Goal: Task Accomplishment & Management: Complete application form

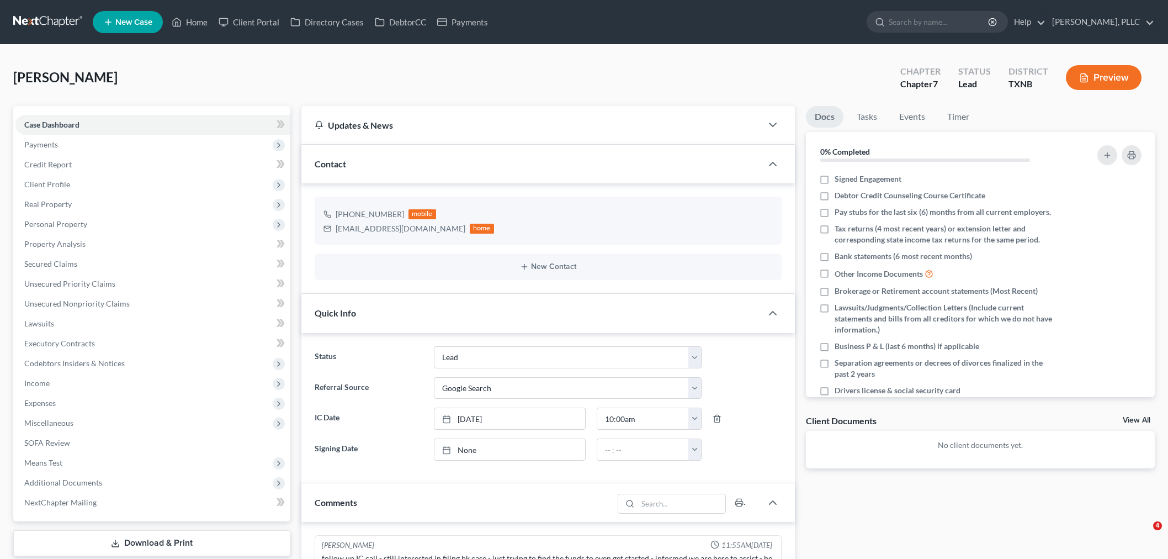
select select "14"
select select "4"
click at [135, 24] on span "New Case" at bounding box center [133, 22] width 37 height 8
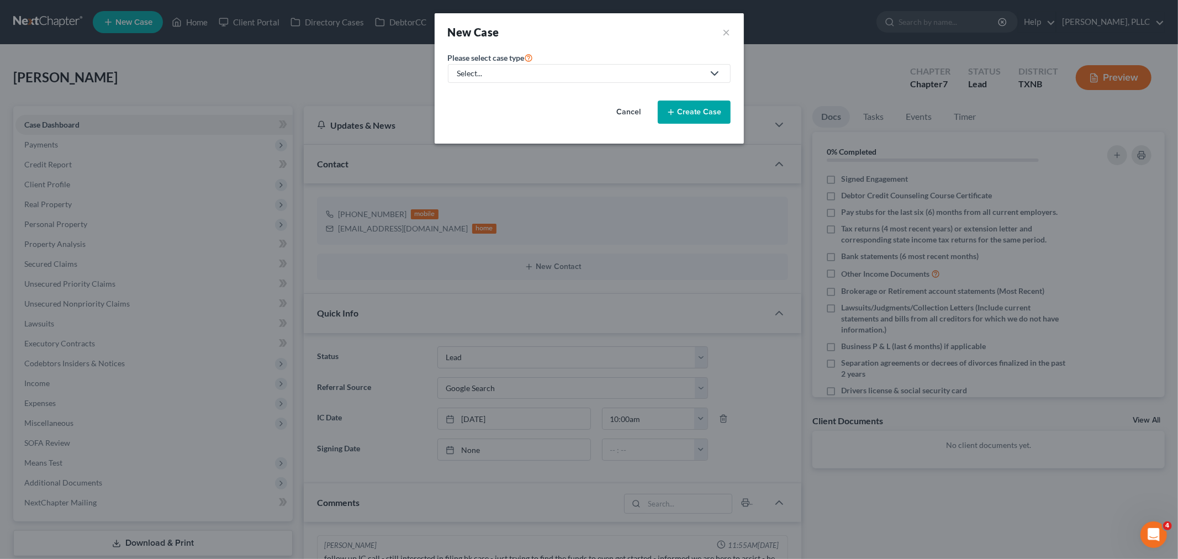
click at [567, 76] on div "Select..." at bounding box center [580, 73] width 246 height 11
click at [504, 93] on div "Bankruptcy" at bounding box center [503, 95] width 90 height 11
select select "78"
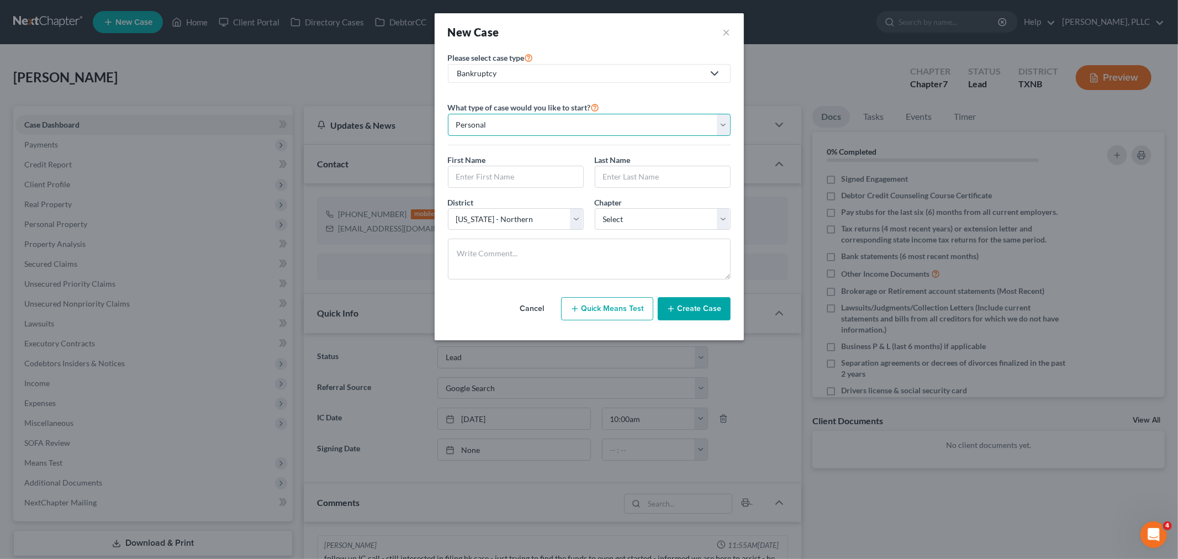
click at [721, 128] on select "Personal Business" at bounding box center [589, 125] width 283 height 22
click at [565, 123] on select "Personal Business" at bounding box center [589, 125] width 283 height 22
click at [529, 175] on input "text" at bounding box center [515, 176] width 135 height 21
type input "[PERSON_NAME]"
click at [639, 178] on input "text" at bounding box center [662, 176] width 135 height 21
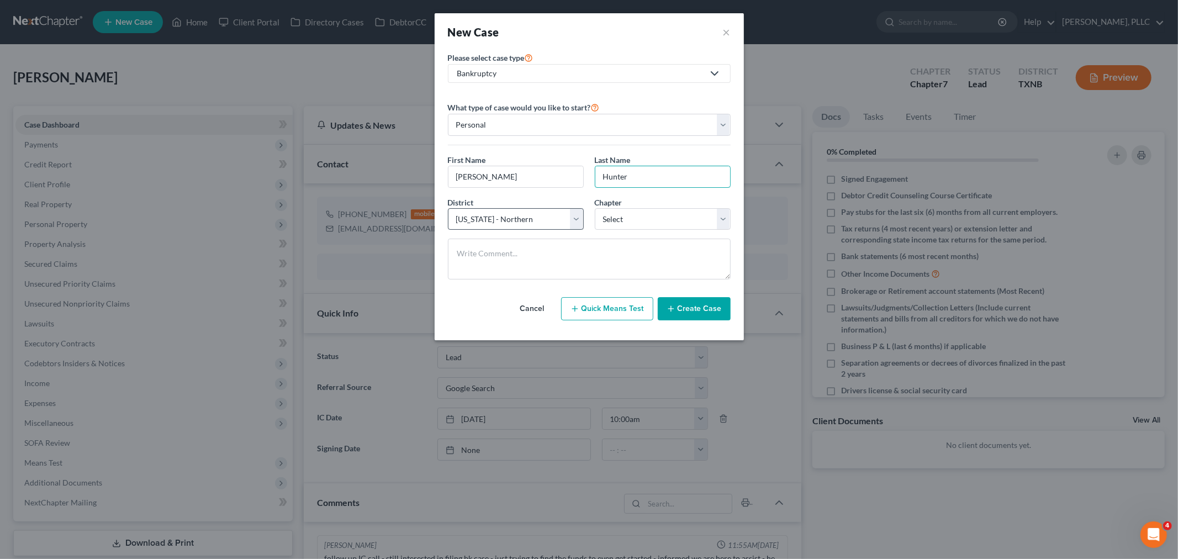
type input "Hunter"
click at [554, 219] on select "Select [US_STATE] - [GEOGRAPHIC_DATA] [US_STATE] - [GEOGRAPHIC_DATA][US_STATE] …" at bounding box center [516, 219] width 136 height 22
select select "77"
click at [448, 208] on select "Select [US_STATE] - [GEOGRAPHIC_DATA] [US_STATE] - [GEOGRAPHIC_DATA][US_STATE] …" at bounding box center [516, 219] width 136 height 22
click at [643, 219] on select "Select 7 11 12 13" at bounding box center [663, 219] width 136 height 22
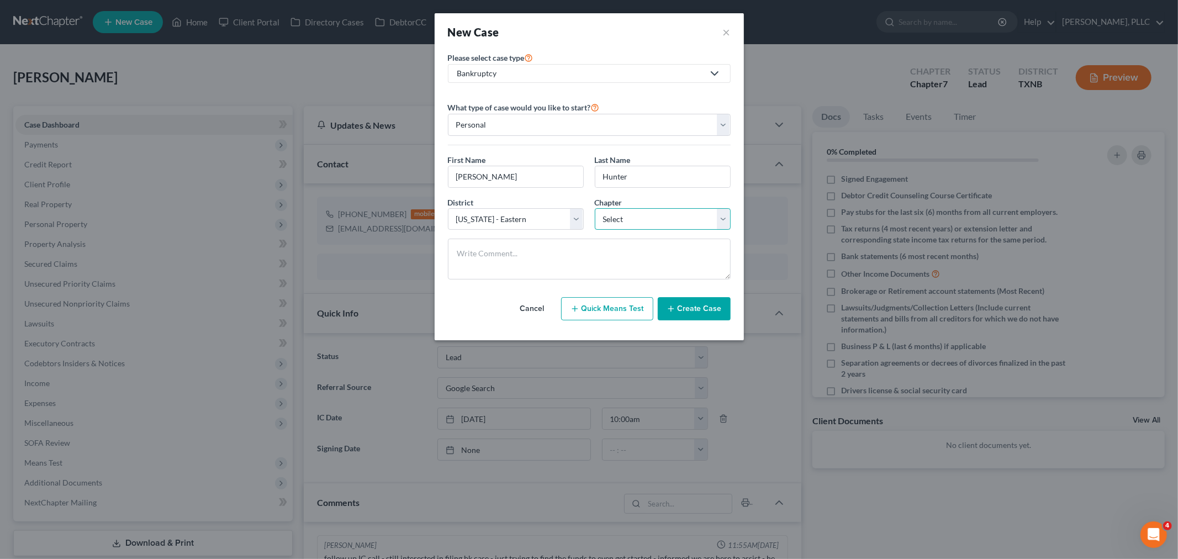
select select "0"
click at [595, 208] on select "Select 7 11 12 13" at bounding box center [663, 219] width 136 height 22
click at [694, 311] on button "Create Case" at bounding box center [694, 308] width 73 height 23
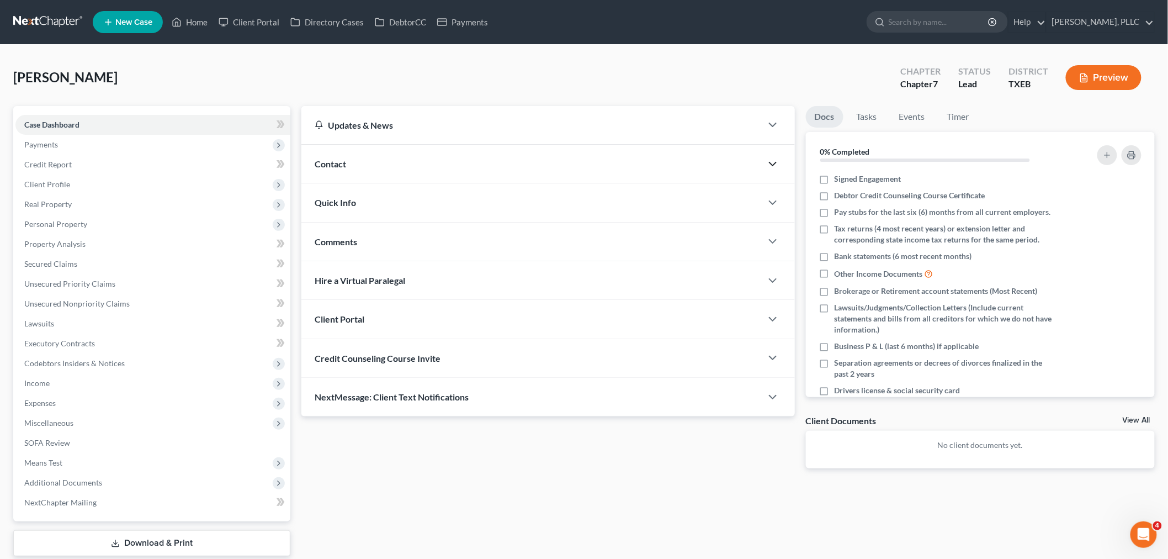
click at [774, 163] on polyline "button" at bounding box center [773, 163] width 7 height 3
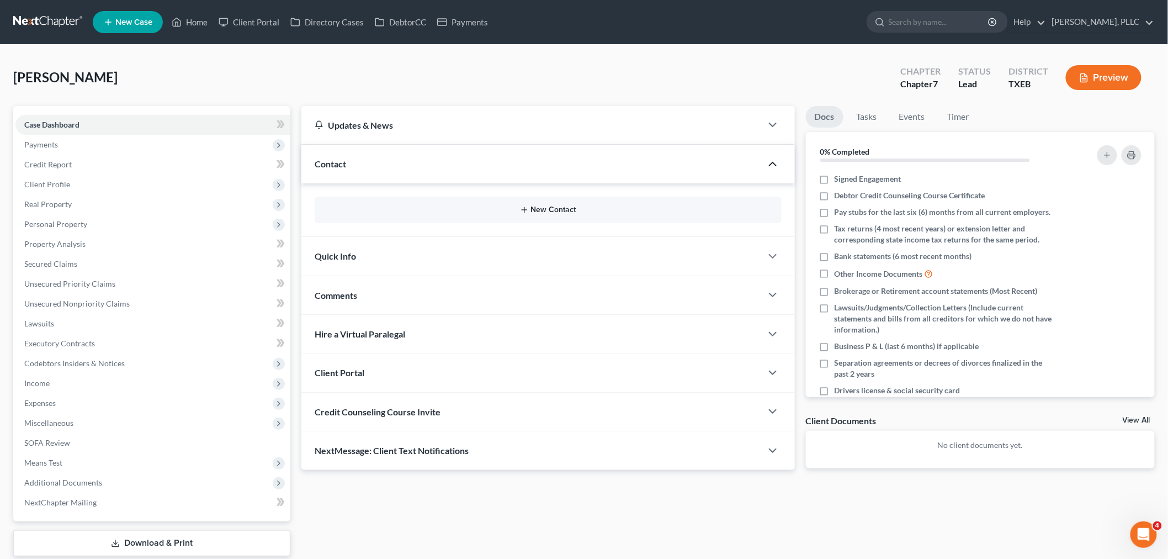
click at [556, 209] on button "New Contact" at bounding box center [549, 209] width 450 height 9
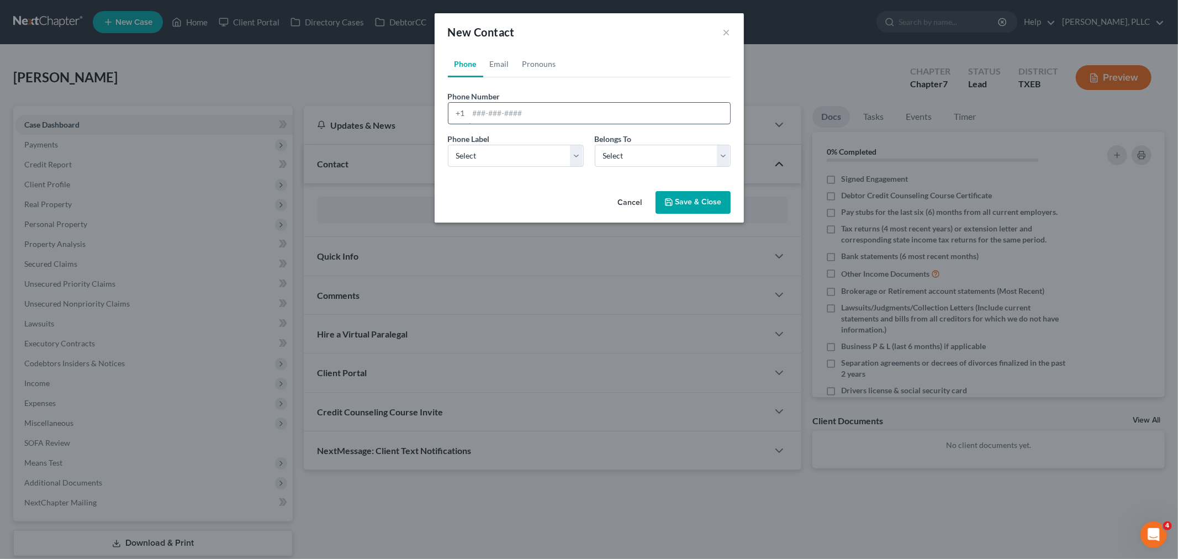
click at [511, 109] on input "tel" at bounding box center [599, 113] width 261 height 21
type input "[PHONE_NUMBER]"
click at [517, 154] on select "Select Mobile Home Work Other" at bounding box center [516, 156] width 136 height 22
select select "0"
click at [448, 145] on select "Select Mobile Home Work Other" at bounding box center [516, 156] width 136 height 22
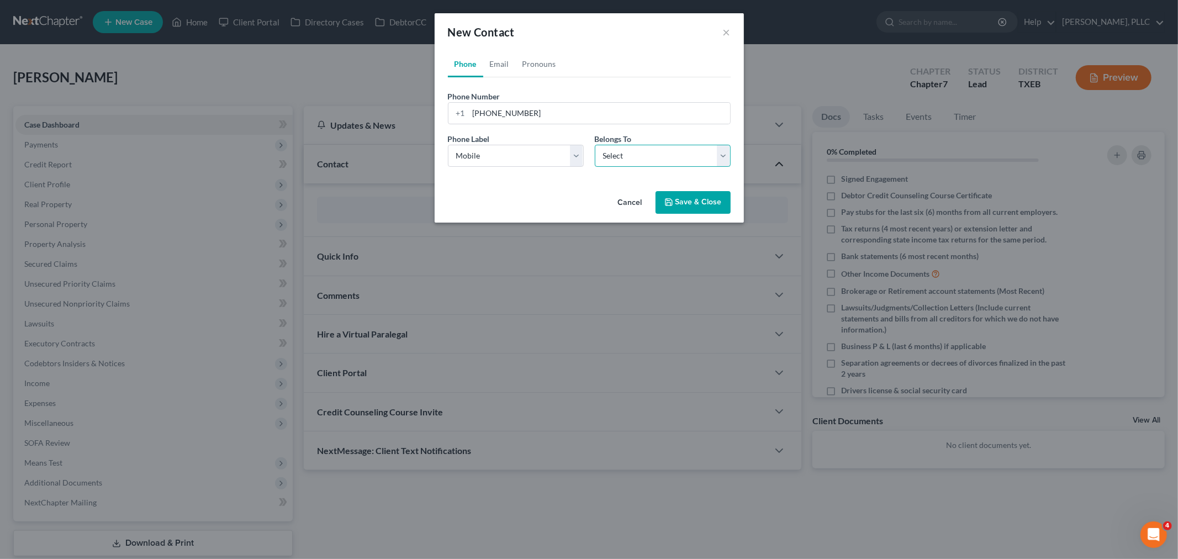
click at [651, 155] on select "Select Client Other" at bounding box center [663, 156] width 136 height 22
select select "0"
click at [595, 145] on select "Select Client Other" at bounding box center [663, 156] width 136 height 22
select select "0"
click at [503, 63] on link "Email" at bounding box center [499, 64] width 33 height 27
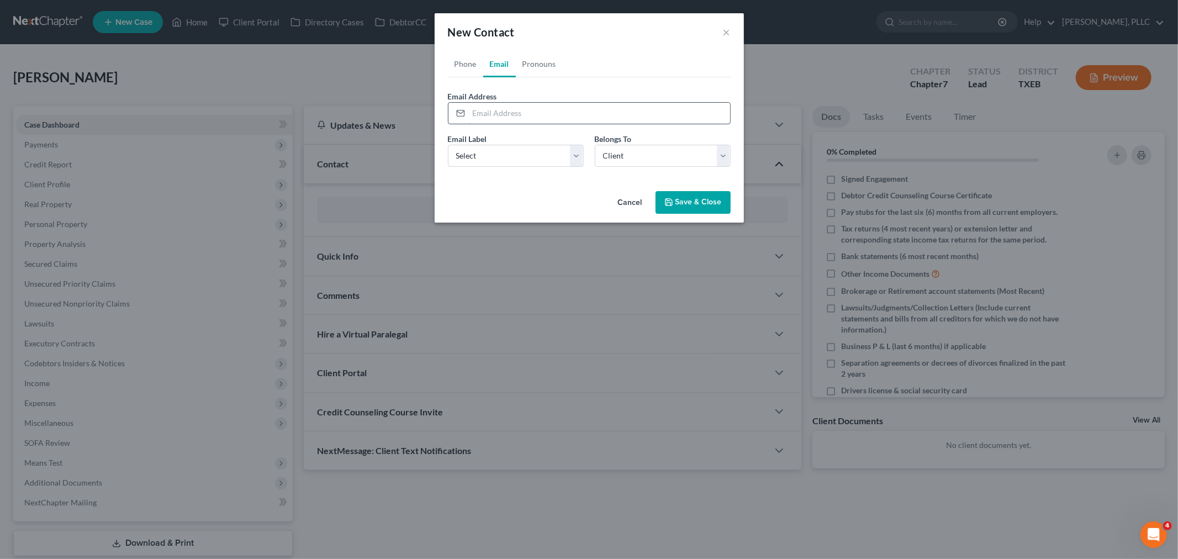
click at [520, 113] on input "email" at bounding box center [599, 113] width 261 height 21
type input "[EMAIL_ADDRESS][DOMAIN_NAME]"
click at [524, 153] on select "Select Home Work Other" at bounding box center [516, 156] width 136 height 22
select select "0"
click at [448, 145] on select "Select Home Work Other" at bounding box center [516, 156] width 136 height 22
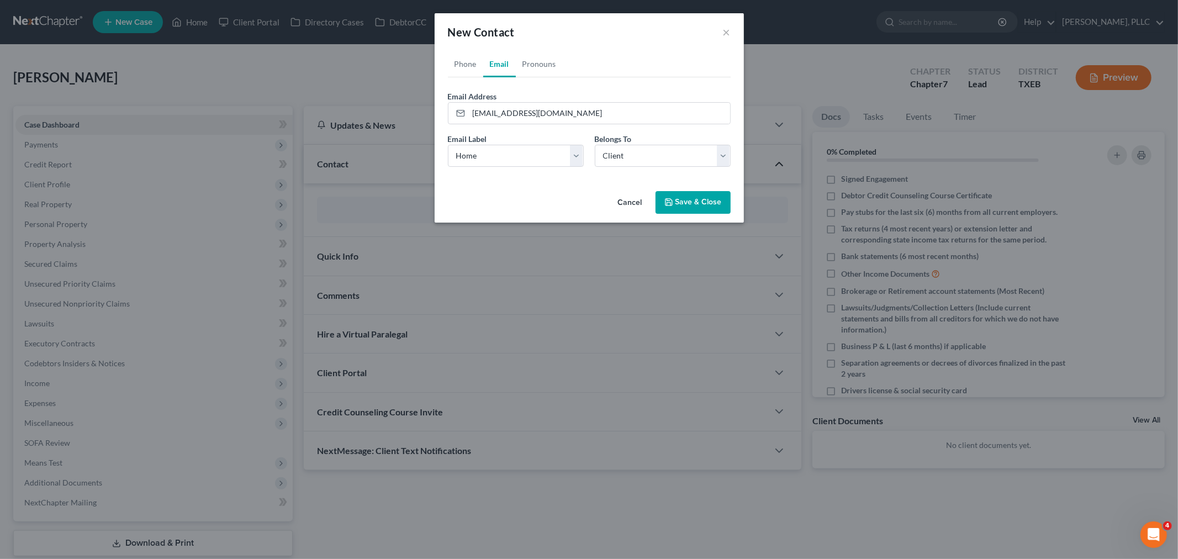
click at [691, 202] on button "Save & Close" at bounding box center [692, 202] width 75 height 23
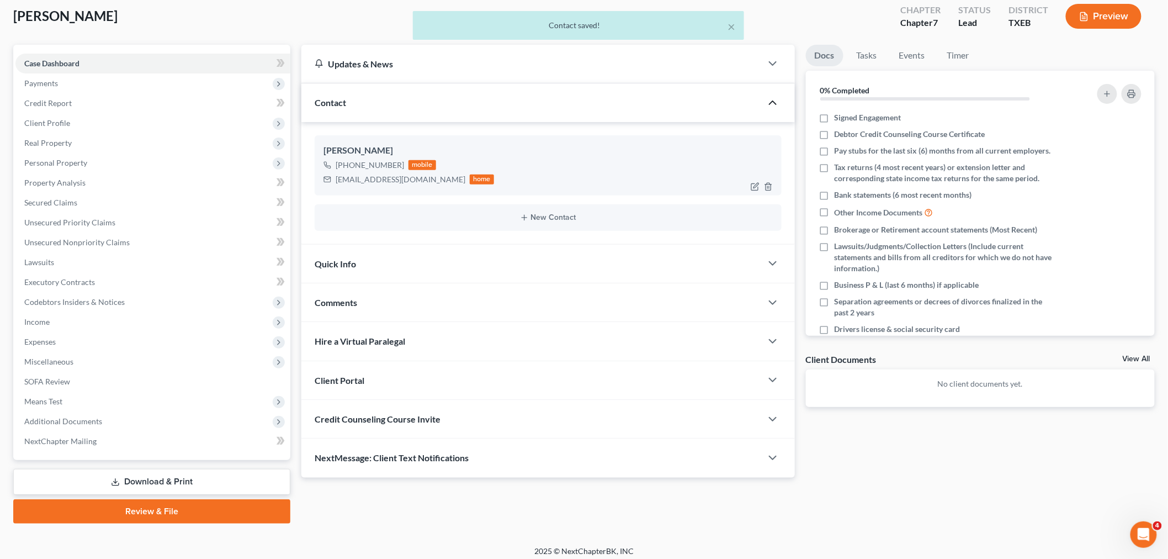
scroll to position [67, 0]
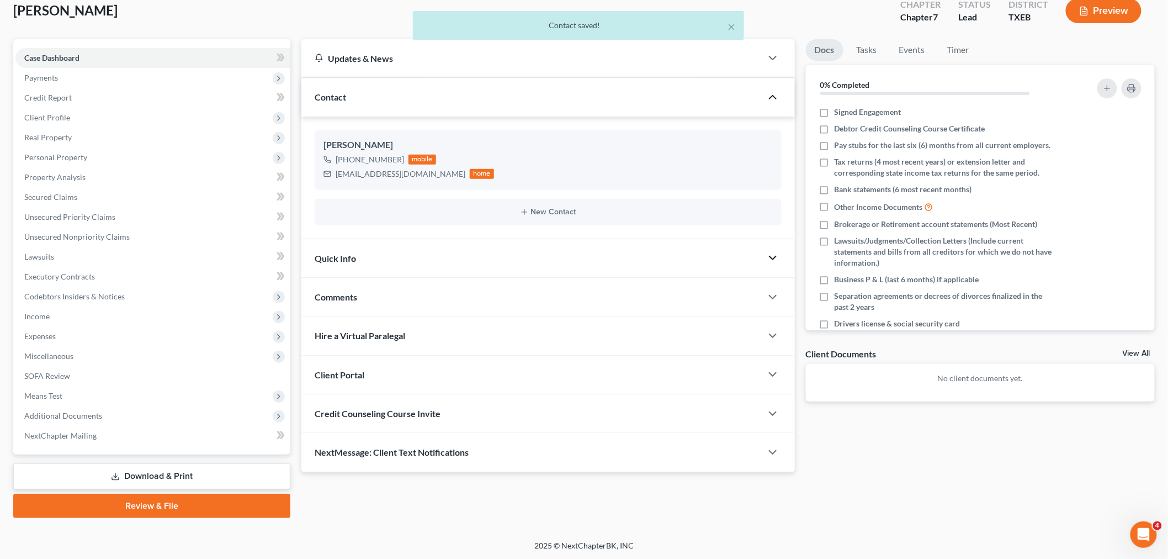
click at [770, 260] on icon "button" at bounding box center [772, 257] width 13 height 13
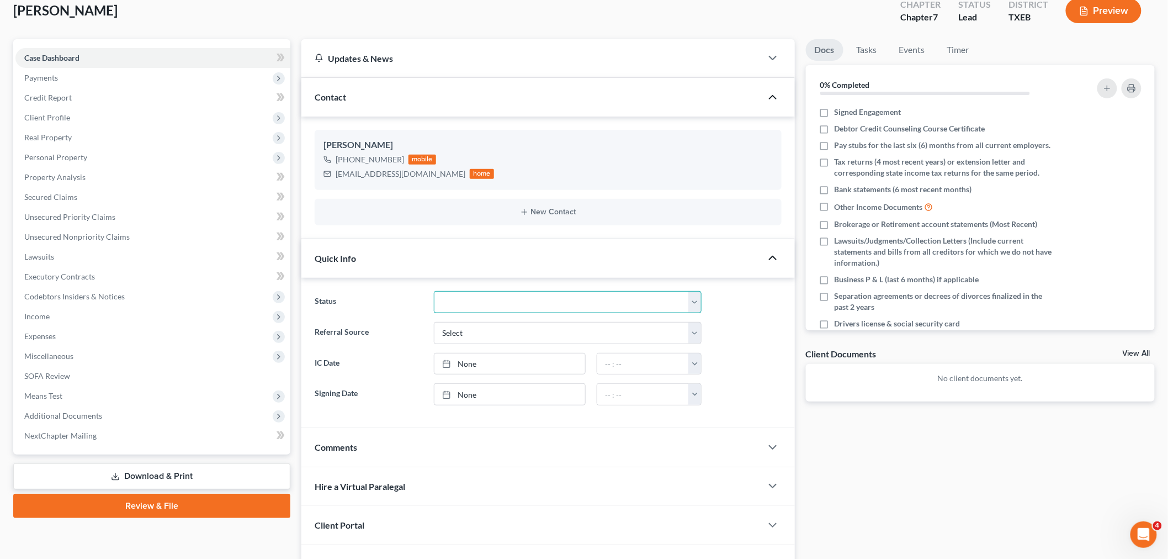
click at [694, 301] on select "Appellate Phase Case Closed Dead File Demand Letter Phase Discharged Discharge …" at bounding box center [568, 302] width 268 height 22
click at [434, 291] on select "Appellate Phase Case Closed Dead File Demand Letter Phase Discharged Discharge …" at bounding box center [568, 302] width 268 height 22
click at [581, 333] on select "Select Word Of Mouth Previous Clients Direct Mail Website Google Search Modern …" at bounding box center [568, 333] width 268 height 22
select select "4"
click at [434, 322] on select "Select Word Of Mouth Previous Clients Direct Mail Website Google Search Modern …" at bounding box center [568, 333] width 268 height 22
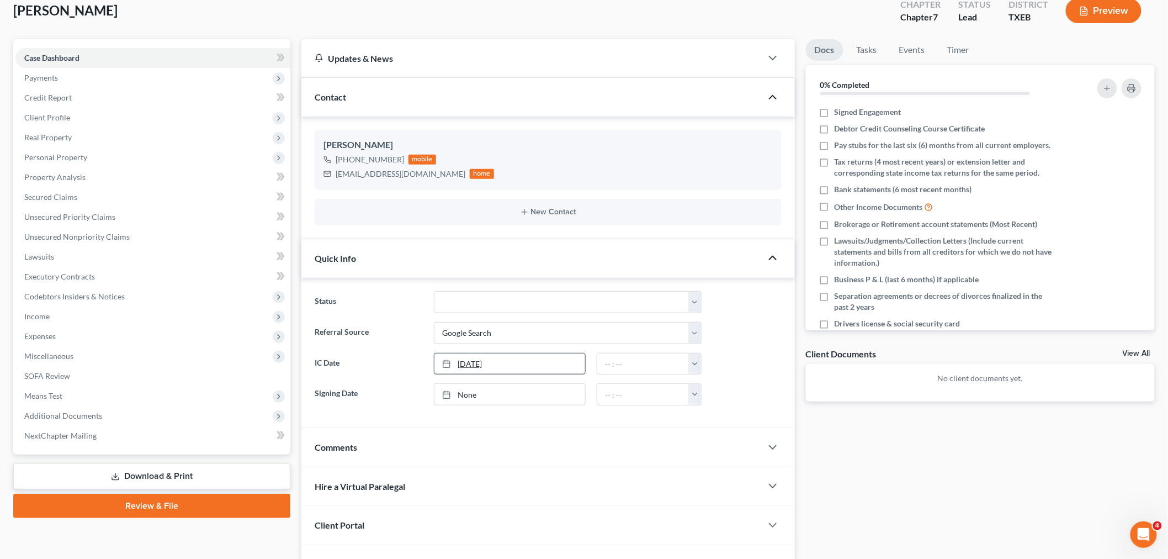
click at [466, 362] on link "[DATE]" at bounding box center [510, 363] width 151 height 21
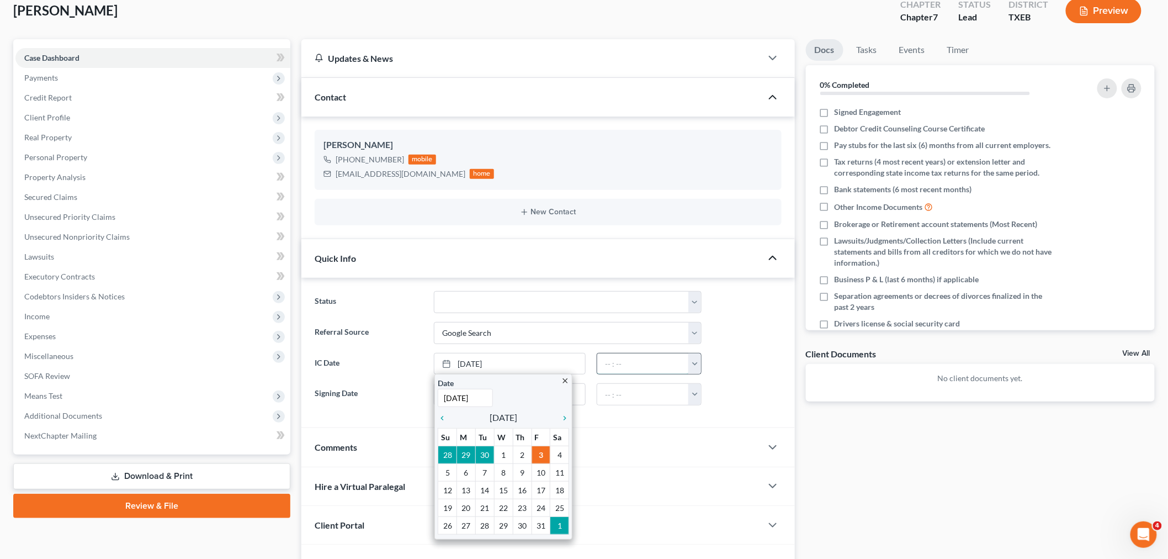
click at [669, 362] on input "text" at bounding box center [644, 363] width 92 height 21
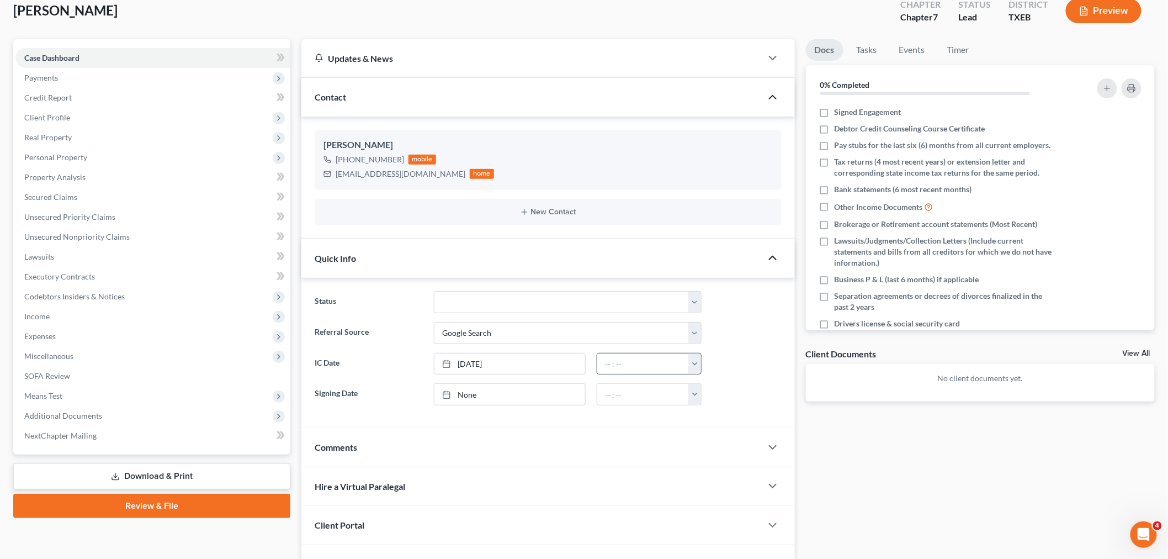
click at [696, 361] on button "button" at bounding box center [695, 363] width 13 height 21
click at [719, 454] on link "4:00pm" at bounding box center [720, 456] width 62 height 19
type input "4:00pm"
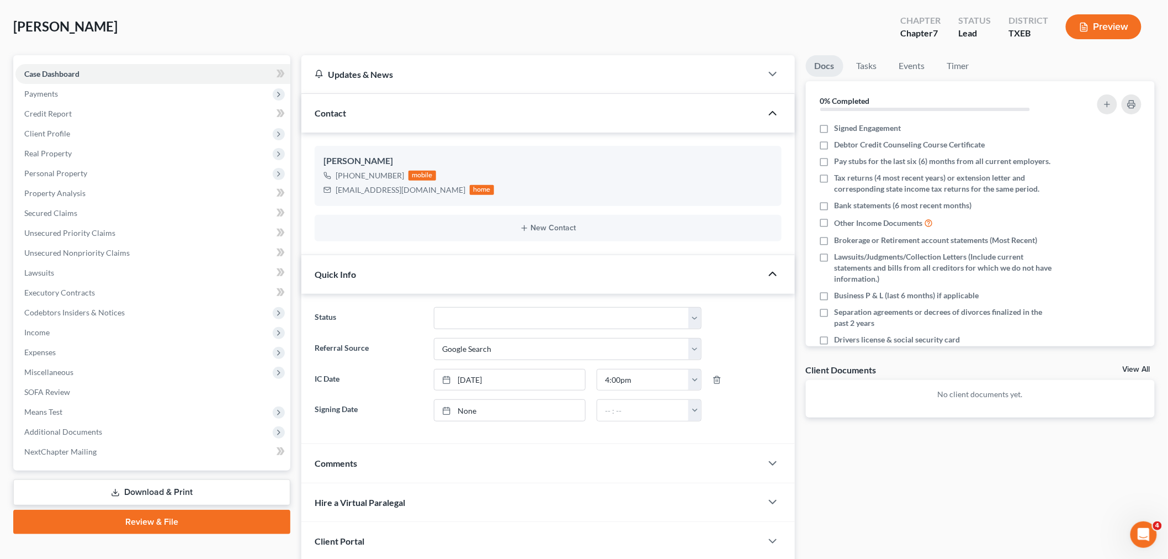
scroll to position [123, 0]
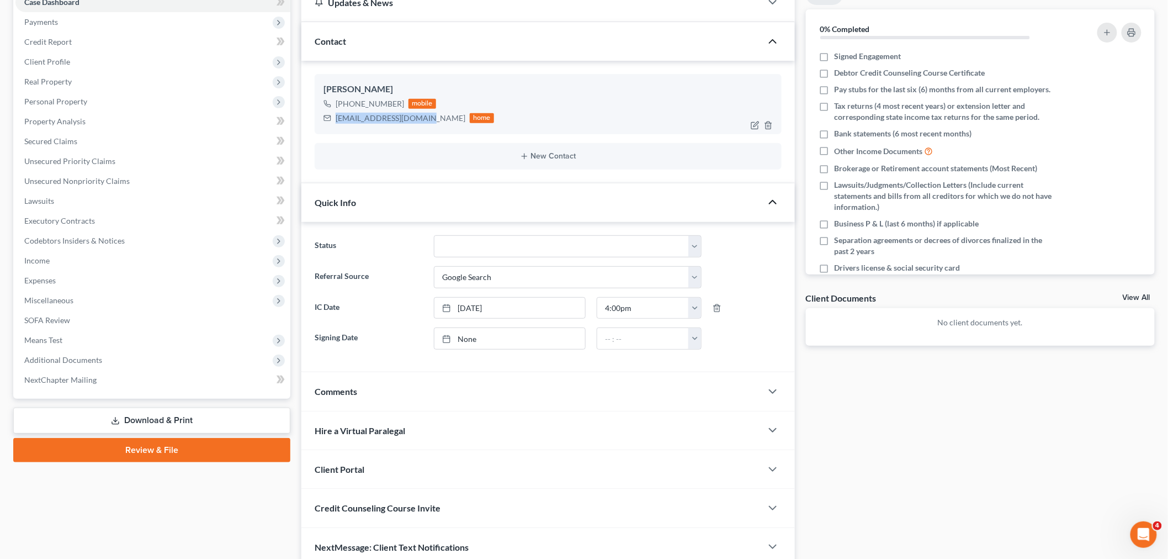
drag, startPoint x: 426, startPoint y: 118, endPoint x: 333, endPoint y: 120, distance: 92.8
click at [333, 120] on div "[EMAIL_ADDRESS][DOMAIN_NAME] home" at bounding box center [409, 118] width 171 height 14
copy div "[EMAIL_ADDRESS][DOMAIN_NAME]"
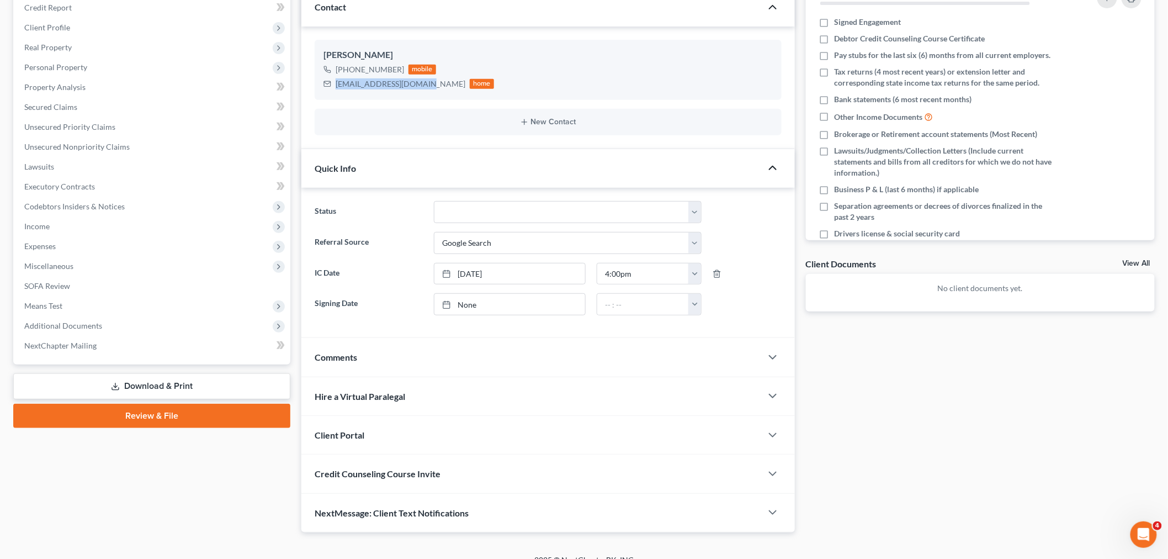
scroll to position [172, 0]
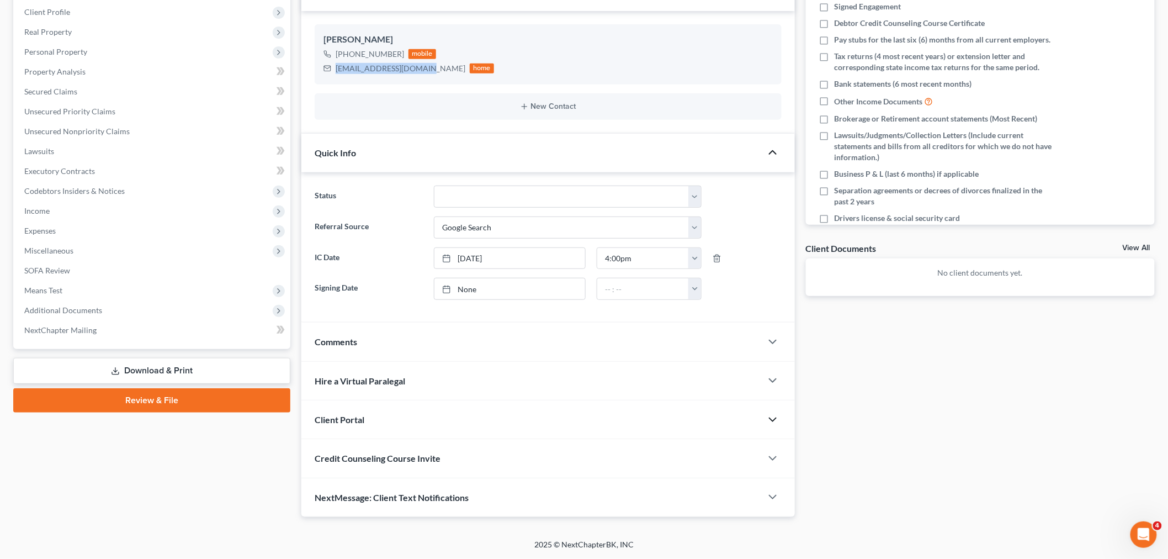
click at [772, 417] on icon "button" at bounding box center [772, 419] width 13 height 13
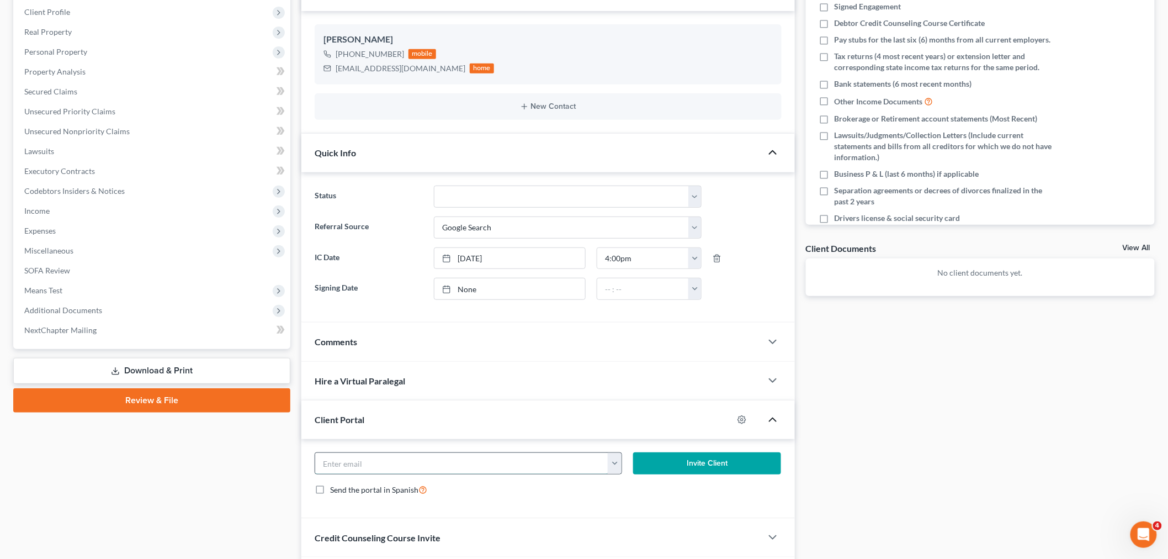
click at [525, 466] on input "email" at bounding box center [461, 463] width 293 height 21
paste input "[EMAIL_ADDRESS][DOMAIN_NAME]"
type input "[EMAIL_ADDRESS][DOMAIN_NAME]"
click at [685, 464] on button "Invite Client" at bounding box center [707, 463] width 148 height 22
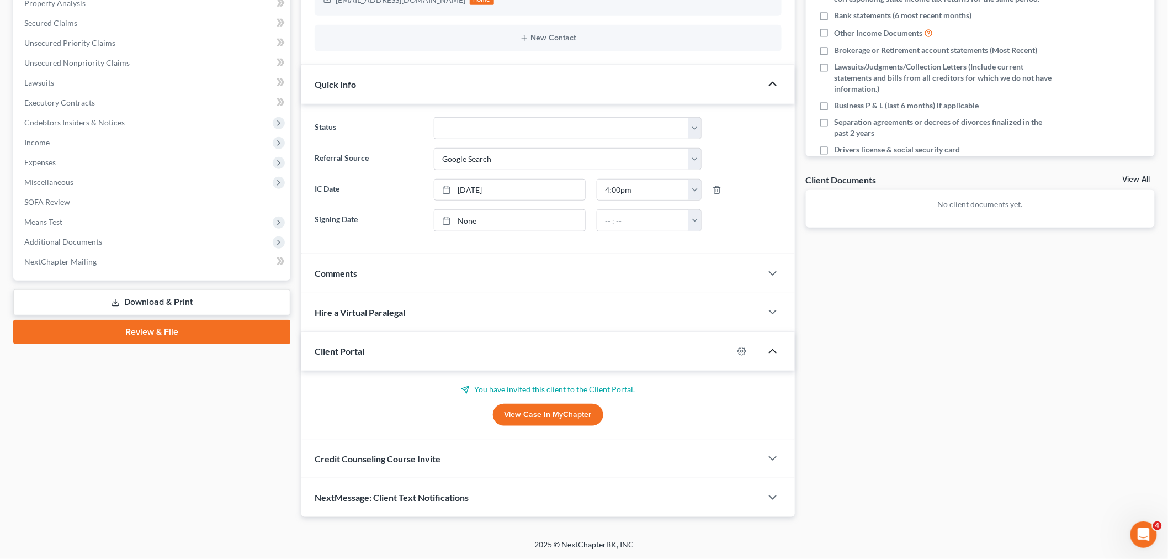
scroll to position [241, 0]
click at [774, 458] on polyline "button" at bounding box center [773, 458] width 7 height 3
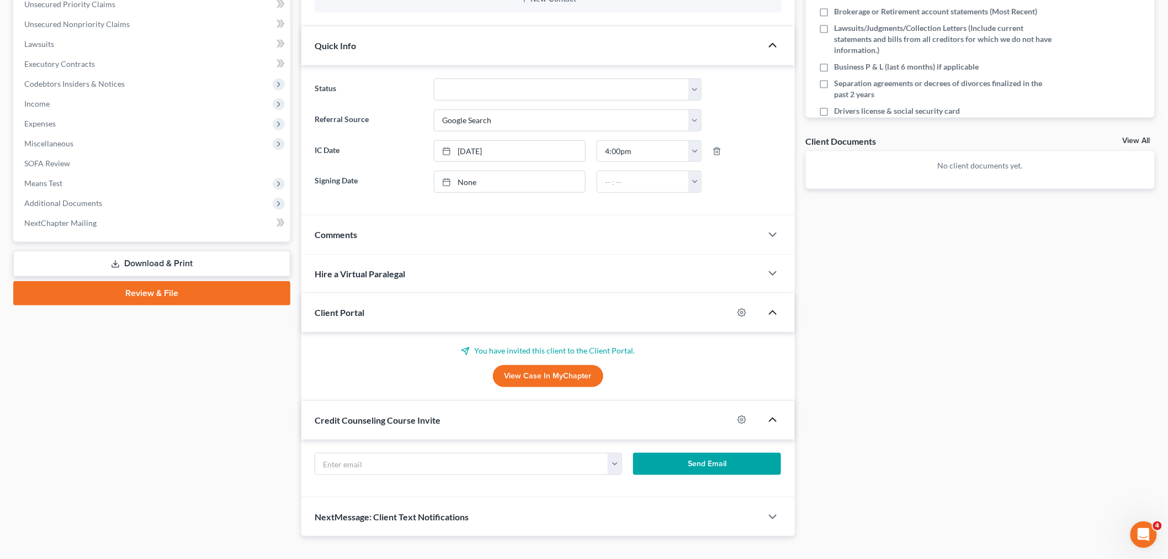
scroll to position [299, 0]
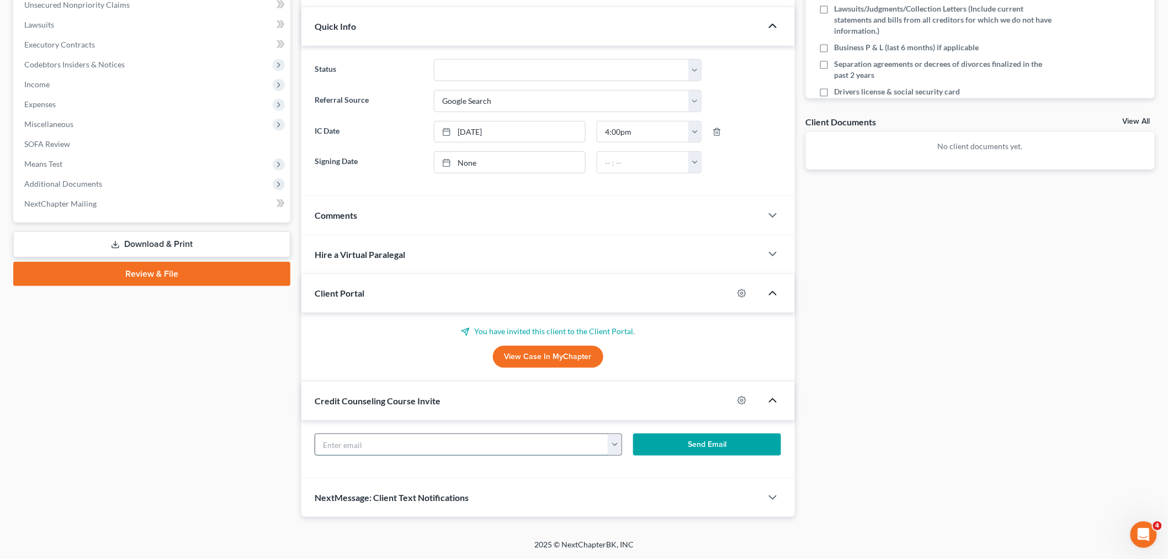
click at [421, 448] on input "text" at bounding box center [461, 444] width 293 height 21
type input "V"
paste input "[EMAIL_ADDRESS][DOMAIN_NAME]"
type input "[EMAIL_ADDRESS][DOMAIN_NAME]"
click at [694, 443] on button "Send Email" at bounding box center [707, 444] width 148 height 22
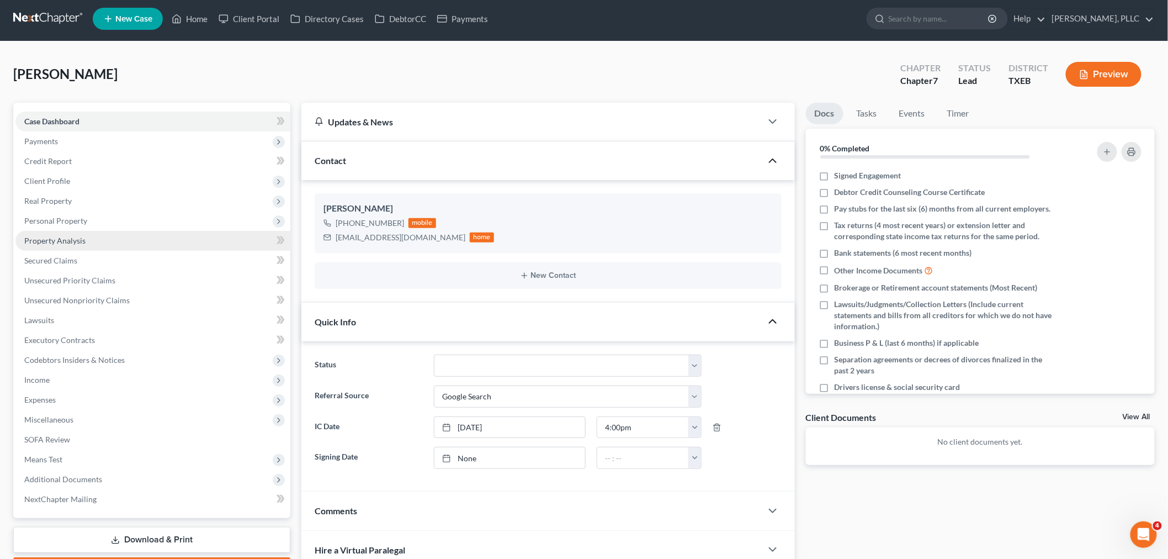
scroll to position [3, 0]
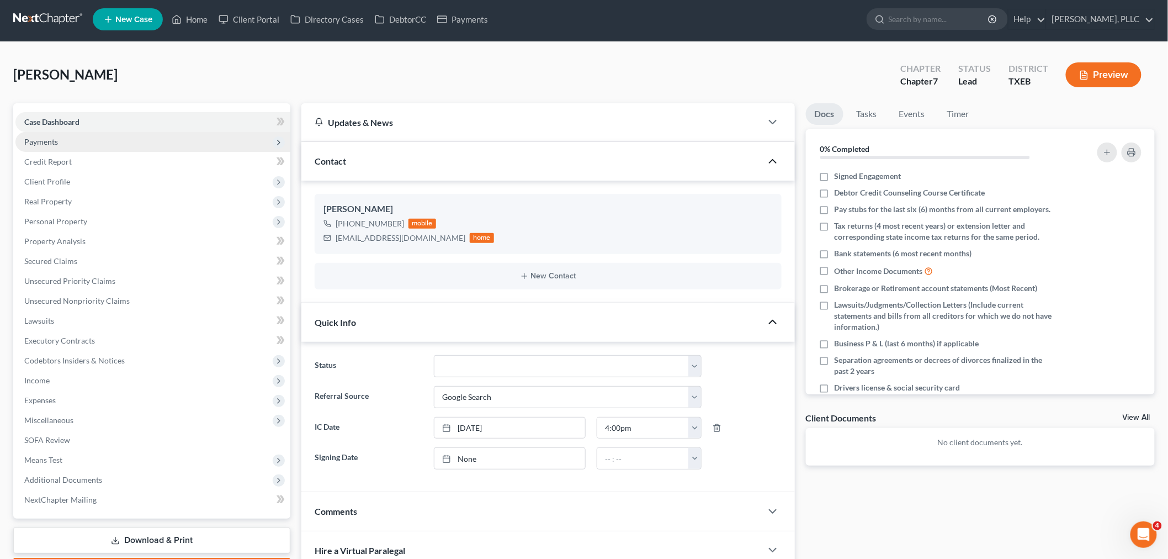
click at [51, 144] on span "Payments" at bounding box center [41, 141] width 34 height 9
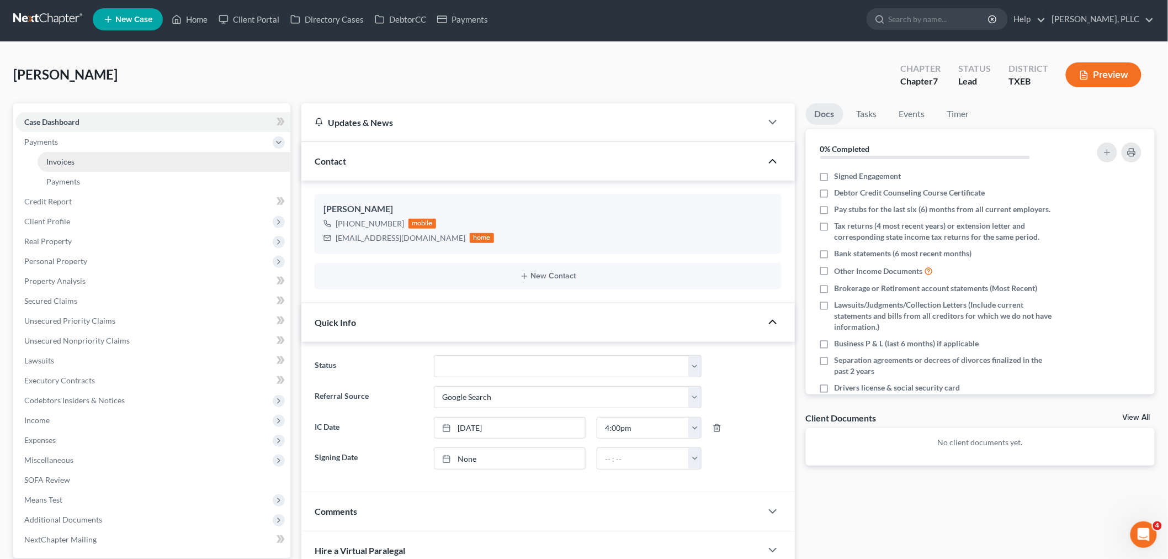
click at [68, 159] on span "Invoices" at bounding box center [60, 161] width 28 height 9
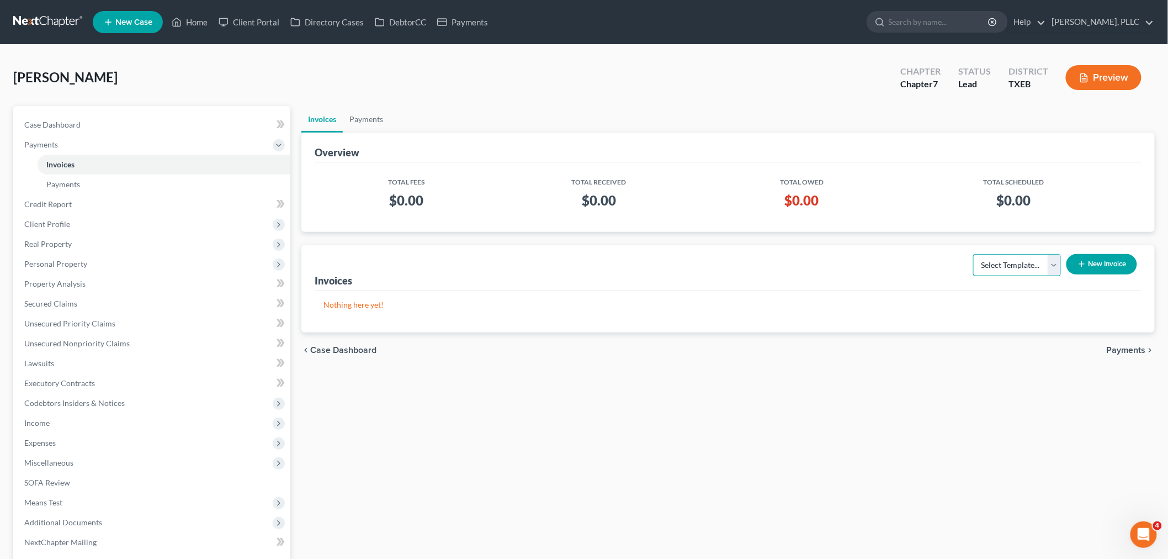
click at [1051, 263] on select "Select Template... Invoice" at bounding box center [1018, 265] width 88 height 22
select select "0"
click at [974, 254] on select "Select Template... Invoice" at bounding box center [1018, 265] width 88 height 22
click at [1091, 261] on button "New Invoice" at bounding box center [1102, 264] width 71 height 20
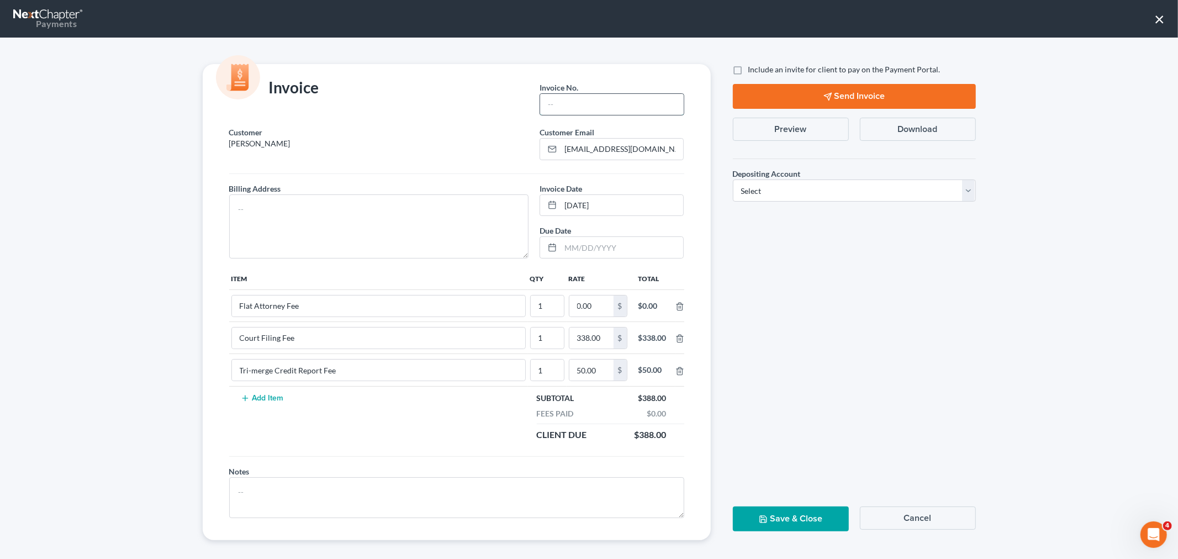
click at [573, 103] on input "text" at bounding box center [611, 104] width 143 height 21
type input "T0001"
click at [311, 205] on textarea at bounding box center [379, 226] width 300 height 64
type textarea "TBD"
click at [591, 306] on input "0.00" at bounding box center [591, 305] width 44 height 21
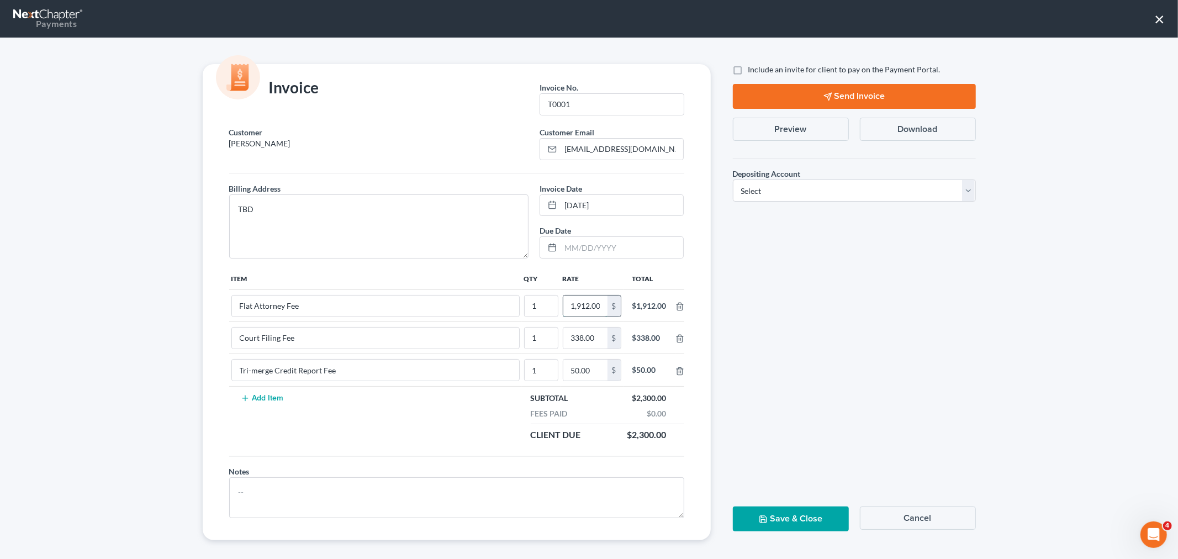
scroll to position [0, 1]
type input "1,912.00"
click at [638, 444] on td "Subtotal $2,300.00 Fees Paid $0.00 Client Due $2,300.00" at bounding box center [603, 416] width 162 height 61
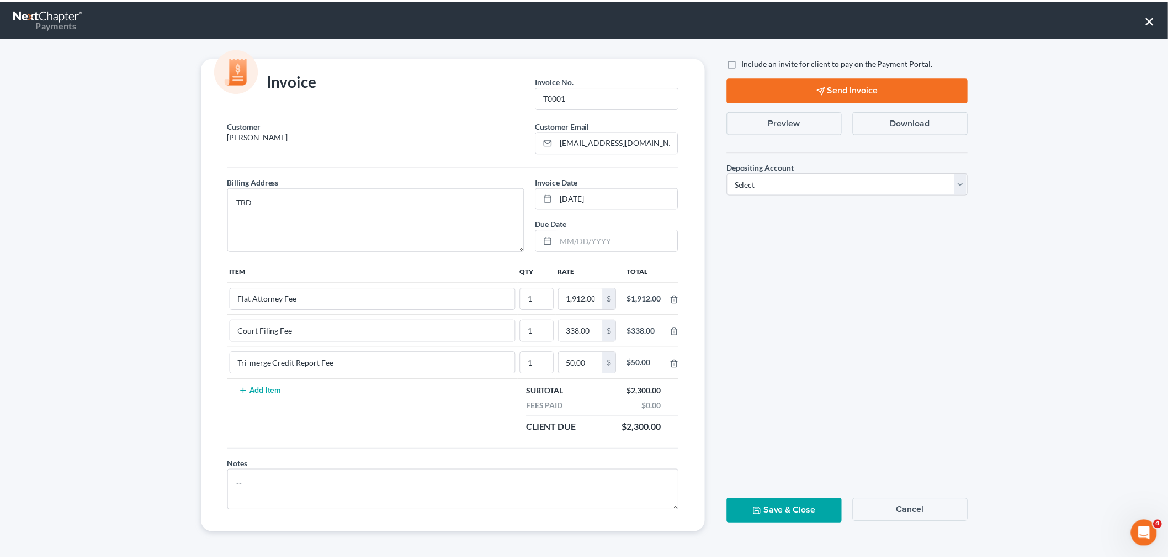
scroll to position [8, 0]
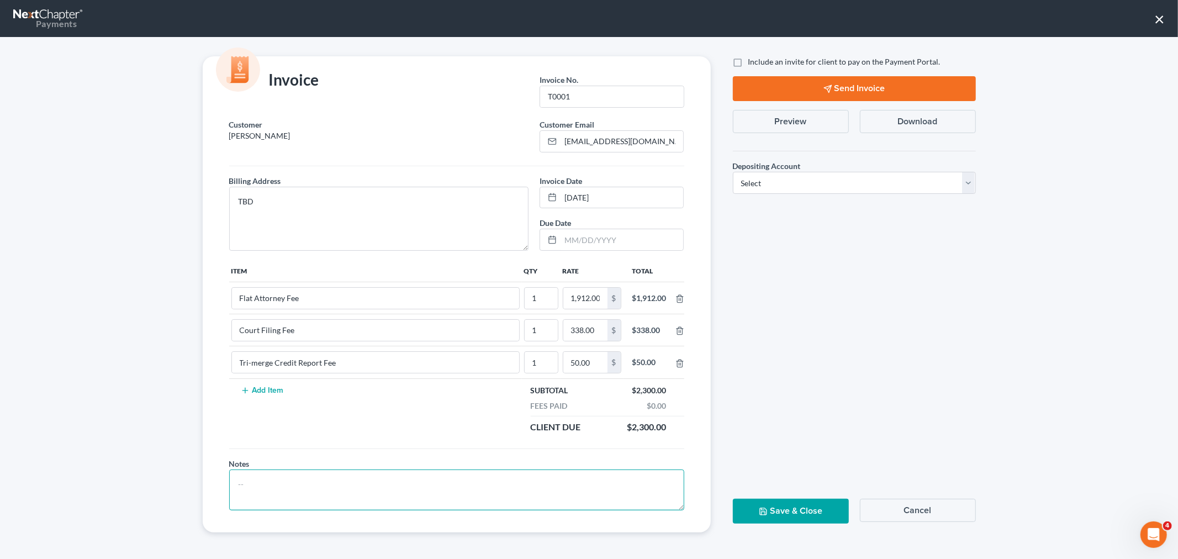
click at [546, 480] on textarea at bounding box center [456, 489] width 455 height 41
type textarea "F"
click at [748, 61] on label "Include an invite for client to pay on the Payment Portal." at bounding box center [844, 61] width 192 height 11
click at [753, 61] on input "Include an invite for client to pay on the Payment Portal." at bounding box center [756, 59] width 7 height 7
checkbox input "true"
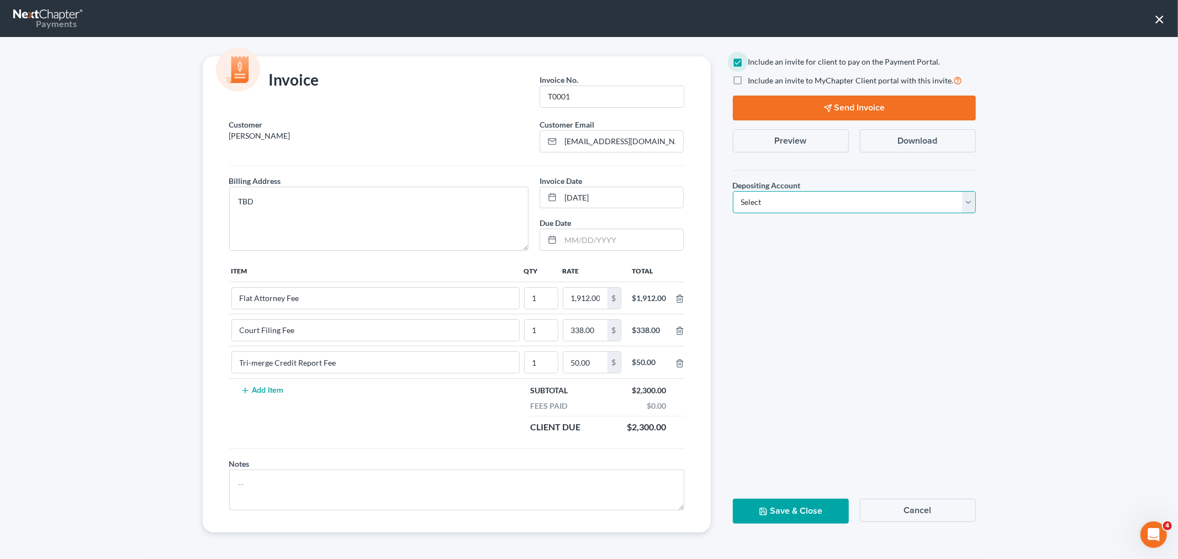
click at [814, 202] on select "Select Operation Trust" at bounding box center [854, 202] width 243 height 22
select select "1"
click at [733, 191] on select "Select Operation Trust" at bounding box center [854, 202] width 243 height 22
click at [834, 109] on button "Send Invoice" at bounding box center [854, 108] width 243 height 25
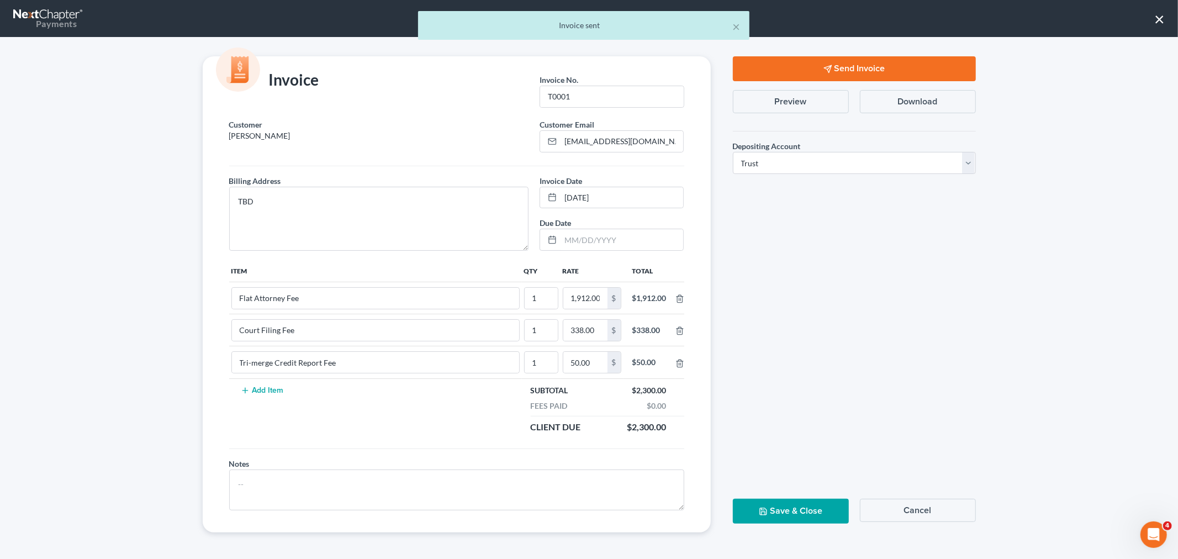
click at [812, 514] on button "Save & Close" at bounding box center [791, 511] width 116 height 25
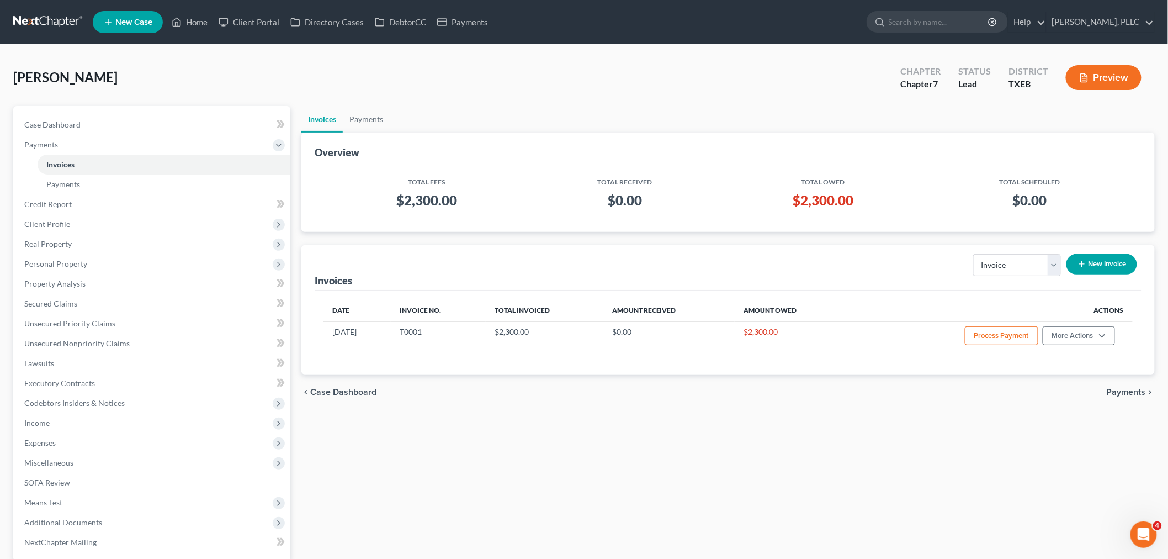
click at [309, 78] on div "[PERSON_NAME] Upgraded Chapter Chapter 7 Status [GEOGRAPHIC_DATA] [GEOGRAPHIC_D…" at bounding box center [584, 82] width 1142 height 48
click at [195, 19] on link "Home" at bounding box center [189, 22] width 47 height 20
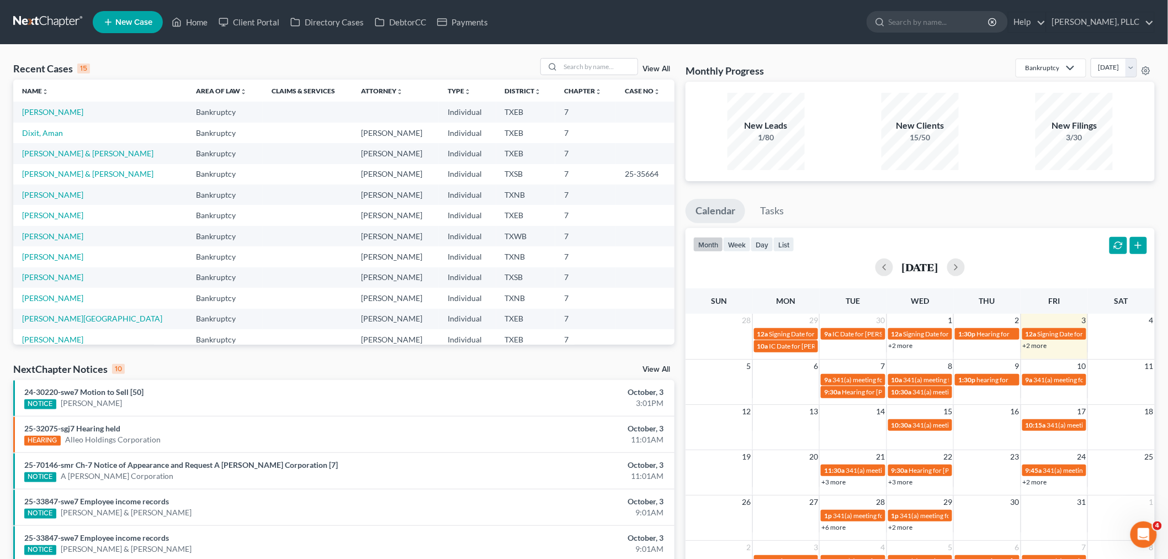
click at [849, 125] on div "New Clients 15/50" at bounding box center [920, 131] width 143 height 77
click at [1146, 68] on icon at bounding box center [1146, 70] width 9 height 9
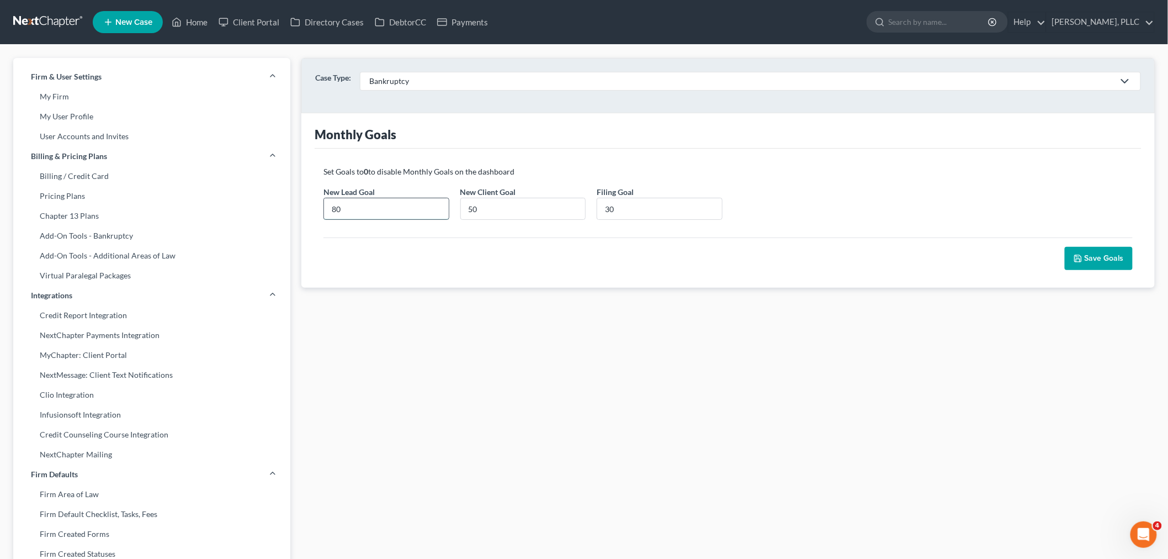
click at [357, 205] on input "80" at bounding box center [386, 208] width 125 height 21
drag, startPoint x: 357, startPoint y: 205, endPoint x: 321, endPoint y: 214, distance: 37.0
click at [321, 214] on div "New Lead Goal * 80" at bounding box center [386, 203] width 137 height 34
type input "240"
click at [551, 275] on div "Set Goals to 0 to disable Monthly Goals on the dashboard New Lead Goal * 240 Ne…" at bounding box center [728, 218] width 827 height 139
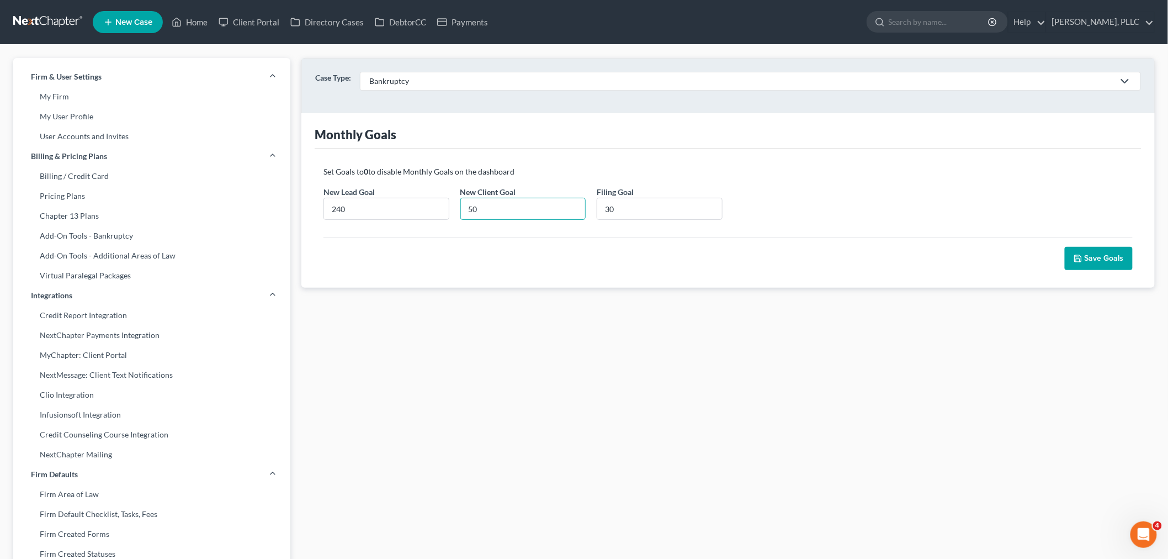
drag, startPoint x: 527, startPoint y: 211, endPoint x: 459, endPoint y: 214, distance: 68.0
click at [459, 214] on div "New Client Goal * 50" at bounding box center [523, 203] width 137 height 34
type input "80"
click at [563, 243] on div "Save Goals" at bounding box center [728, 249] width 821 height 41
drag, startPoint x: 675, startPoint y: 214, endPoint x: 604, endPoint y: 213, distance: 71.2
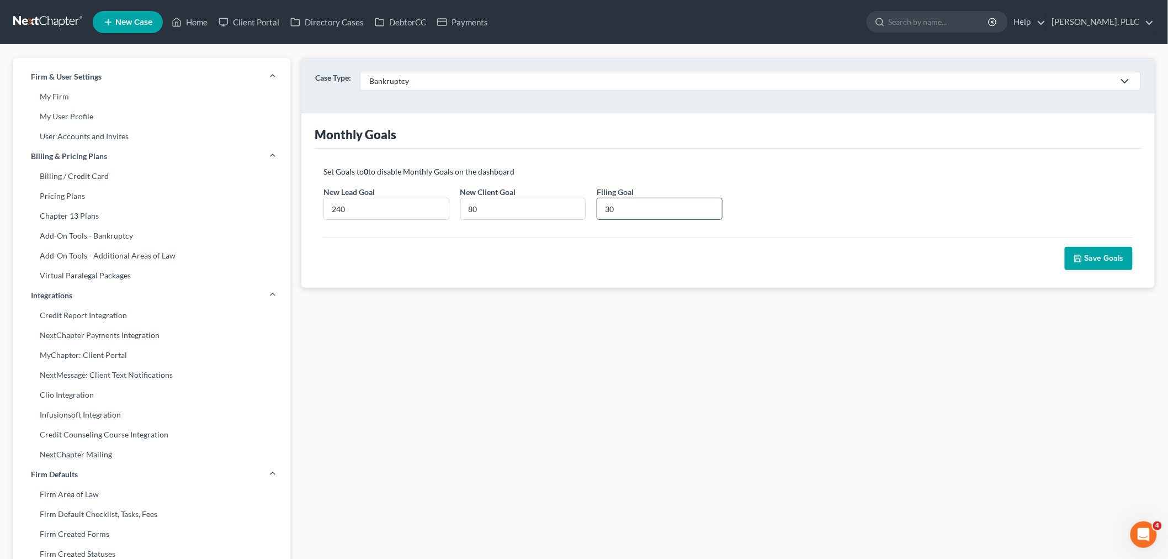
click at [604, 213] on input "30" at bounding box center [660, 208] width 125 height 21
type input "40"
click at [919, 253] on div "Save Goals" at bounding box center [728, 249] width 821 height 41
click at [1088, 255] on button "Save Goals" at bounding box center [1099, 258] width 68 height 23
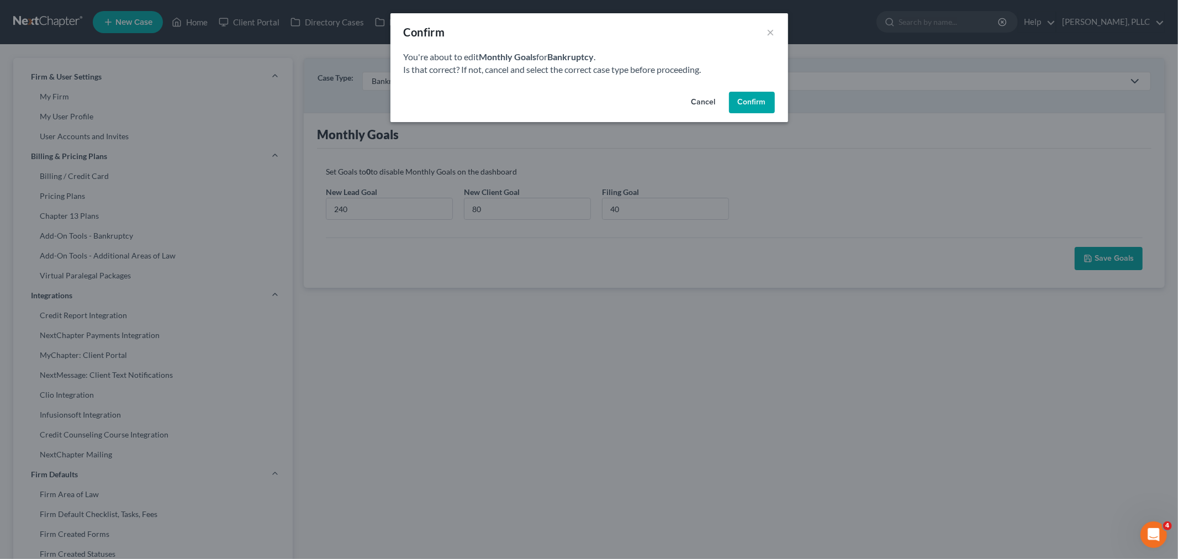
click at [753, 104] on button "Confirm" at bounding box center [752, 103] width 46 height 22
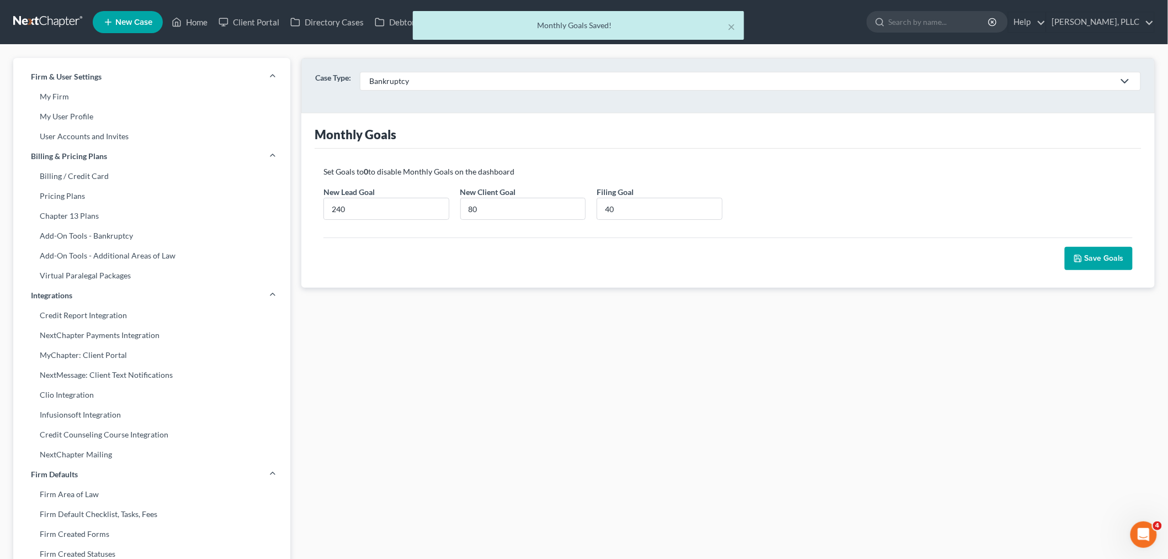
click at [195, 21] on div "× Monthly Goals Saved!" at bounding box center [578, 28] width 1168 height 34
click at [197, 21] on div "× Monthly Goals Saved!" at bounding box center [578, 28] width 1168 height 34
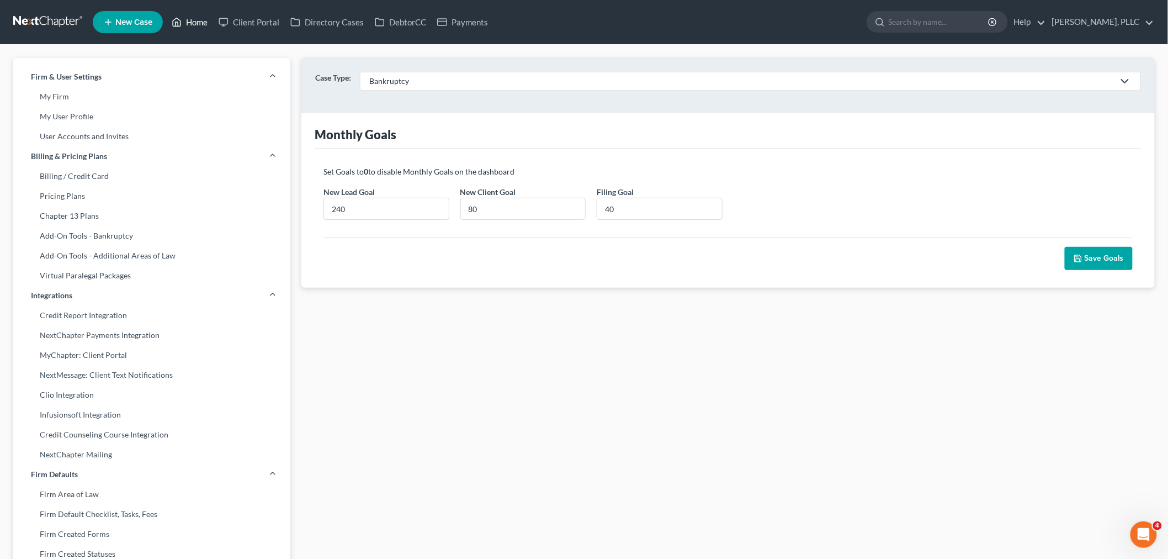
click at [198, 21] on link "Home" at bounding box center [189, 22] width 47 height 20
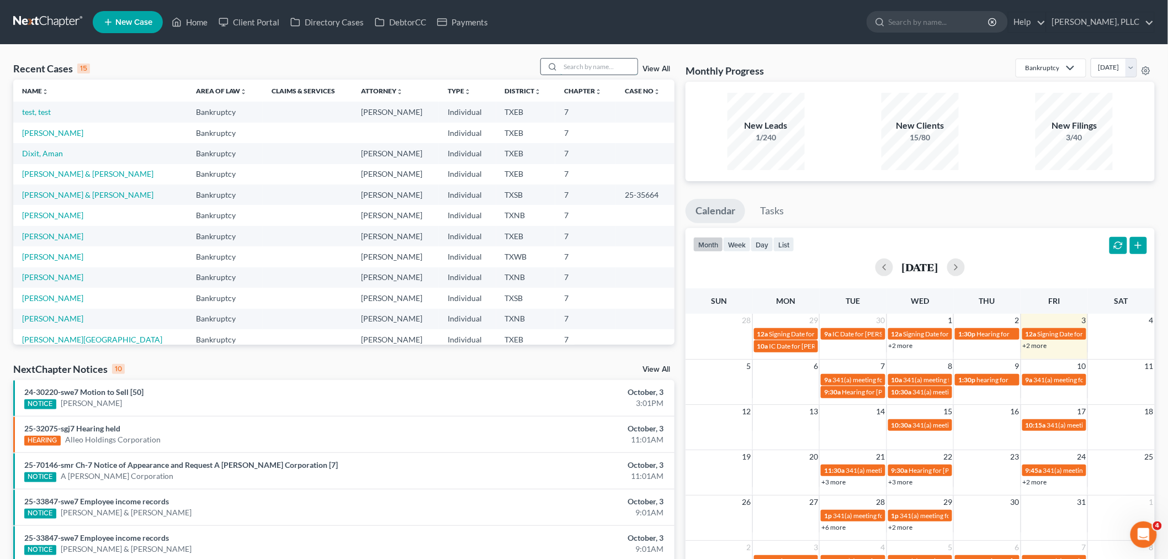
click at [622, 69] on input "search" at bounding box center [599, 67] width 77 height 16
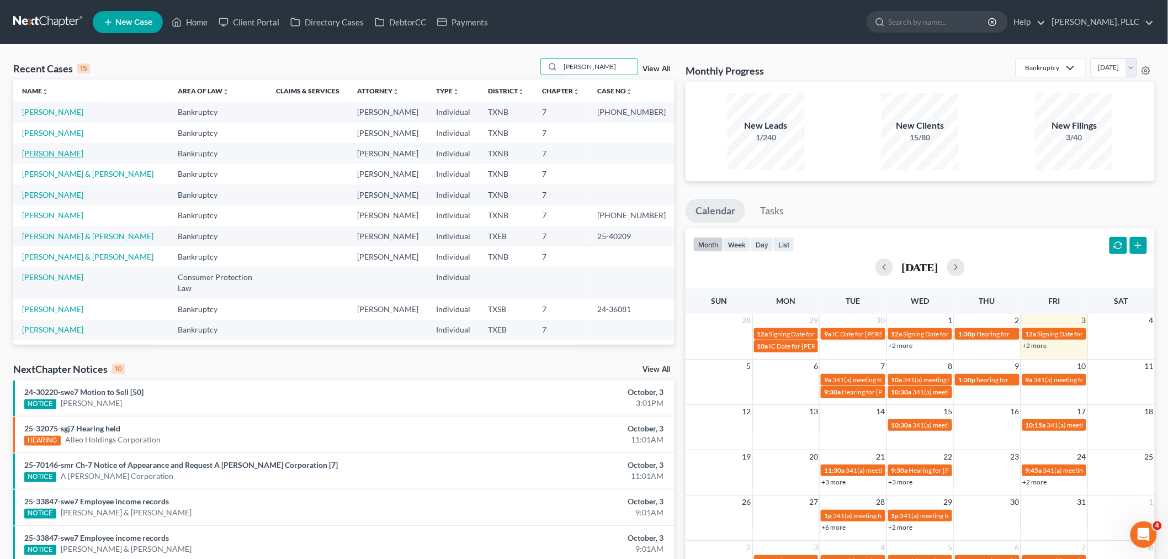
type input "[PERSON_NAME]"
click at [49, 152] on link "[PERSON_NAME]" at bounding box center [52, 153] width 61 height 9
select select "4"
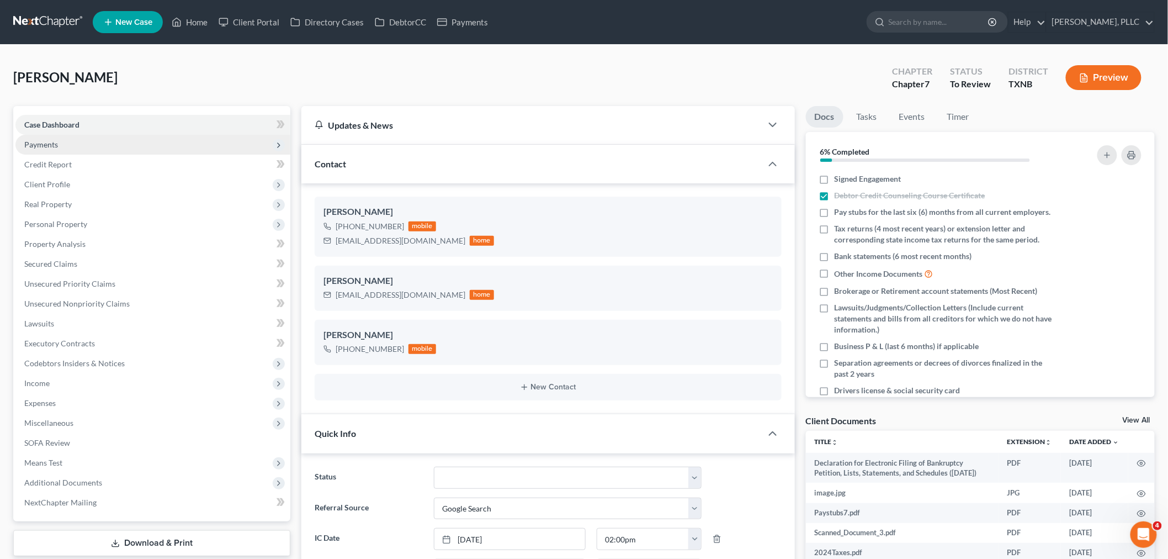
scroll to position [944, 0]
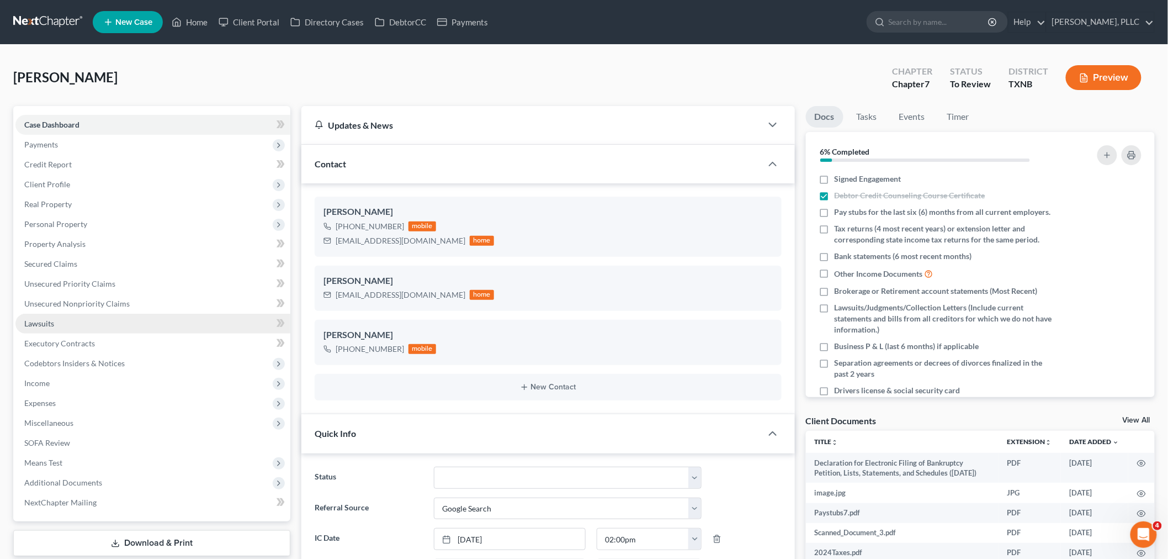
click at [161, 321] on link "Lawsuits" at bounding box center [152, 324] width 275 height 20
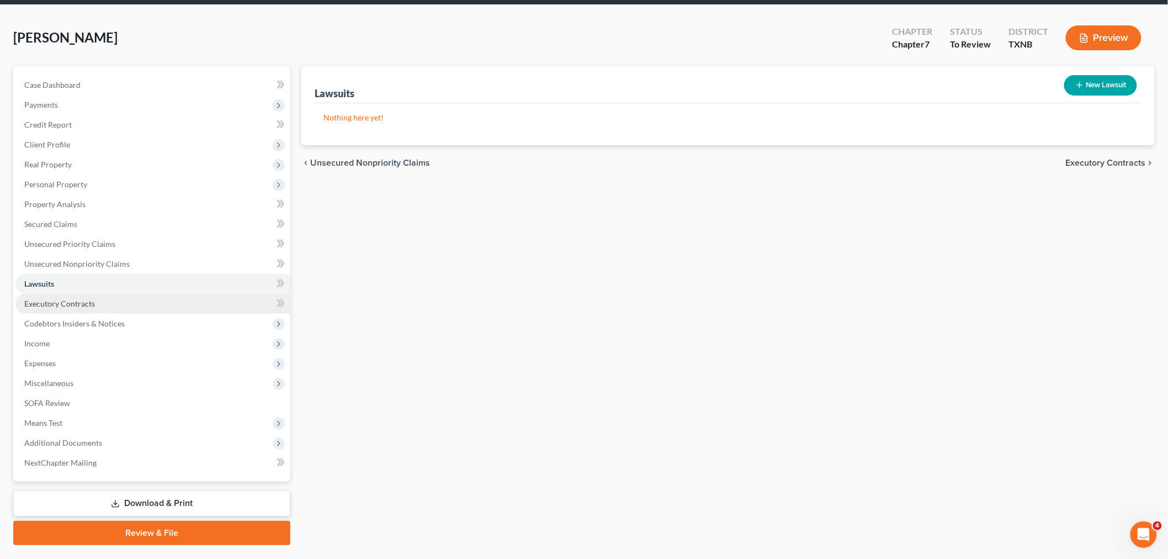
scroll to position [61, 0]
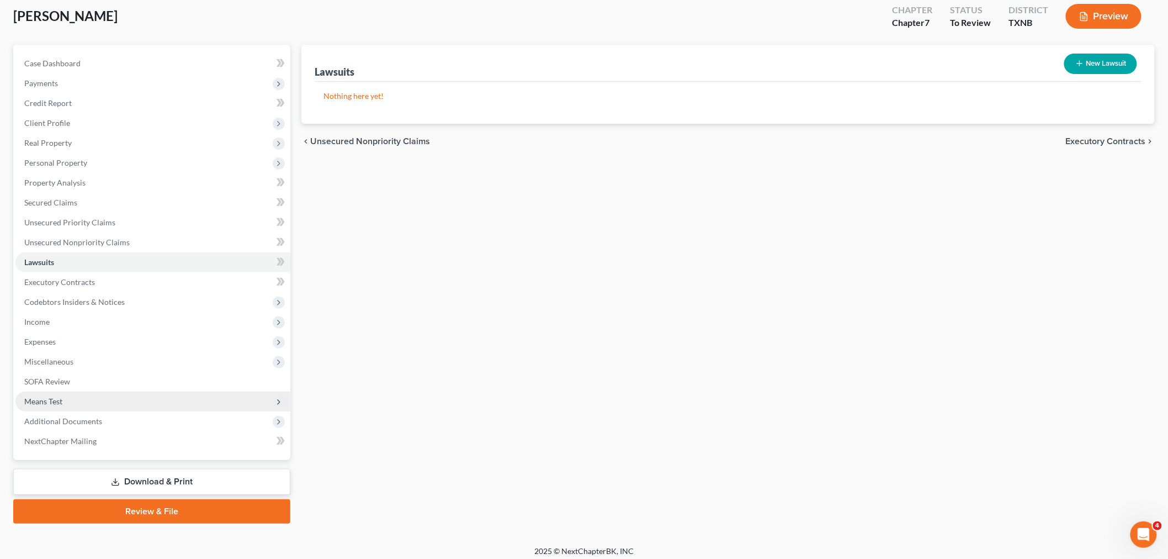
click at [145, 399] on span "Means Test" at bounding box center [152, 402] width 275 height 20
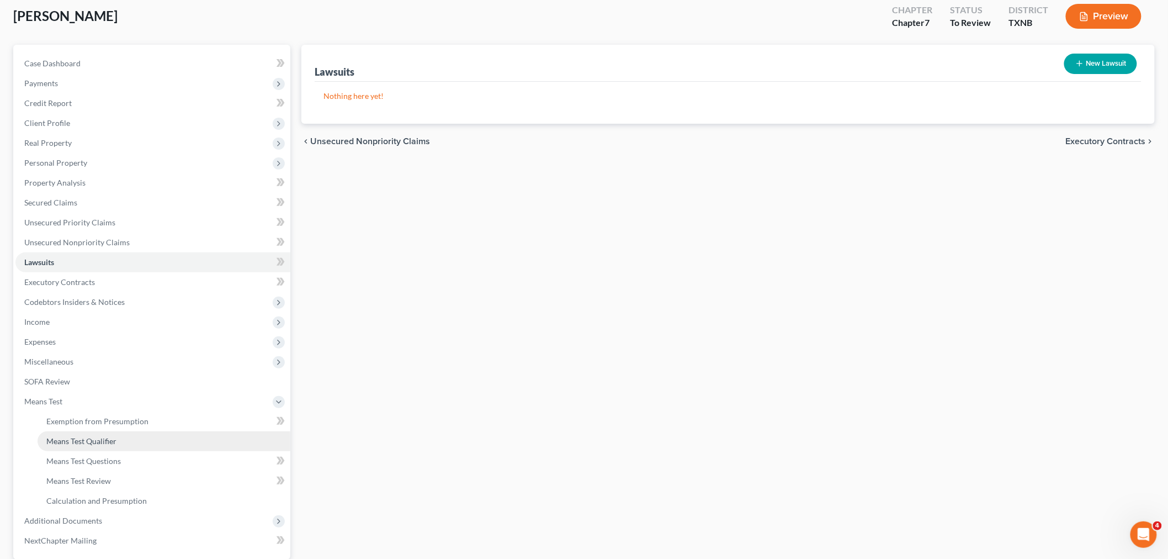
click at [136, 438] on link "Means Test Qualifier" at bounding box center [164, 441] width 253 height 20
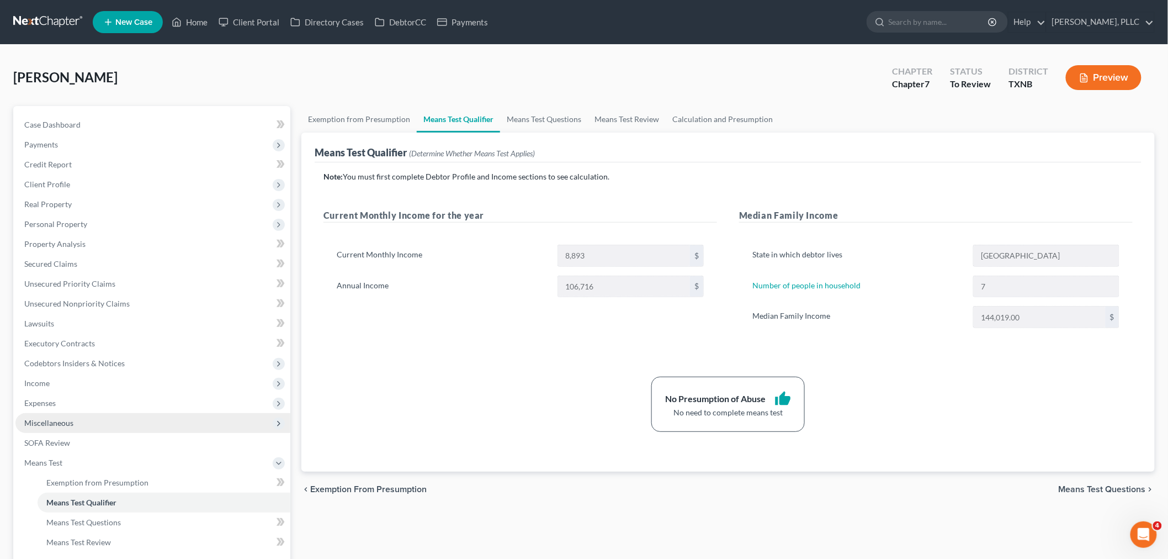
scroll to position [61, 0]
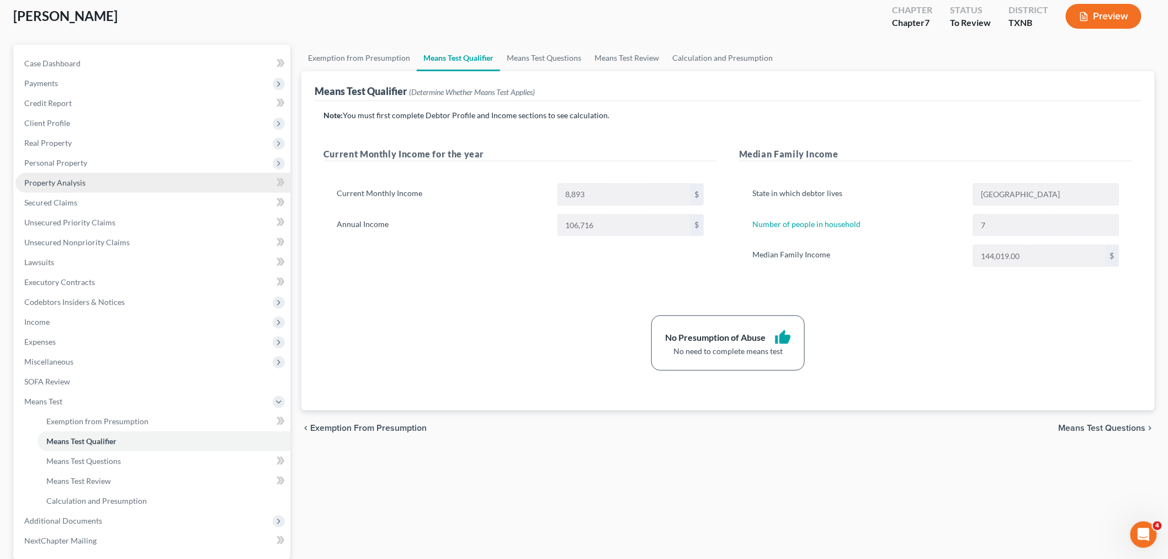
click at [73, 182] on span "Property Analysis" at bounding box center [54, 182] width 61 height 9
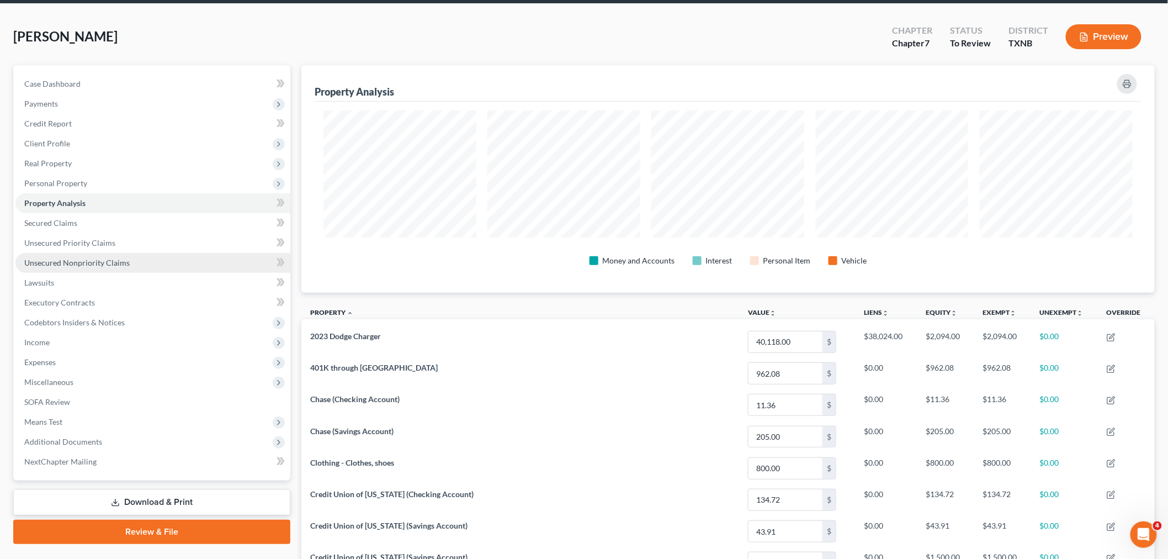
scroll to position [123, 0]
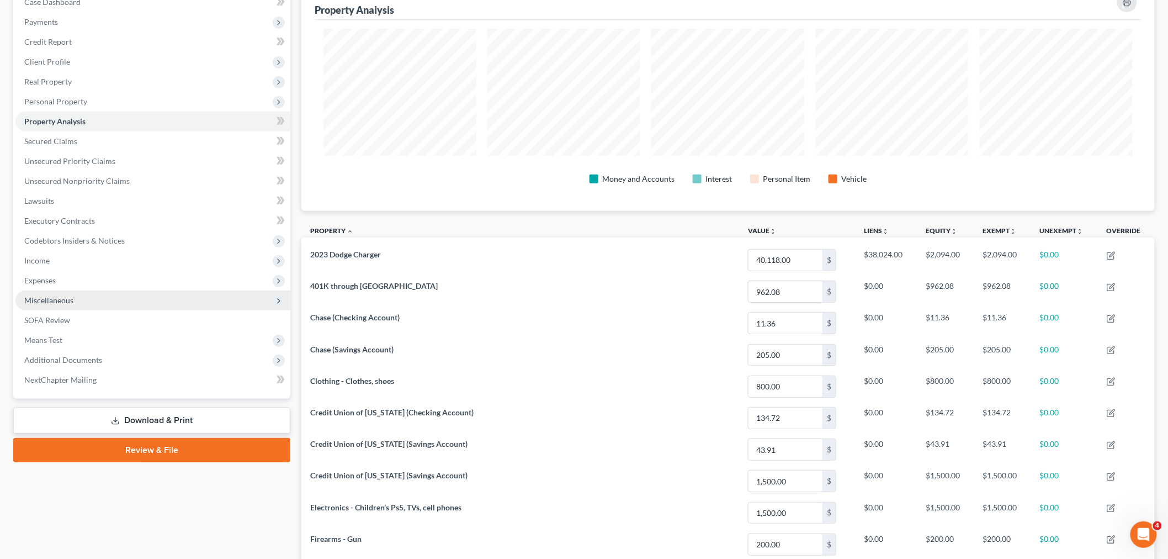
click at [83, 304] on span "Miscellaneous" at bounding box center [152, 300] width 275 height 20
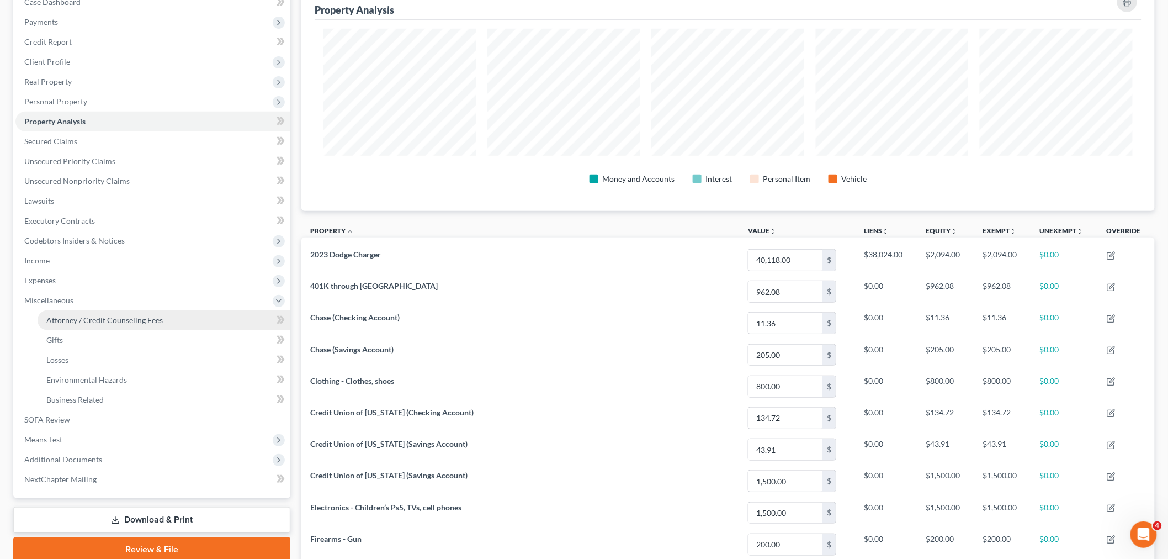
click at [84, 316] on span "Attorney / Credit Counseling Fees" at bounding box center [104, 319] width 117 height 9
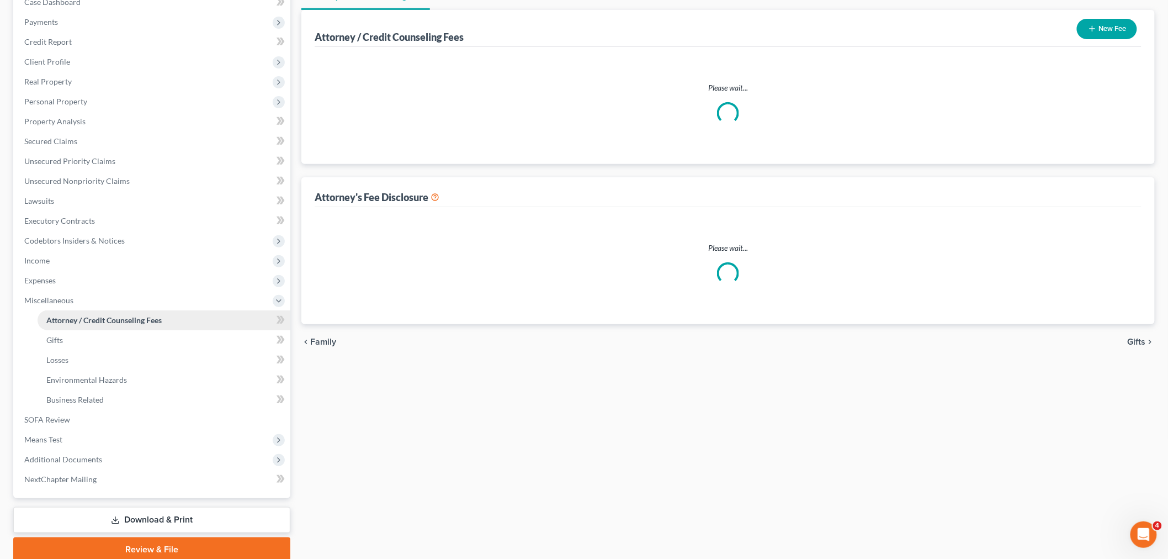
scroll to position [18, 0]
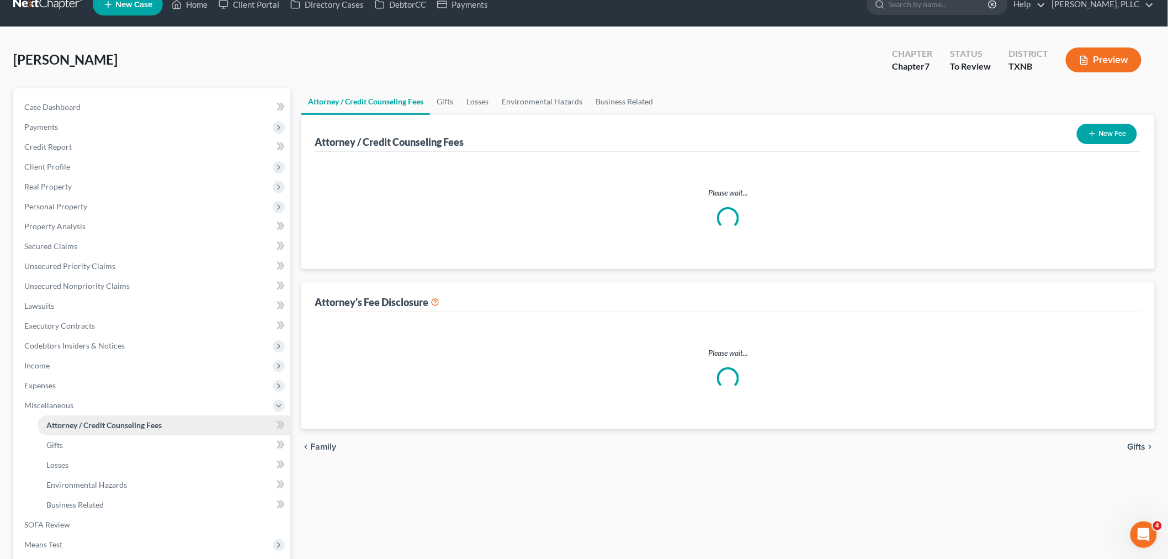
select select "0"
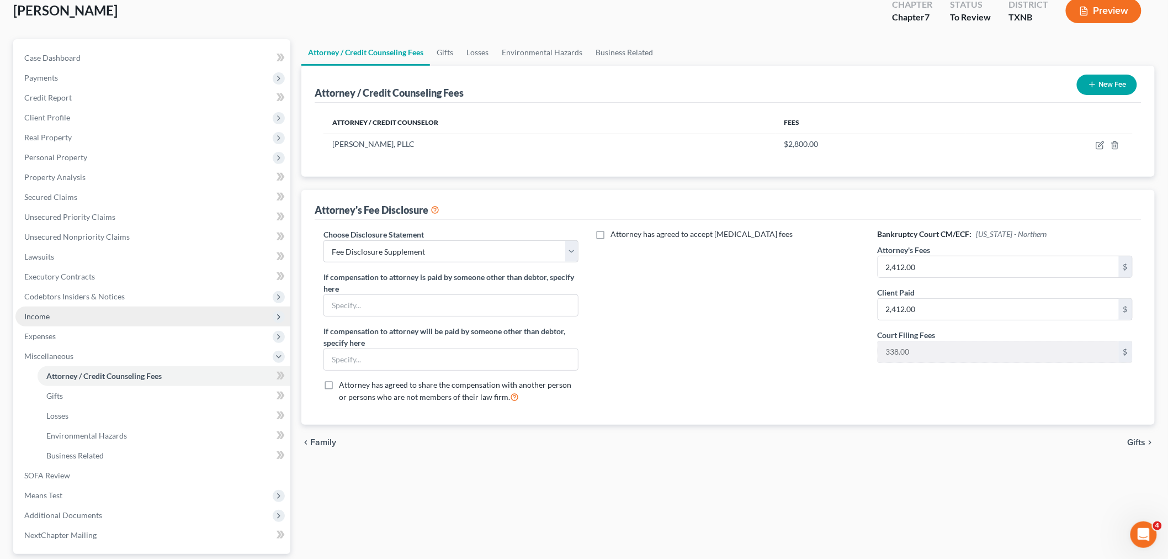
scroll to position [166, 0]
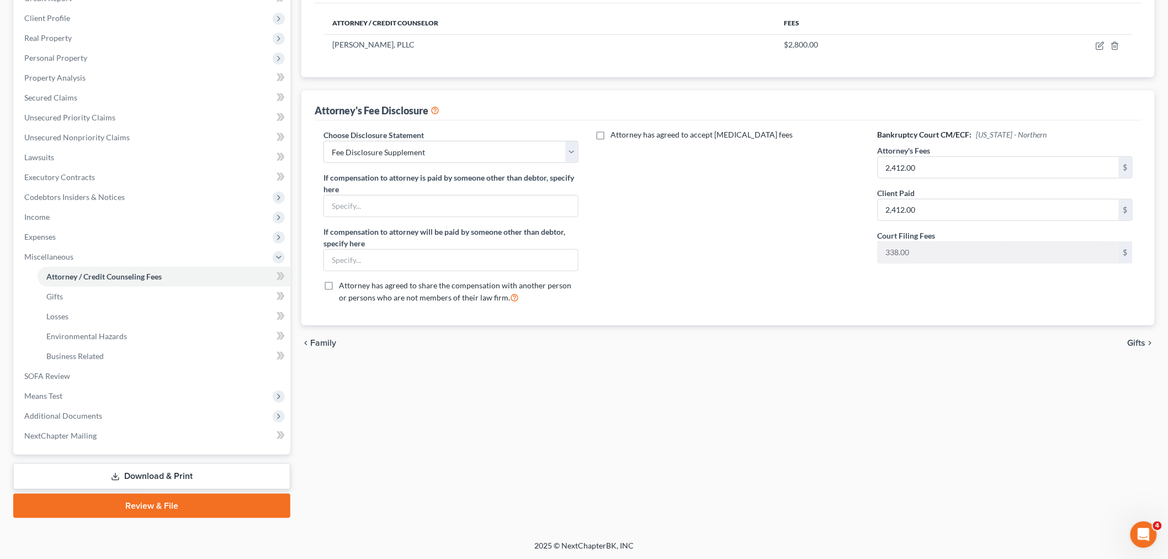
click at [194, 475] on link "Download & Print" at bounding box center [151, 476] width 277 height 26
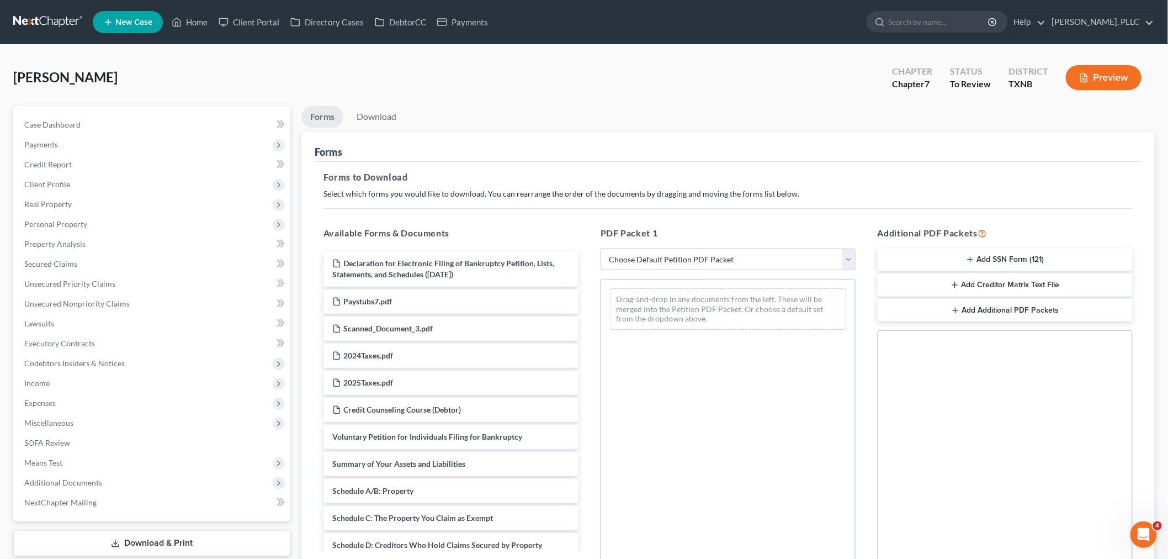
click at [936, 262] on button "Add SSN Form (121)" at bounding box center [1005, 259] width 255 height 23
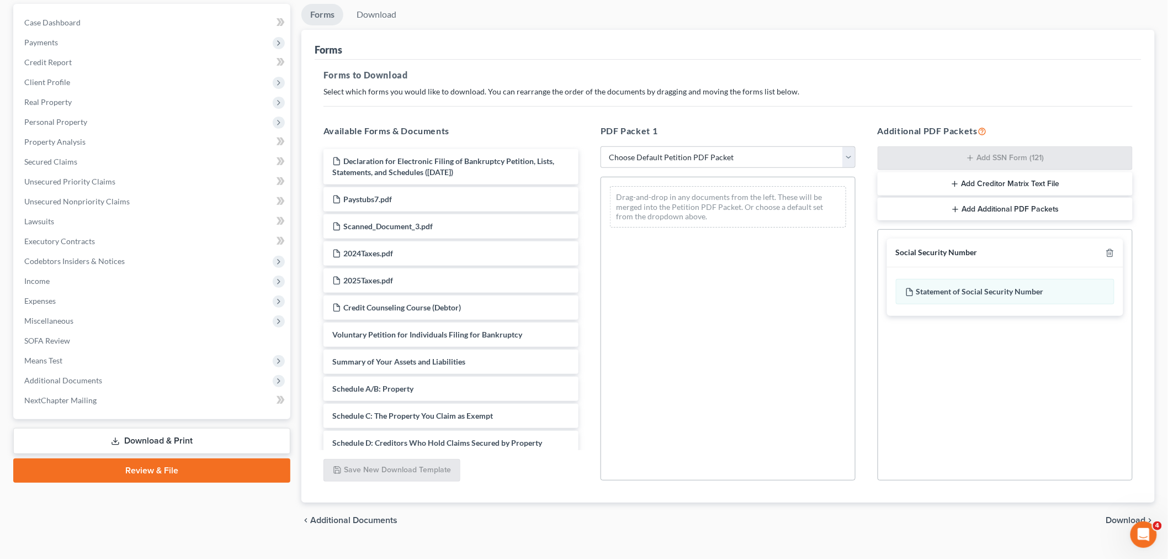
scroll to position [123, 0]
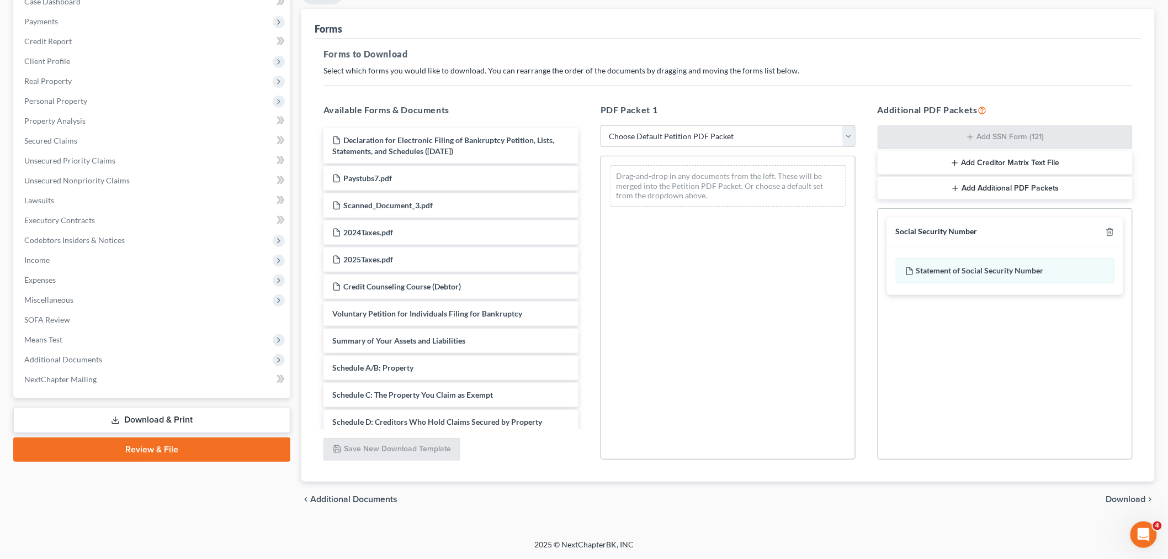
click at [1119, 496] on span "Download" at bounding box center [1127, 499] width 40 height 9
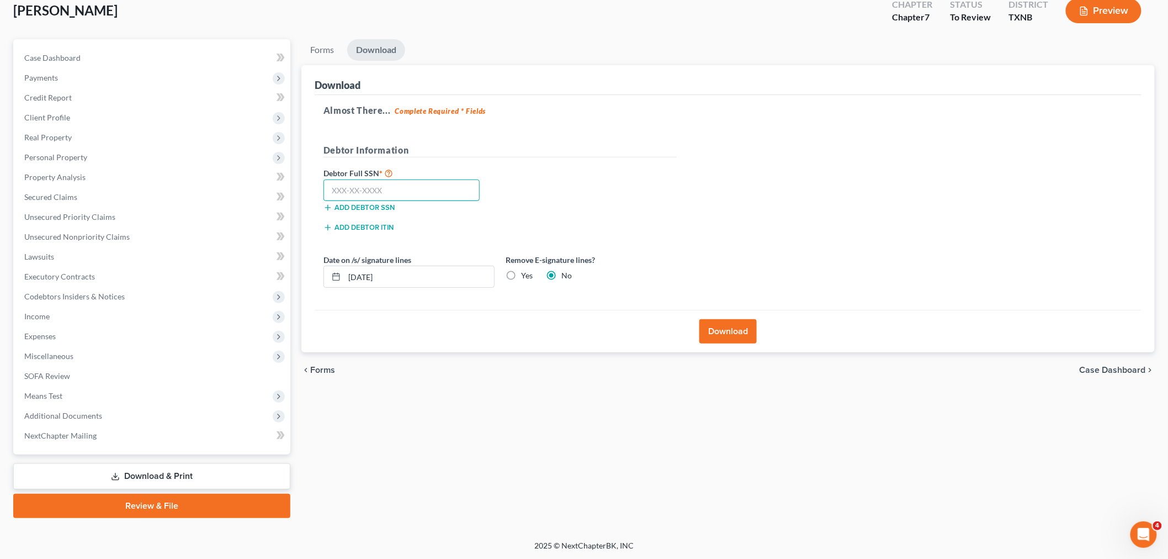
click at [459, 180] on input "text" at bounding box center [402, 190] width 156 height 22
type input "642-10-6177"
click at [713, 334] on button "Download" at bounding box center [728, 331] width 57 height 24
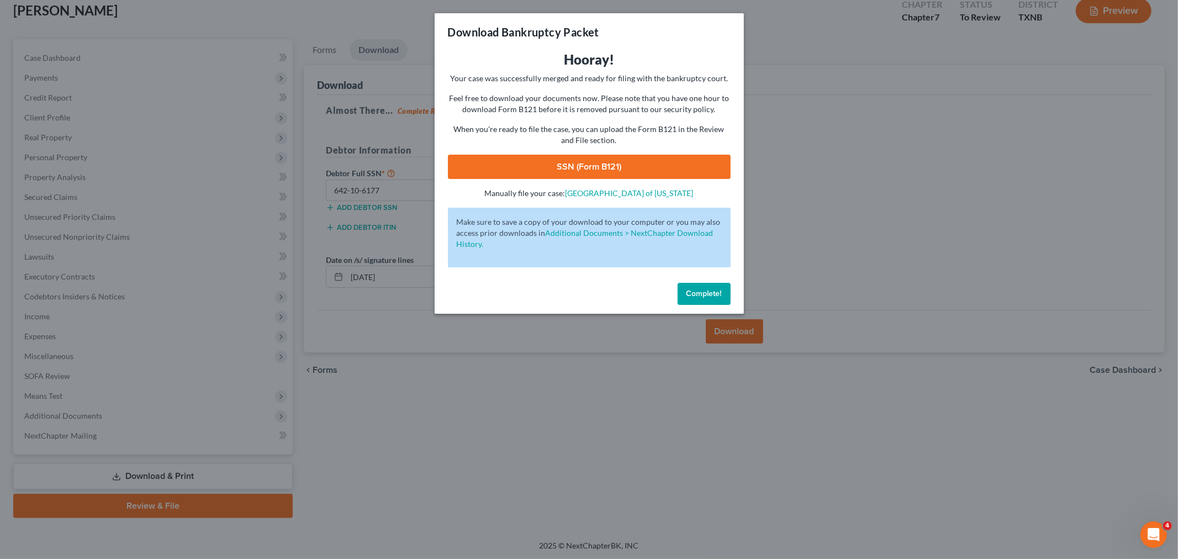
click at [677, 168] on link "SSN (Form B121)" at bounding box center [589, 167] width 283 height 24
click at [691, 294] on span "Complete!" at bounding box center [703, 293] width 35 height 9
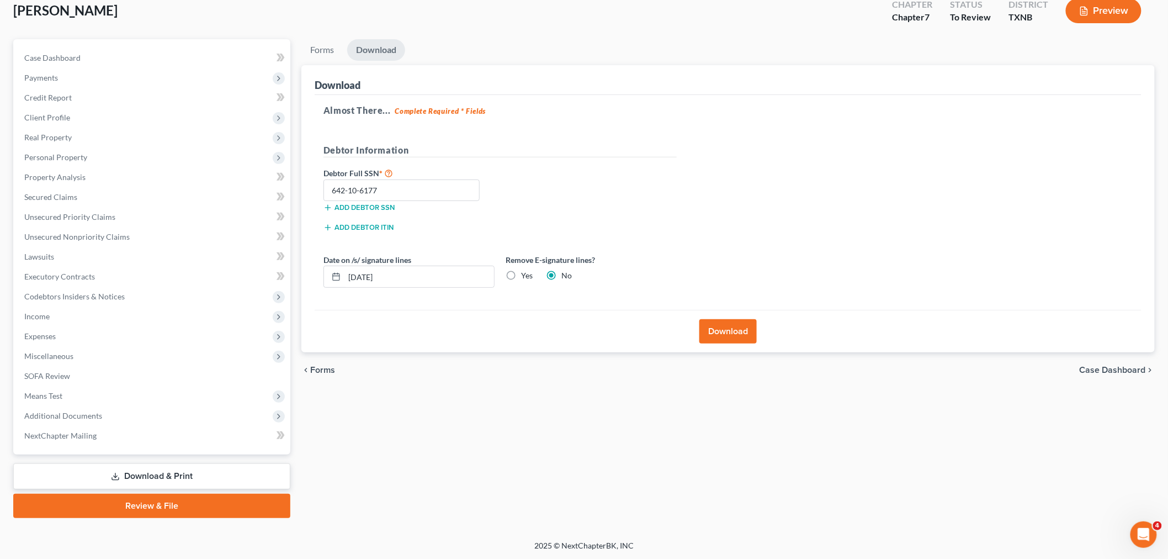
drag, startPoint x: 226, startPoint y: 506, endPoint x: 275, endPoint y: 484, distance: 53.4
click at [226, 506] on link "Review & File" at bounding box center [151, 506] width 277 height 24
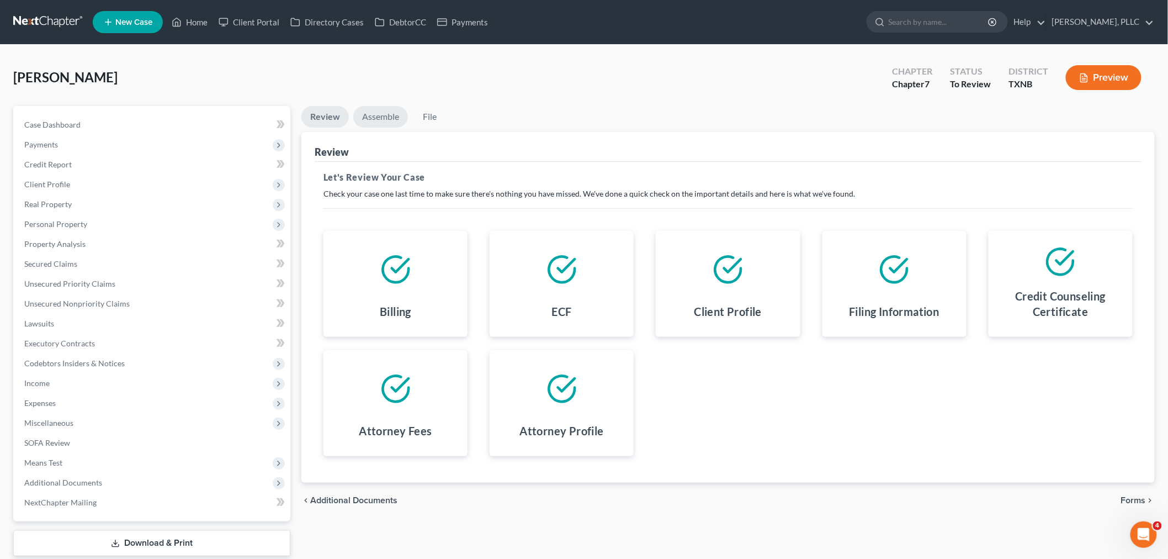
click at [387, 118] on link "Assemble" at bounding box center [380, 117] width 55 height 22
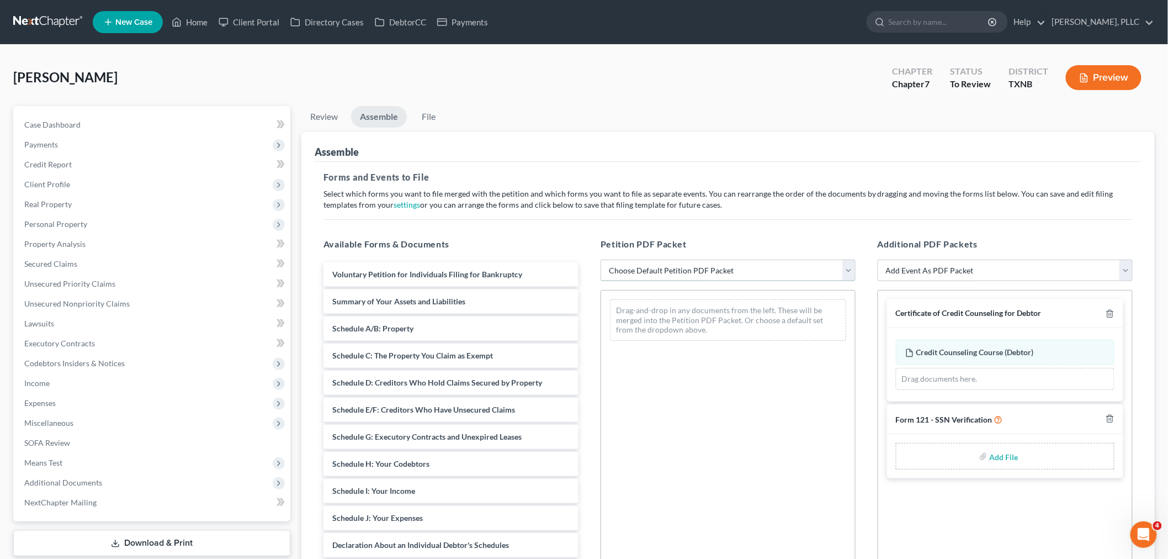
click at [667, 269] on select "Choose Default Petition PDF Packet Complete Bankruptcy Petition (all forms and …" at bounding box center [728, 271] width 255 height 22
click at [556, 151] on div "Assemble" at bounding box center [728, 147] width 827 height 30
click at [100, 479] on span "Additional Documents" at bounding box center [152, 483] width 275 height 20
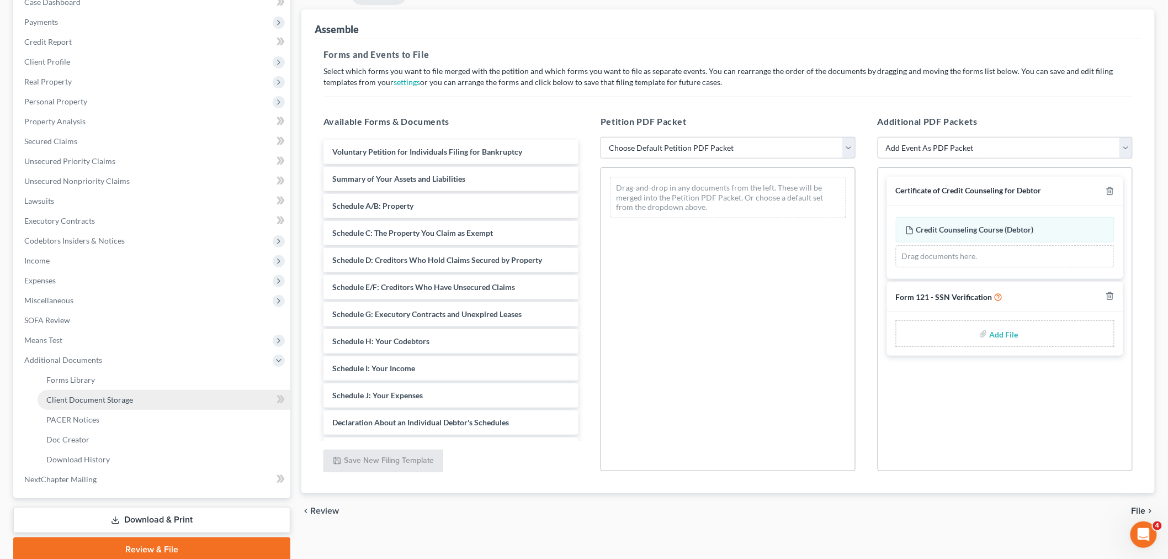
click at [101, 399] on span "Client Document Storage" at bounding box center [89, 399] width 87 height 9
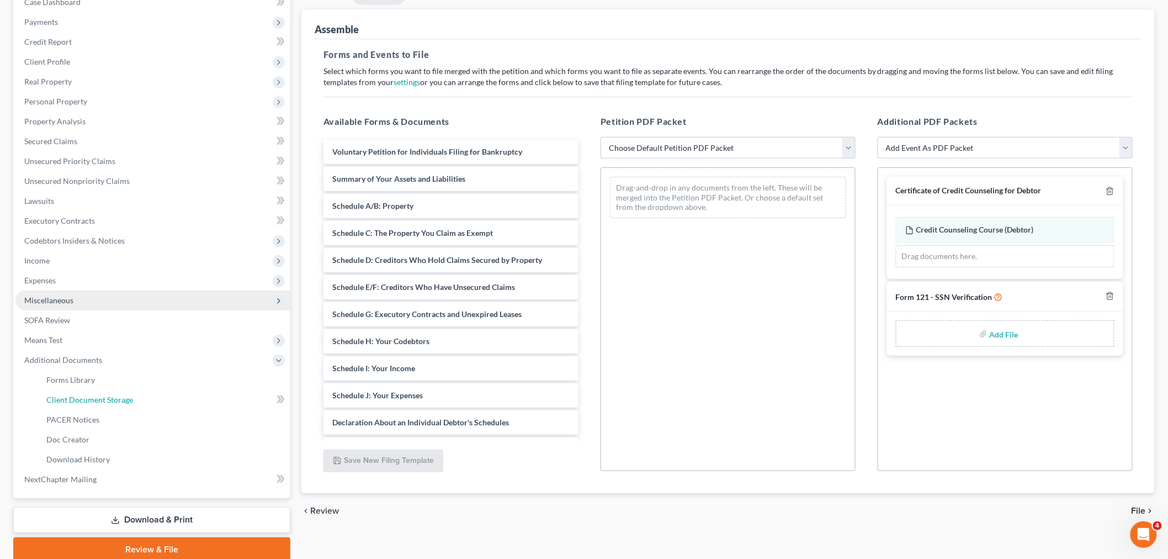
select select "6"
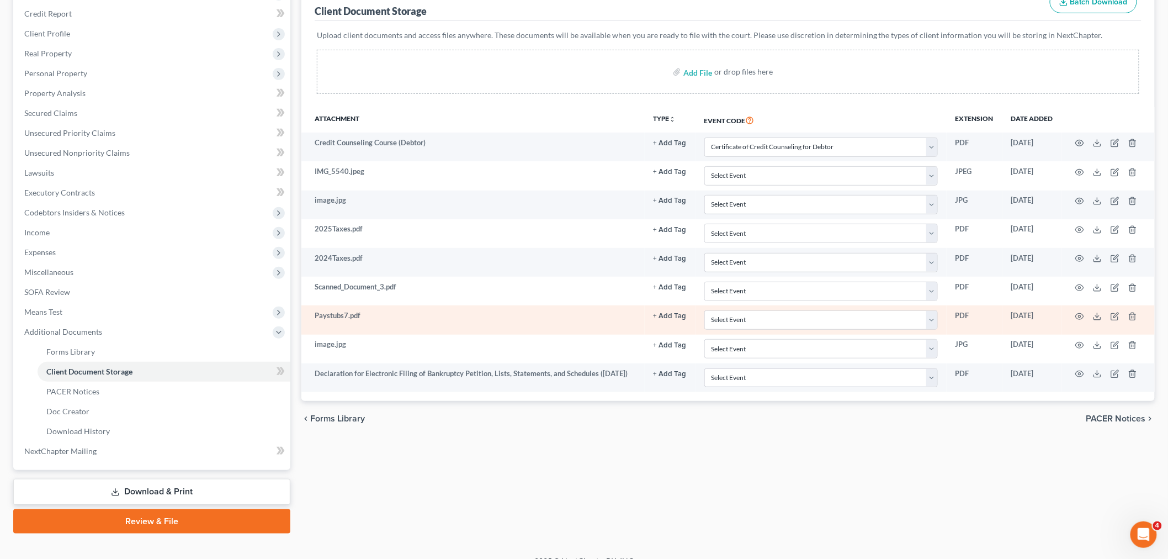
scroll to position [166, 0]
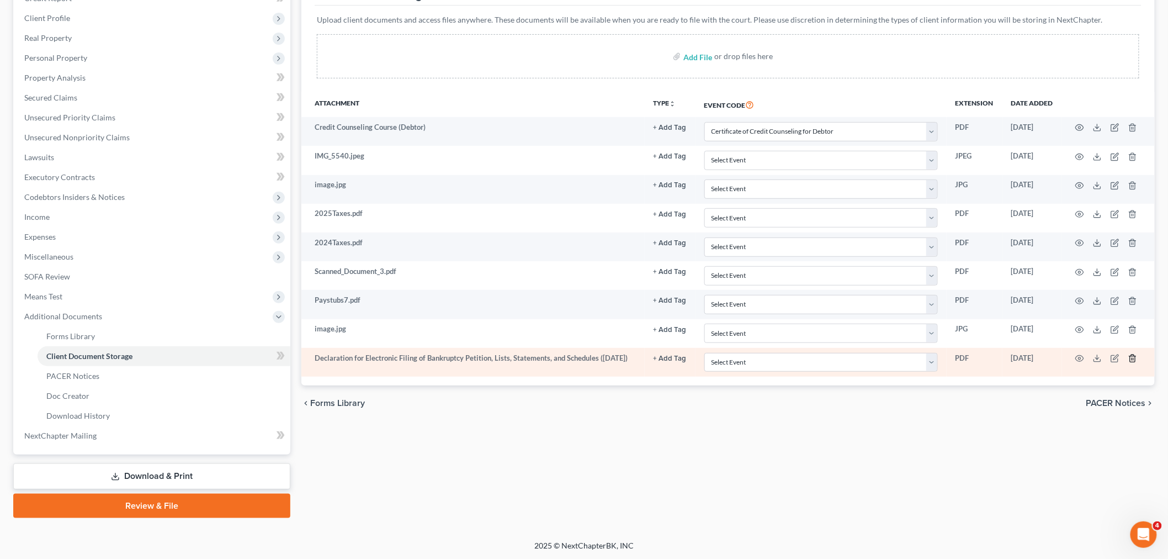
click at [1133, 361] on line "button" at bounding box center [1133, 359] width 0 height 2
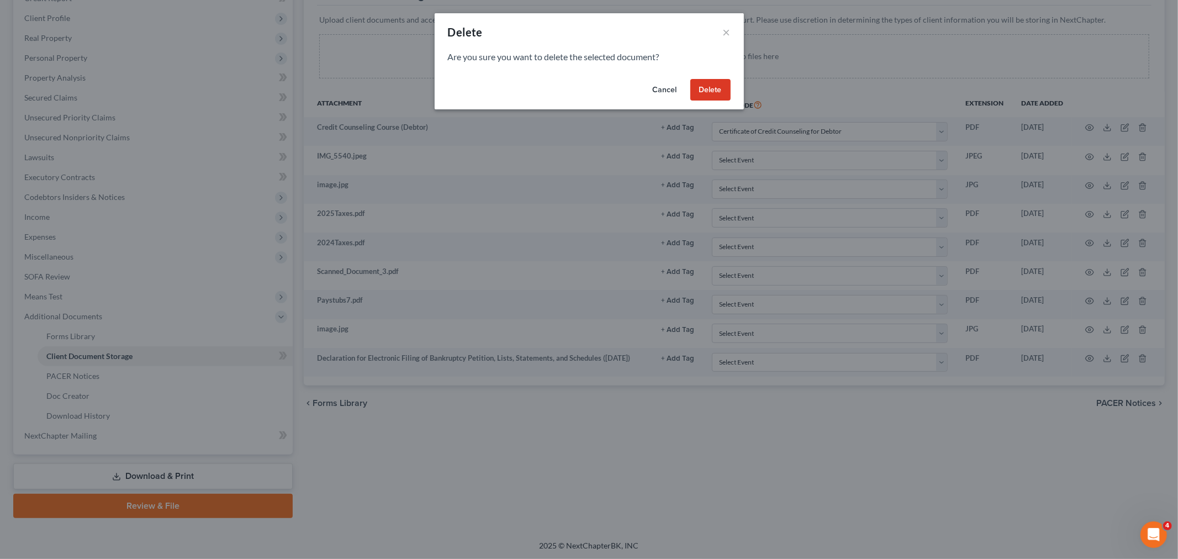
click at [722, 90] on button "Delete" at bounding box center [710, 90] width 40 height 22
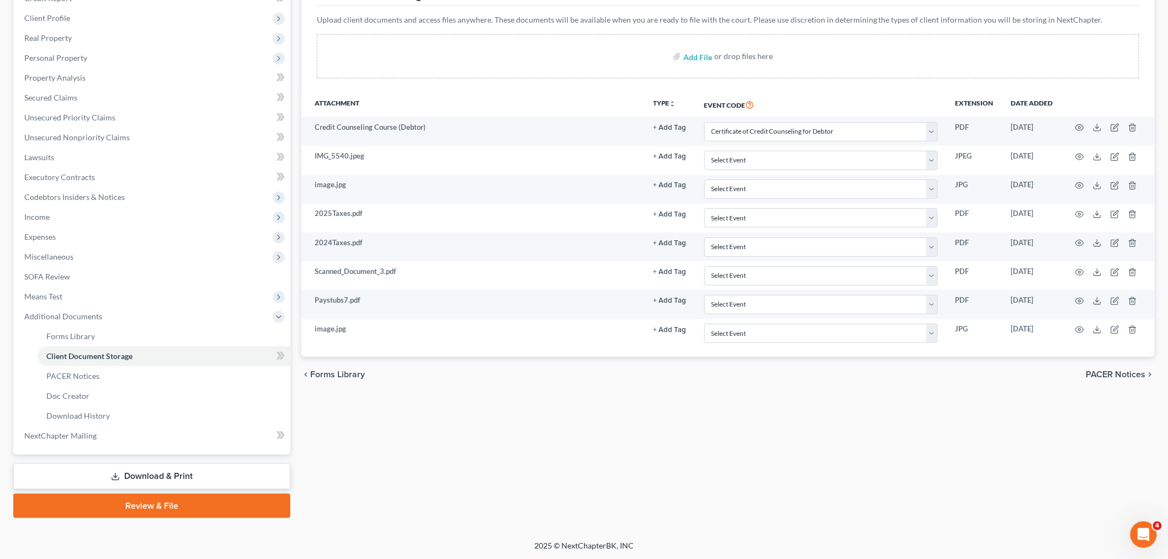
select select "6"
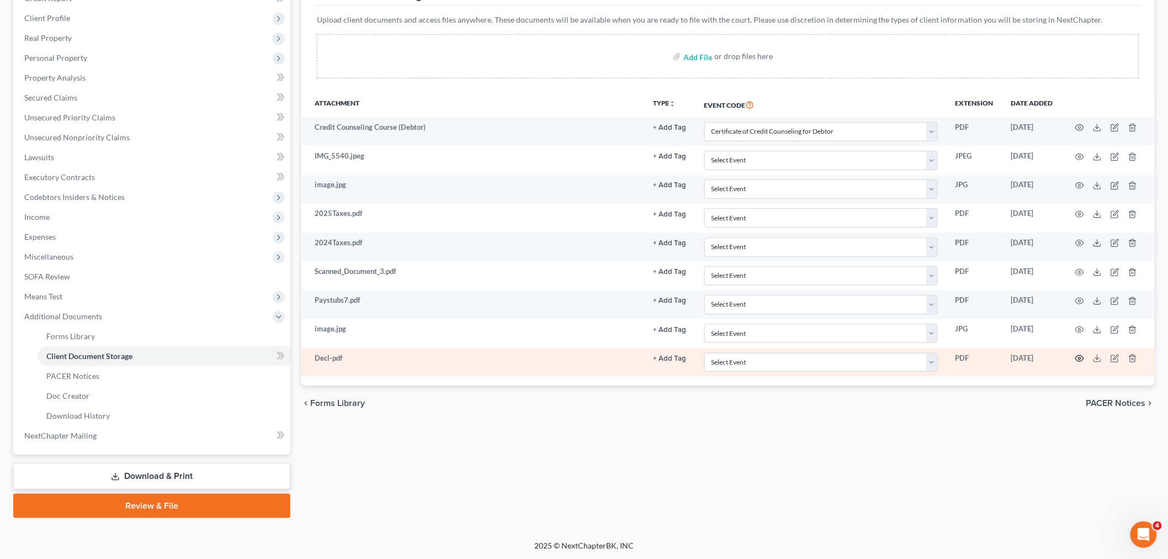
click at [1081, 359] on icon "button" at bounding box center [1080, 358] width 9 height 9
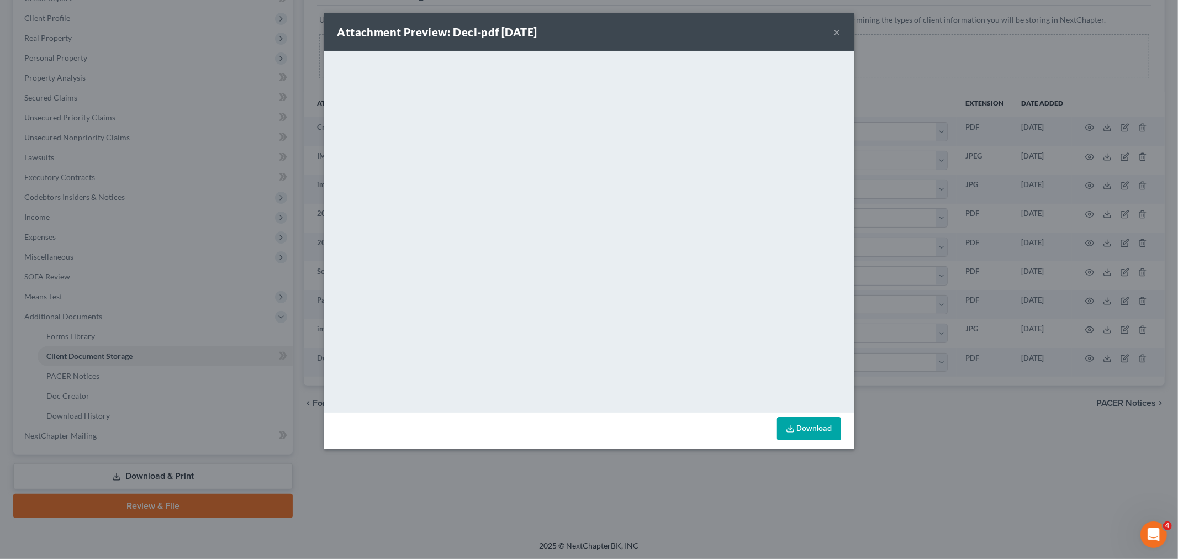
click at [837, 34] on button "×" at bounding box center [837, 31] width 8 height 13
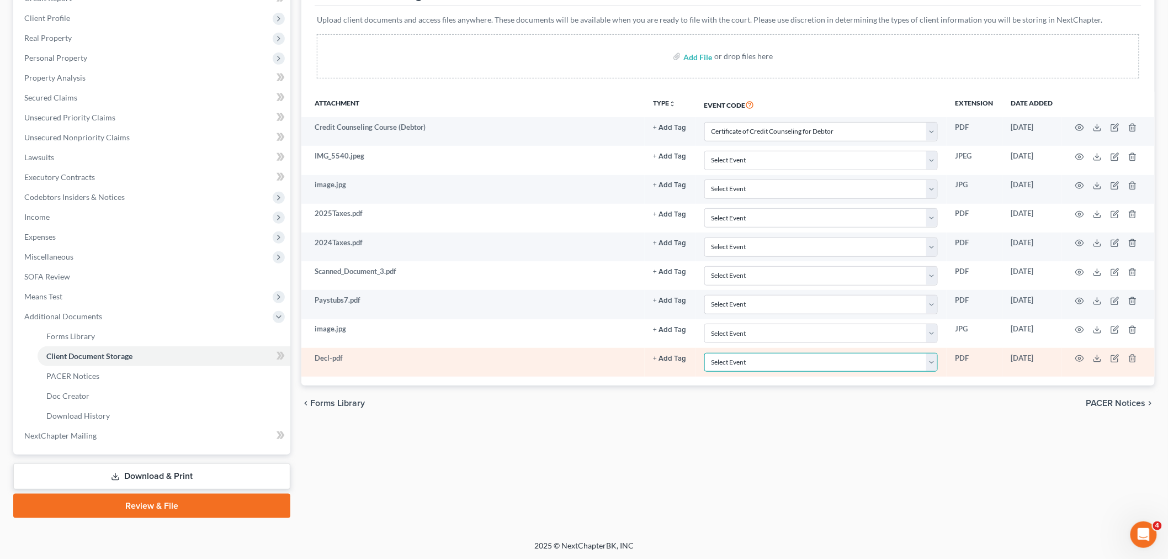
click at [824, 362] on select "Select Event 20 Largest unsecured creditors Amended petition Attachment to Volu…" at bounding box center [822, 362] width 234 height 19
select select "19"
click at [705, 353] on select "Select Event 20 Largest unsecured creditors Amended petition Attachment to Volu…" at bounding box center [822, 362] width 234 height 19
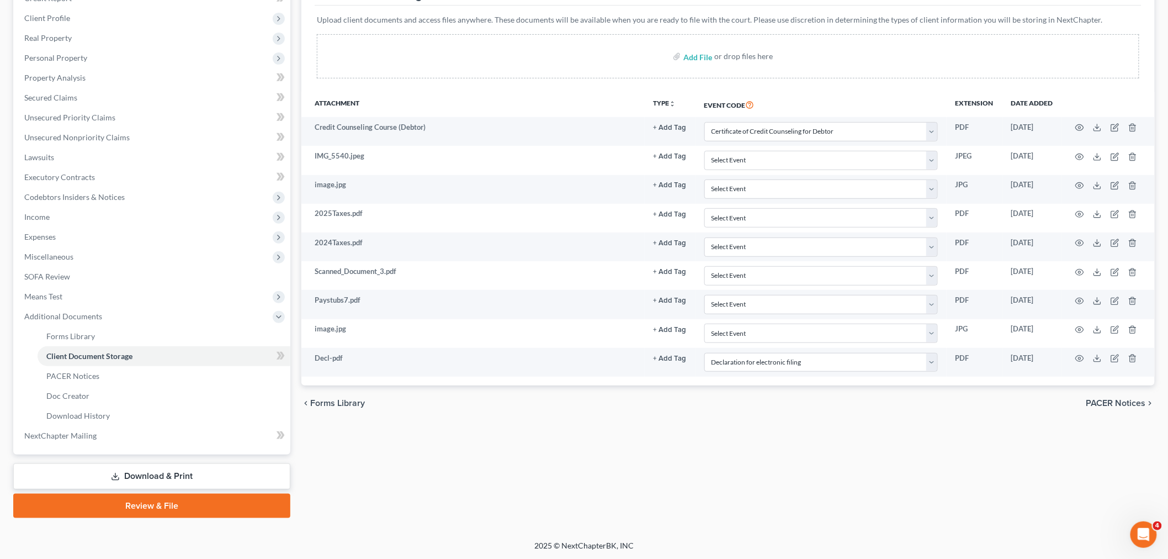
click at [216, 504] on link "Review & File" at bounding box center [151, 506] width 277 height 24
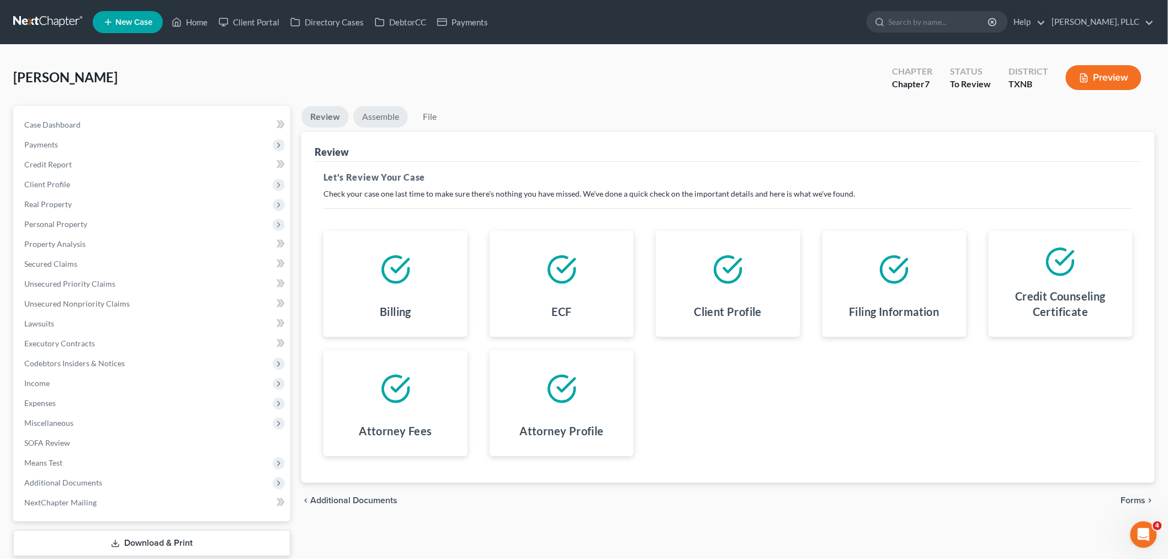
click at [374, 113] on link "Assemble" at bounding box center [380, 117] width 55 height 22
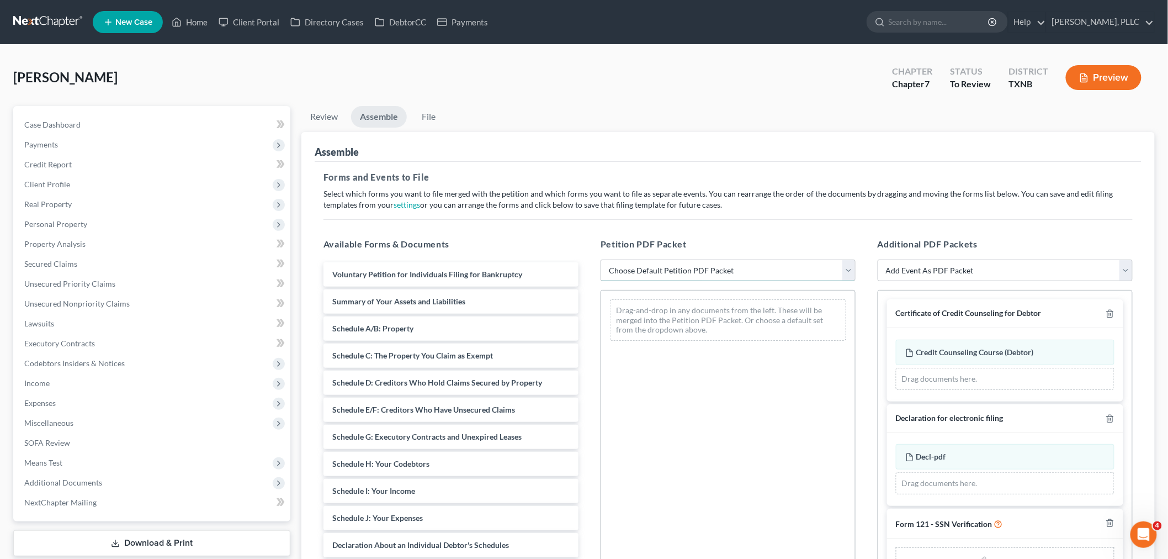
click at [668, 267] on select "Choose Default Petition PDF Packet Complete Bankruptcy Petition (all forms and …" at bounding box center [728, 271] width 255 height 22
select select "0"
click at [601, 260] on select "Choose Default Petition PDF Packet Complete Bankruptcy Petition (all forms and …" at bounding box center [728, 271] width 255 height 22
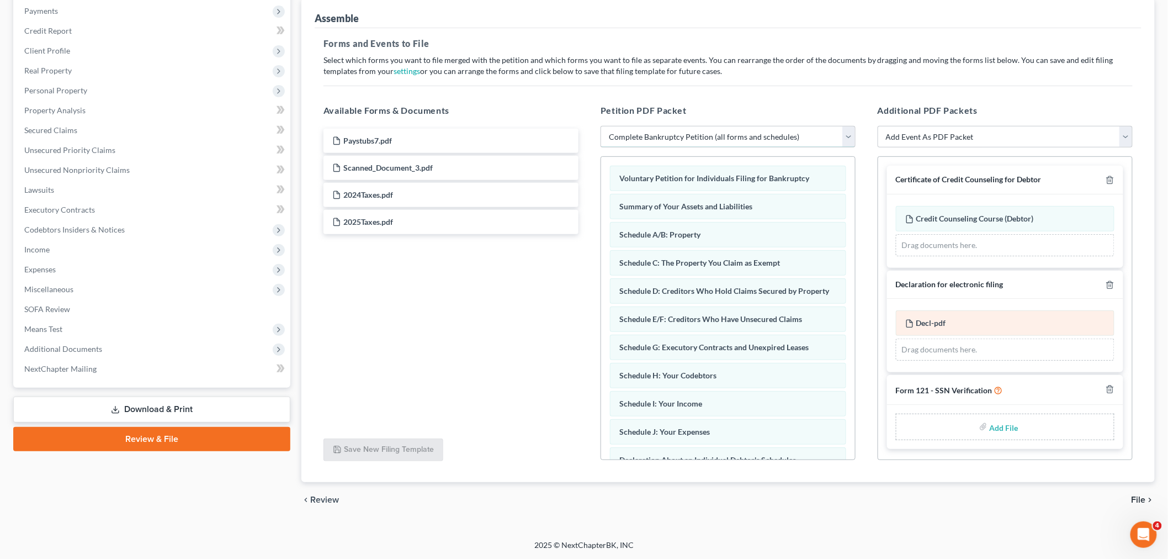
scroll to position [134, 0]
click at [1000, 426] on input "file" at bounding box center [1003, 426] width 27 height 20
type input "C:\fakepath\SSN Ver.pdf"
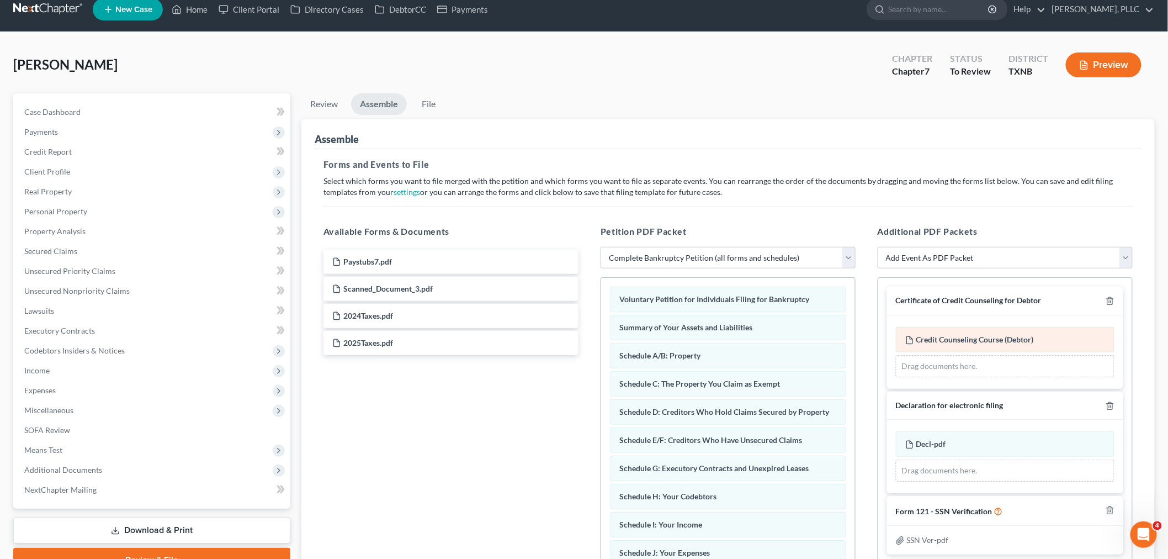
scroll to position [0, 0]
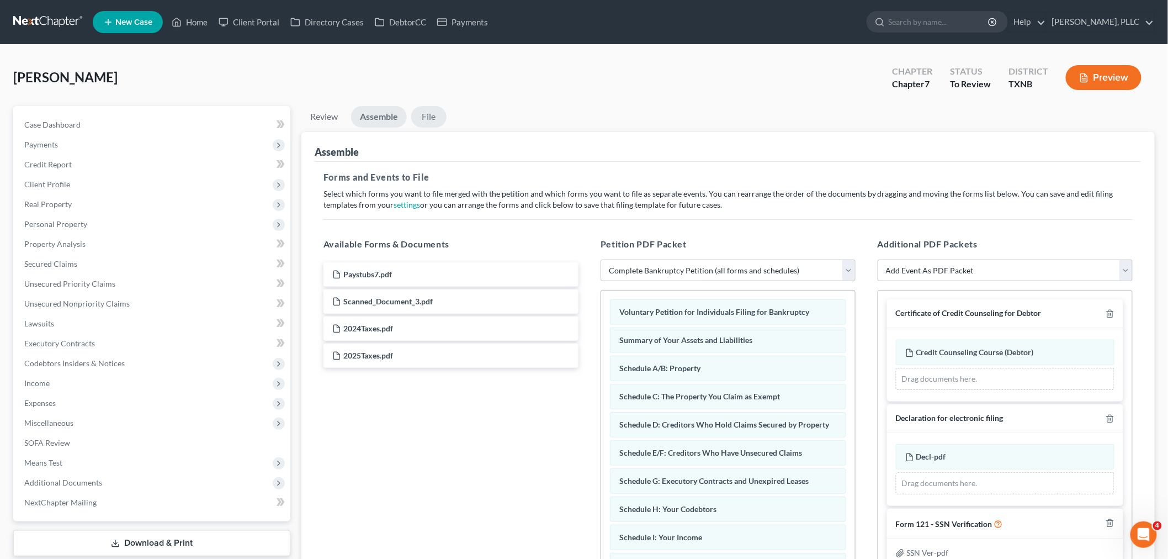
click at [432, 117] on link "File" at bounding box center [428, 117] width 35 height 22
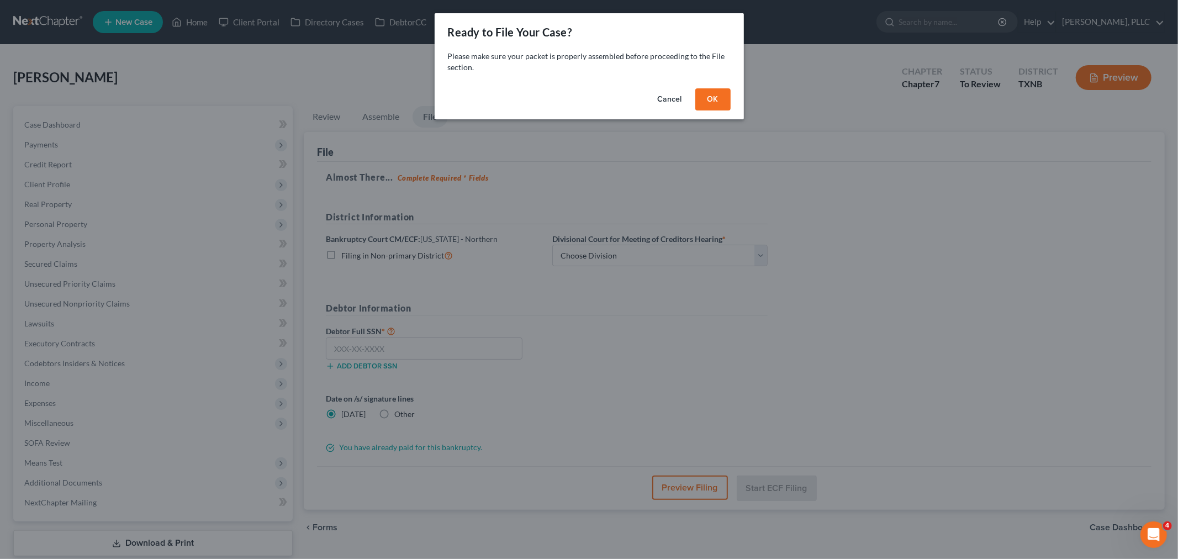
click at [714, 104] on button "OK" at bounding box center [712, 99] width 35 height 22
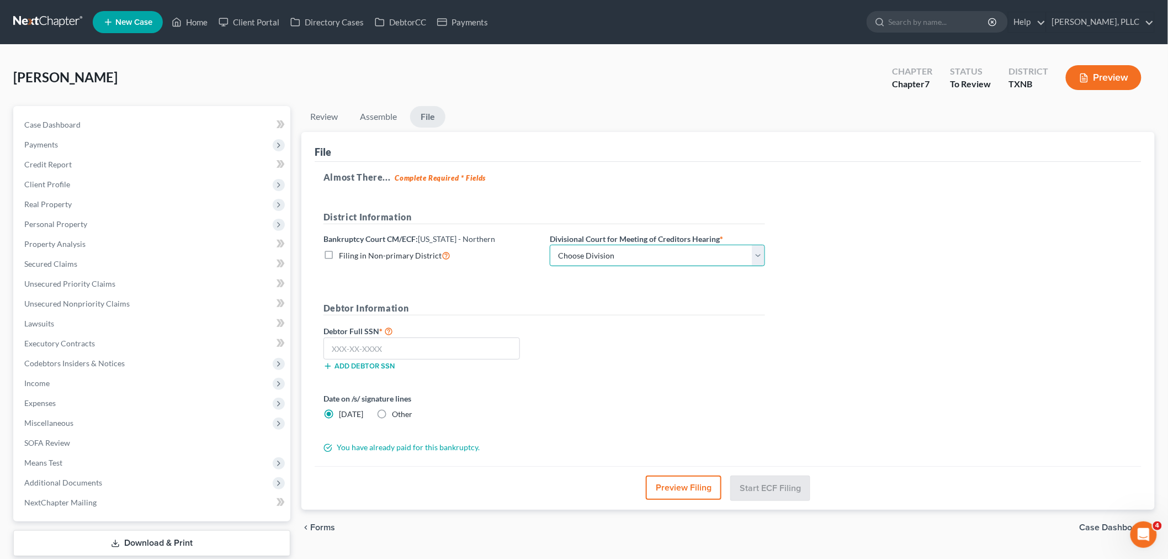
click at [684, 258] on select "Choose Division [PERSON_NAME] [GEOGRAPHIC_DATA] [GEOGRAPHIC_DATA] [GEOGRAPHIC_D…" at bounding box center [657, 256] width 215 height 22
select select "2"
click at [550, 245] on select "Choose Division [PERSON_NAME] [GEOGRAPHIC_DATA] [GEOGRAPHIC_DATA] [GEOGRAPHIC_D…" at bounding box center [657, 256] width 215 height 22
click at [505, 352] on input "text" at bounding box center [422, 348] width 197 height 22
type input "642-10-6177"
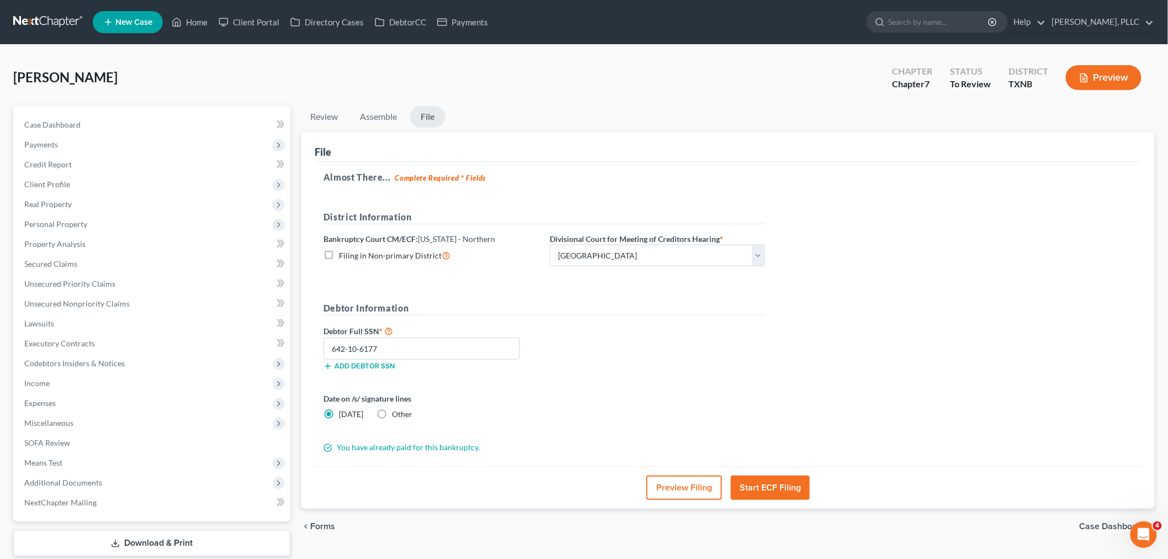
click at [753, 489] on button "Start ECF Filing" at bounding box center [770, 487] width 79 height 24
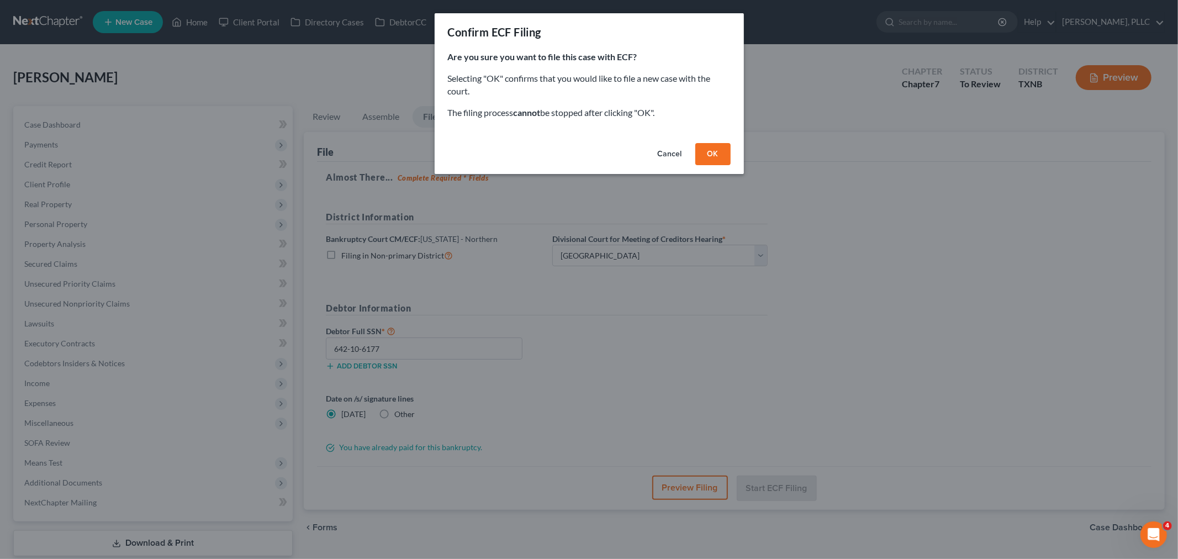
click at [715, 156] on button "OK" at bounding box center [712, 154] width 35 height 22
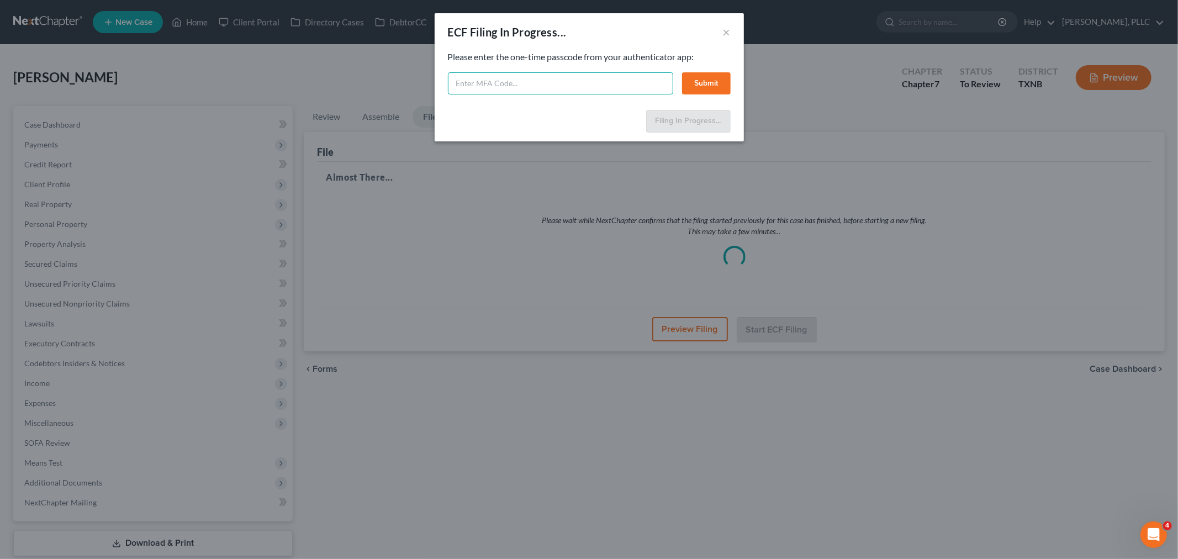
click at [490, 83] on input "text" at bounding box center [560, 83] width 225 height 22
paste input "233570"
type input "233570"
click at [696, 86] on button "Submit" at bounding box center [706, 83] width 49 height 22
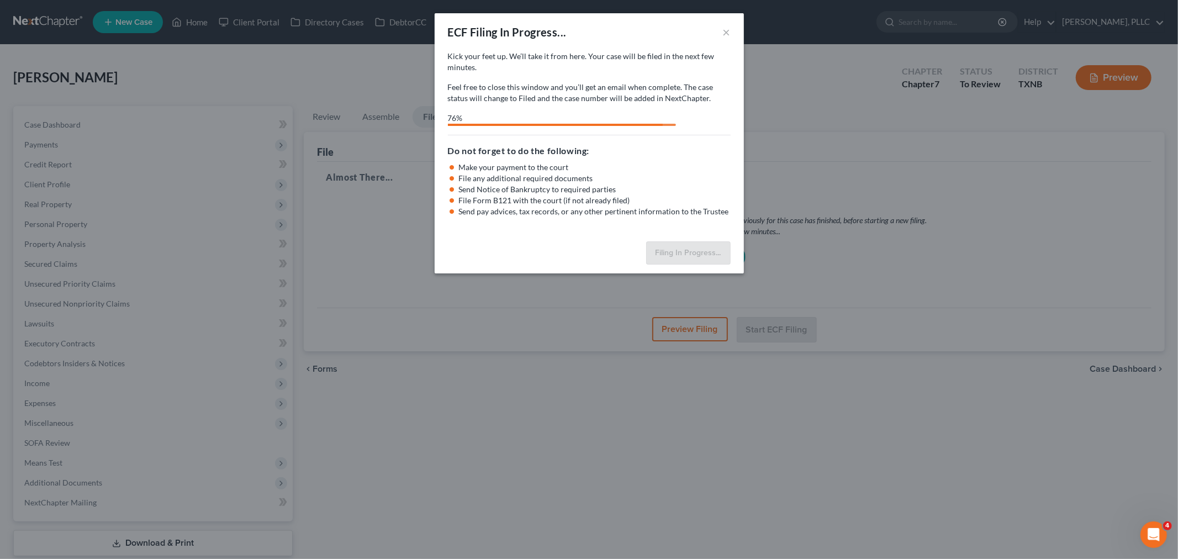
select select "2"
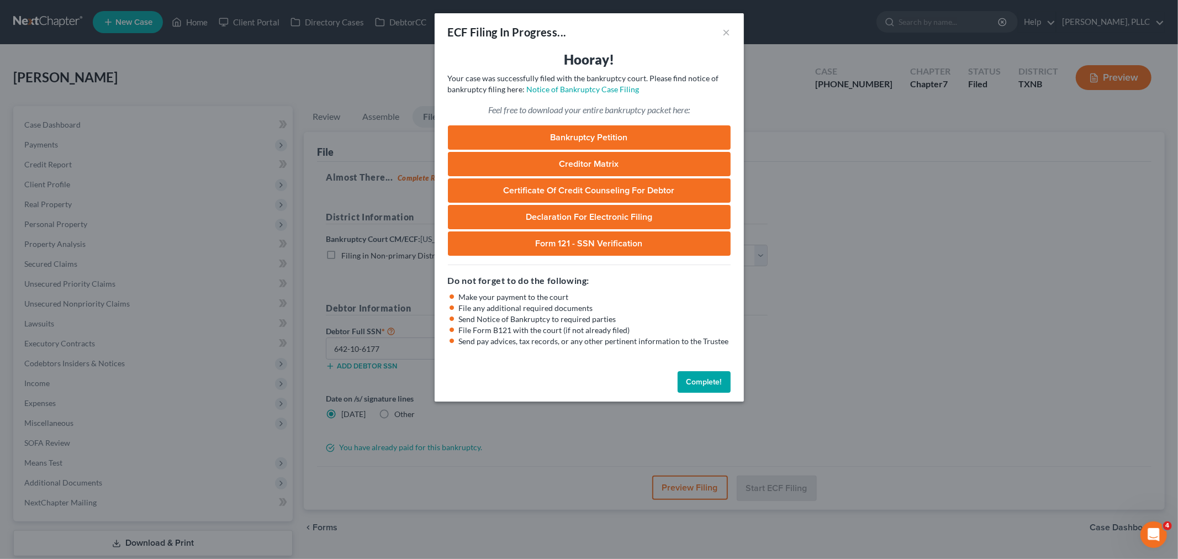
drag, startPoint x: 702, startPoint y: 180, endPoint x: 710, endPoint y: 183, distance: 8.4
click at [710, 183] on link "Certificate of Credit Counseling for Debtor" at bounding box center [589, 190] width 283 height 24
click at [725, 35] on button "×" at bounding box center [727, 31] width 8 height 13
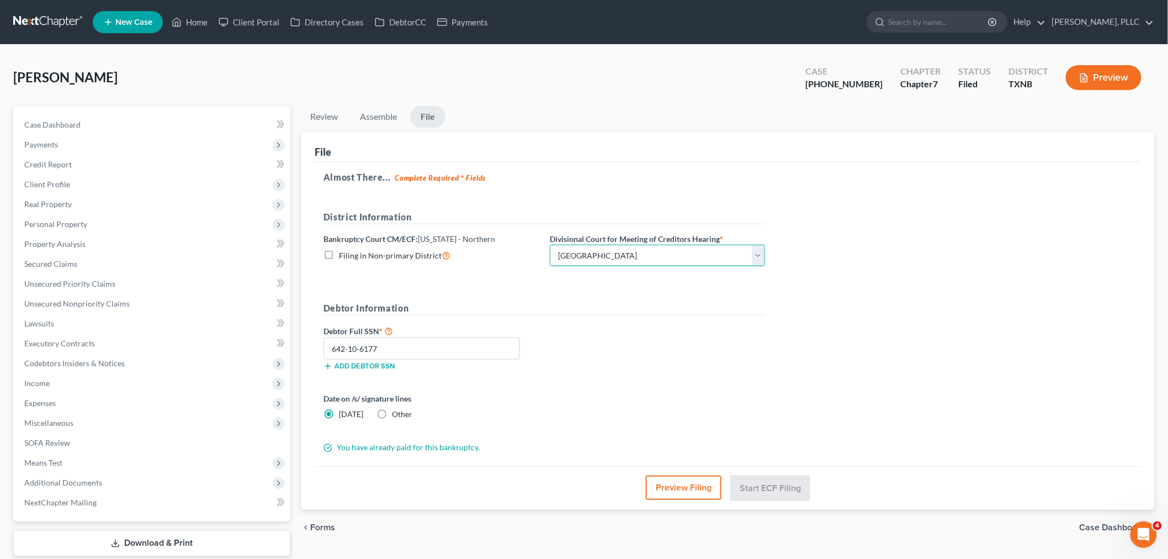
click at [589, 257] on select "Choose Division [PERSON_NAME] [GEOGRAPHIC_DATA] [GEOGRAPHIC_DATA] [GEOGRAPHIC_D…" at bounding box center [657, 256] width 215 height 22
click at [400, 83] on div "[PERSON_NAME] Upgraded Case [PHONE_NUMBER] Chapter Chapter 7 Status [GEOGRAPHIC…" at bounding box center [584, 82] width 1142 height 48
click at [200, 23] on link "Home" at bounding box center [189, 22] width 47 height 20
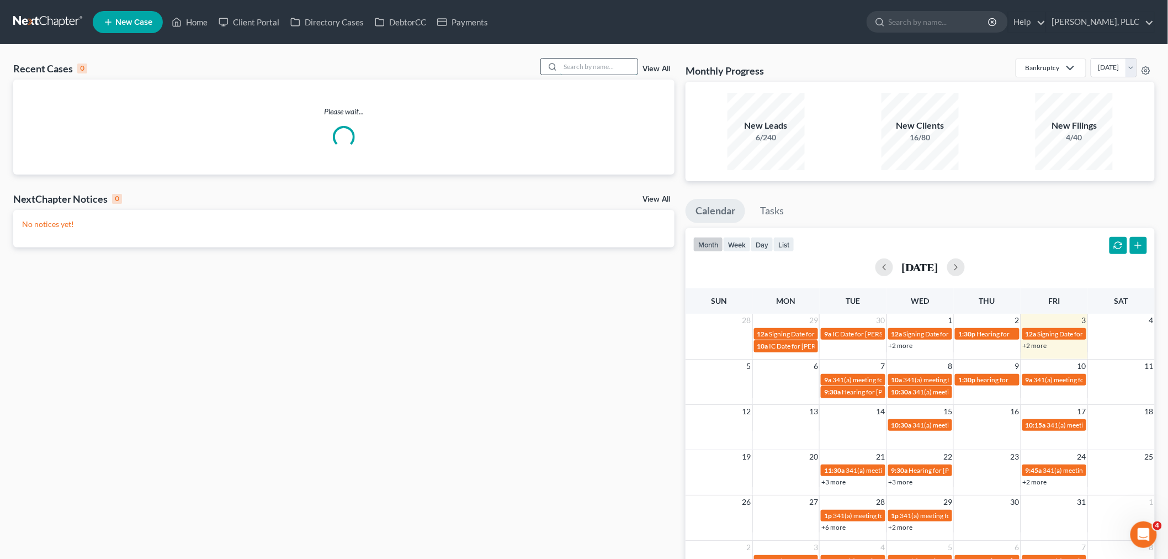
click at [575, 68] on input "search" at bounding box center [599, 67] width 77 height 16
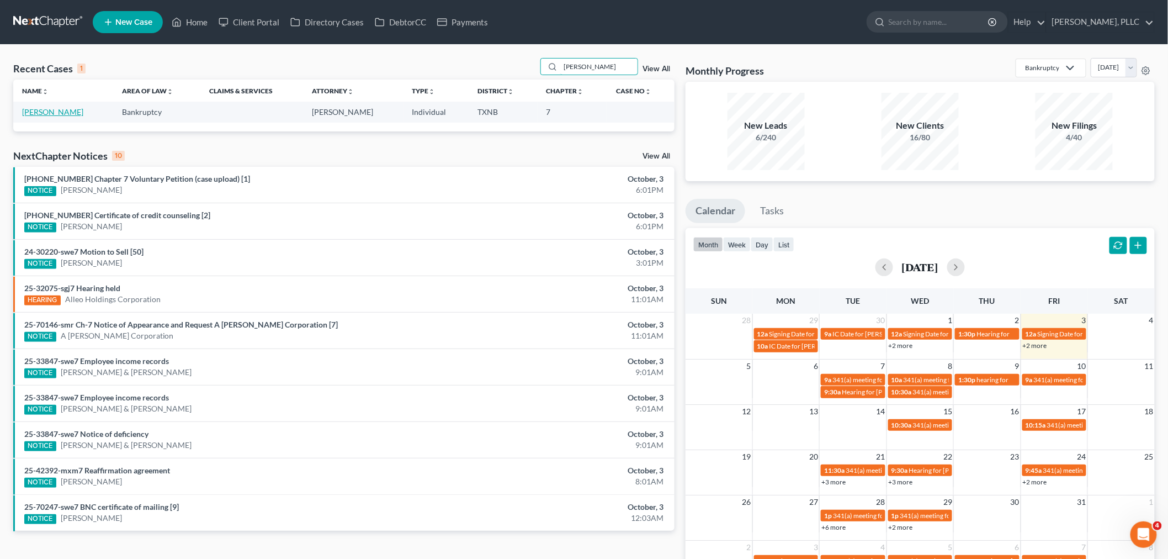
type input "[PERSON_NAME]"
click at [42, 114] on link "[PERSON_NAME]" at bounding box center [52, 111] width 61 height 9
select select "4"
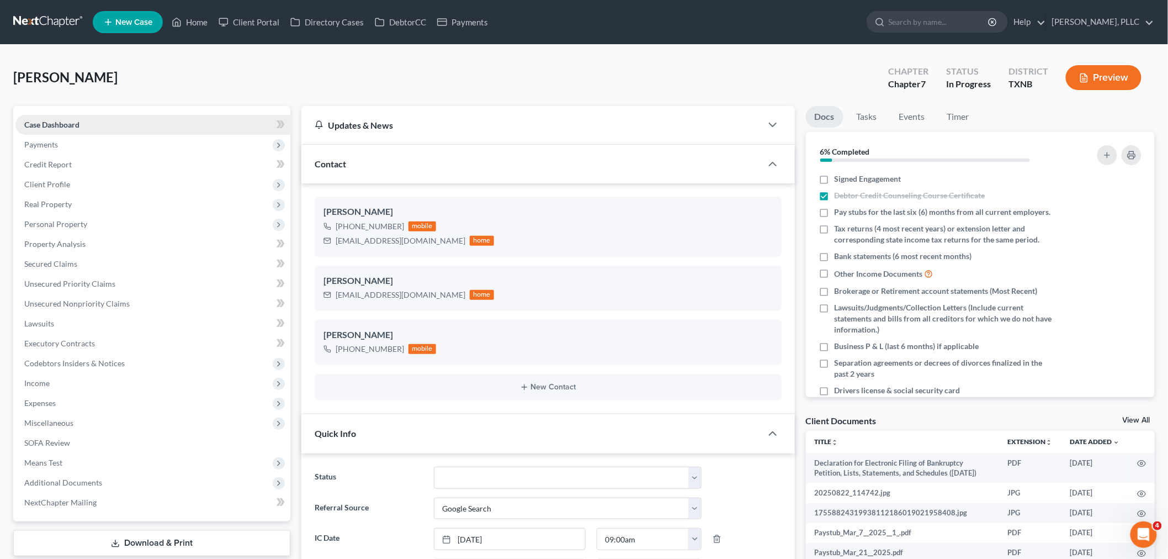
scroll to position [665, 0]
click at [54, 146] on span "Payments" at bounding box center [41, 144] width 34 height 9
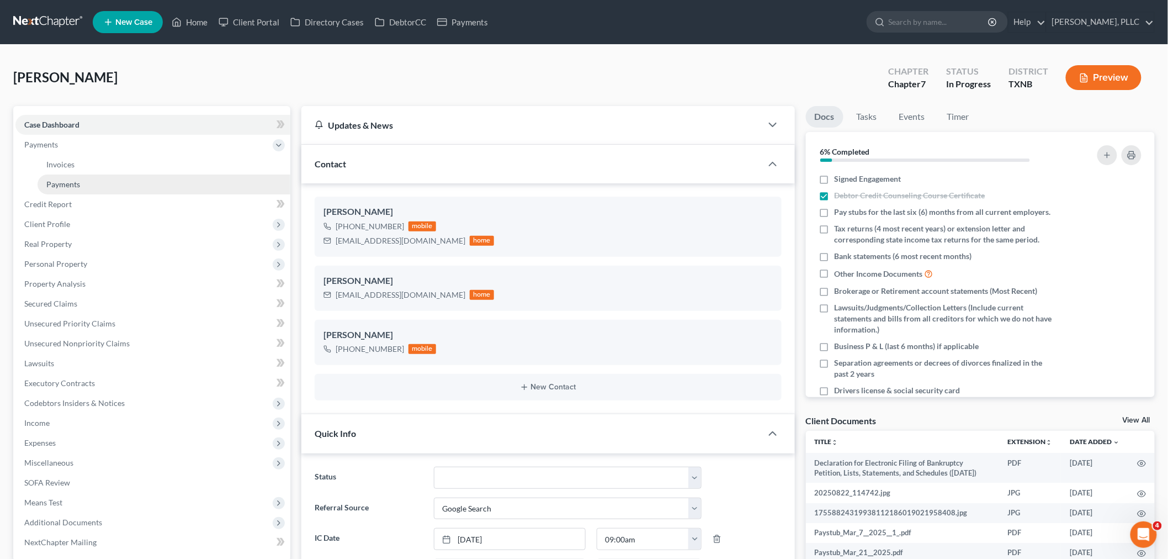
click at [69, 184] on span "Payments" at bounding box center [63, 183] width 34 height 9
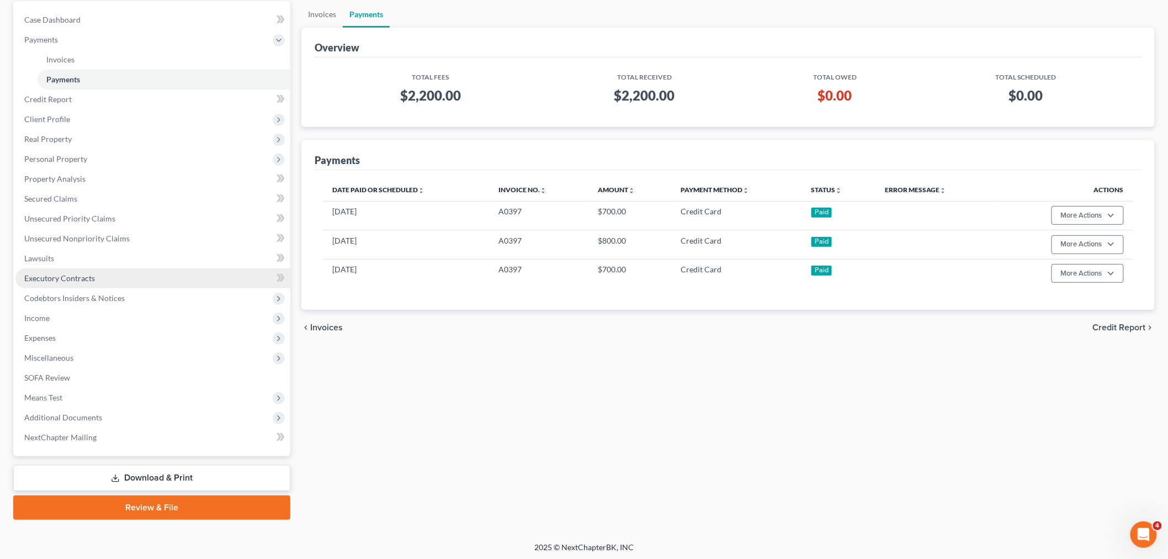
scroll to position [106, 0]
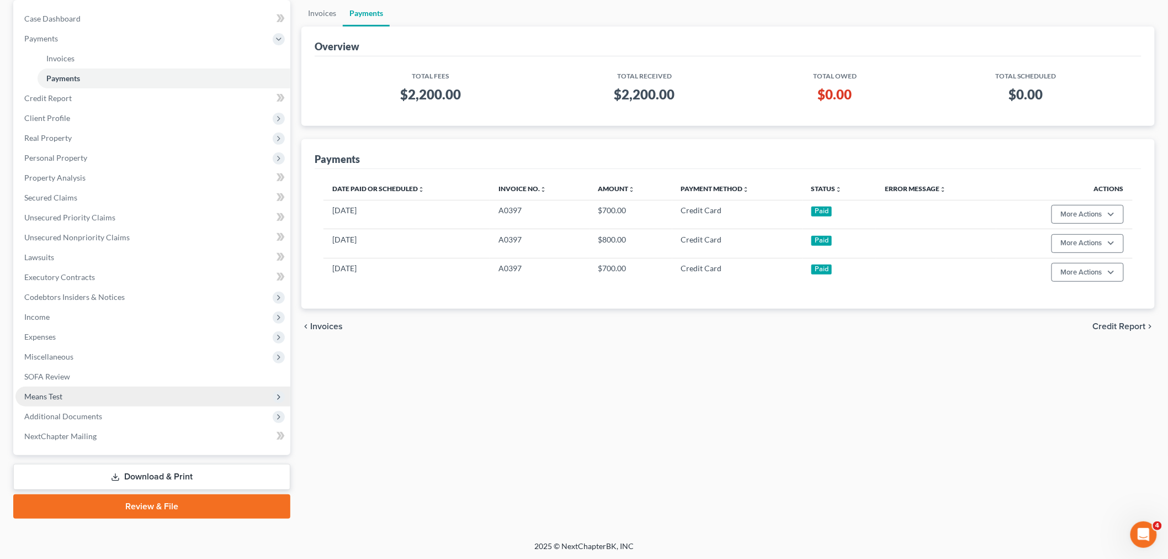
click at [76, 394] on span "Means Test" at bounding box center [152, 397] width 275 height 20
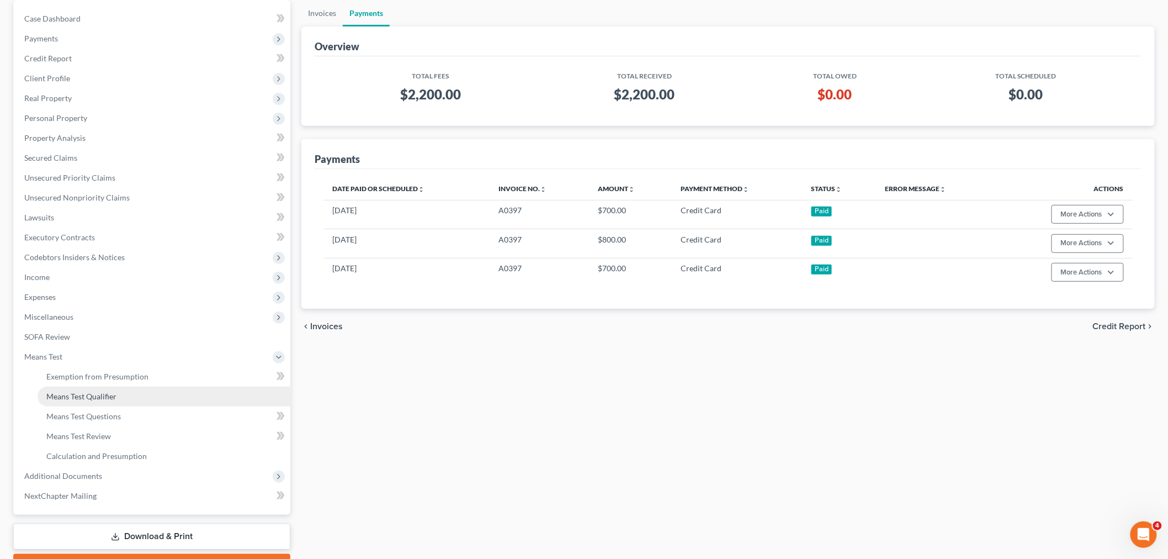
click at [84, 395] on span "Means Test Qualifier" at bounding box center [81, 396] width 70 height 9
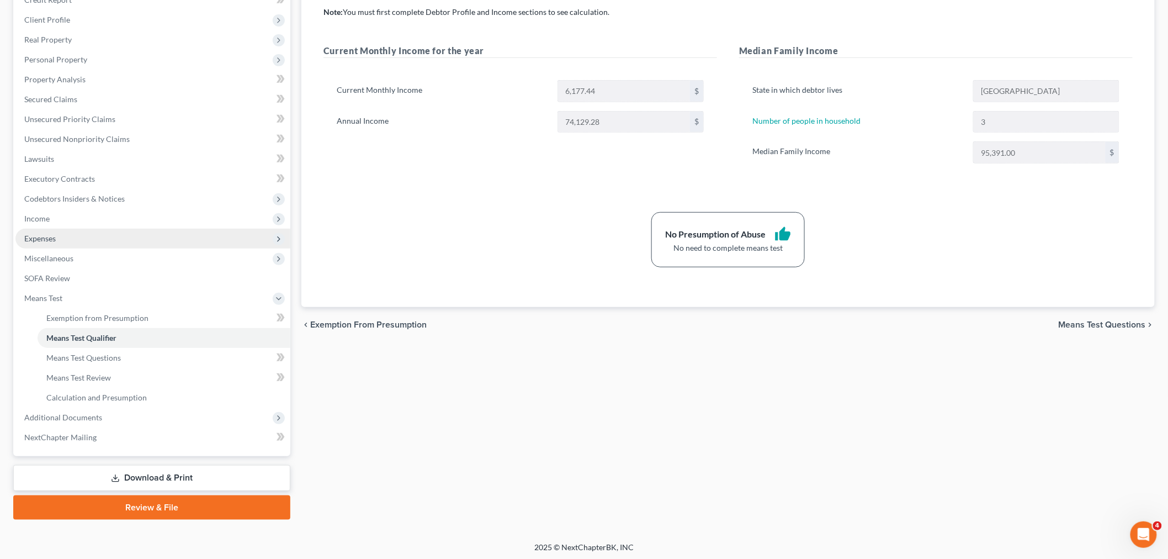
scroll to position [166, 0]
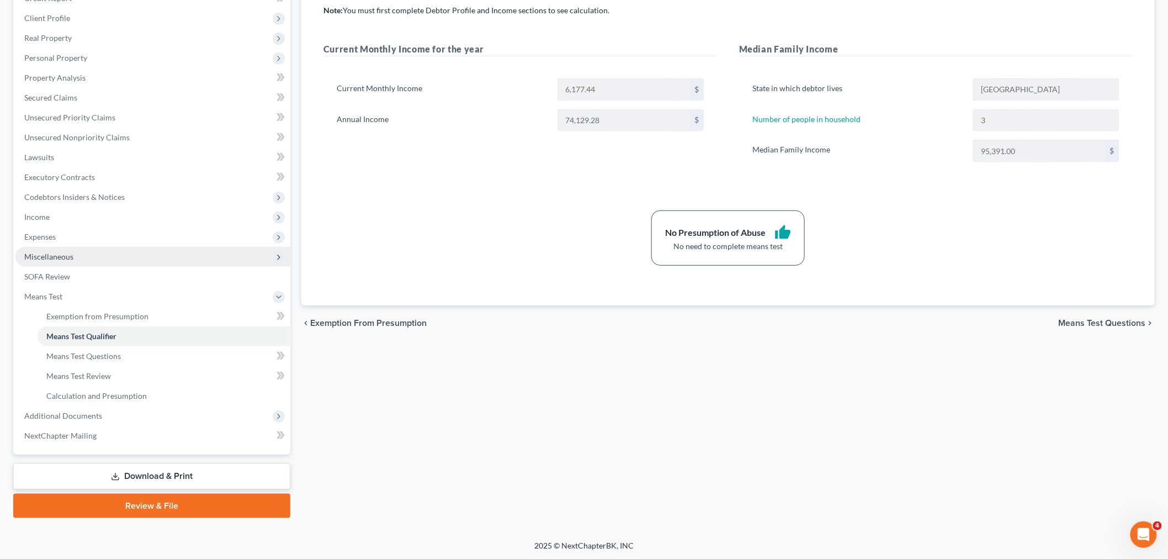
click at [61, 258] on span "Miscellaneous" at bounding box center [48, 256] width 49 height 9
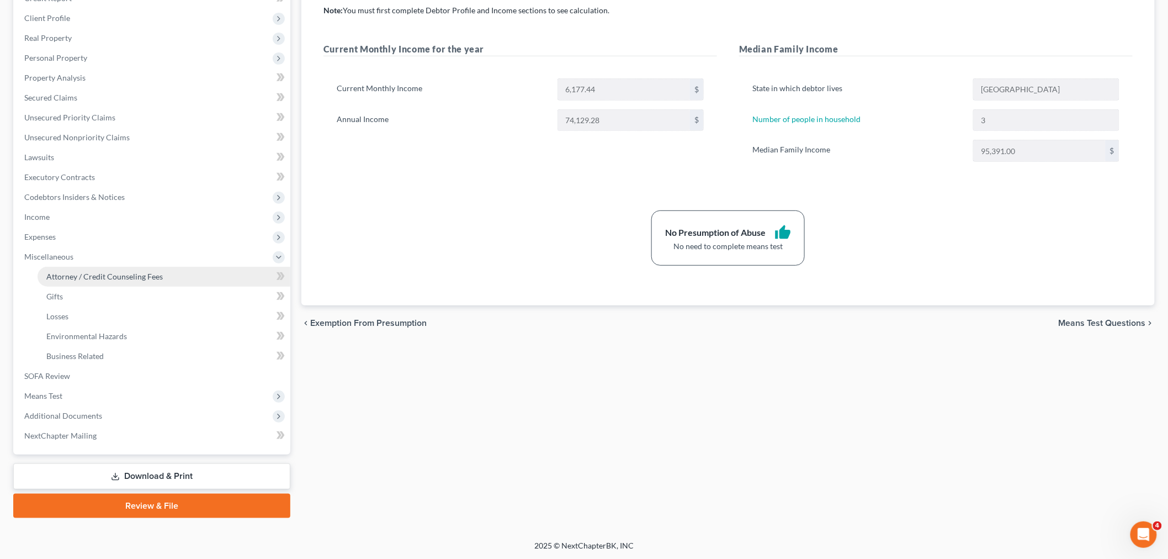
click at [65, 272] on span "Attorney / Credit Counseling Fees" at bounding box center [104, 276] width 117 height 9
select select "0"
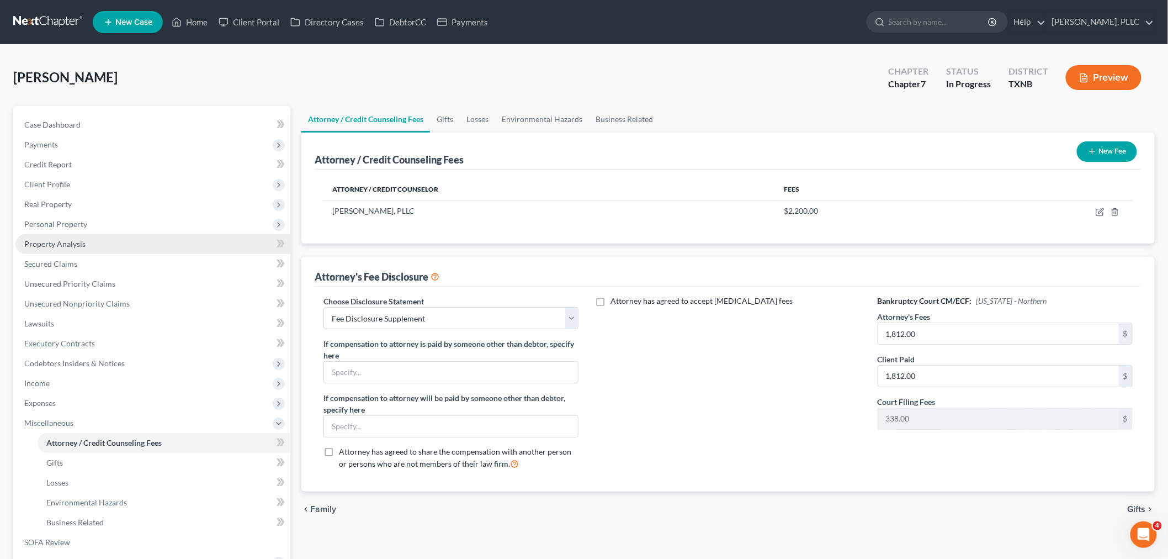
click at [61, 244] on span "Property Analysis" at bounding box center [54, 243] width 61 height 9
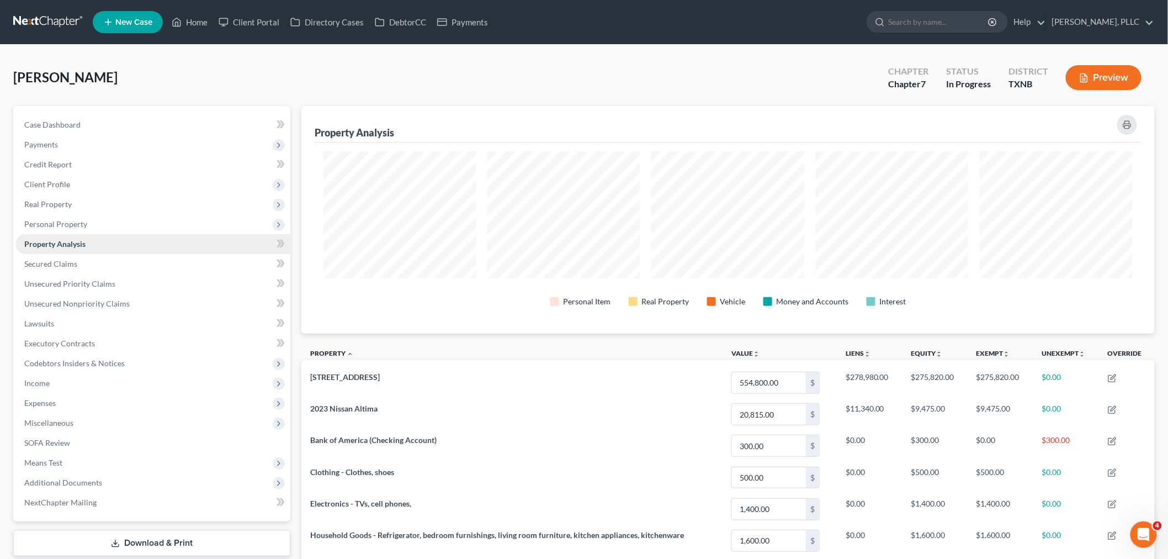
scroll to position [228, 854]
click at [55, 321] on link "Lawsuits" at bounding box center [152, 324] width 275 height 20
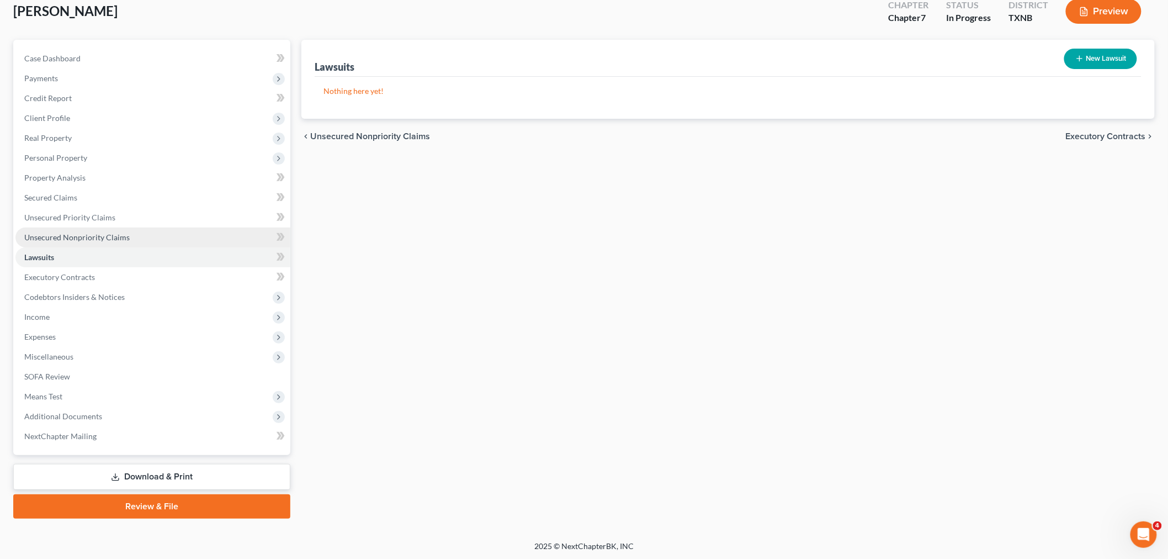
scroll to position [67, 0]
click at [182, 473] on link "Download & Print" at bounding box center [151, 476] width 277 height 26
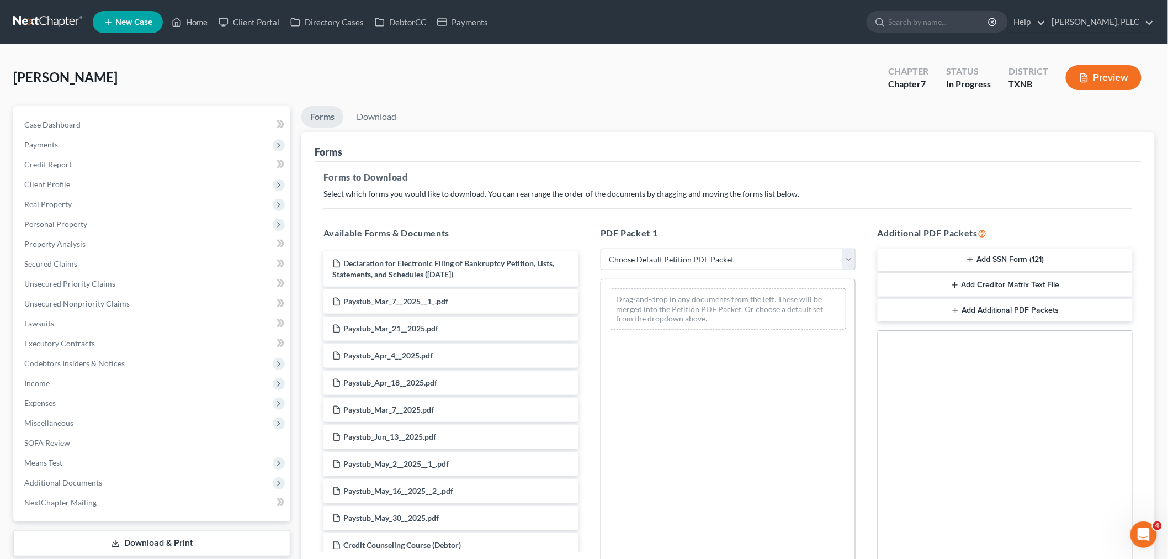
click at [1003, 263] on button "Add SSN Form (121)" at bounding box center [1005, 259] width 255 height 23
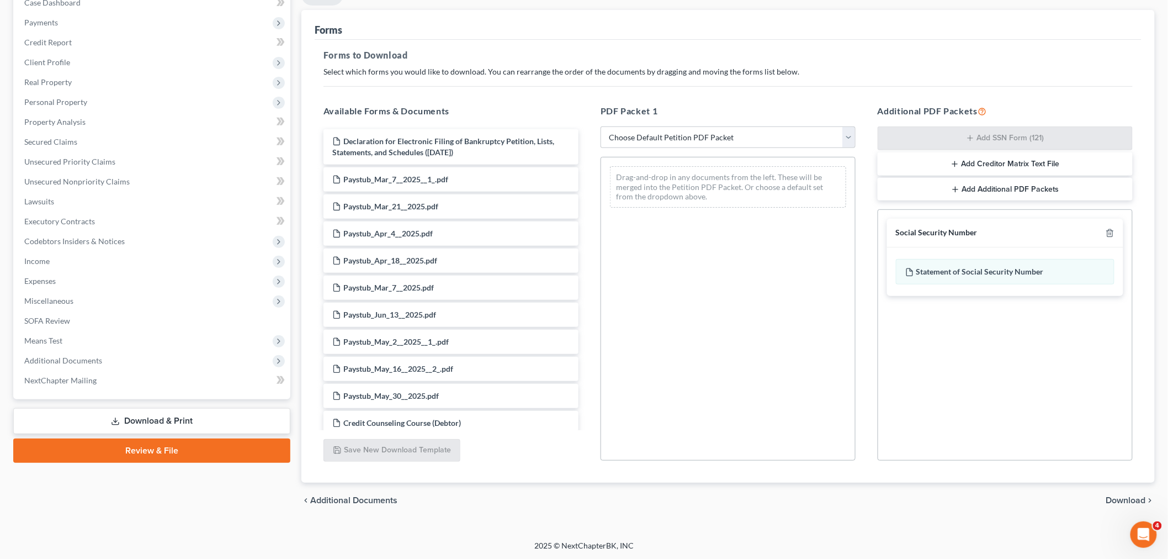
scroll to position [123, 0]
click at [1113, 496] on span "Download" at bounding box center [1127, 499] width 40 height 9
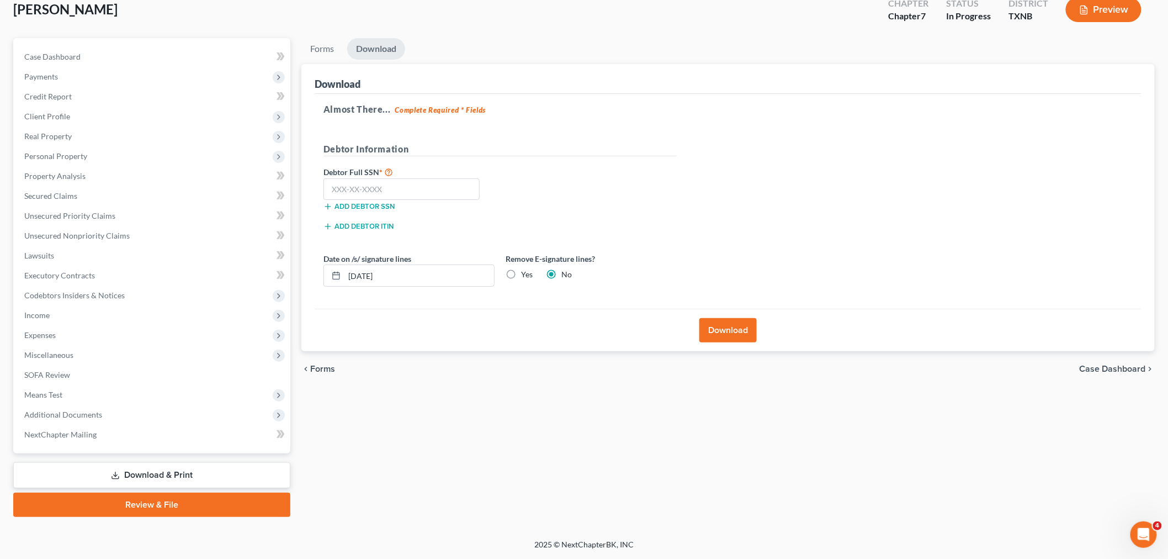
scroll to position [67, 0]
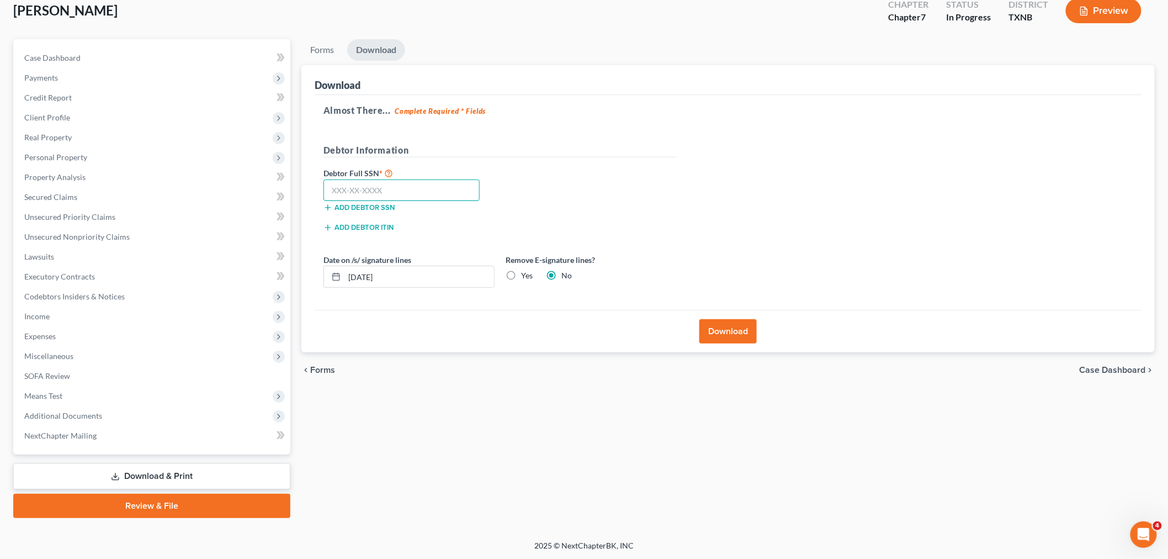
click at [459, 195] on input "text" at bounding box center [402, 190] width 156 height 22
type input "450-95-9950"
click at [720, 330] on button "Download" at bounding box center [728, 331] width 57 height 24
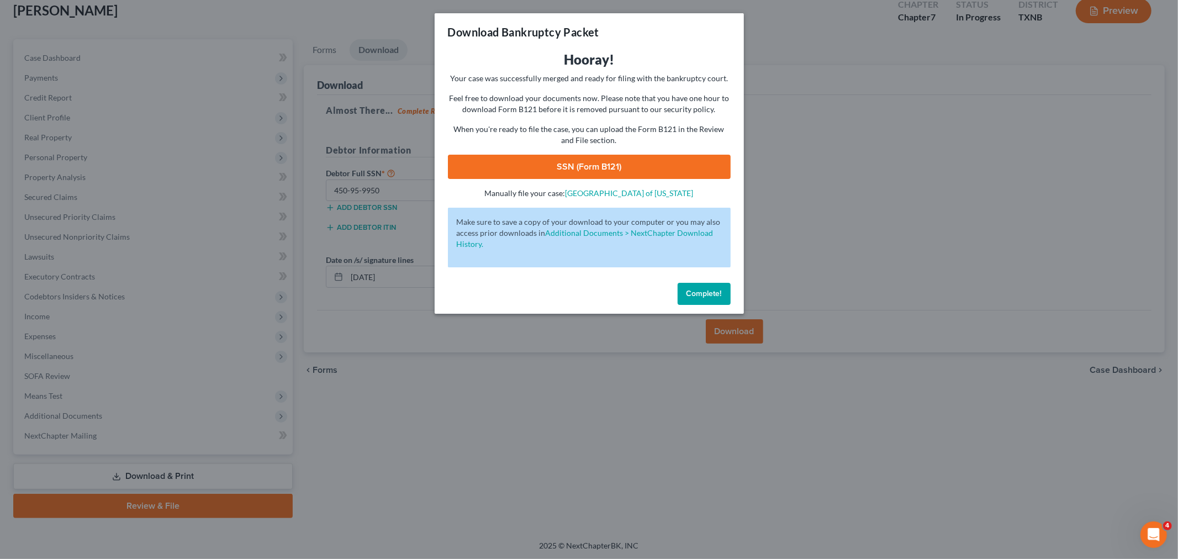
click at [654, 169] on link "SSN (Form B121)" at bounding box center [589, 167] width 283 height 24
click at [705, 299] on button "Complete!" at bounding box center [704, 294] width 53 height 22
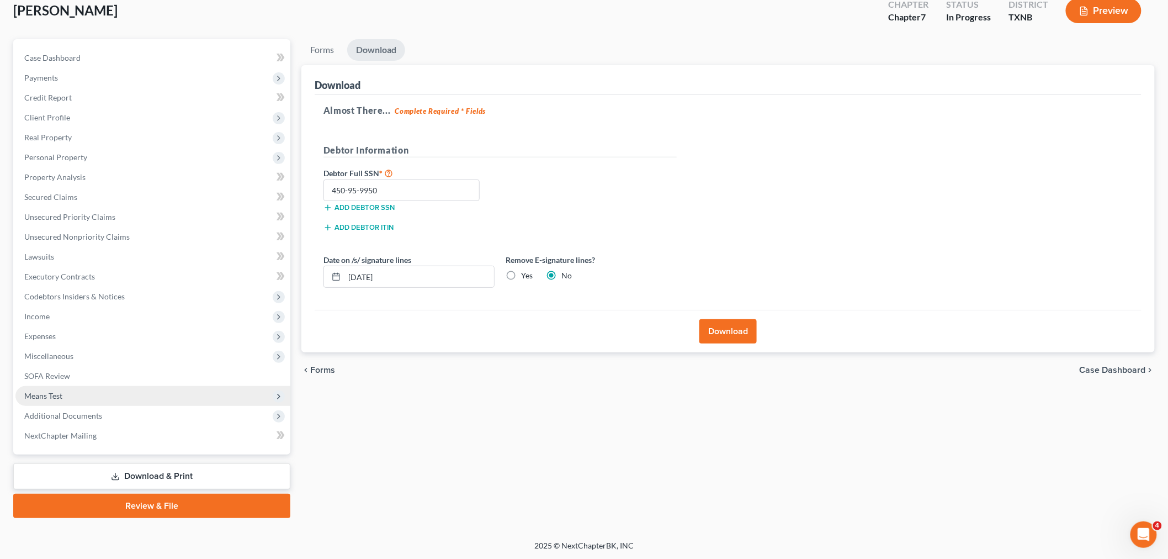
click at [118, 395] on span "Means Test" at bounding box center [152, 396] width 275 height 20
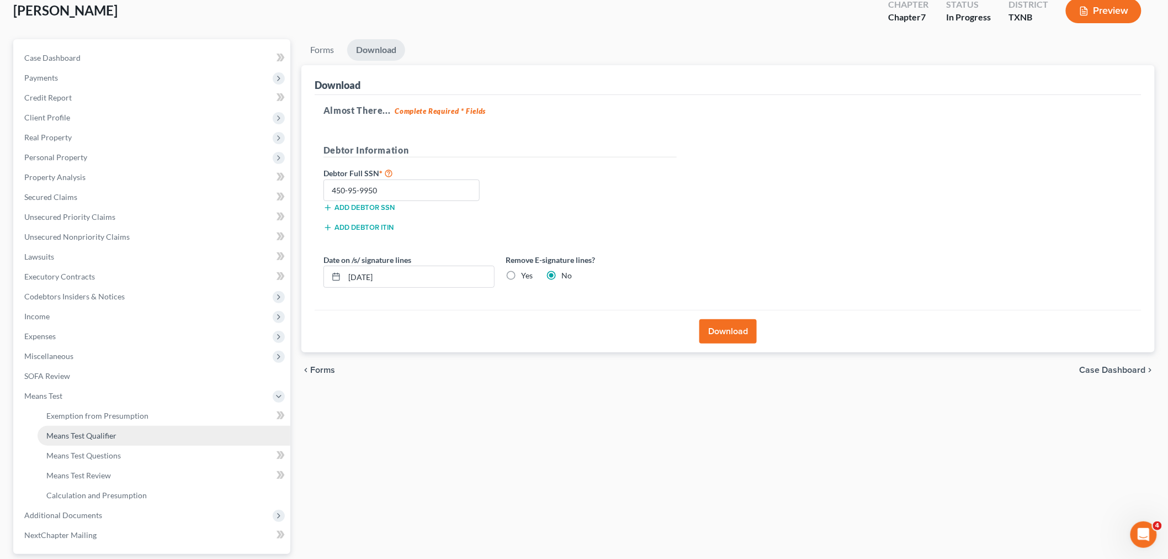
click at [126, 433] on link "Means Test Qualifier" at bounding box center [164, 436] width 253 height 20
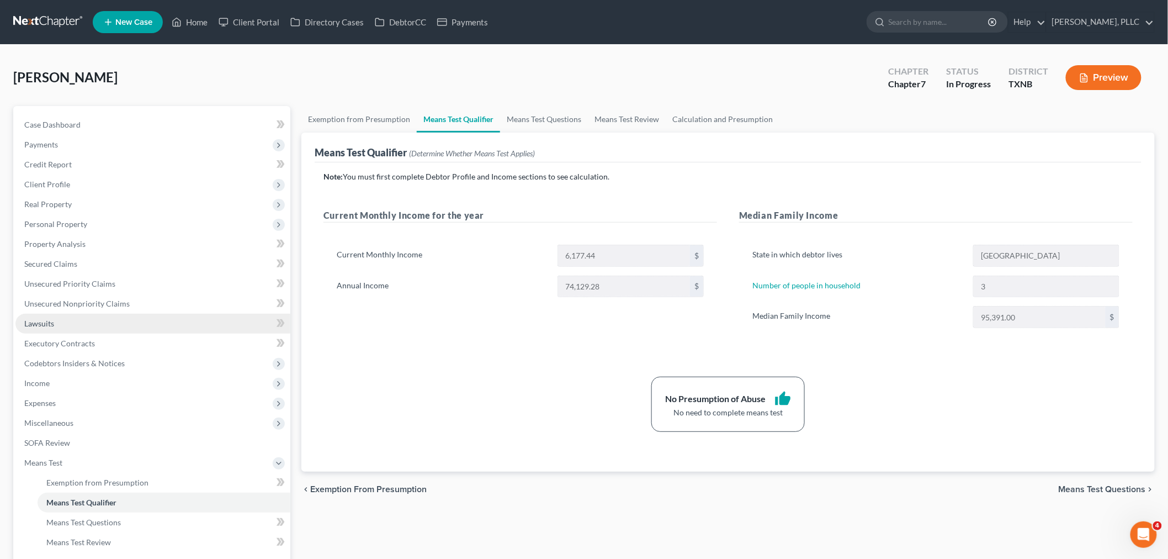
click at [80, 324] on link "Lawsuits" at bounding box center [152, 324] width 275 height 20
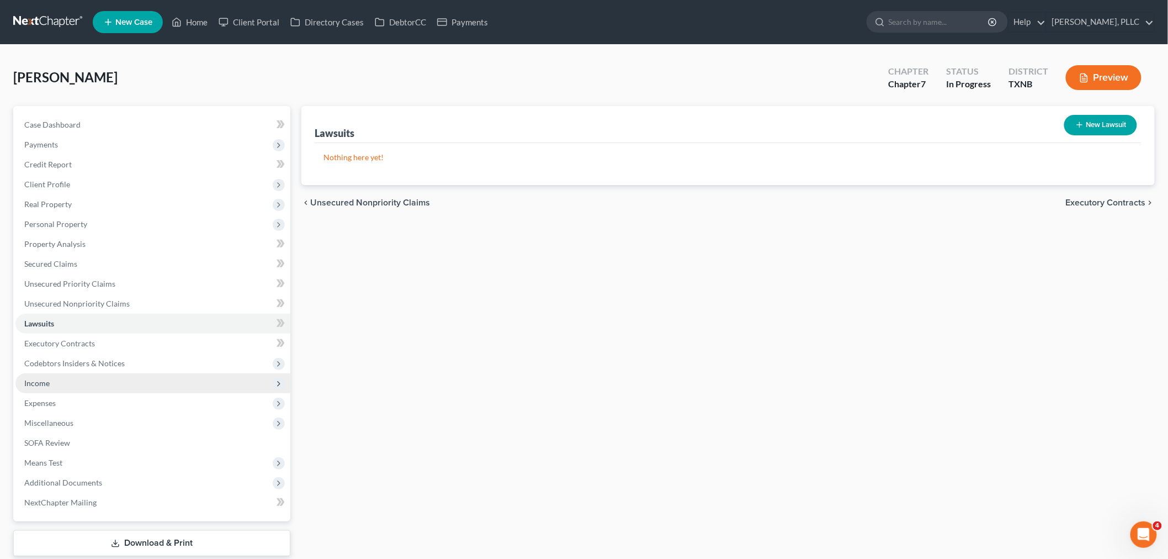
scroll to position [67, 0]
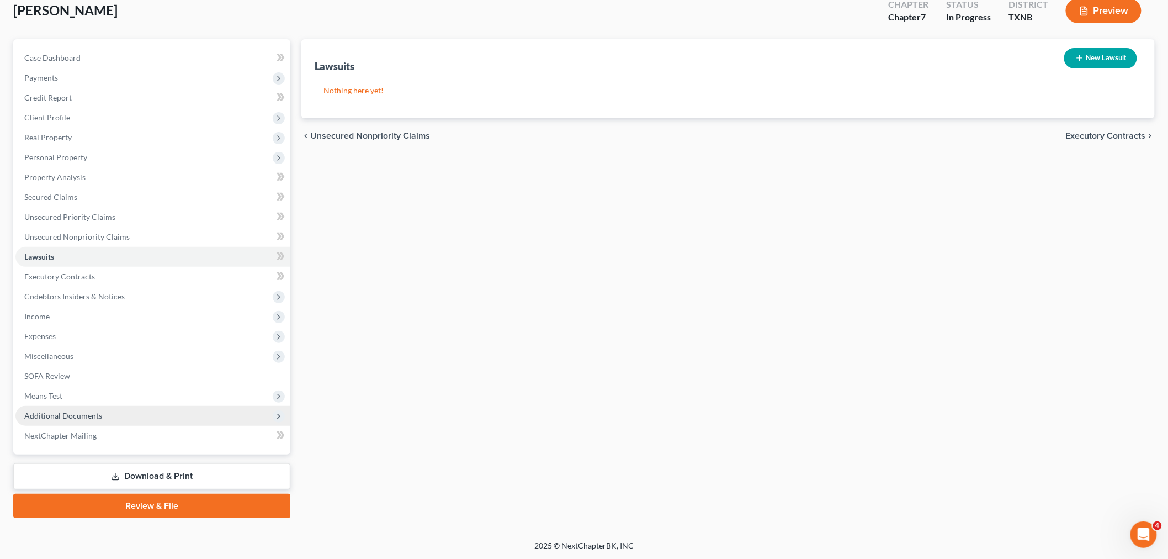
click at [70, 412] on span "Additional Documents" at bounding box center [63, 415] width 78 height 9
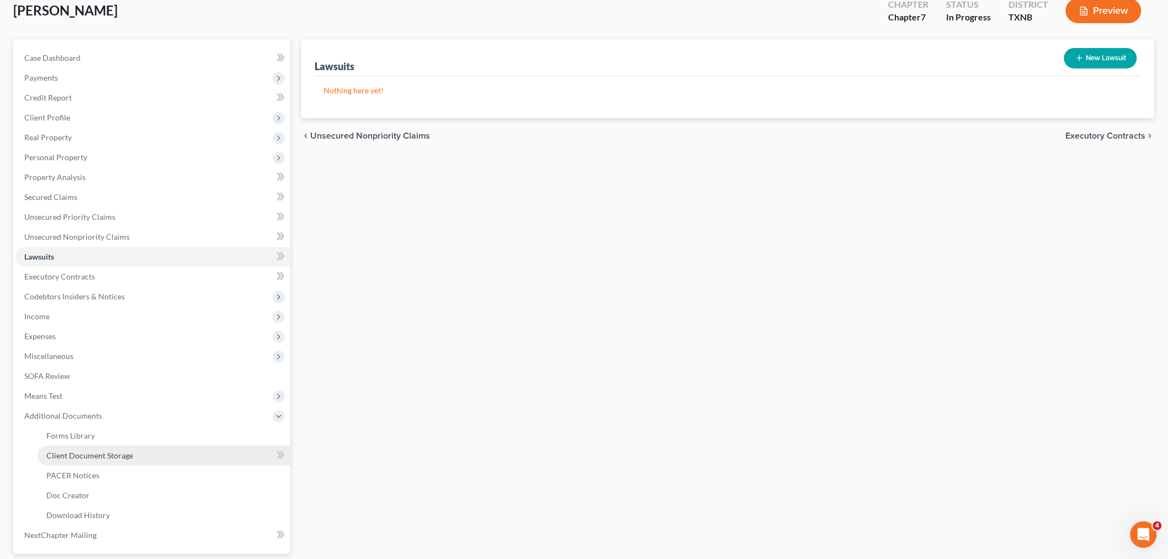
click at [78, 453] on span "Client Document Storage" at bounding box center [89, 455] width 87 height 9
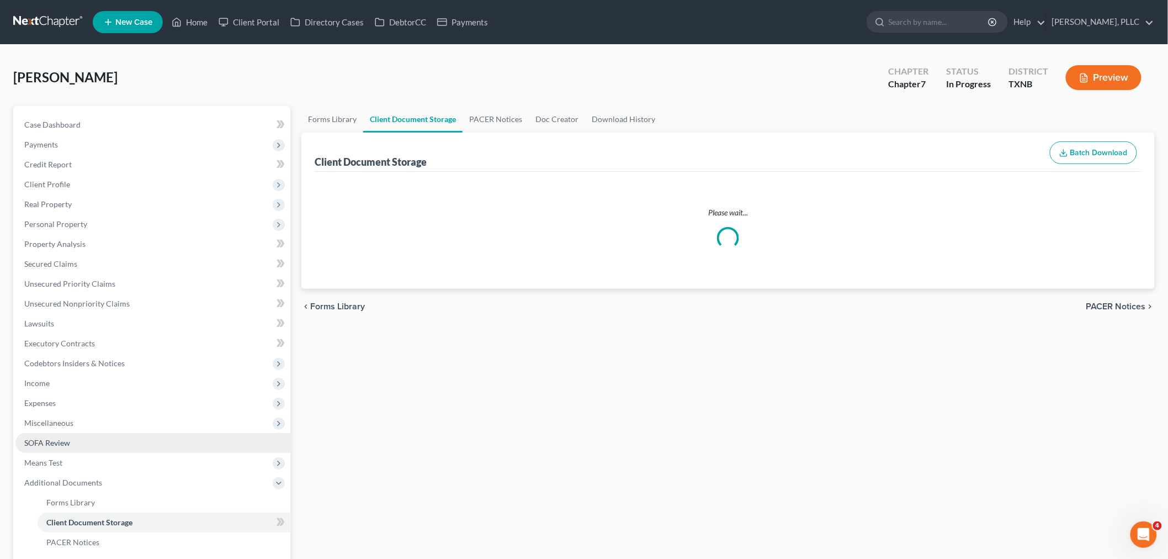
select select "6"
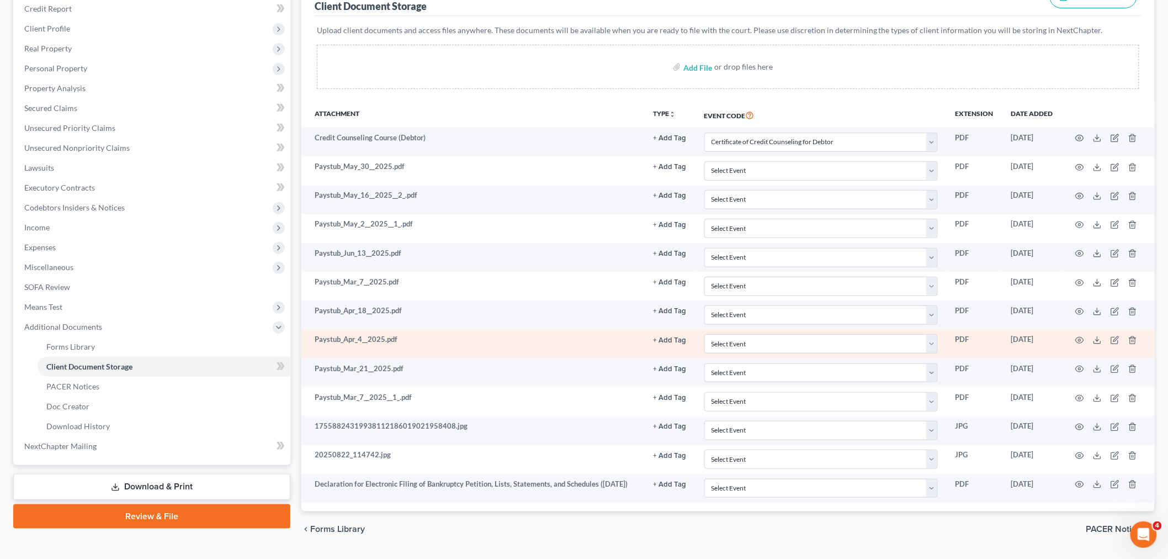
scroll to position [188, 0]
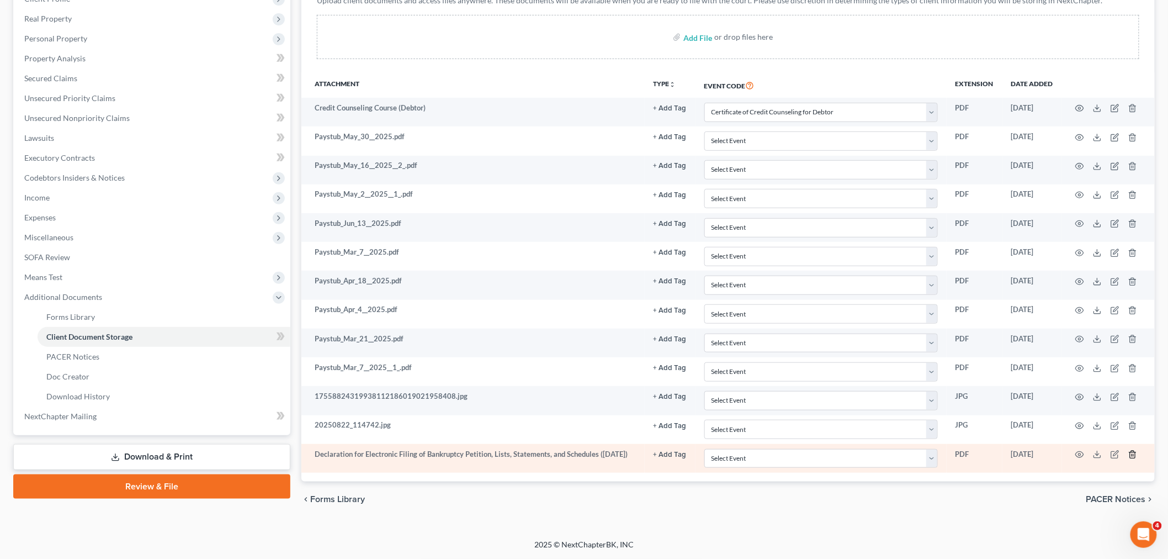
click at [1131, 454] on icon "button" at bounding box center [1133, 454] width 9 height 9
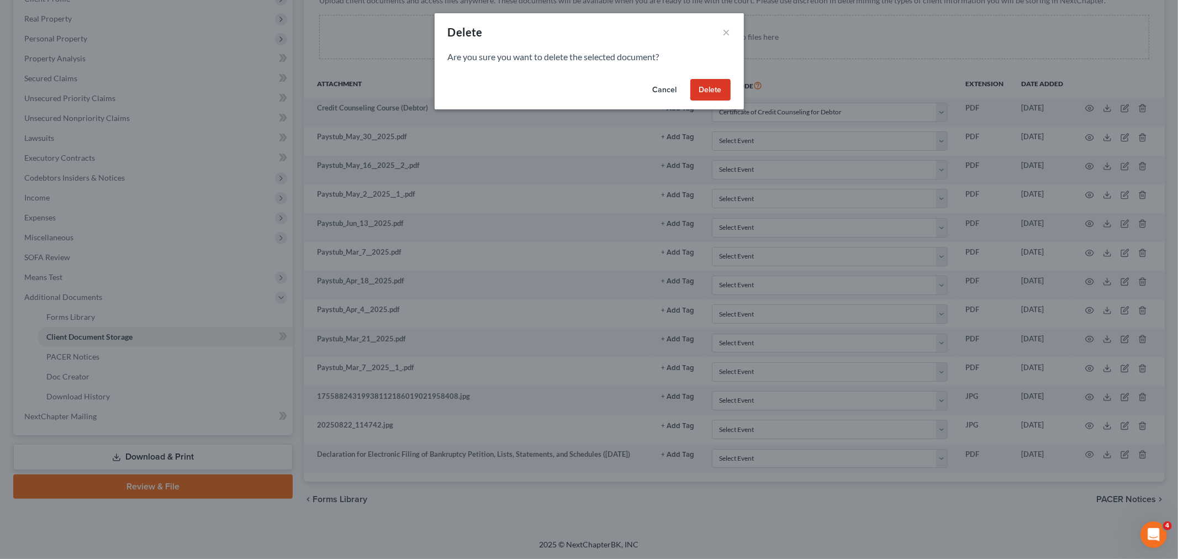
click at [714, 90] on button "Delete" at bounding box center [710, 90] width 40 height 22
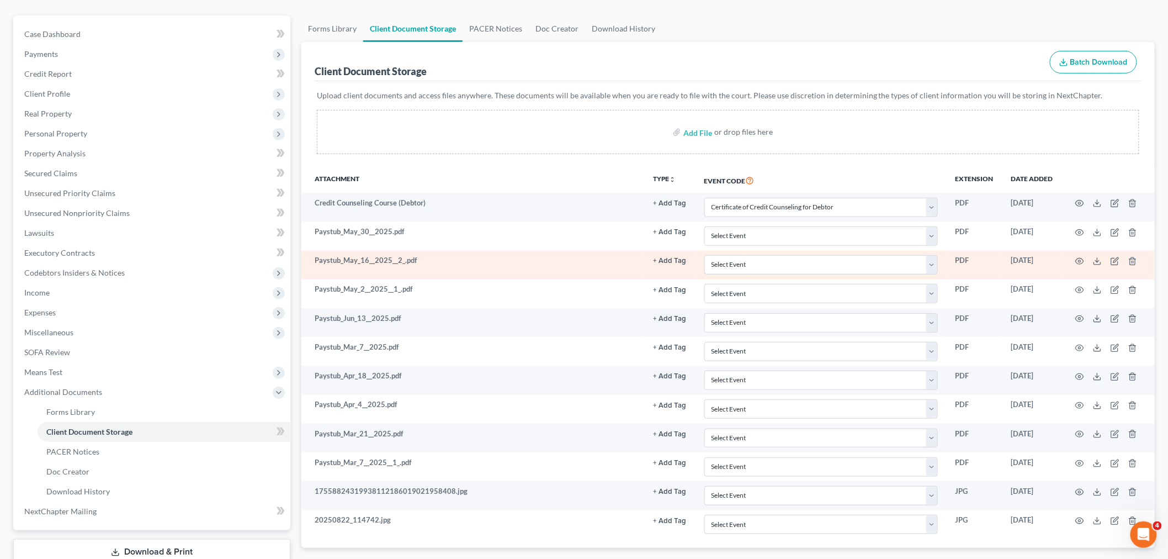
scroll to position [0, 0]
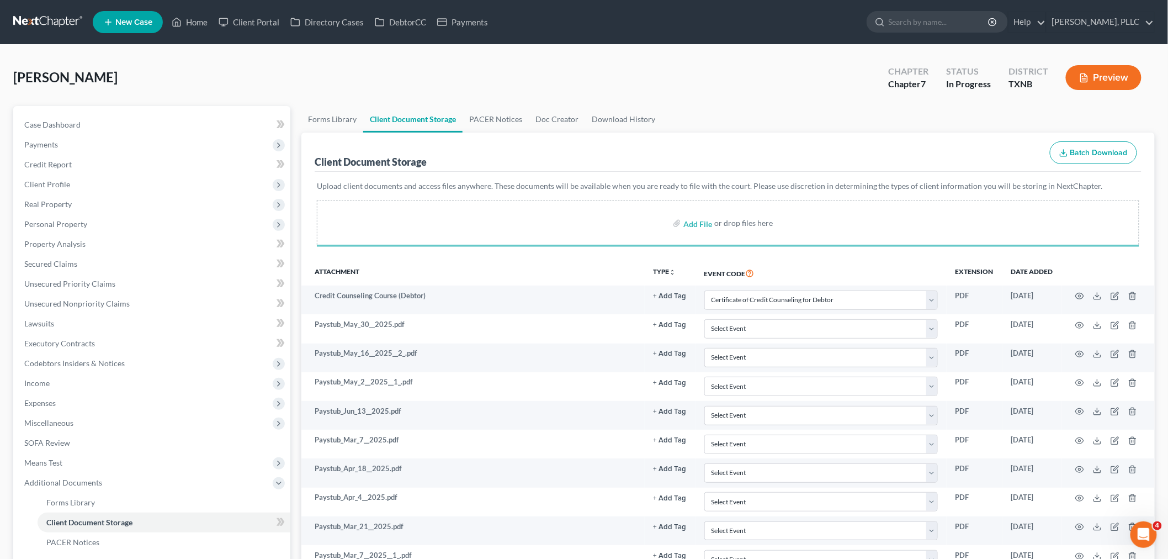
select select "6"
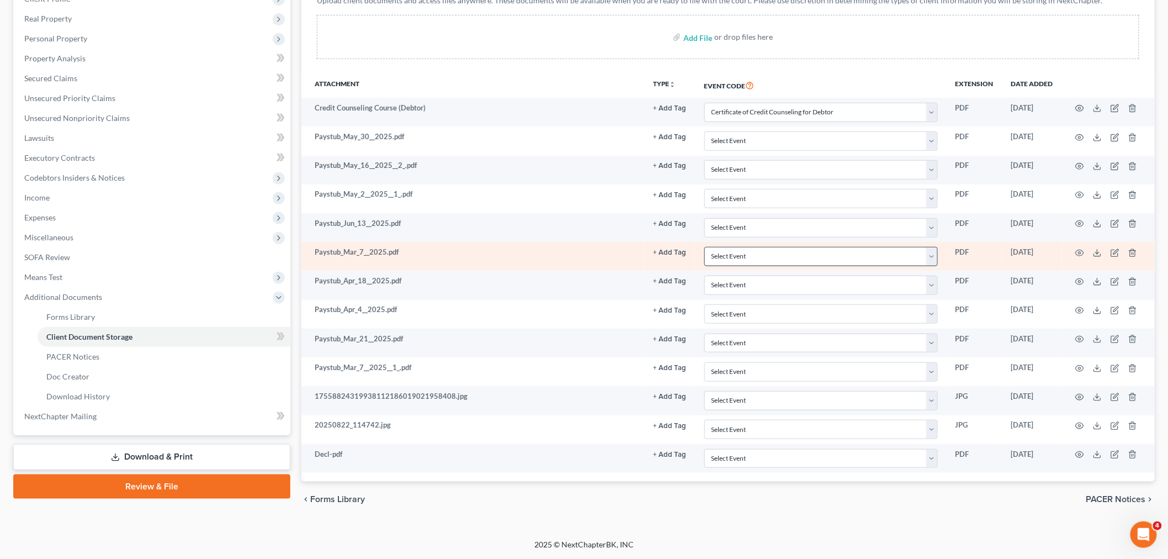
scroll to position [187, 0]
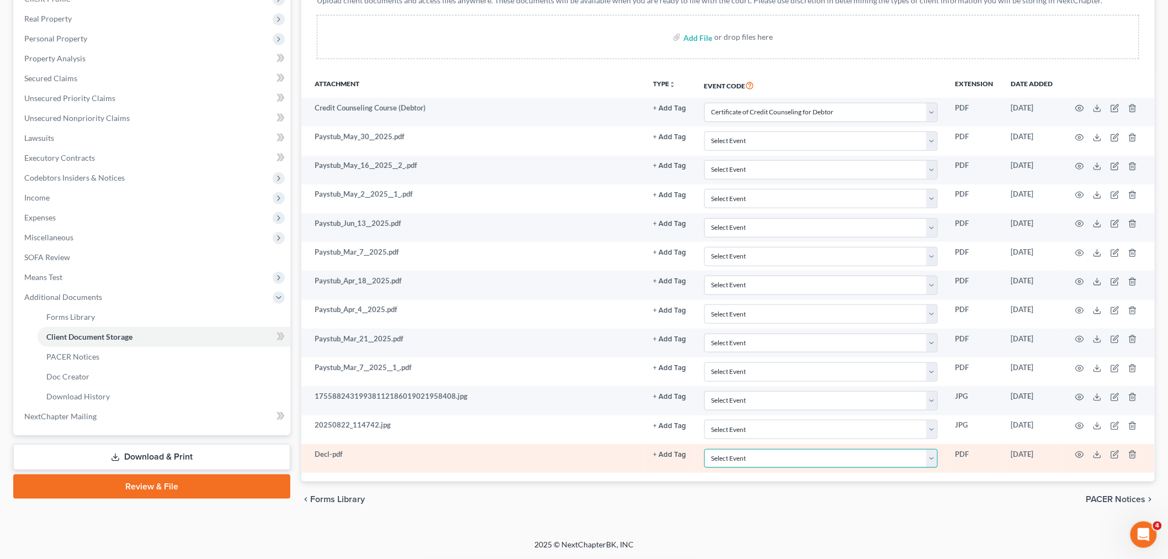
click at [918, 459] on select "Select Event 20 Largest unsecured creditors Amended petition Attachment to Volu…" at bounding box center [822, 458] width 234 height 19
select select "19"
click at [705, 449] on select "Select Event 20 Largest unsecured creditors Amended petition Attachment to Volu…" at bounding box center [822, 458] width 234 height 19
click at [1081, 454] on icon "button" at bounding box center [1080, 454] width 9 height 9
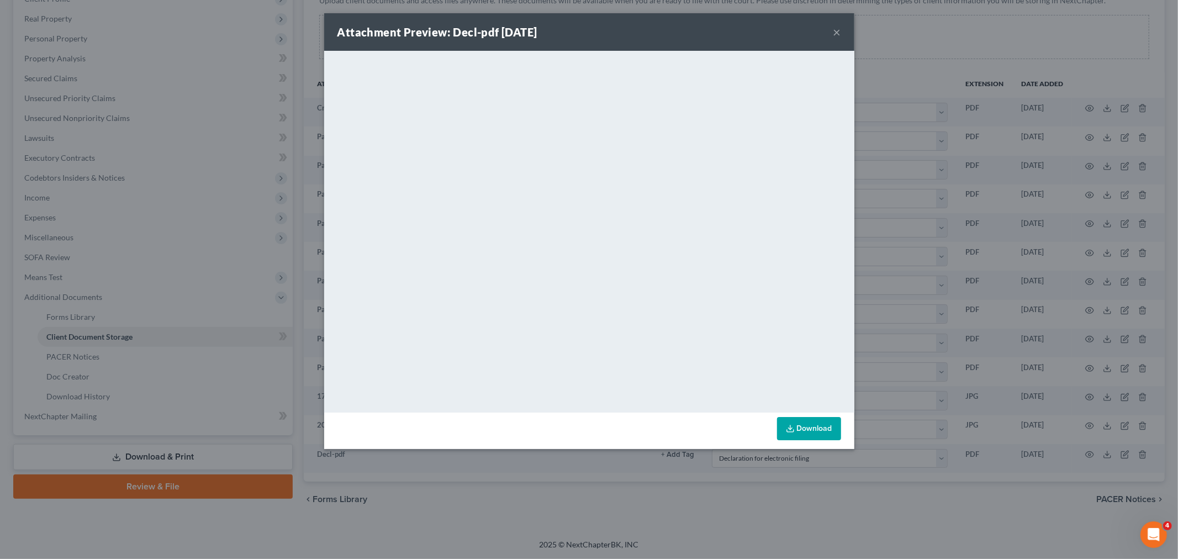
click at [839, 31] on button "×" at bounding box center [837, 31] width 8 height 13
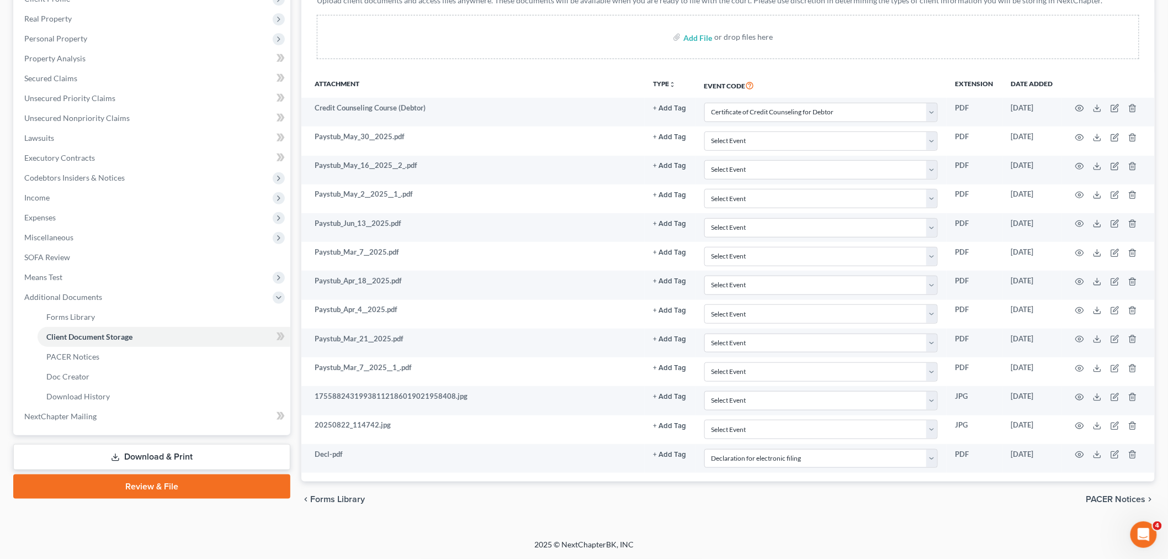
click at [207, 483] on link "Review & File" at bounding box center [151, 486] width 277 height 24
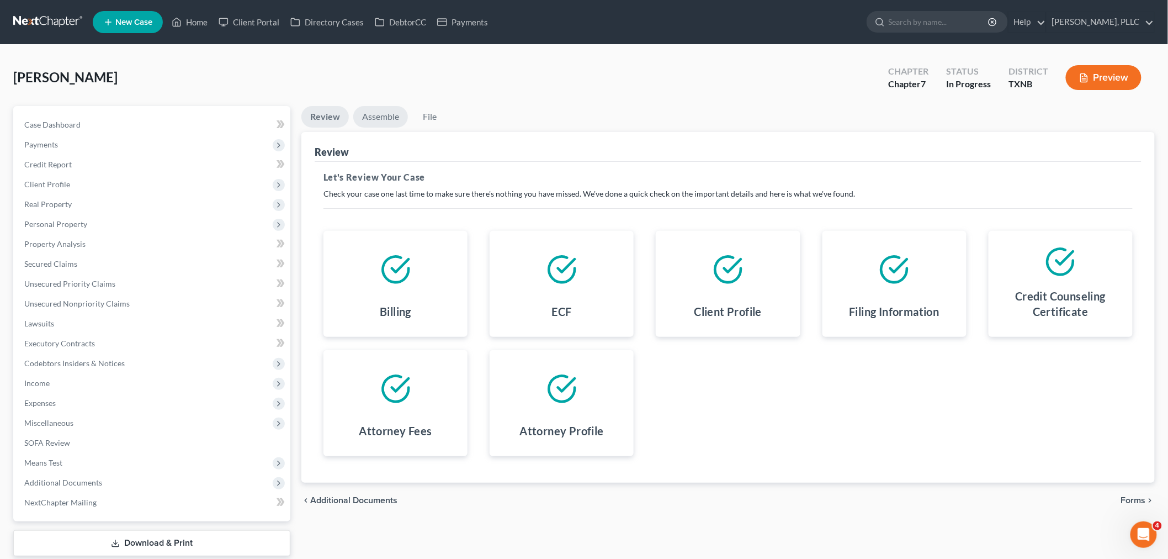
click at [380, 112] on link "Assemble" at bounding box center [380, 117] width 55 height 22
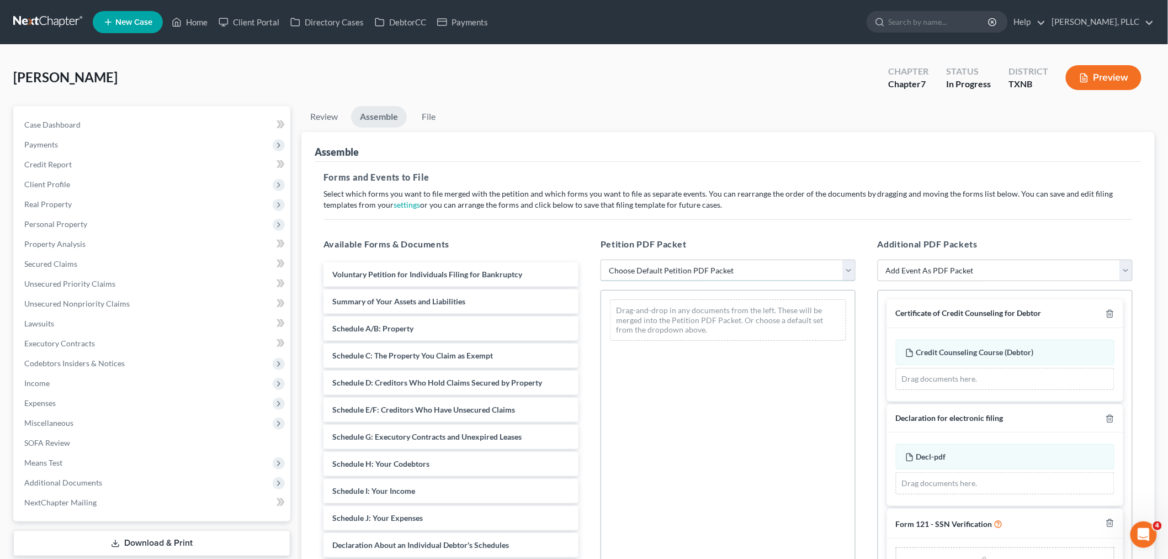
click at [660, 266] on select "Choose Default Petition PDF Packet Complete Bankruptcy Petition (all forms and …" at bounding box center [728, 271] width 255 height 22
select select "0"
click at [601, 260] on select "Choose Default Petition PDF Packet Complete Bankruptcy Petition (all forms and …" at bounding box center [728, 271] width 255 height 22
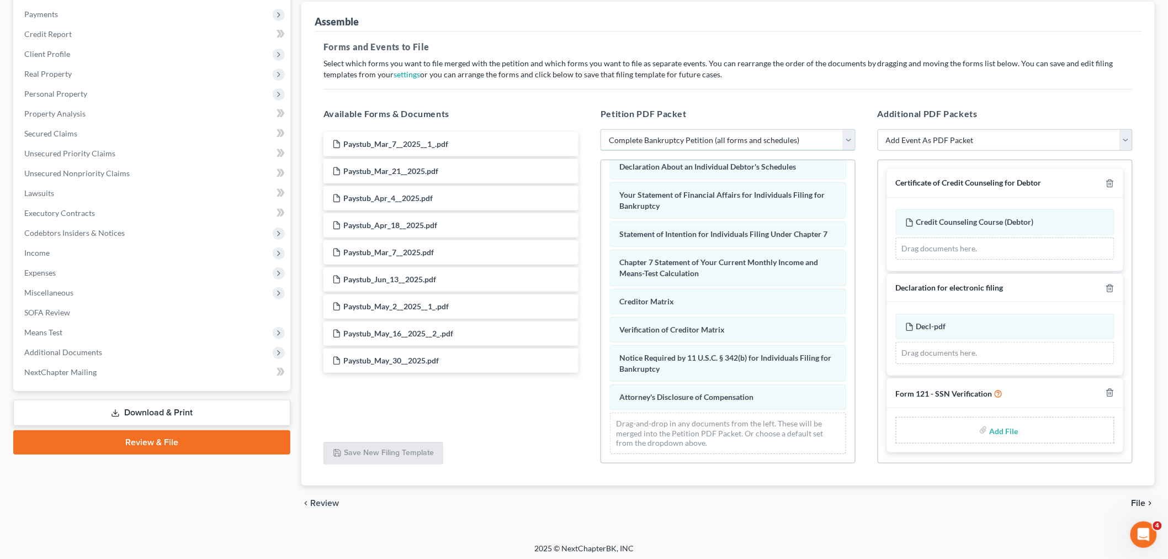
scroll to position [134, 0]
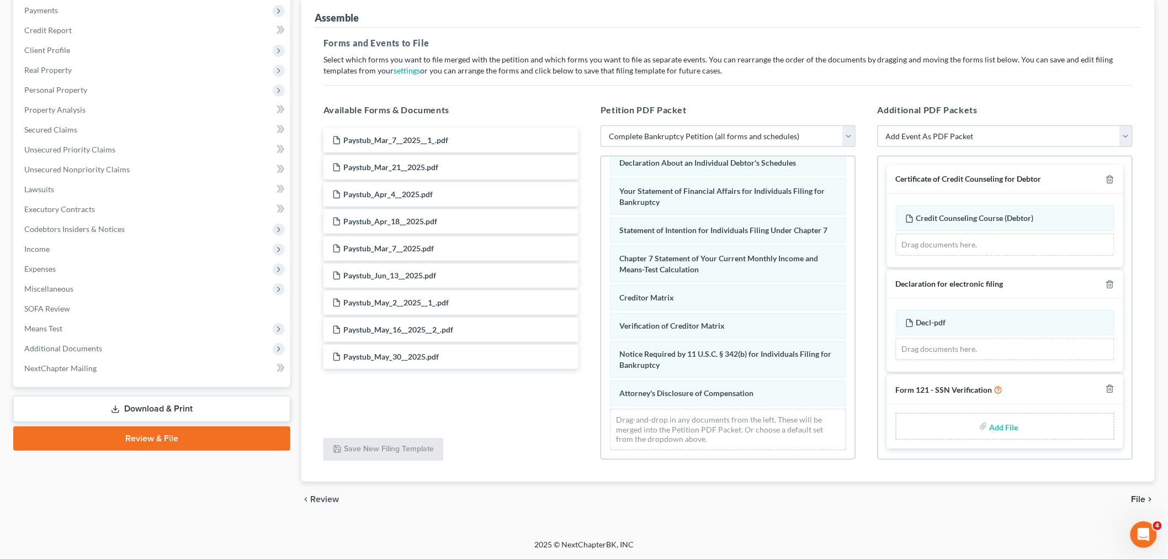
click at [1003, 426] on input "file" at bounding box center [1003, 426] width 27 height 20
type input "C:\fakepath\SSN VER.pdf"
click at [1140, 498] on span "File" at bounding box center [1139, 499] width 14 height 9
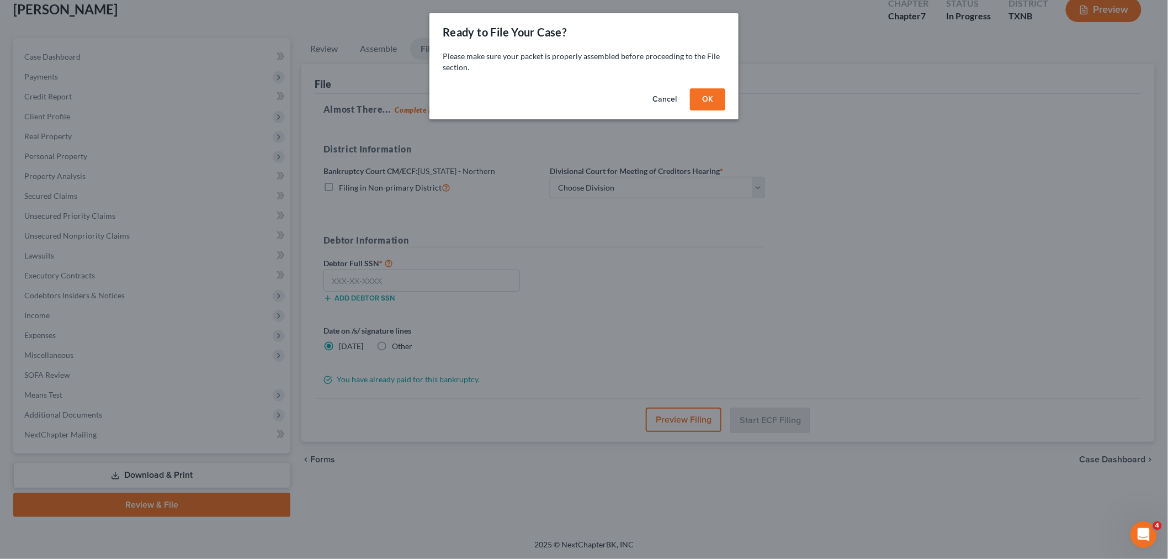
scroll to position [67, 0]
click at [704, 98] on button "OK" at bounding box center [712, 99] width 35 height 22
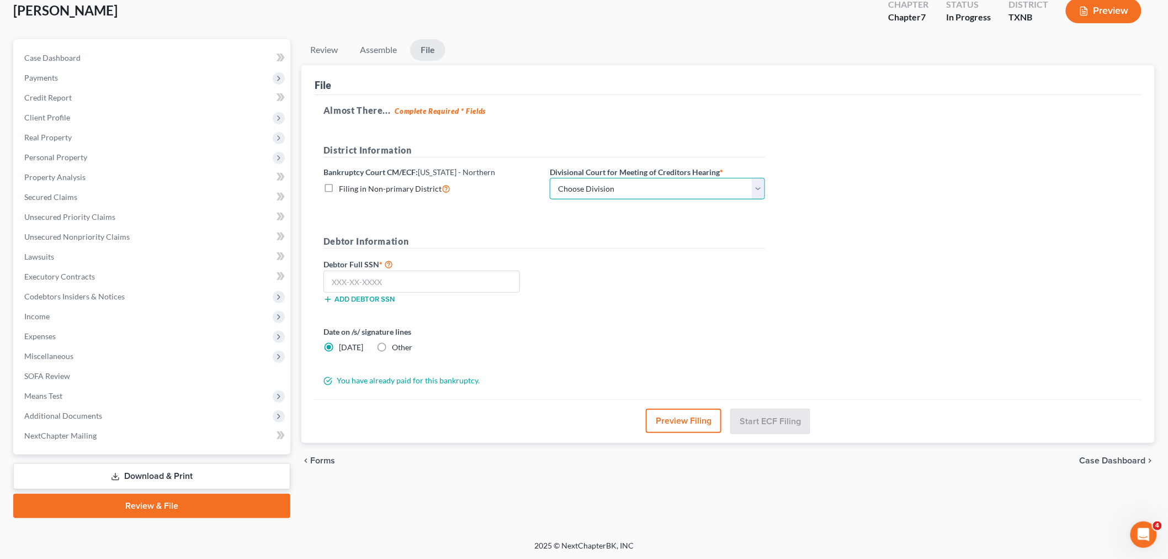
click at [669, 191] on select "Choose Division [PERSON_NAME] [GEOGRAPHIC_DATA] [GEOGRAPHIC_DATA] [GEOGRAPHIC_D…" at bounding box center [657, 189] width 215 height 22
select select "2"
click at [550, 178] on select "Choose Division [PERSON_NAME] [GEOGRAPHIC_DATA] [GEOGRAPHIC_DATA] [GEOGRAPHIC_D…" at bounding box center [657, 189] width 215 height 22
click at [487, 287] on input "text" at bounding box center [422, 282] width 197 height 22
type input "450-95-9950"
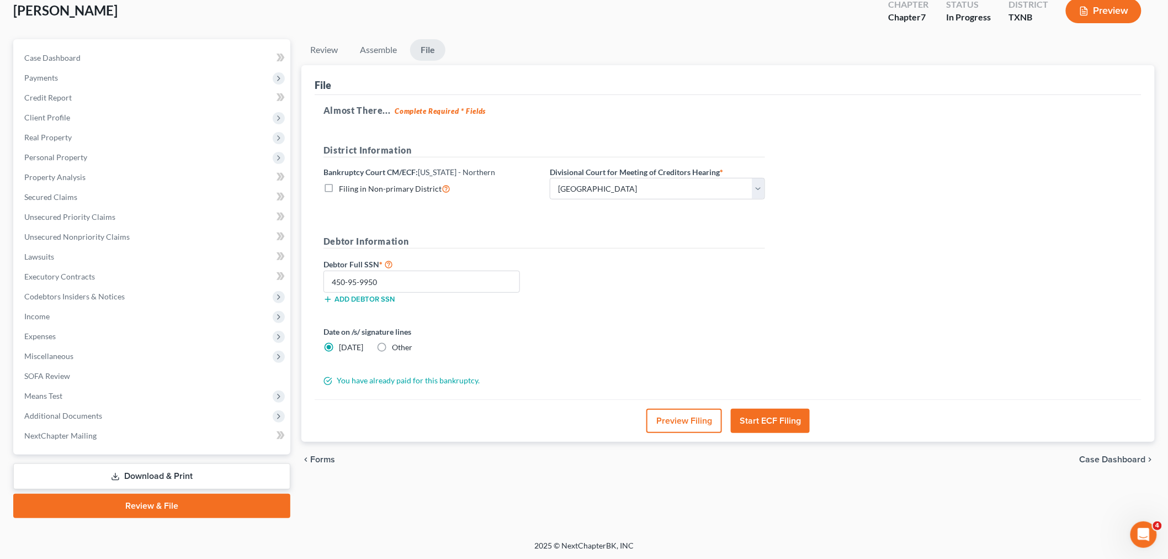
click at [594, 317] on form "District Information Bankruptcy Court CM/ECF: [US_STATE] - Northern Filing in N…" at bounding box center [545, 265] width 442 height 243
click at [764, 422] on button "Start ECF Filing" at bounding box center [770, 421] width 79 height 24
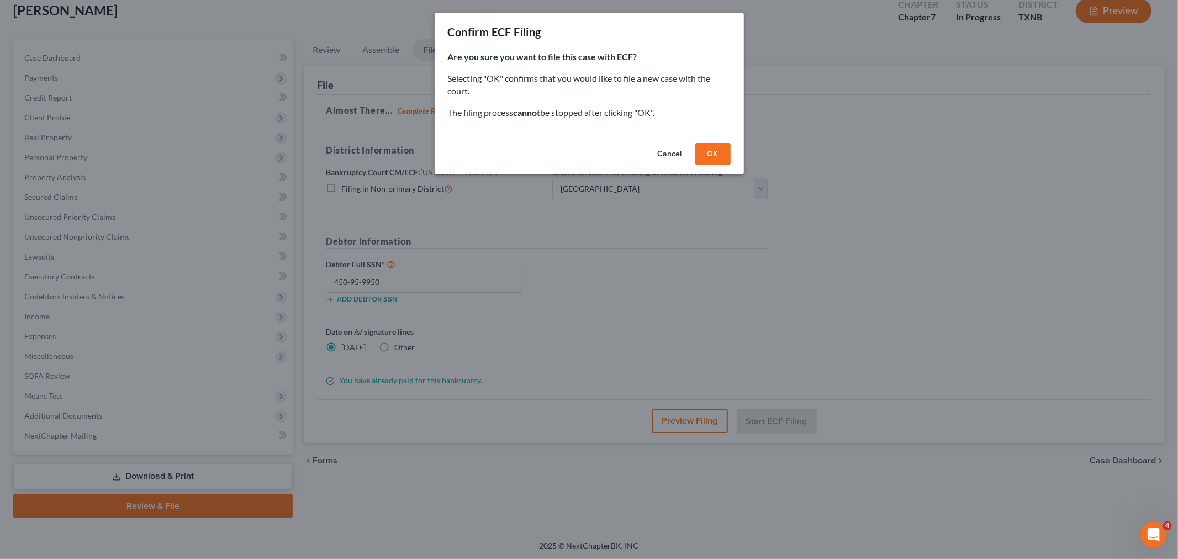
click at [707, 157] on button "OK" at bounding box center [712, 154] width 35 height 22
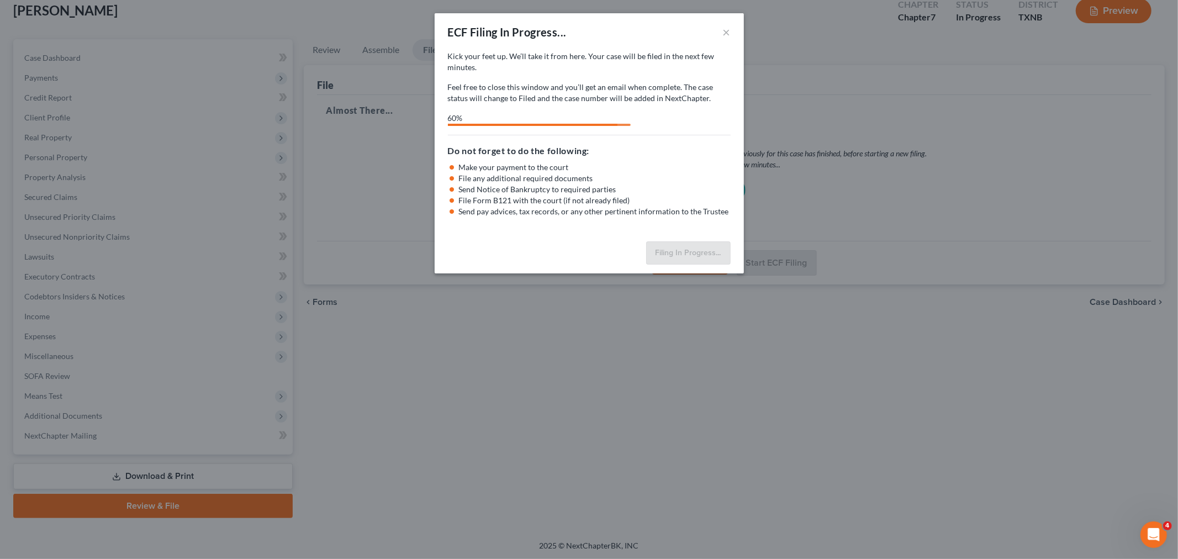
select select "2"
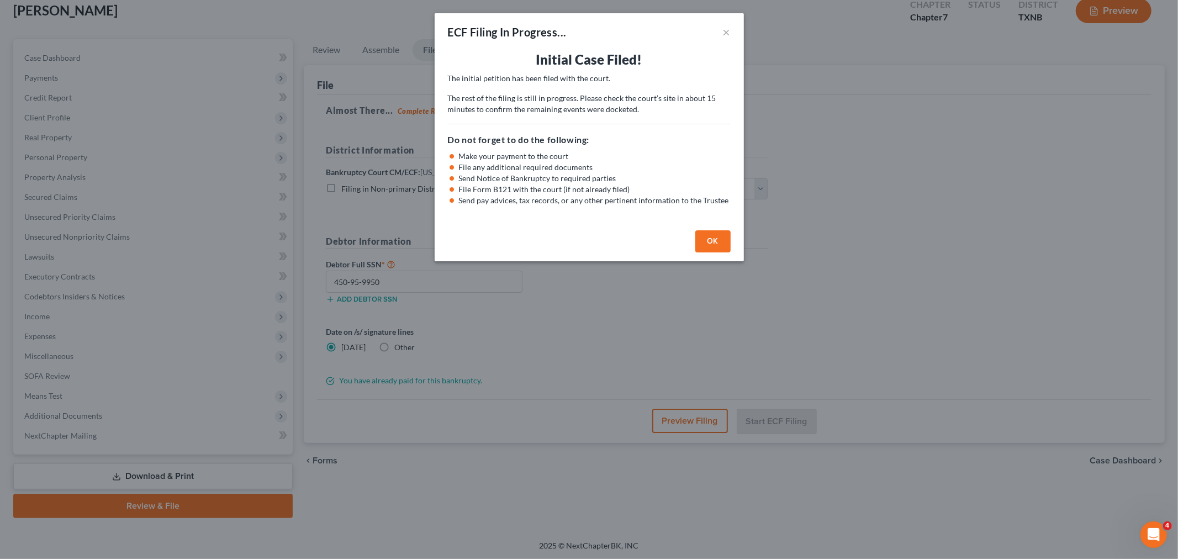
click at [713, 239] on button "OK" at bounding box center [712, 241] width 35 height 22
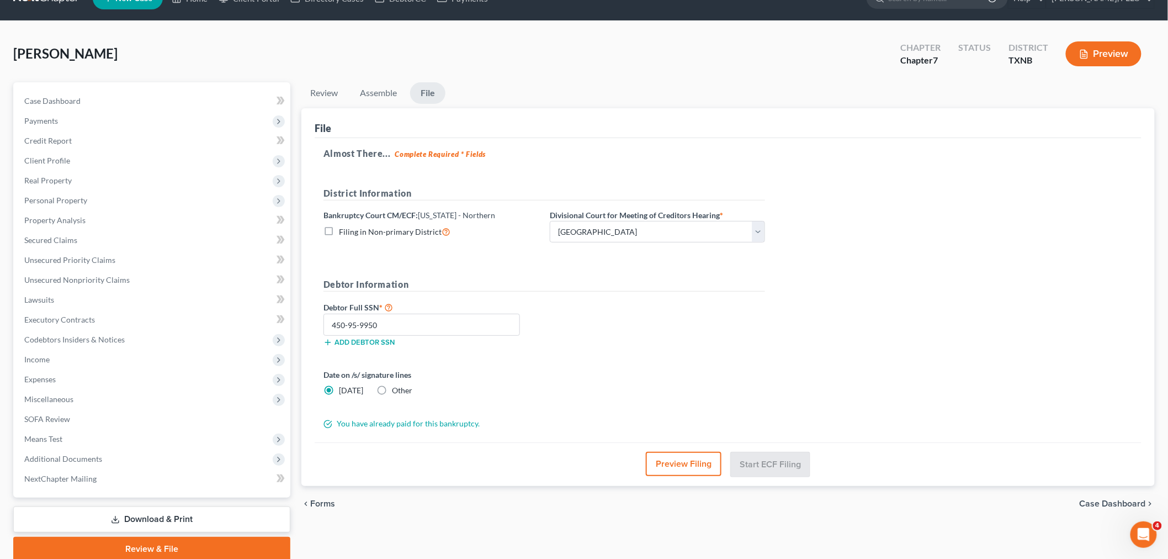
scroll to position [0, 0]
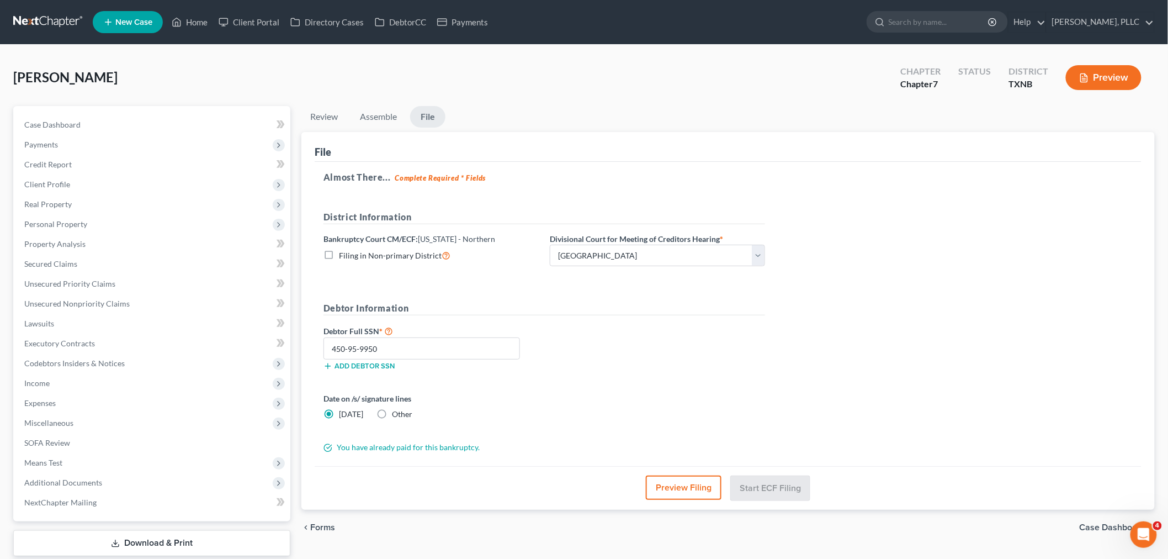
click at [807, 113] on ul "Review Assemble File" at bounding box center [729, 119] width 854 height 26
click at [197, 24] on link "Home" at bounding box center [189, 22] width 47 height 20
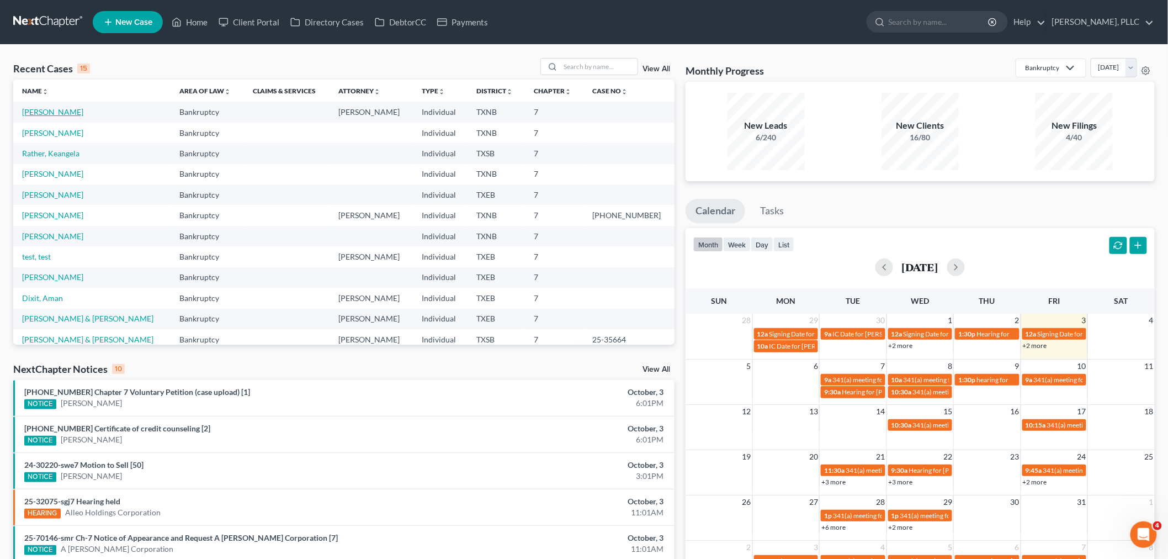
click at [57, 111] on link "[PERSON_NAME]" at bounding box center [52, 111] width 61 height 9
select select "4"
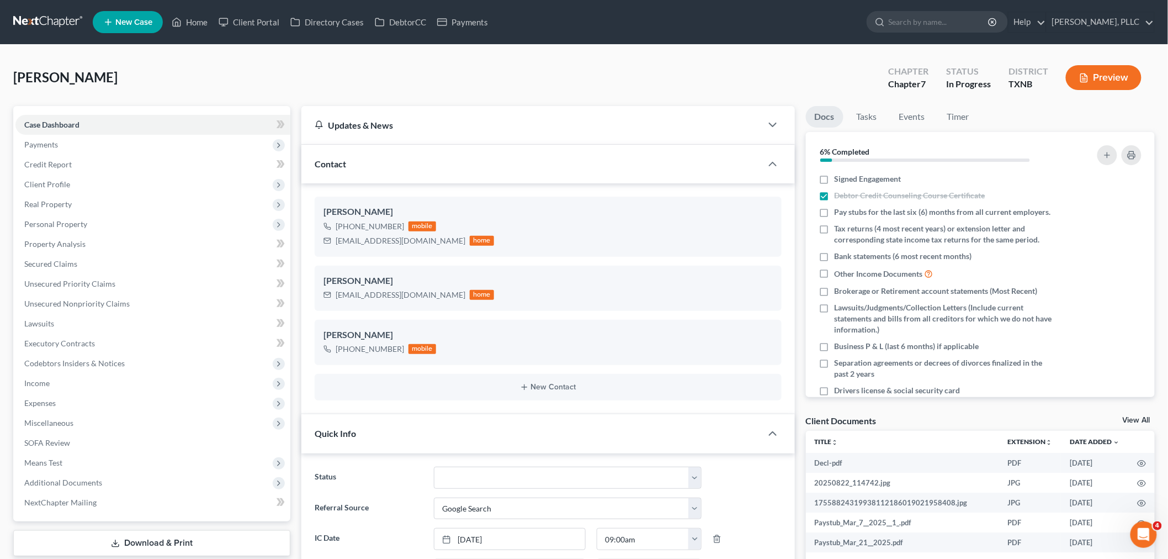
click at [371, 89] on div "[PERSON_NAME], Diondala Upgraded Chapter Chapter 7 Status In [GEOGRAPHIC_DATA] …" at bounding box center [584, 82] width 1142 height 48
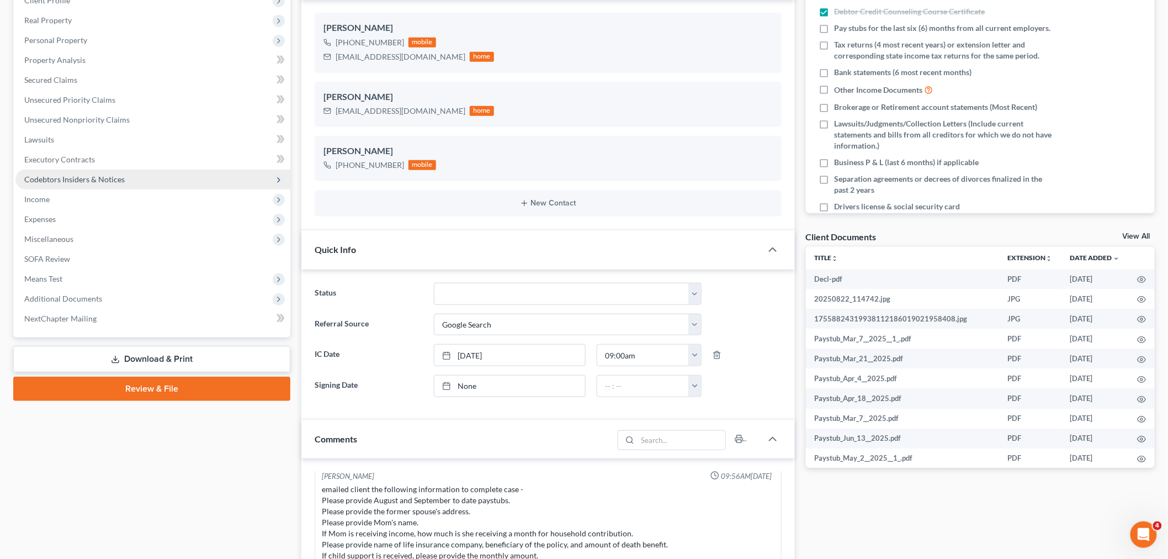
scroll to position [245, 0]
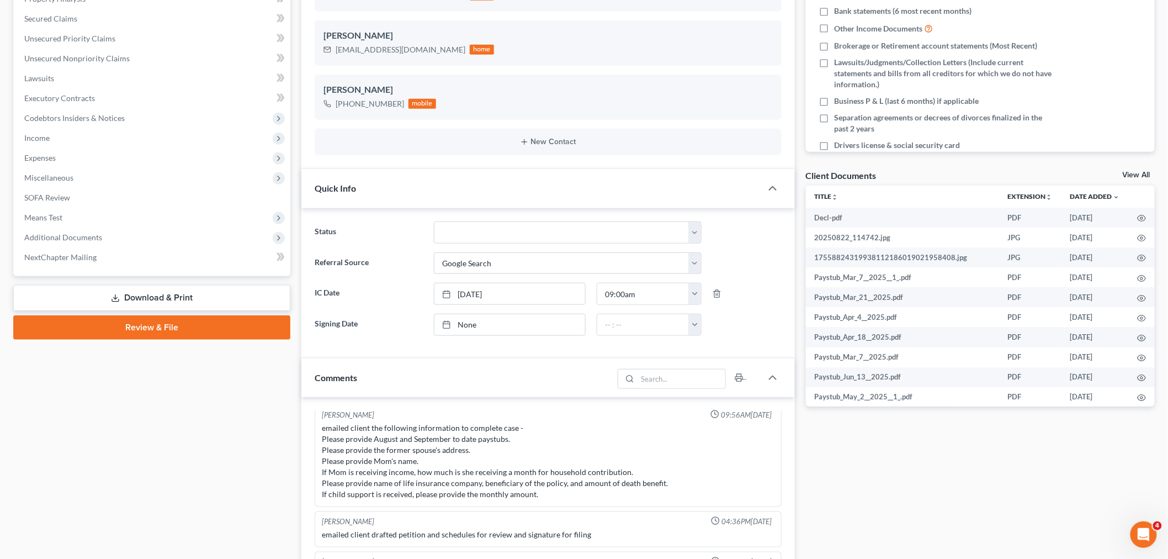
click at [185, 325] on link "Review & File" at bounding box center [151, 327] width 277 height 24
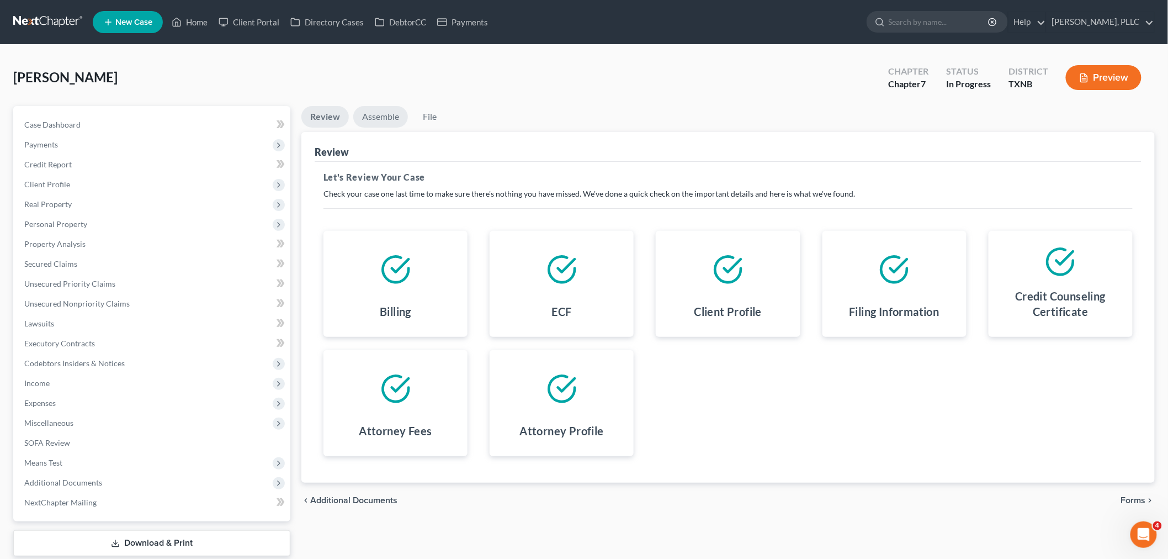
click at [383, 121] on link "Assemble" at bounding box center [380, 117] width 55 height 22
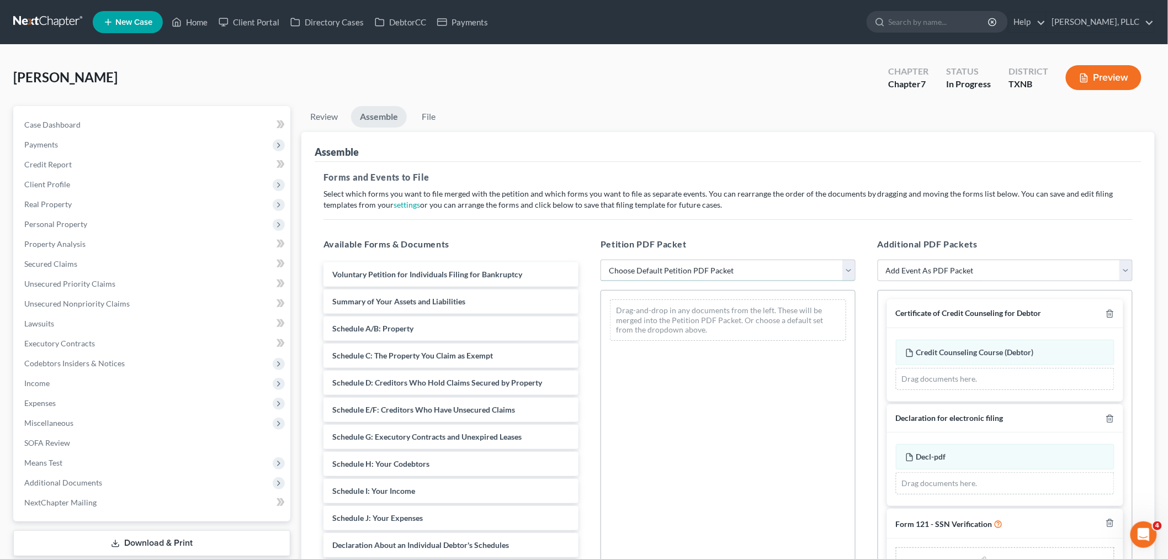
click at [654, 262] on select "Choose Default Petition PDF Packet Complete Bankruptcy Petition (all forms and …" at bounding box center [728, 271] width 255 height 22
select select "0"
click at [601, 260] on select "Choose Default Petition PDF Packet Complete Bankruptcy Petition (all forms and …" at bounding box center [728, 271] width 255 height 22
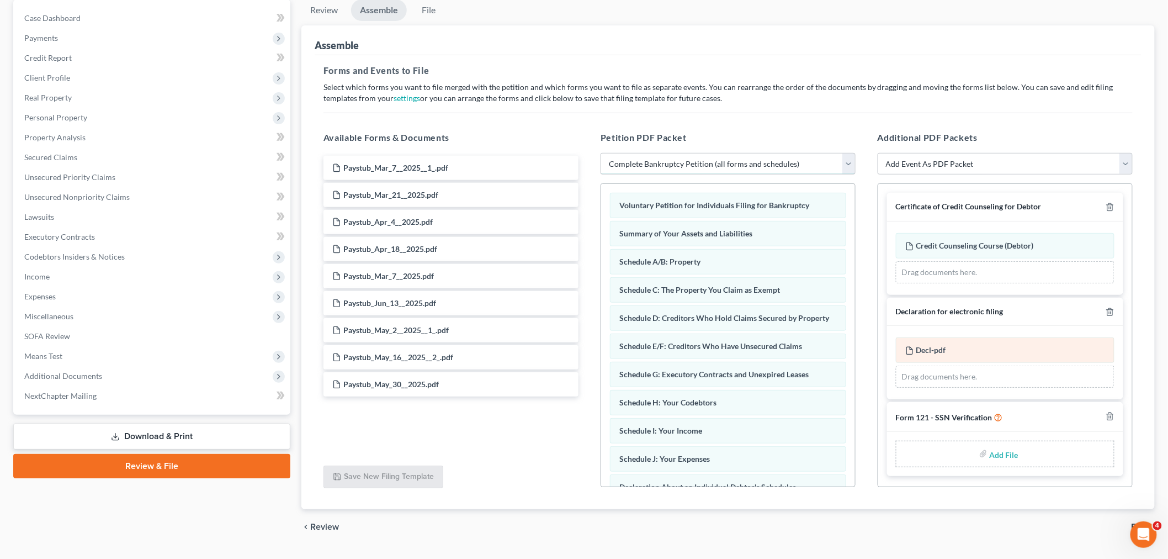
scroll to position [134, 0]
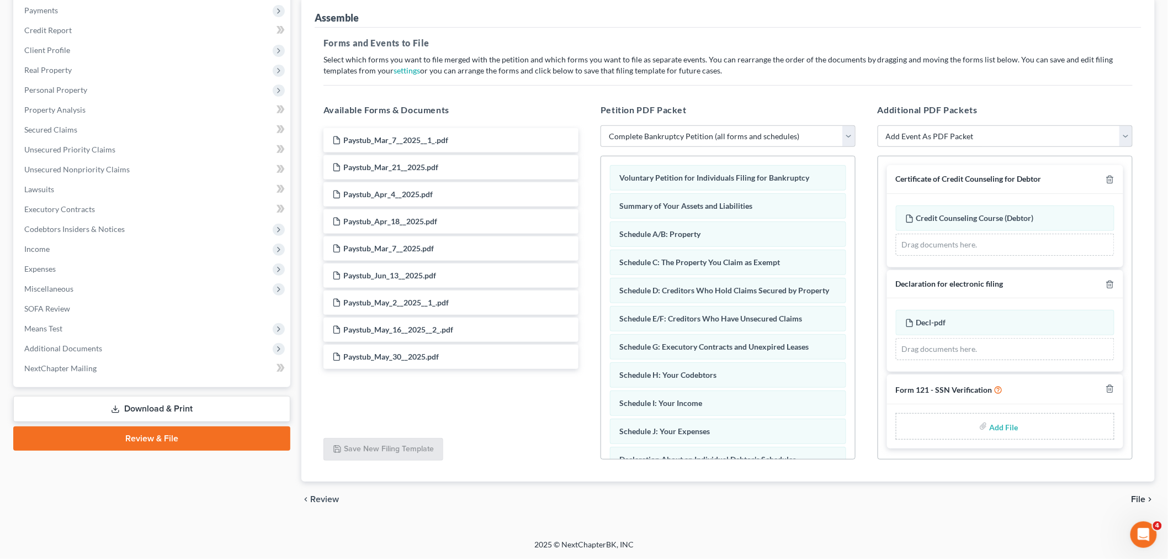
click at [997, 424] on input "file" at bounding box center [1003, 426] width 27 height 20
type input "C:\fakepath\SSN VER.pdf"
click at [1139, 497] on span "File" at bounding box center [1139, 499] width 14 height 9
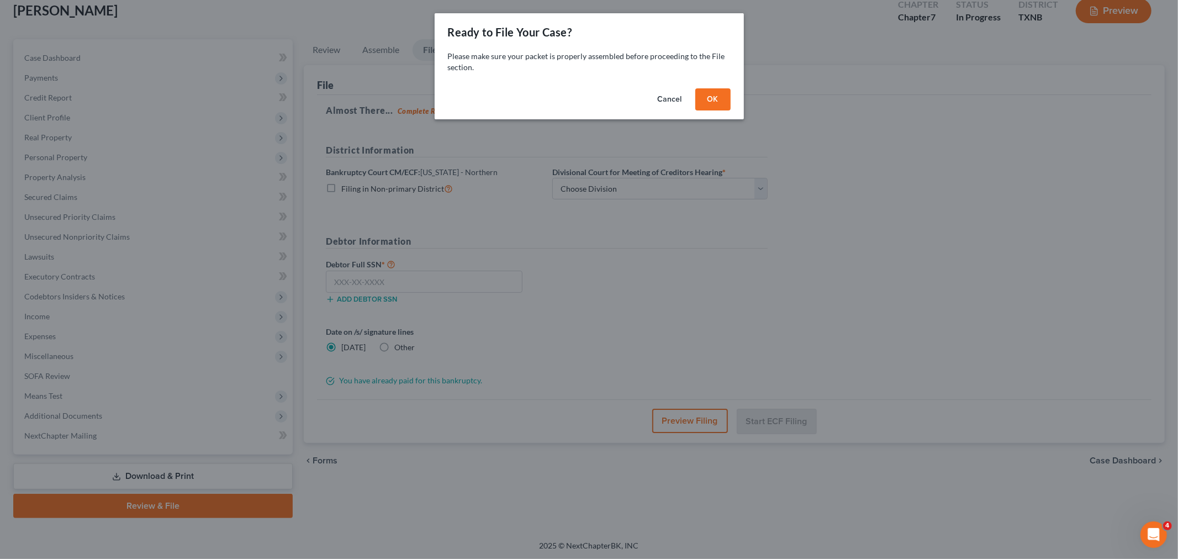
click at [713, 103] on button "OK" at bounding box center [712, 99] width 35 height 22
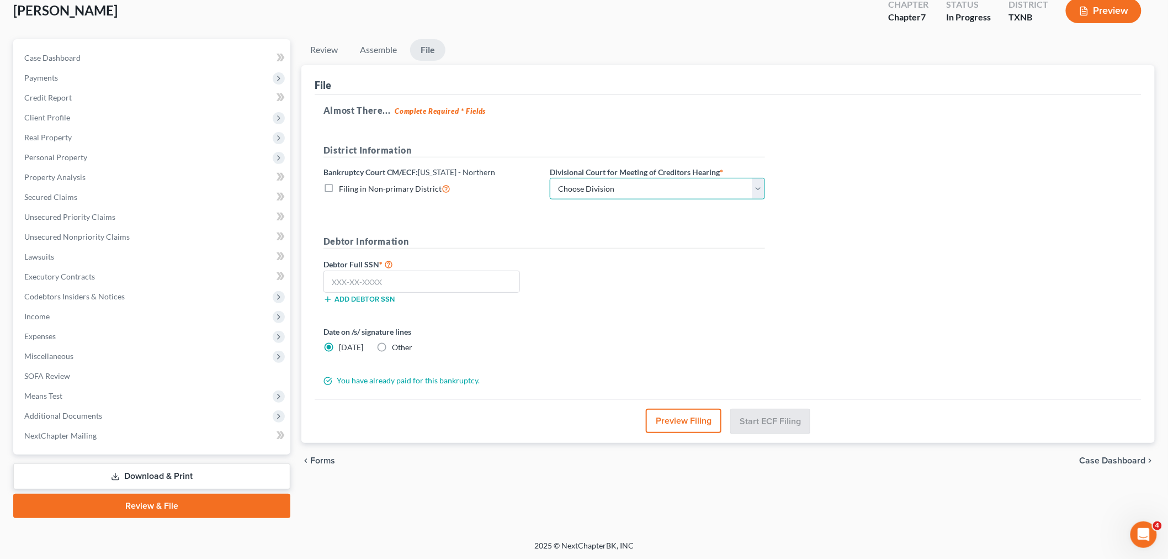
click at [738, 192] on select "Choose Division [PERSON_NAME] [GEOGRAPHIC_DATA] [GEOGRAPHIC_DATA] [GEOGRAPHIC_D…" at bounding box center [657, 189] width 215 height 22
select select "2"
click at [550, 178] on select "Choose Division [PERSON_NAME] [GEOGRAPHIC_DATA] [GEOGRAPHIC_DATA] [GEOGRAPHIC_D…" at bounding box center [657, 189] width 215 height 22
click at [482, 278] on input "text" at bounding box center [422, 282] width 197 height 22
type input "450-95-9950"
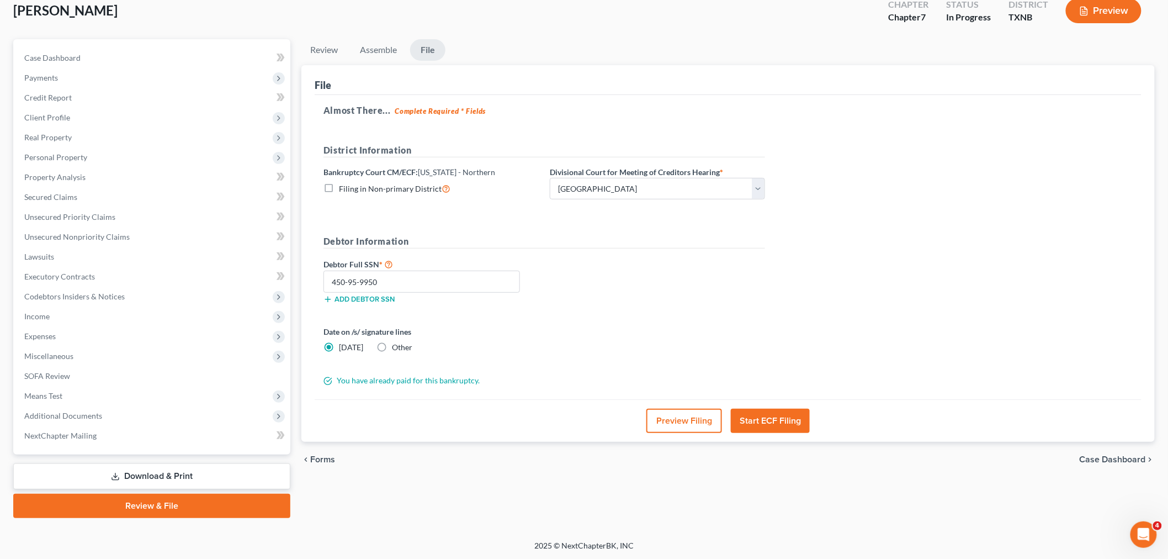
click at [773, 423] on button "Start ECF Filing" at bounding box center [770, 421] width 79 height 24
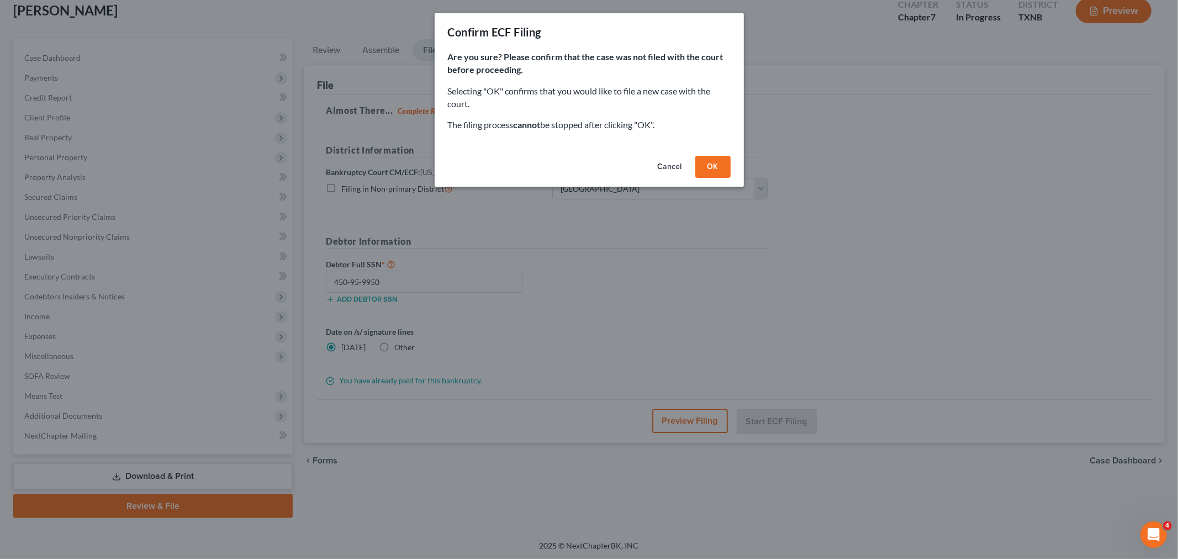
click at [704, 171] on button "OK" at bounding box center [712, 167] width 35 height 22
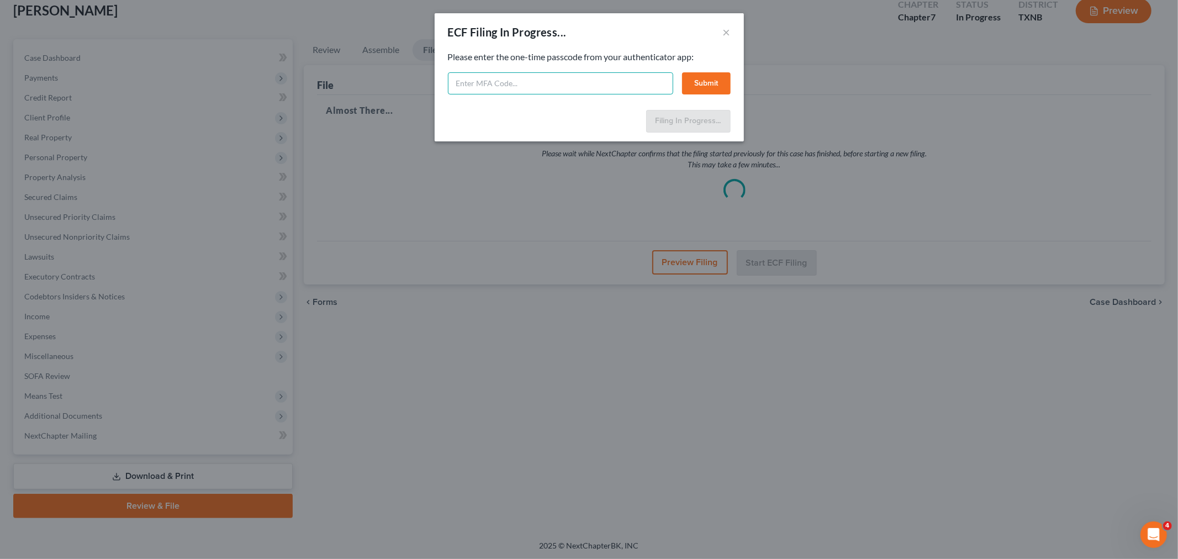
click at [542, 85] on input "text" at bounding box center [560, 83] width 225 height 22
paste input "570575"
type input "570575"
click at [713, 83] on button "Submit" at bounding box center [706, 83] width 49 height 22
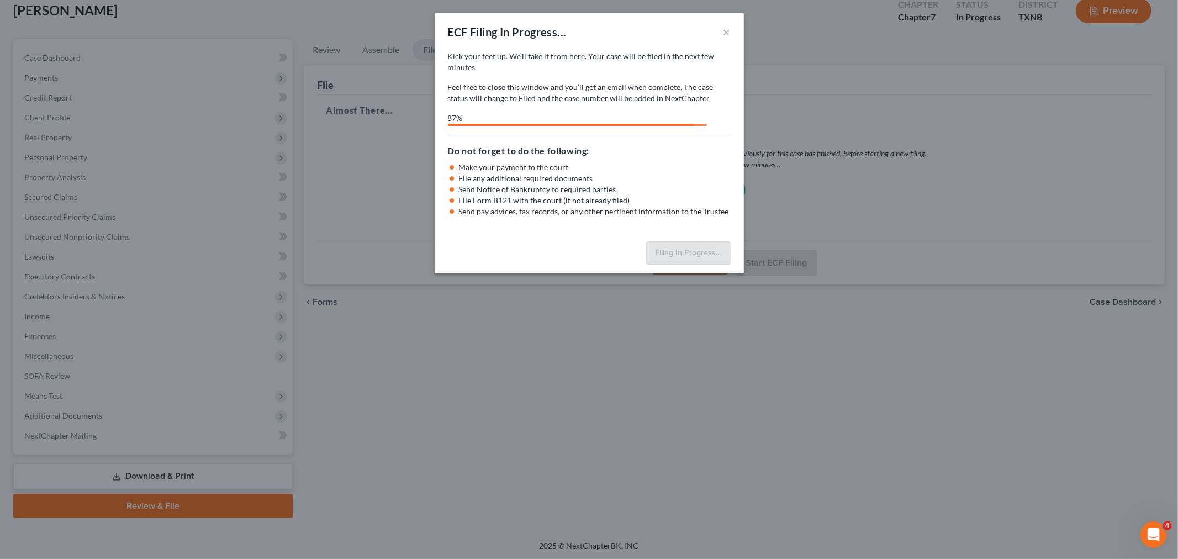
select select "2"
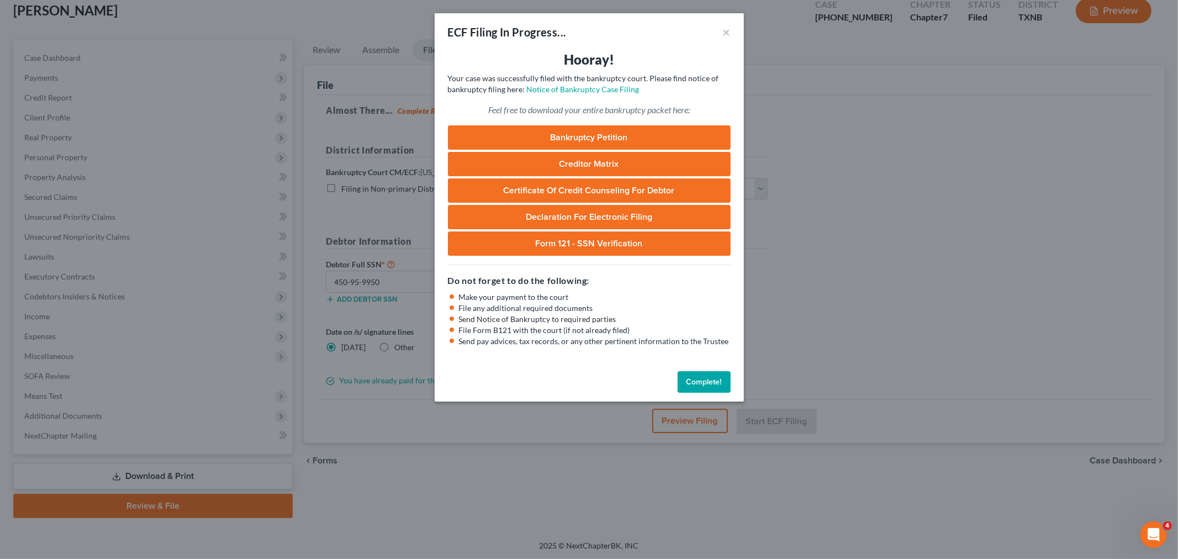
click at [707, 380] on button "Complete!" at bounding box center [704, 382] width 53 height 22
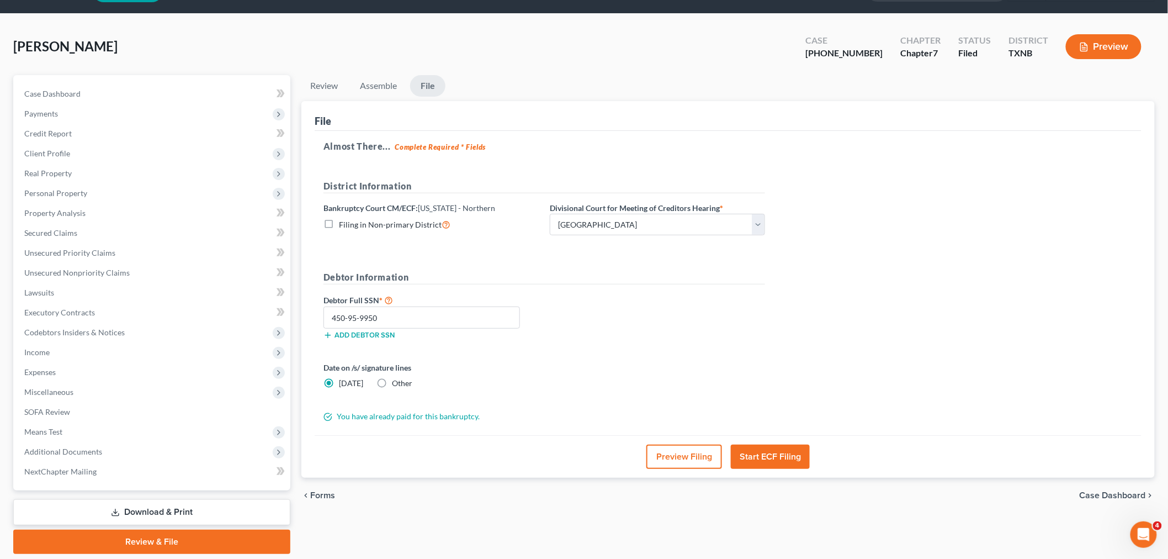
scroll to position [0, 0]
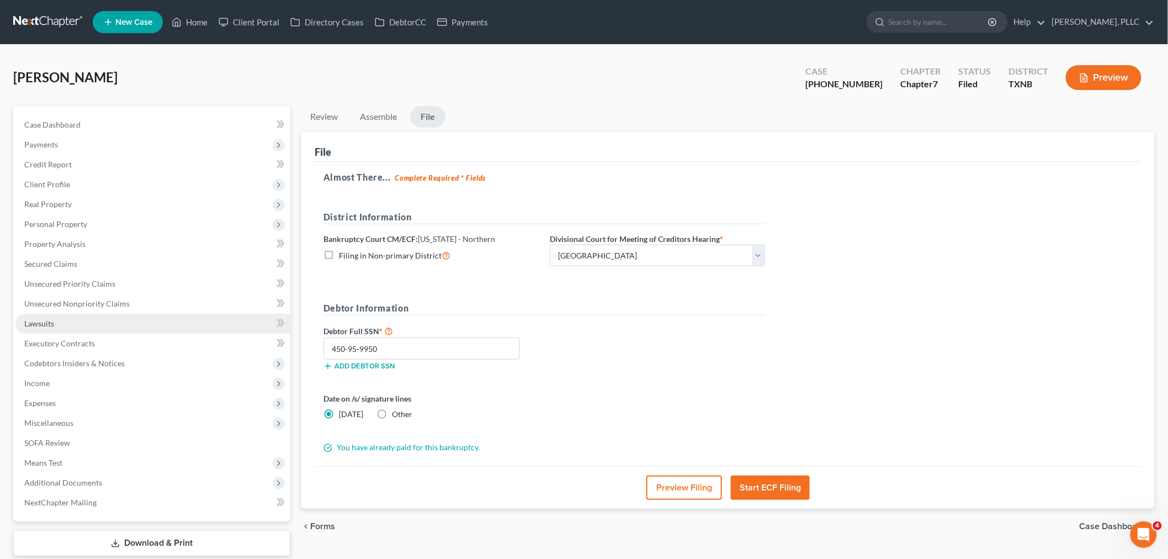
click at [70, 321] on link "Lawsuits" at bounding box center [152, 324] width 275 height 20
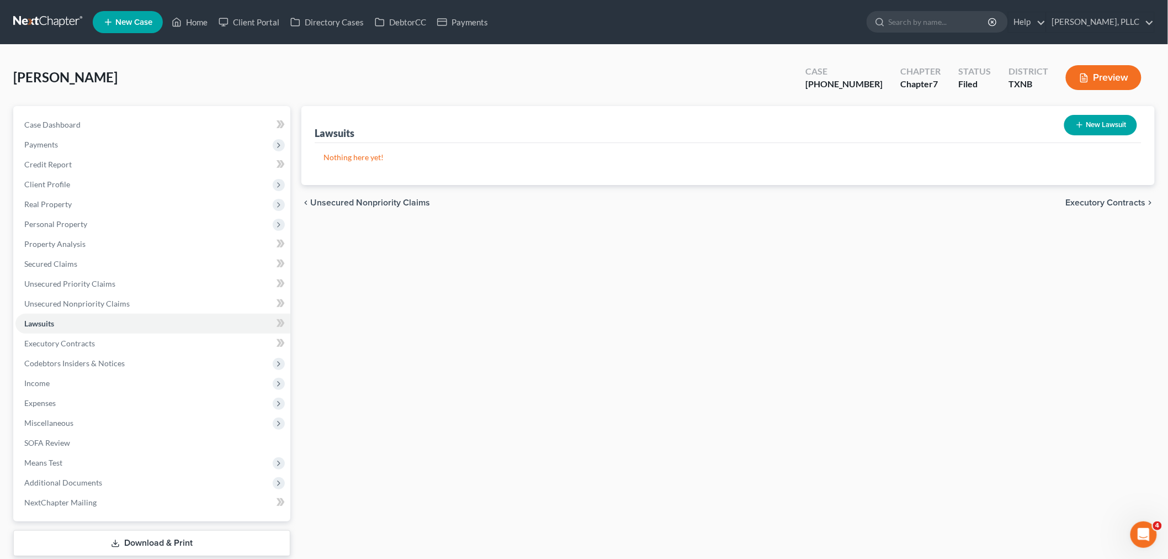
click at [1024, 133] on div "Lawsuits New Lawsuit" at bounding box center [728, 124] width 827 height 37
click at [242, 89] on div "[PERSON_NAME], Diondala Upgraded Case [PHONE_NUMBER] Chapter Chapter 7 Status […" at bounding box center [584, 82] width 1142 height 48
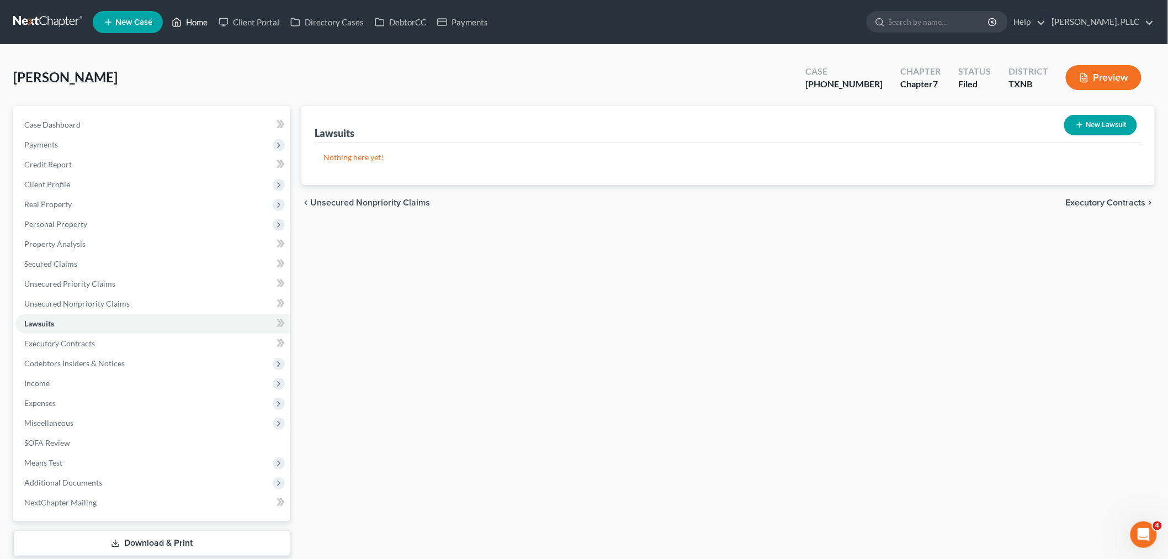
click at [199, 19] on link "Home" at bounding box center [189, 22] width 47 height 20
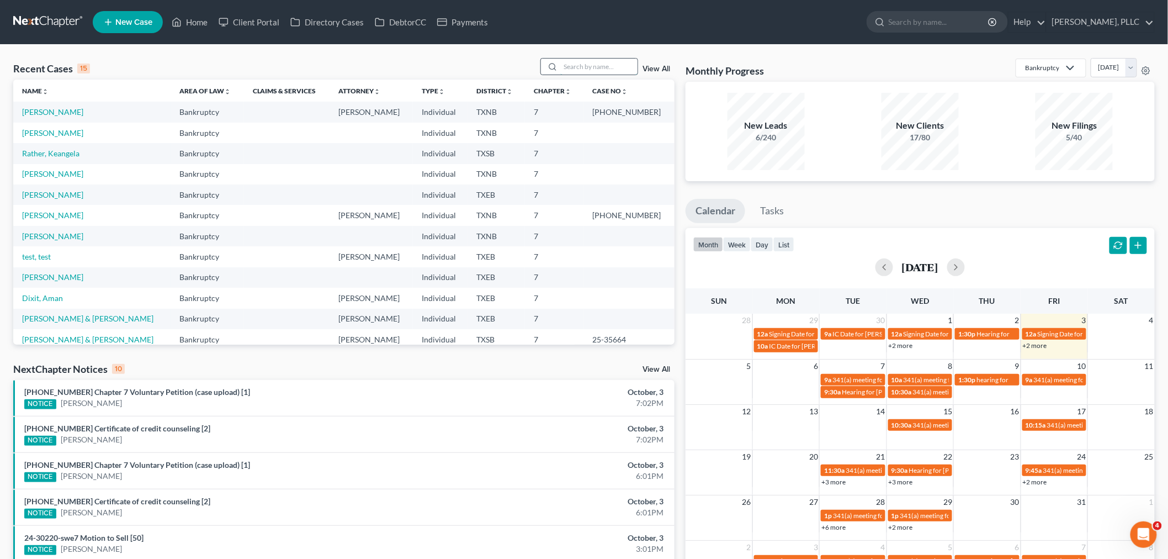
click at [573, 69] on input "search" at bounding box center [599, 67] width 77 height 16
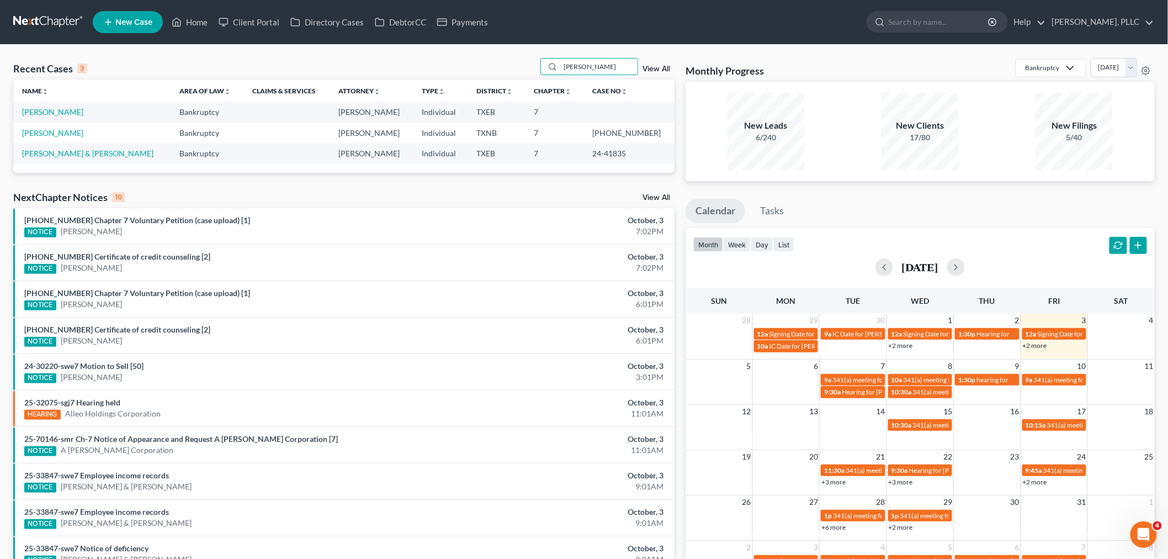
type input "[PERSON_NAME]"
click at [1034, 347] on link "+2 more" at bounding box center [1035, 345] width 24 height 8
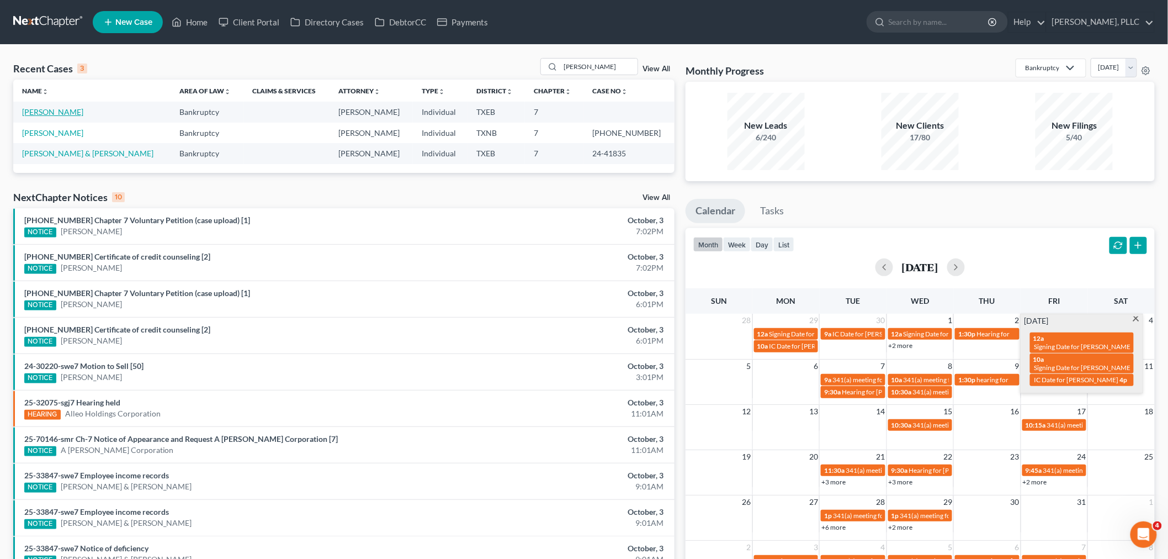
click at [47, 113] on link "[PERSON_NAME]" at bounding box center [52, 111] width 61 height 9
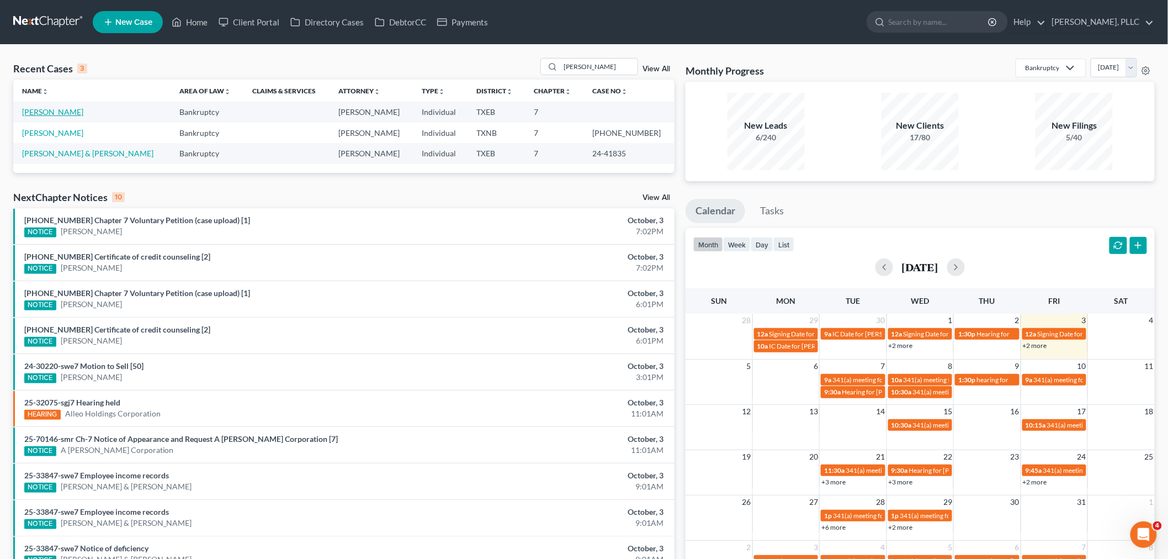
select select "4"
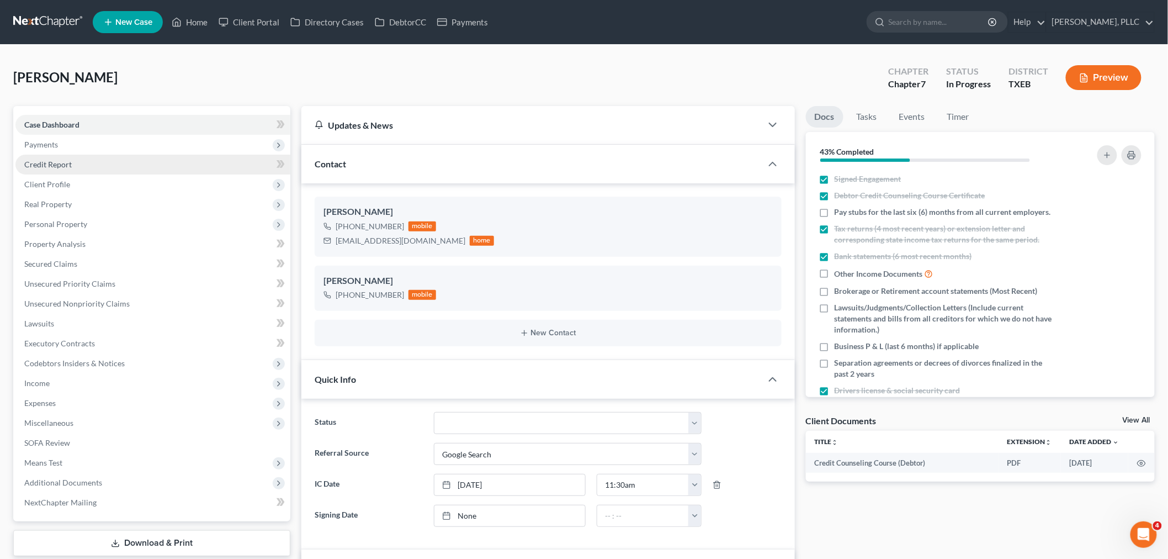
scroll to position [736, 0]
click at [59, 147] on span "Payments" at bounding box center [152, 145] width 275 height 20
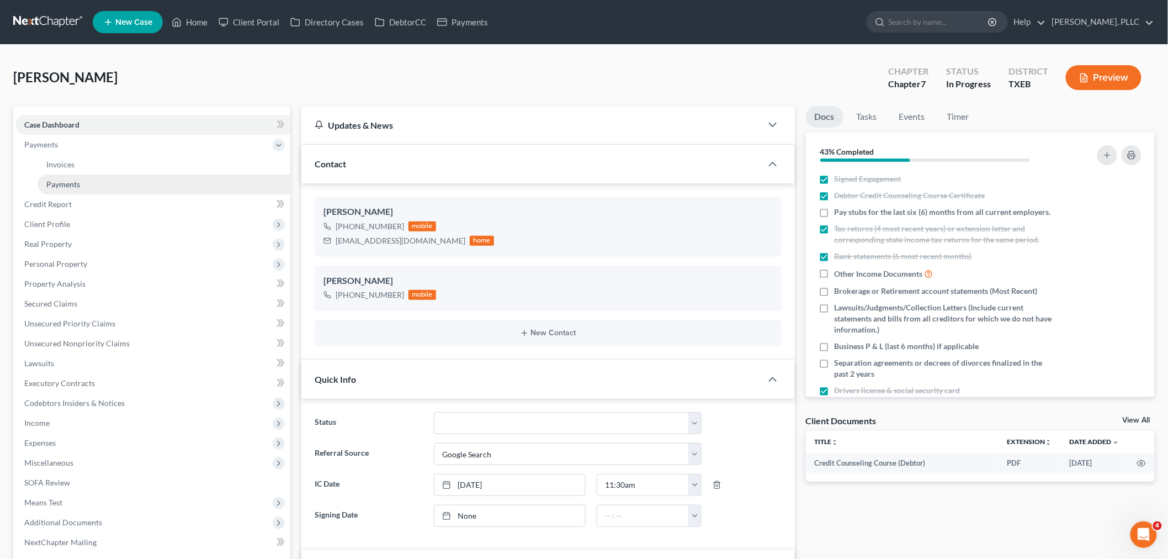
click at [75, 181] on span "Payments" at bounding box center [63, 183] width 34 height 9
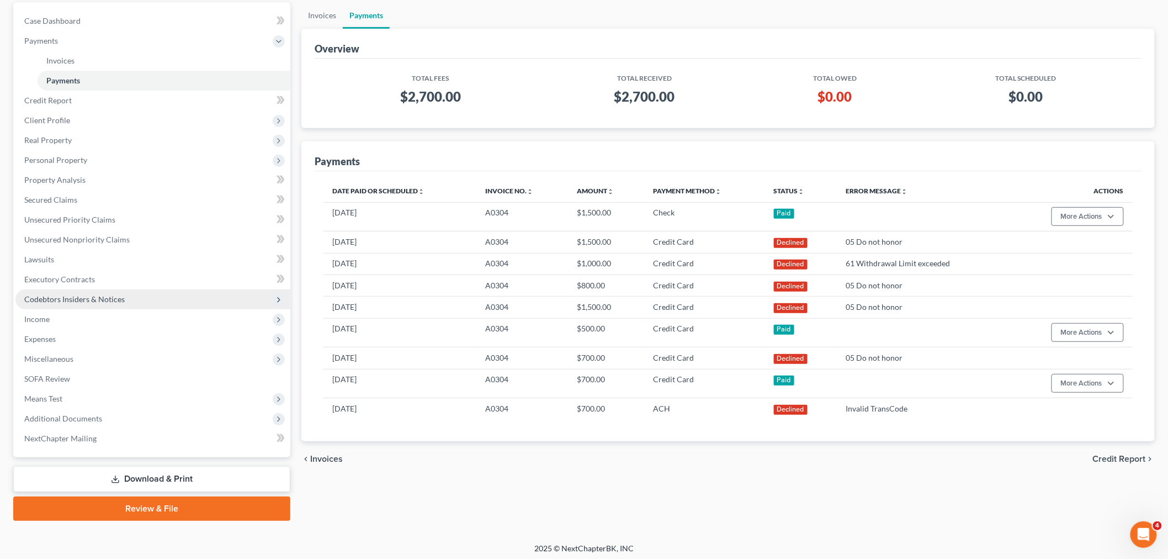
scroll to position [106, 0]
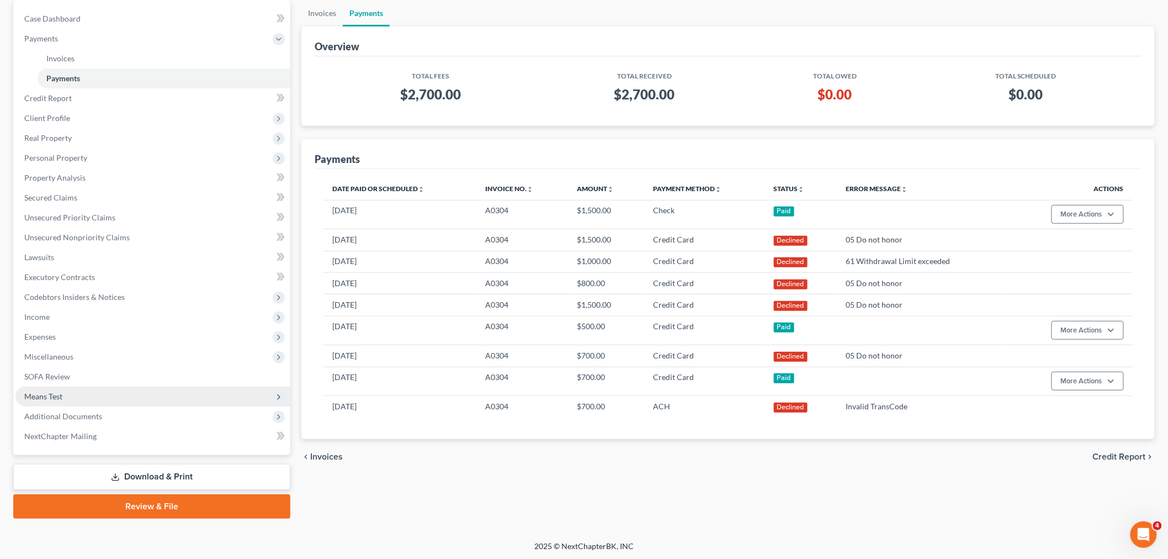
click at [81, 395] on span "Means Test" at bounding box center [152, 397] width 275 height 20
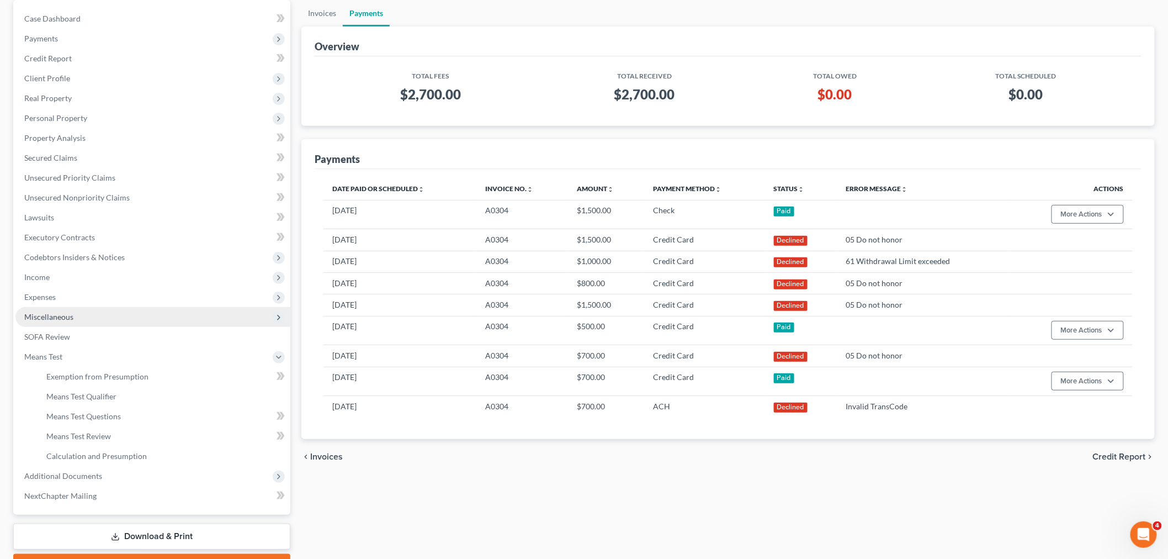
click at [62, 317] on span "Miscellaneous" at bounding box center [48, 316] width 49 height 9
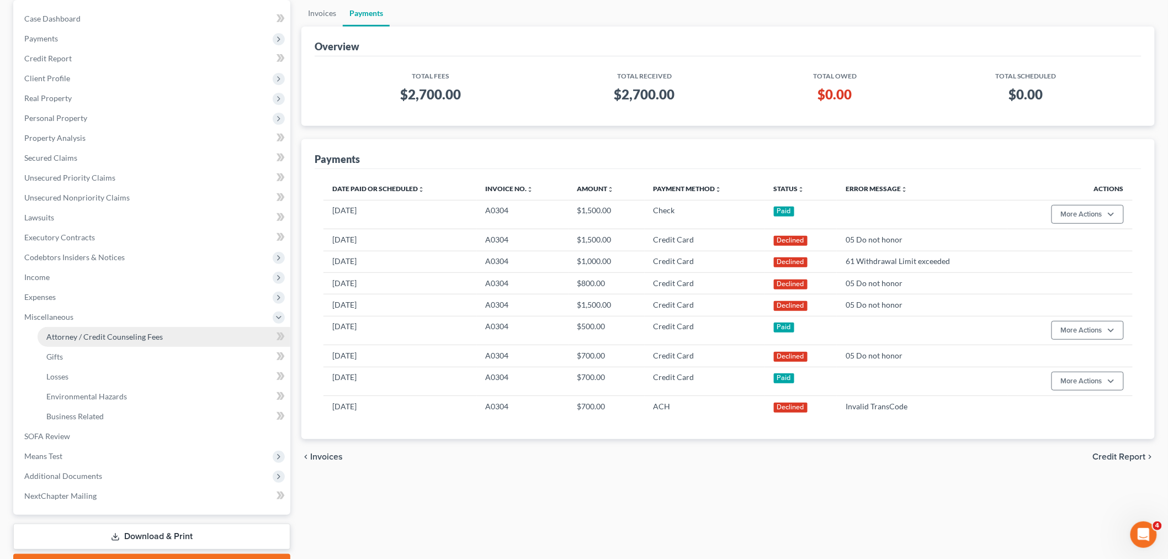
click at [72, 339] on span "Attorney / Credit Counseling Fees" at bounding box center [104, 336] width 117 height 9
select select "0"
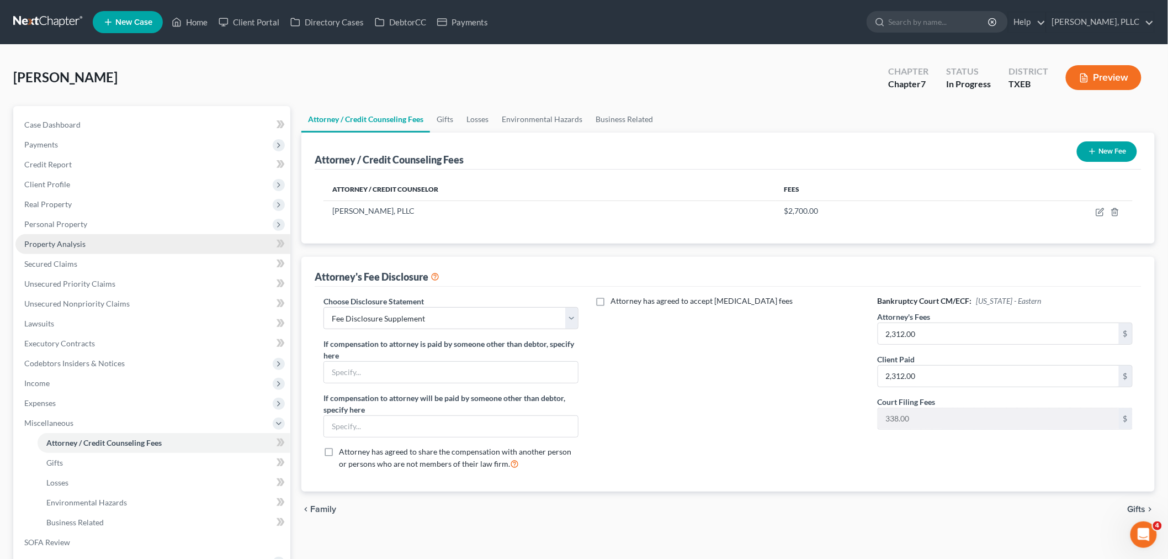
click at [67, 243] on span "Property Analysis" at bounding box center [54, 243] width 61 height 9
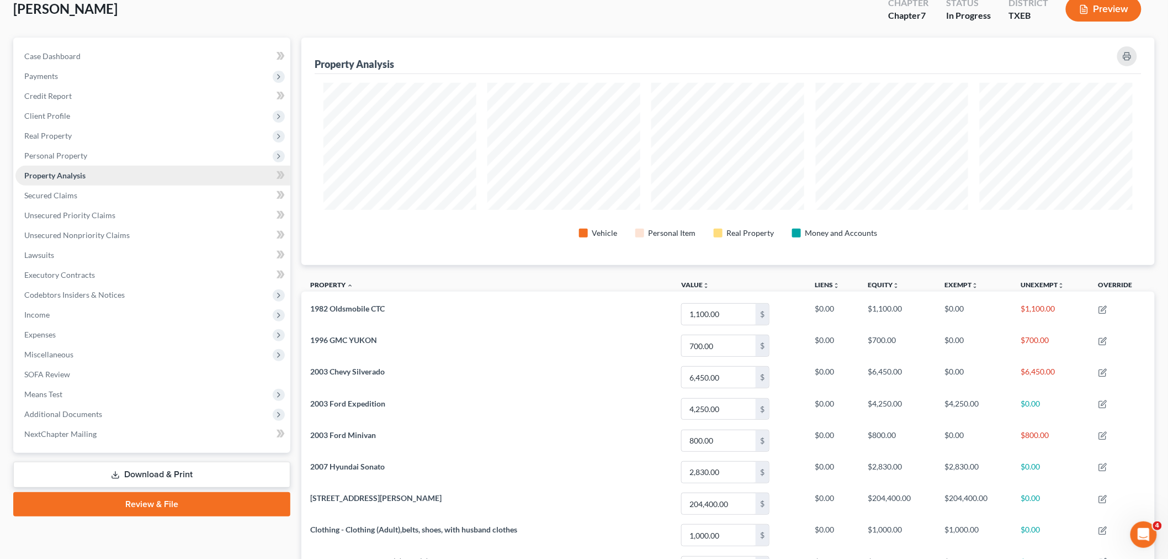
scroll to position [61, 0]
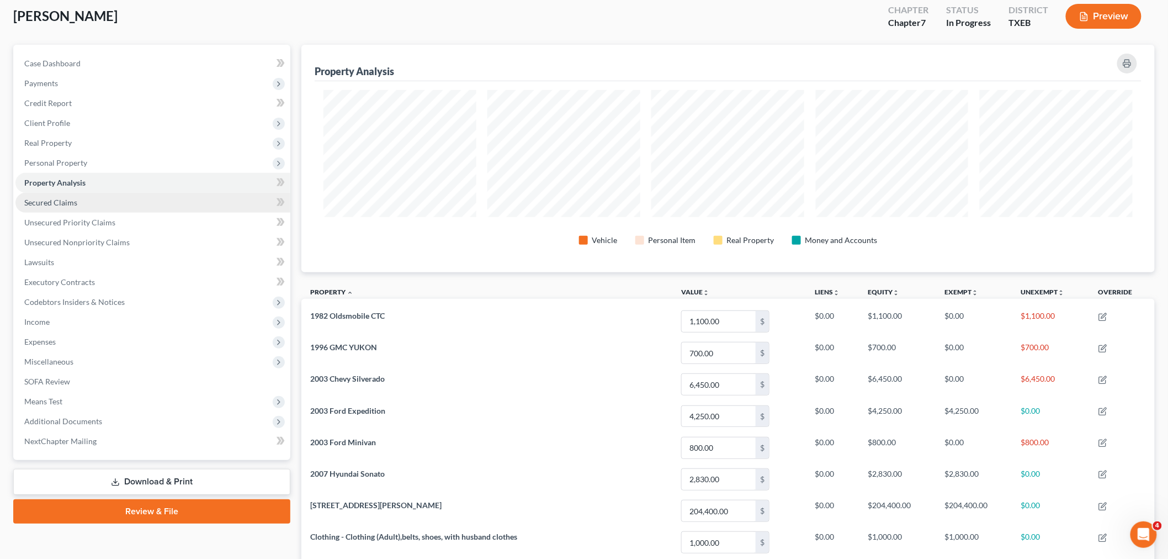
click at [66, 202] on span "Secured Claims" at bounding box center [50, 202] width 53 height 9
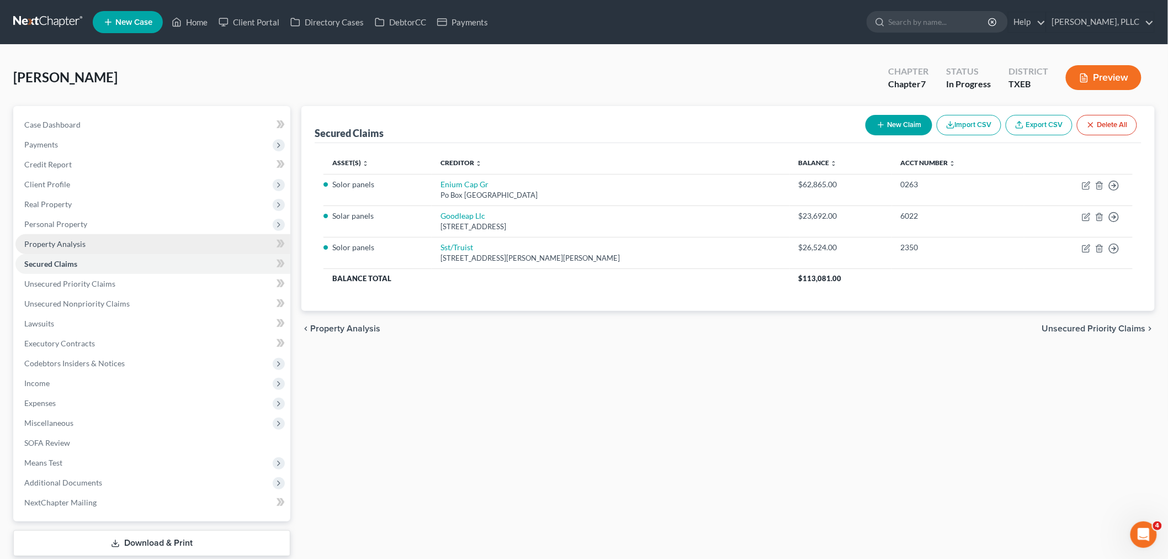
click at [57, 245] on span "Property Analysis" at bounding box center [54, 243] width 61 height 9
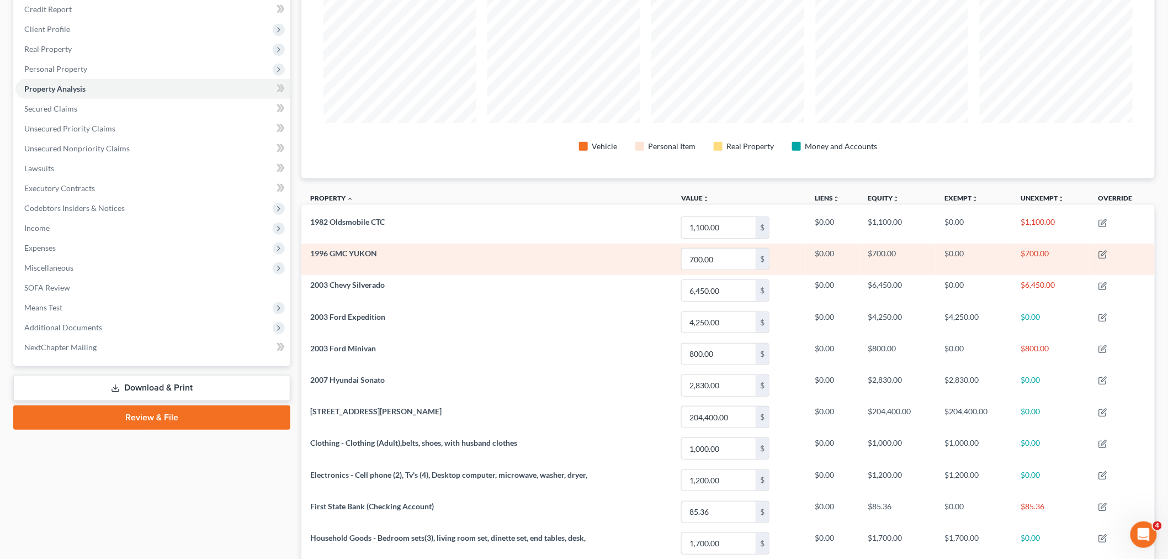
scroll to position [61, 0]
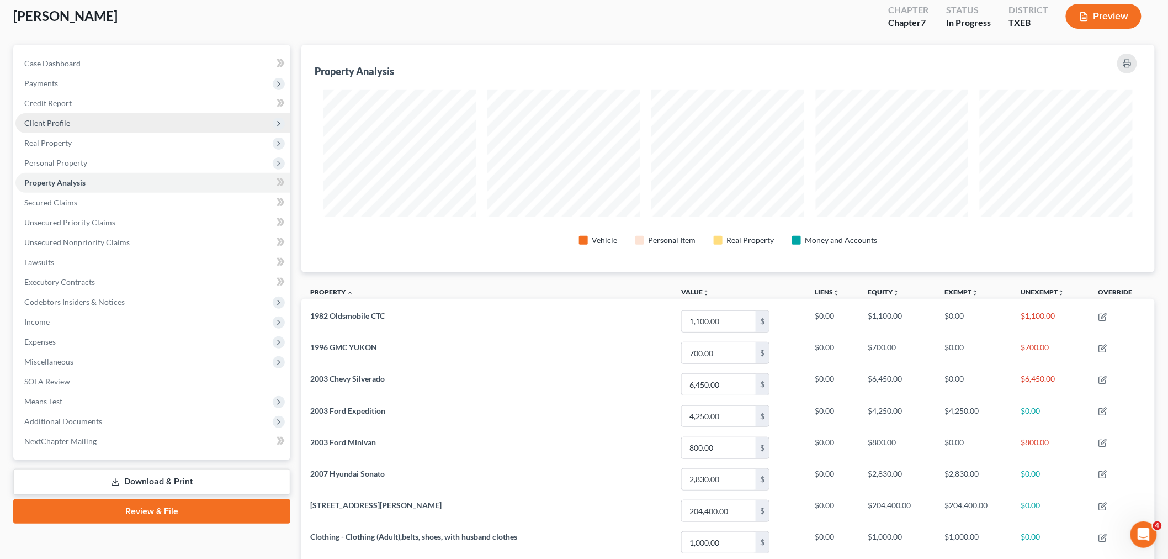
click at [62, 125] on span "Client Profile" at bounding box center [47, 122] width 46 height 9
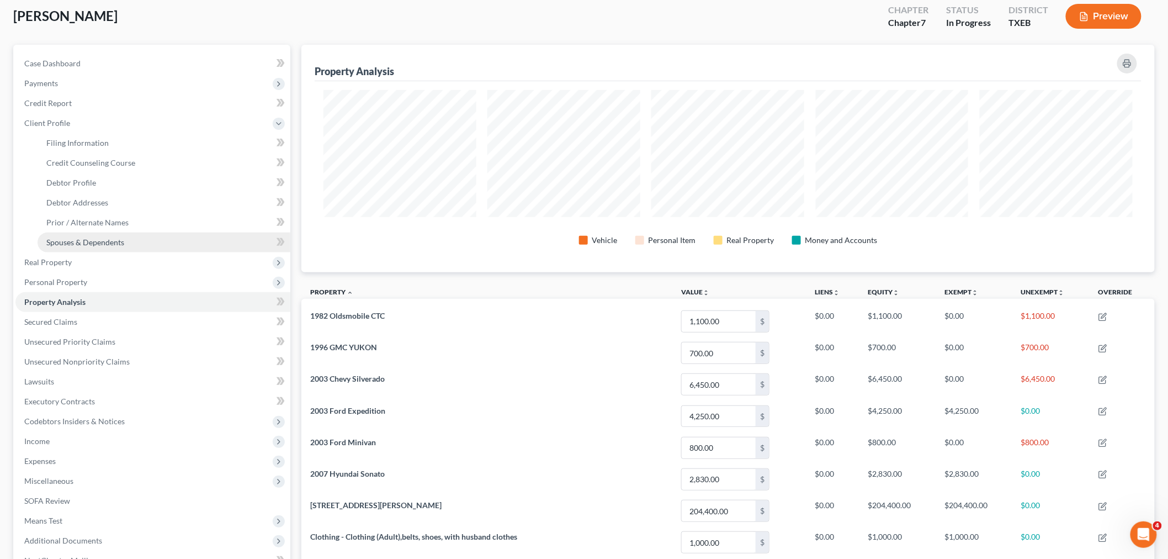
click at [96, 241] on span "Spouses & Dependents" at bounding box center [85, 241] width 78 height 9
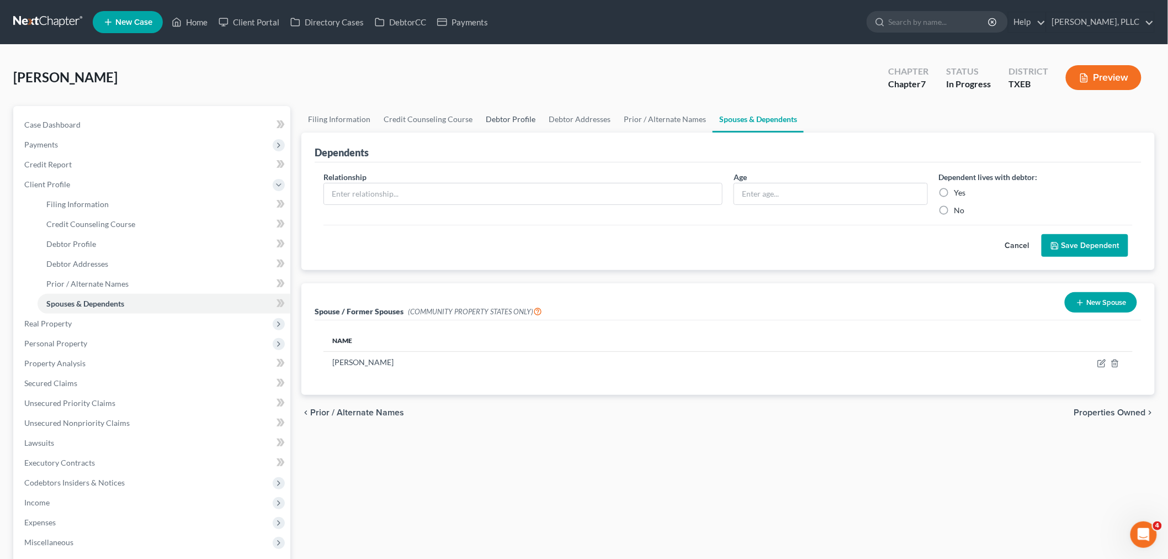
click at [505, 118] on link "Debtor Profile" at bounding box center [510, 119] width 63 height 27
select select "1"
select select "2"
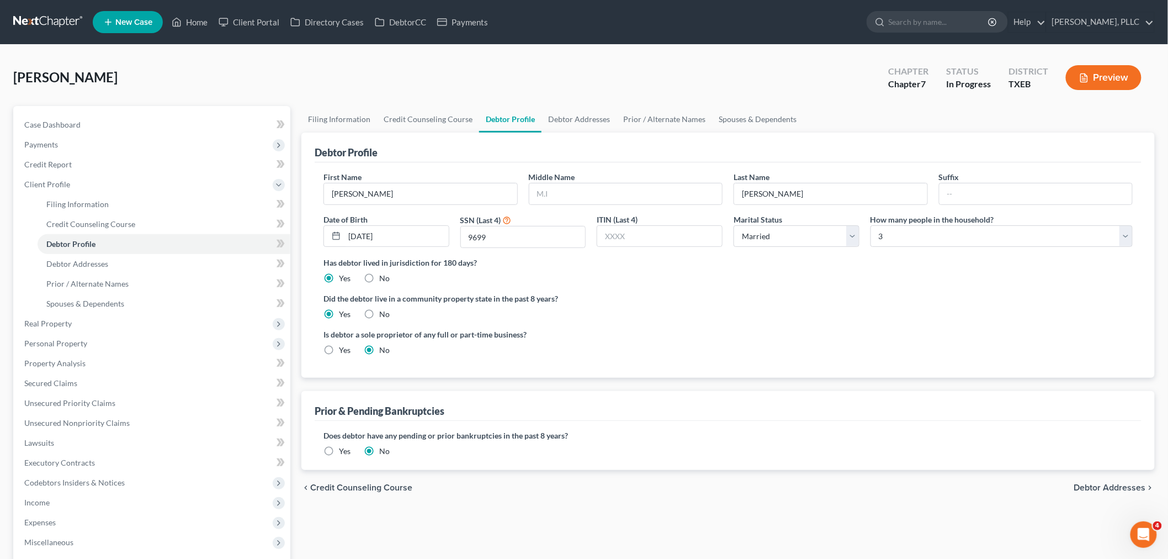
radio input "true"
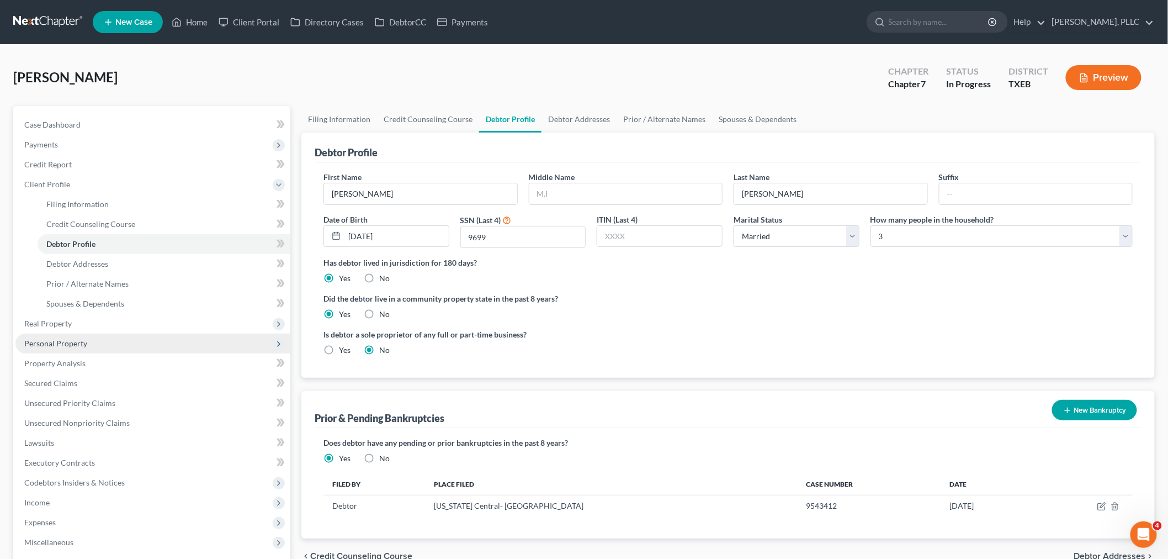
click at [67, 341] on span "Personal Property" at bounding box center [55, 343] width 63 height 9
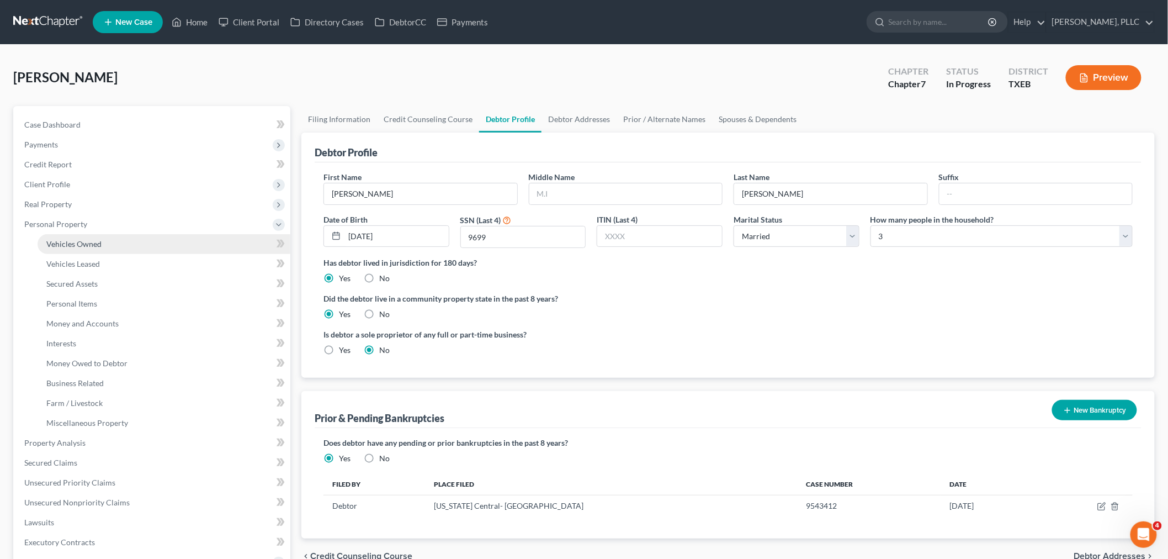
click at [87, 244] on span "Vehicles Owned" at bounding box center [73, 243] width 55 height 9
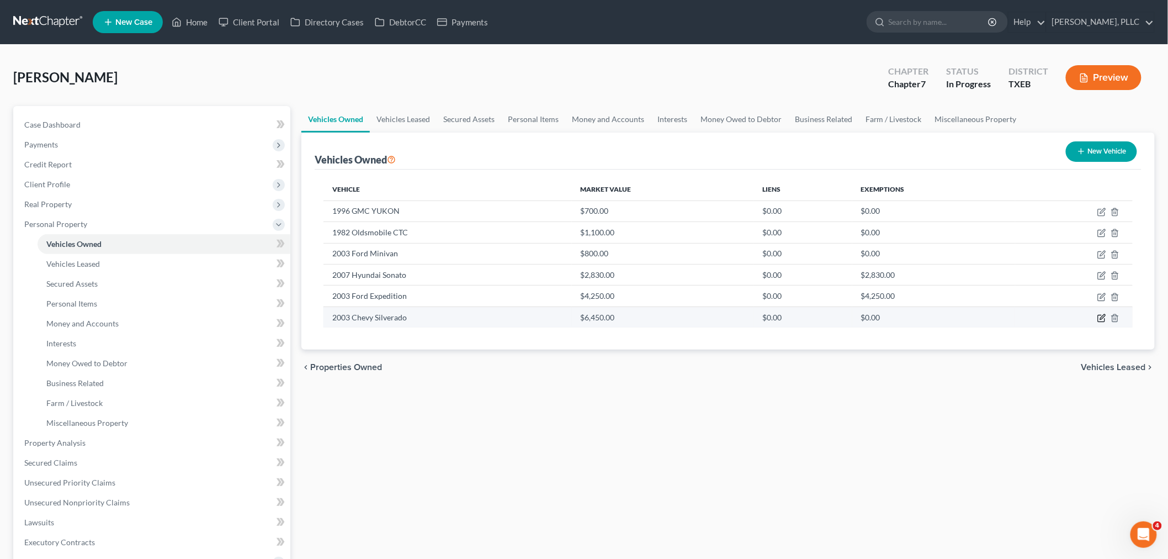
click at [1101, 319] on icon "button" at bounding box center [1102, 318] width 9 height 9
select select "0"
select select "23"
select select "3"
select select "0"
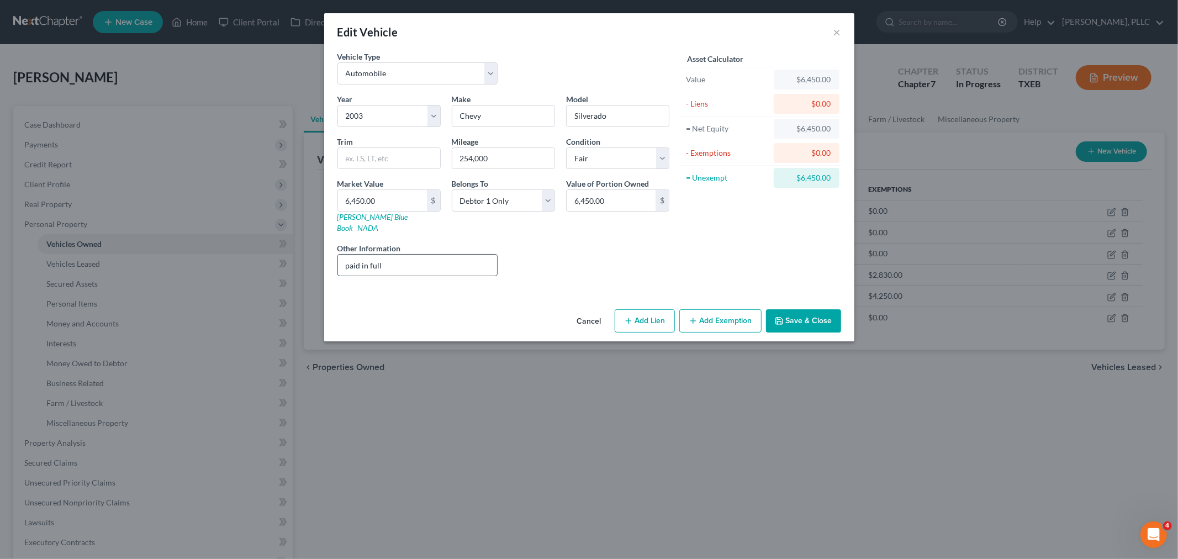
click at [433, 255] on input "paid in full" at bounding box center [418, 265] width 160 height 21
type input "p"
click at [662, 157] on select "Select Excellent Very Good Good Fair Poor" at bounding box center [617, 158] width 103 height 22
select select "4"
click at [566, 147] on select "Select Excellent Very Good Good Fair Poor" at bounding box center [617, 158] width 103 height 22
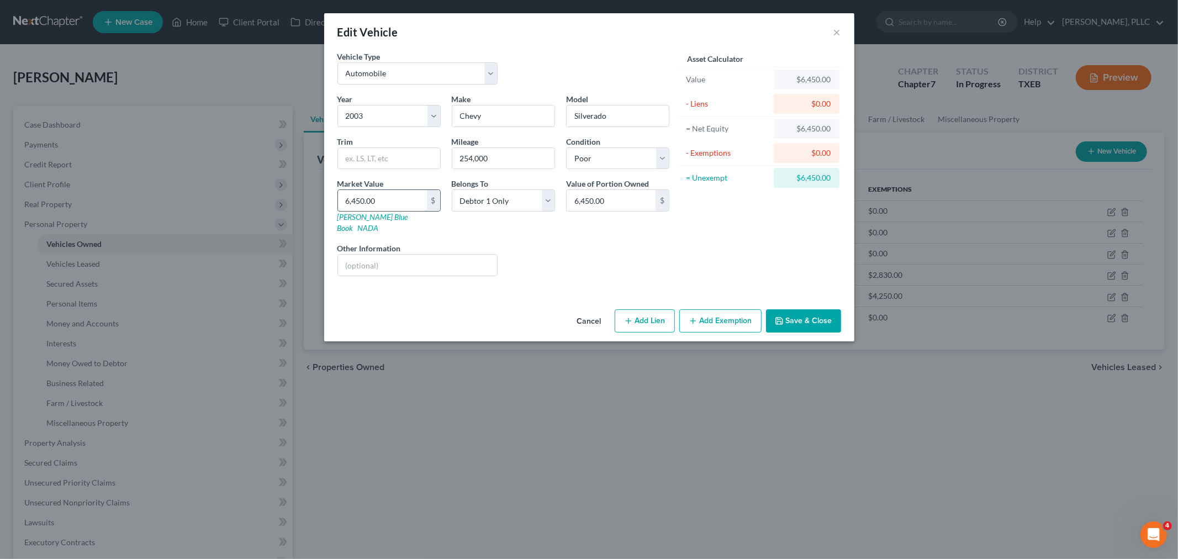
type input "2"
type input "2.00"
type input "25"
type input "25.00"
type input "2502"
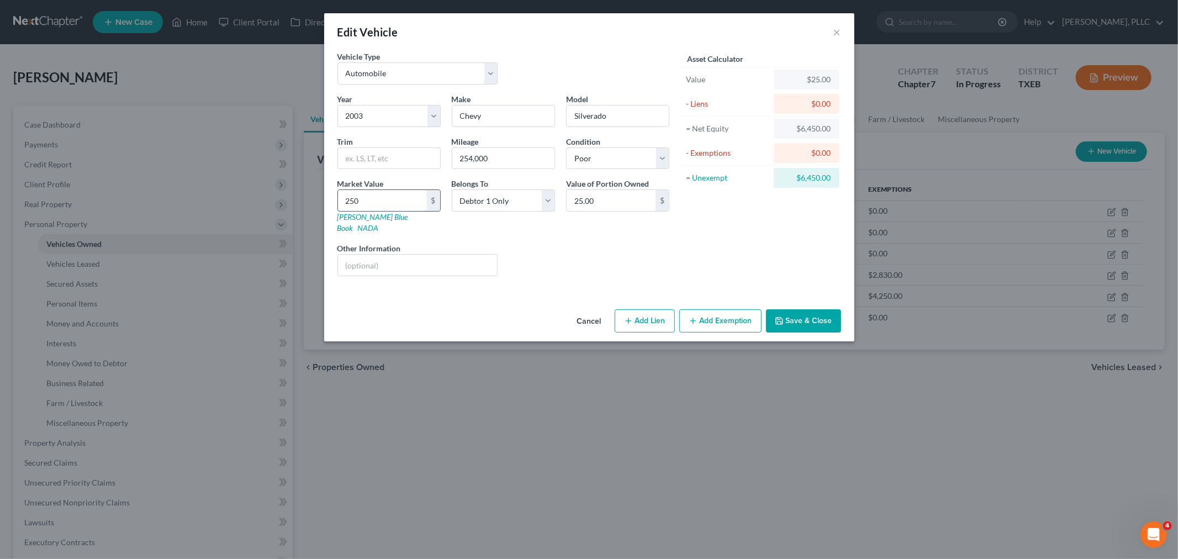
type input "2,502.00"
type input "2,50"
type input "250.00"
type input "2500"
type input "2,500.00"
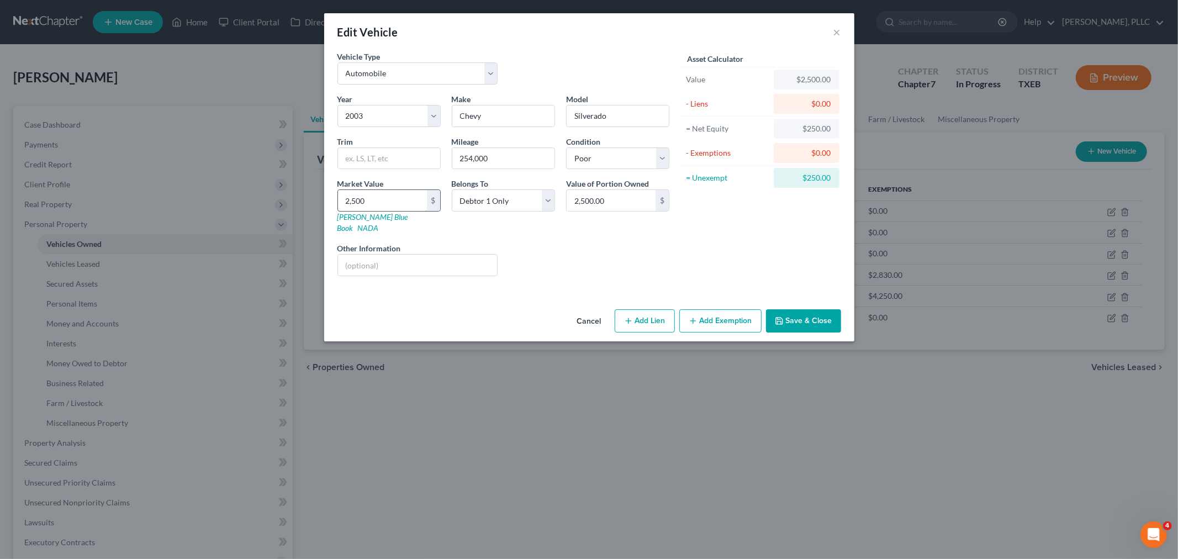
click at [400, 204] on input "2,500" at bounding box center [382, 200] width 89 height 21
type input "2,500"
click at [606, 258] on div "Liens Select" at bounding box center [589, 259] width 172 height 34
click at [570, 252] on div "Liens Select" at bounding box center [589, 259] width 172 height 34
click at [589, 251] on div "Liens Select" at bounding box center [589, 259] width 172 height 34
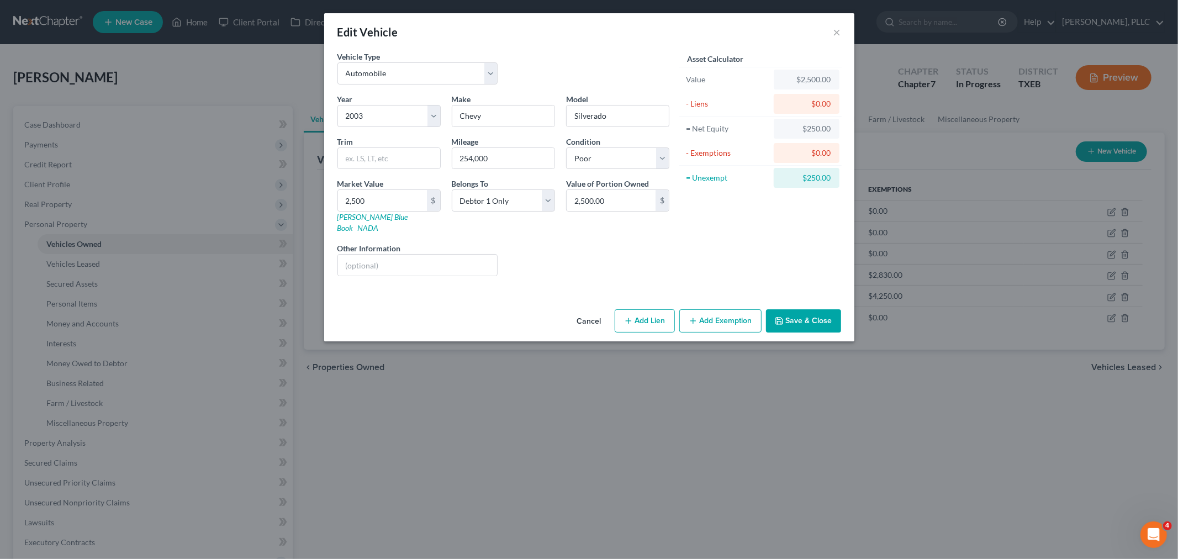
click at [812, 313] on button "Save & Close" at bounding box center [803, 320] width 75 height 23
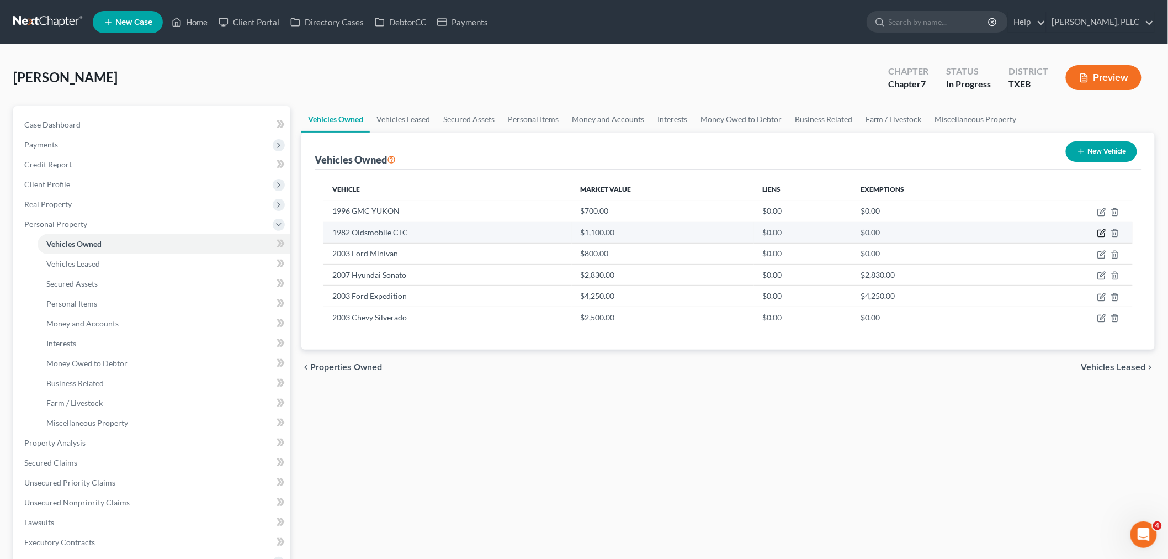
click at [1102, 230] on icon "button" at bounding box center [1101, 233] width 7 height 7
select select "0"
select select "44"
select select "0"
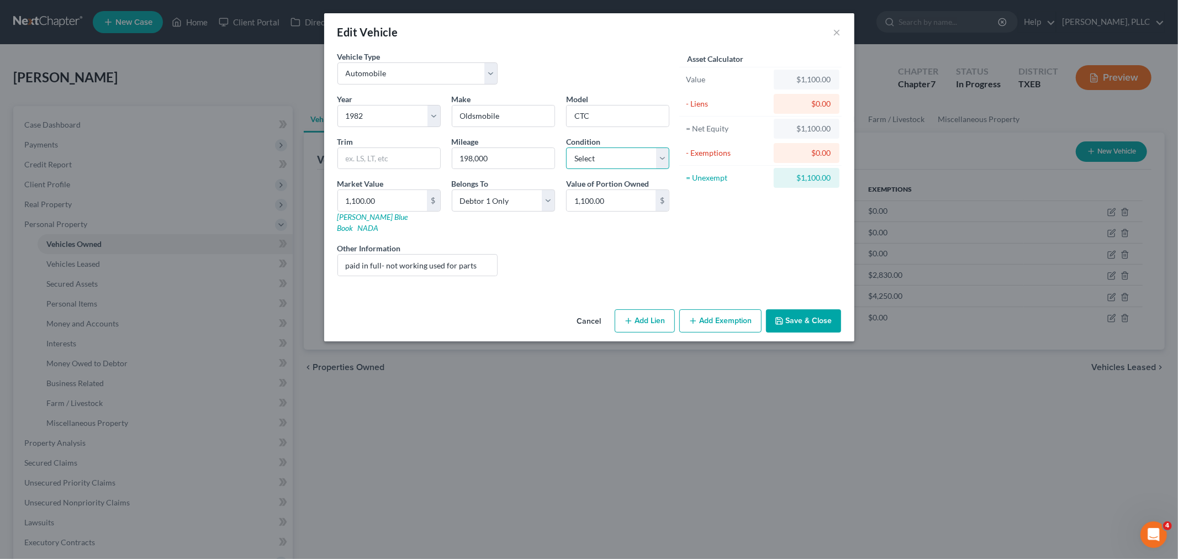
click at [661, 157] on select "Select Excellent Very Good Good Fair Poor" at bounding box center [617, 158] width 103 height 22
select select "4"
click at [566, 147] on select "Select Excellent Very Good Good Fair Poor" at bounding box center [617, 158] width 103 height 22
click at [400, 205] on input "1,100.00" at bounding box center [382, 200] width 89 height 21
type input "8"
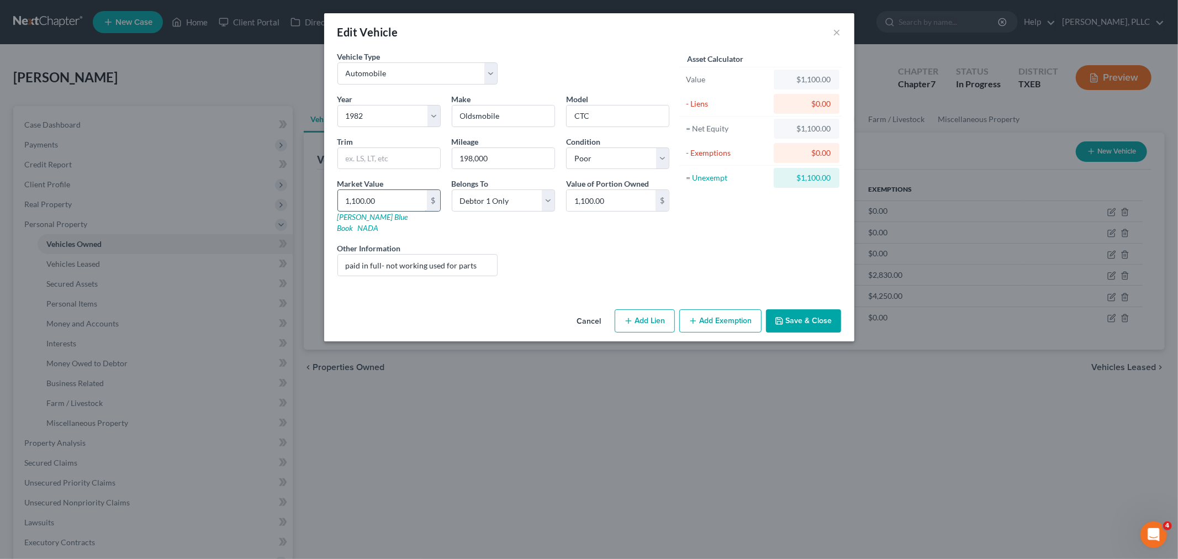
type input "8.00"
type input "80"
type input "80.00"
type input "800"
type input "800.00"
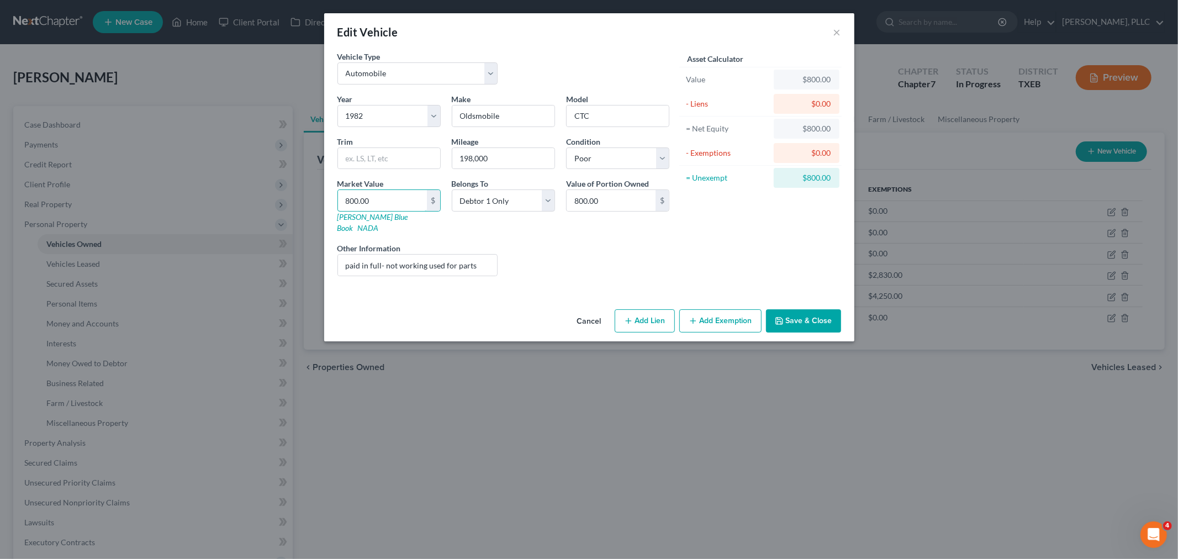
type input "800.00"
click at [605, 247] on div "Liens Select" at bounding box center [589, 259] width 172 height 34
click at [788, 313] on button "Save & Close" at bounding box center [803, 320] width 75 height 23
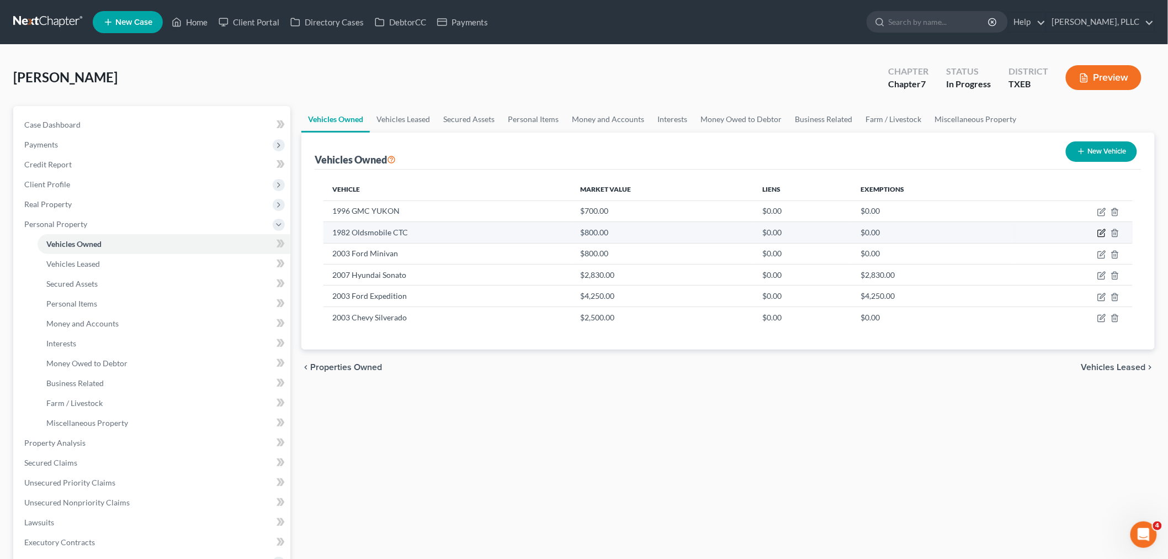
click at [1103, 232] on icon "button" at bounding box center [1103, 232] width 5 height 5
select select "0"
select select "44"
select select "4"
select select "0"
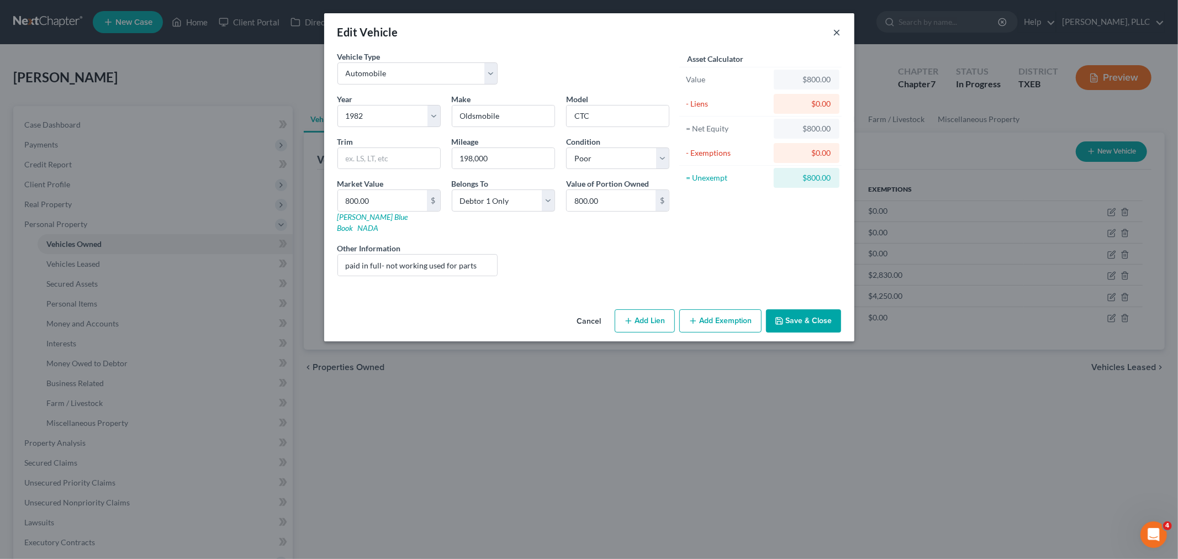
click at [834, 32] on button "×" at bounding box center [837, 31] width 8 height 13
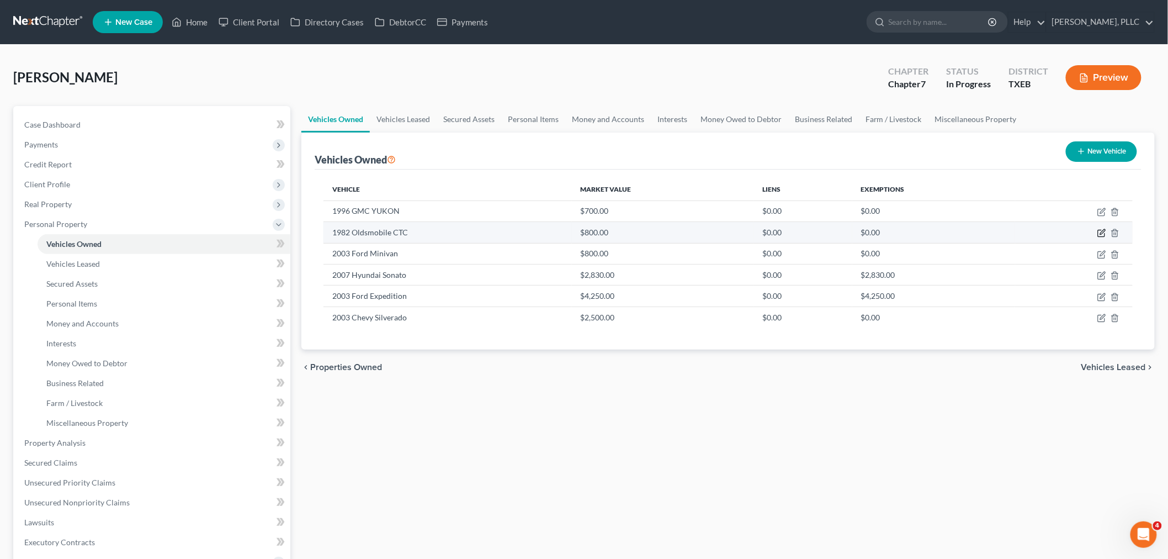
click at [1100, 232] on icon "button" at bounding box center [1102, 233] width 9 height 9
select select "0"
select select "44"
select select "4"
select select "0"
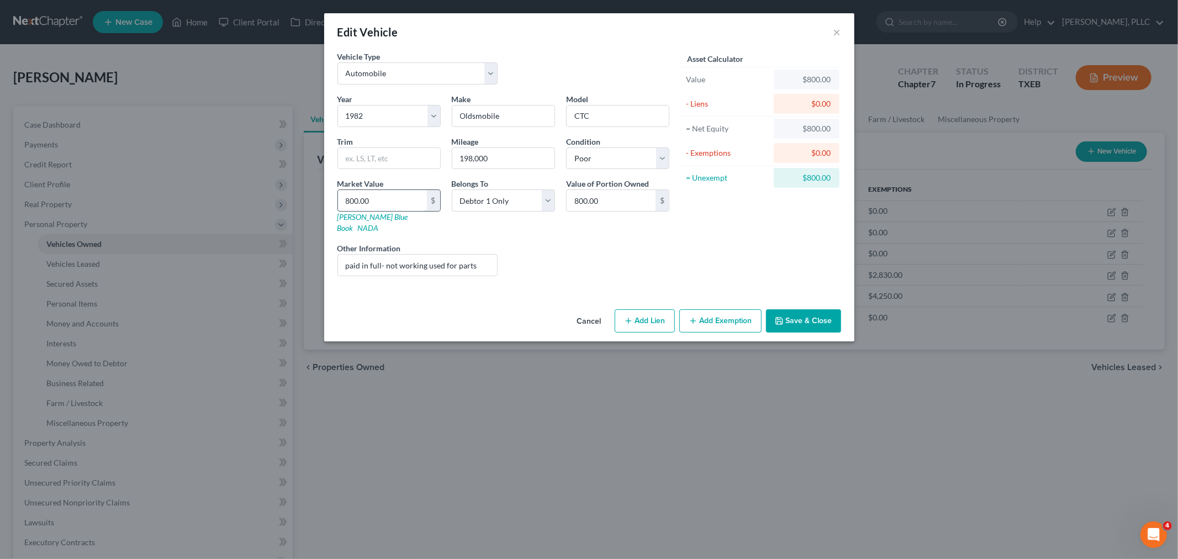
type input "5"
type input "5.00"
type input "50"
type input "50.00"
type input "500"
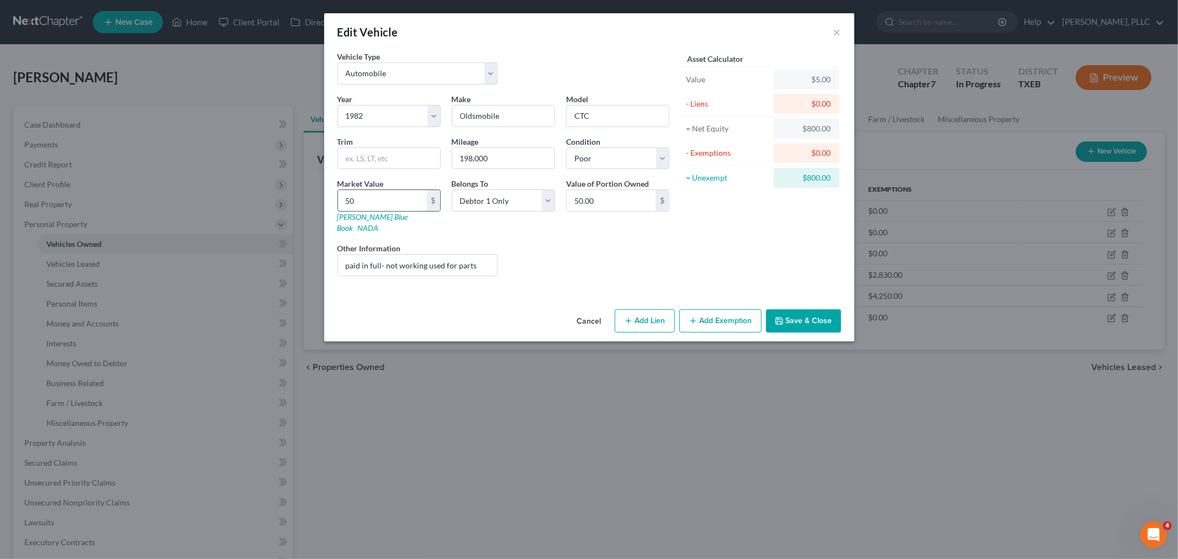
type input "500.00"
click at [532, 266] on div "Year Select 2026 2025 2024 2023 2022 2021 2020 2019 2018 2017 2016 2015 2014 20…" at bounding box center [503, 189] width 343 height 192
click at [385, 255] on input "paid in full- not working used for parts" at bounding box center [418, 265] width 160 height 21
type input "not working used for parts"
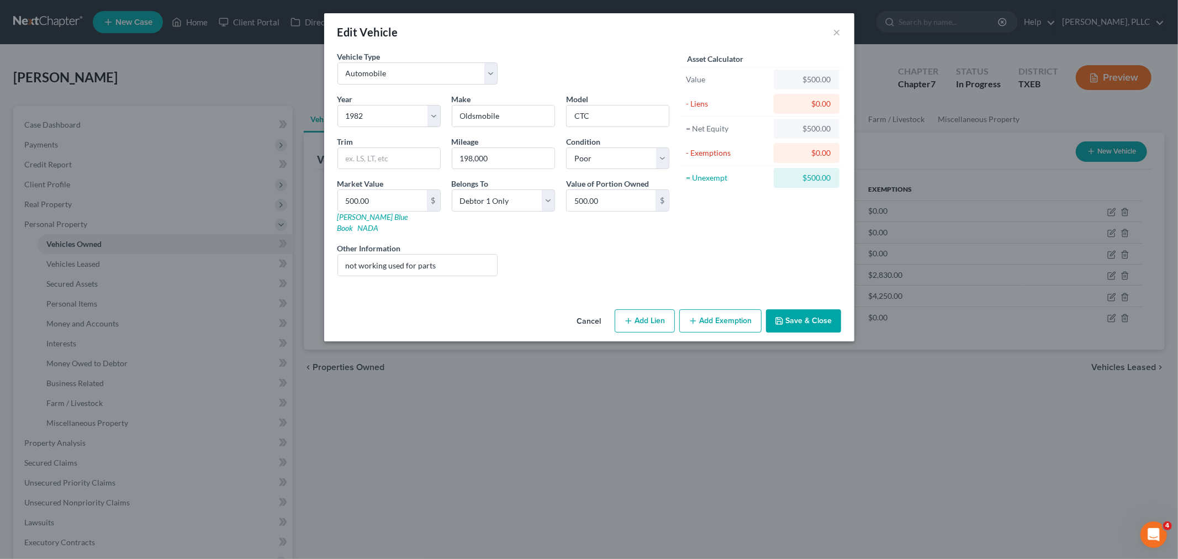
click at [797, 312] on button "Save & Close" at bounding box center [803, 320] width 75 height 23
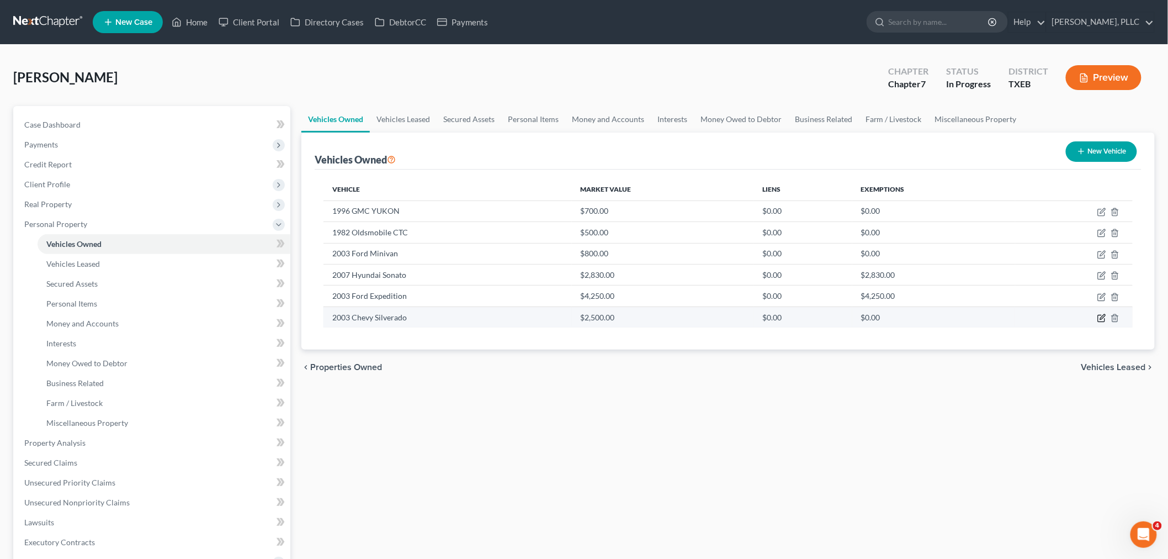
click at [1102, 319] on icon "button" at bounding box center [1103, 316] width 5 height 5
select select "0"
select select "23"
select select "4"
select select "0"
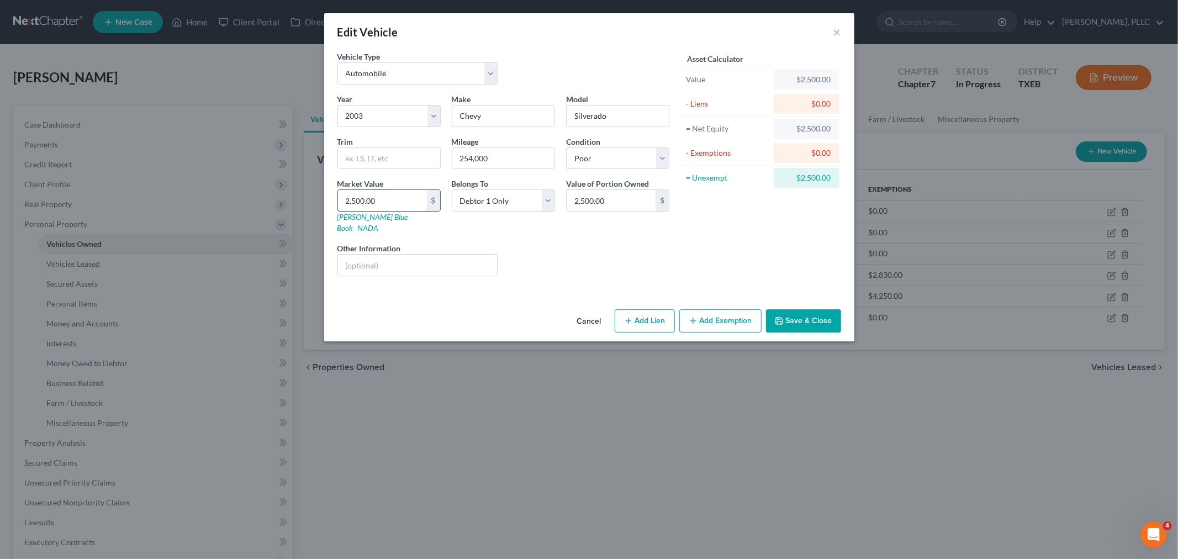
click at [393, 198] on input "2,500.00" at bounding box center [382, 200] width 89 height 21
type input "2"
type input "2.00"
type input "20"
type input "20.00"
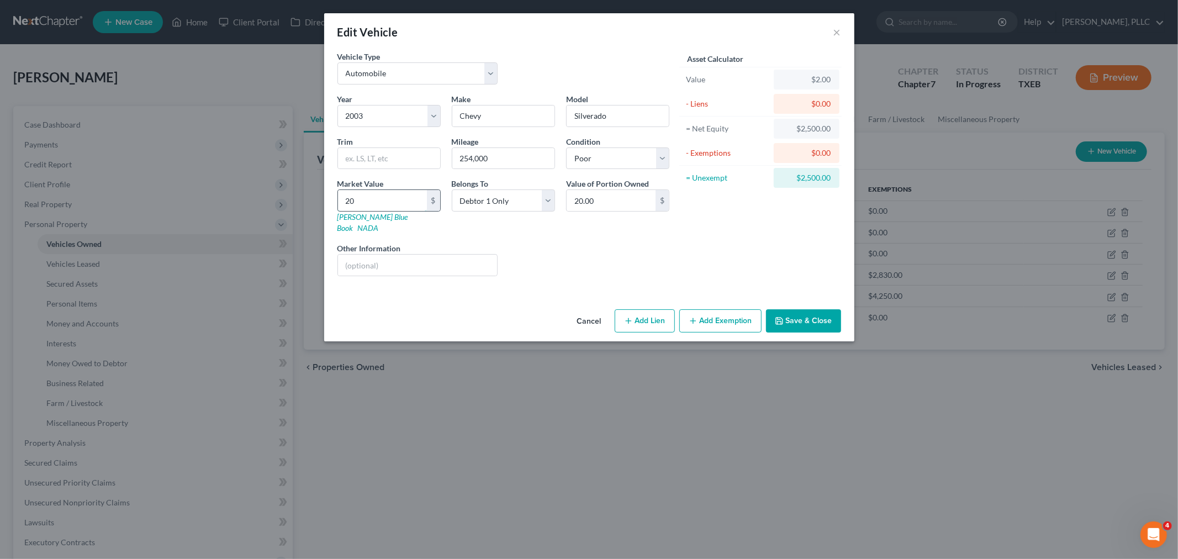
type input "200"
type input "200.00"
type input "2000"
type input "2,000.00"
type input "2,000"
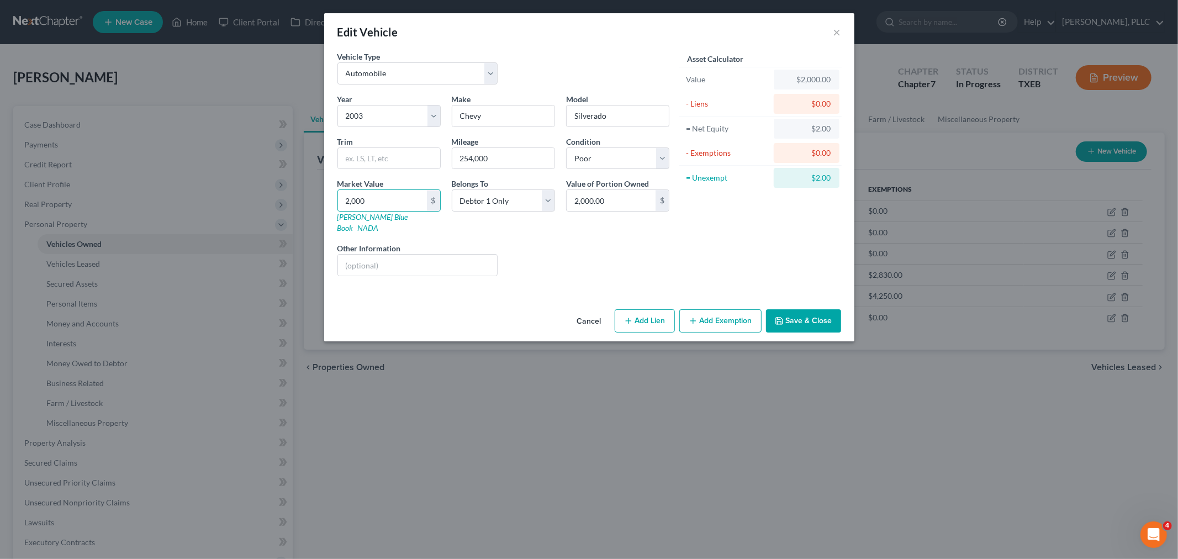
click at [793, 309] on button "Save & Close" at bounding box center [803, 320] width 75 height 23
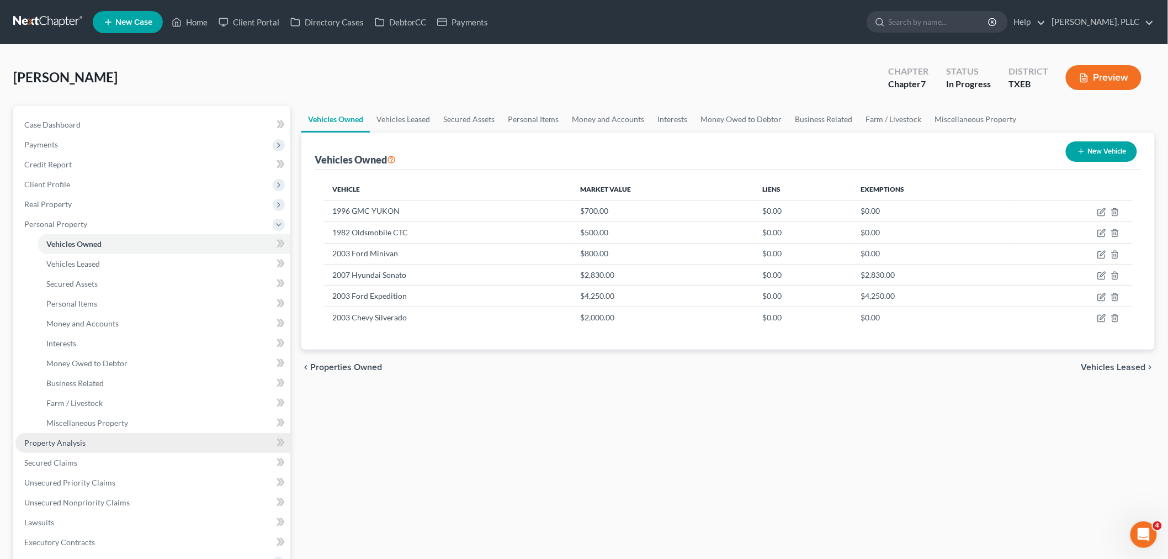
click at [64, 438] on span "Property Analysis" at bounding box center [54, 442] width 61 height 9
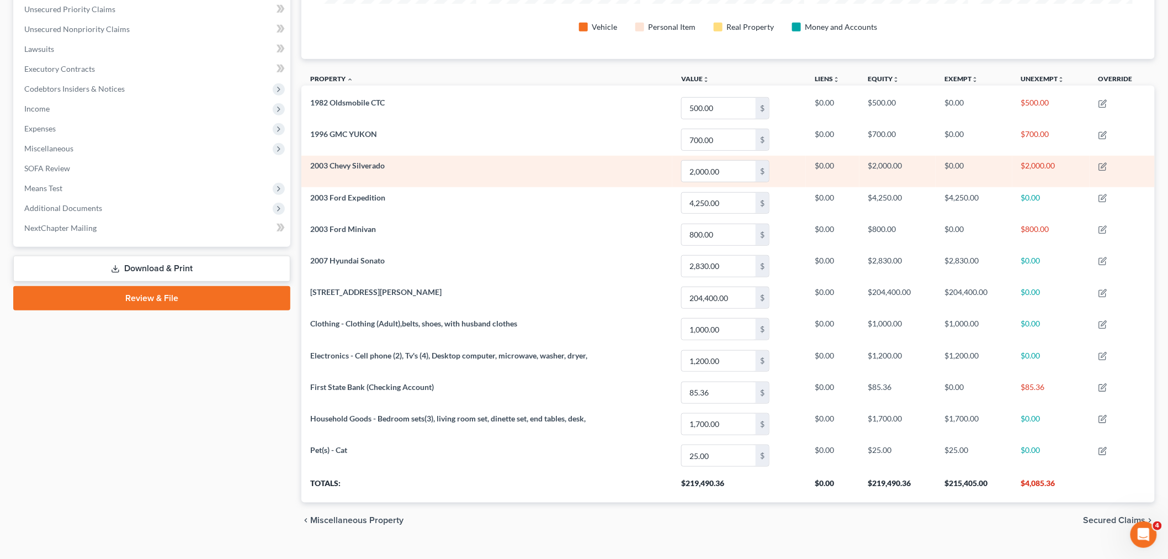
scroll to position [296, 0]
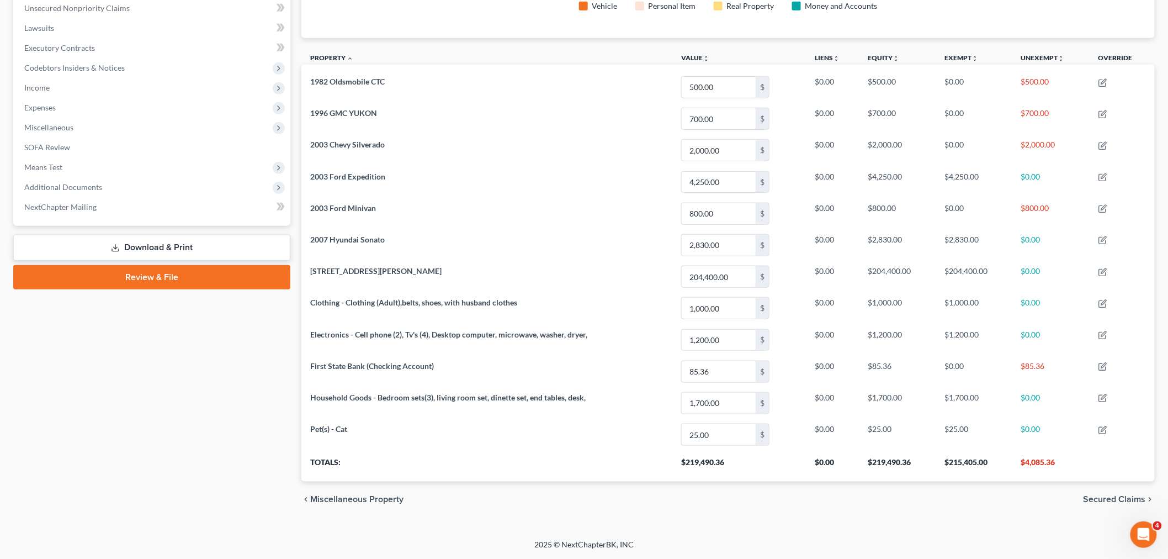
click at [198, 432] on div "Case Dashboard Payments Invoices Payments Payments Credit Report Client Profile" at bounding box center [152, 164] width 288 height 706
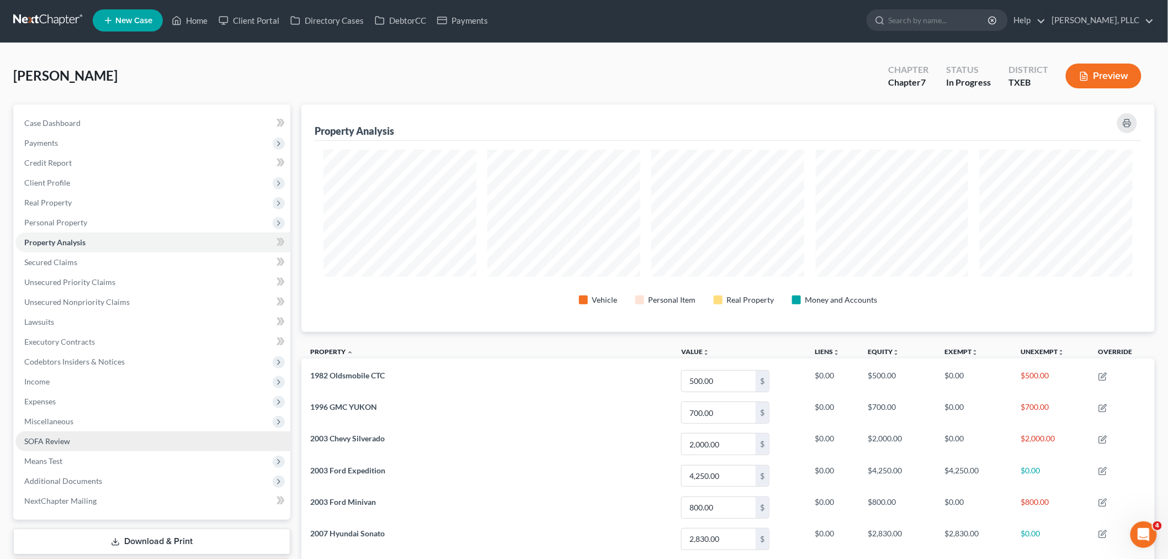
scroll to position [0, 0]
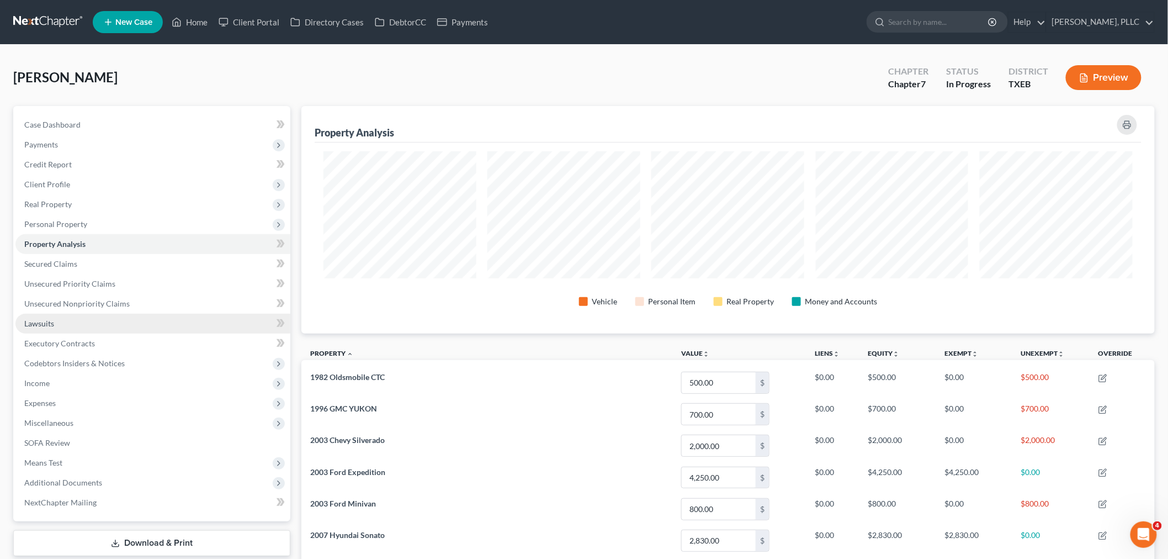
click at [68, 328] on link "Lawsuits" at bounding box center [152, 324] width 275 height 20
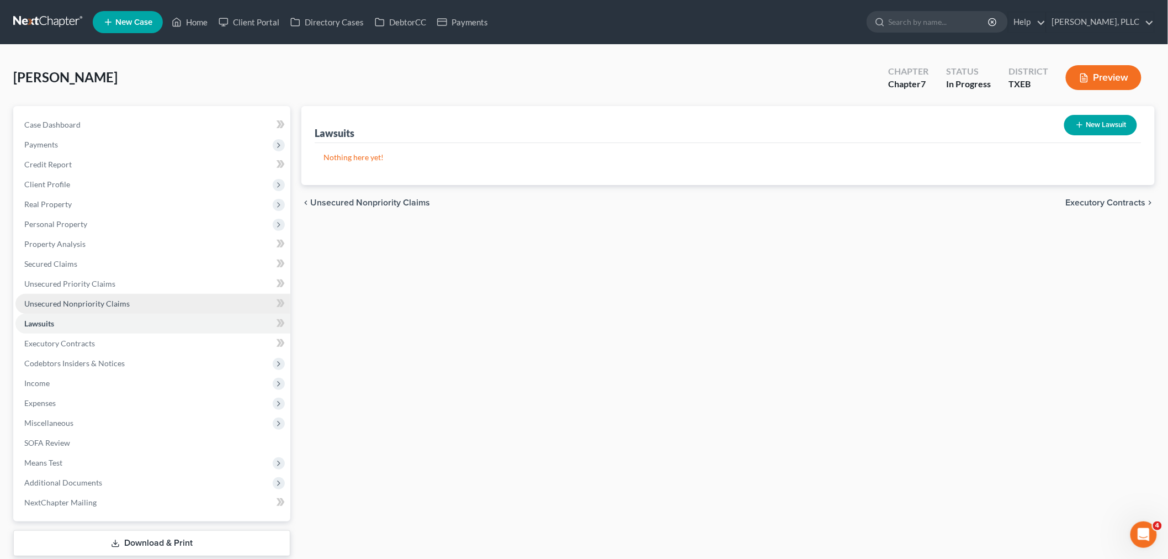
click at [78, 302] on span "Unsecured Nonpriority Claims" at bounding box center [76, 303] width 105 height 9
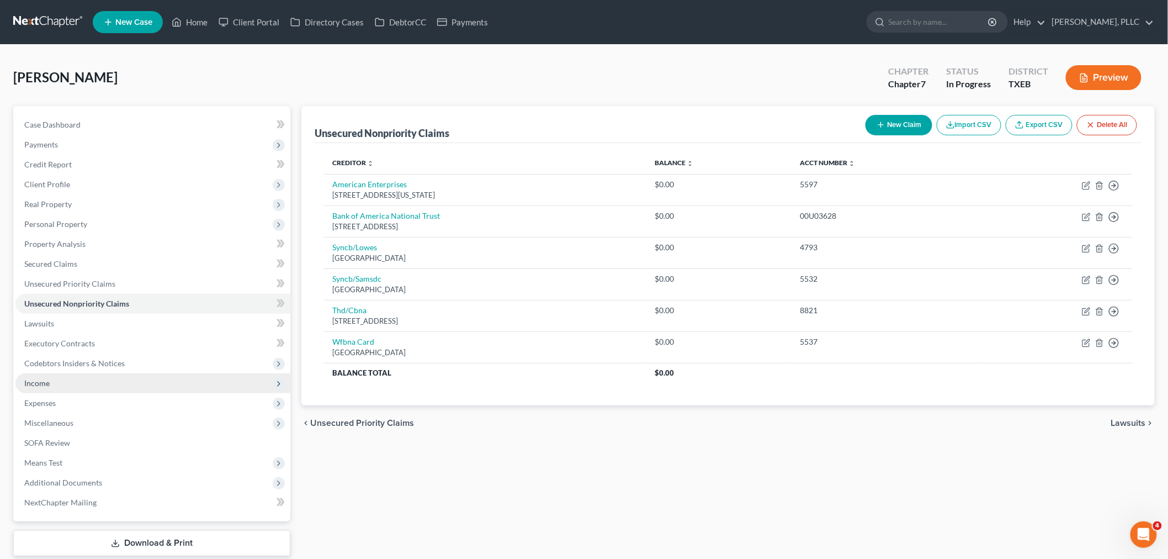
click at [47, 378] on span "Income" at bounding box center [36, 382] width 25 height 9
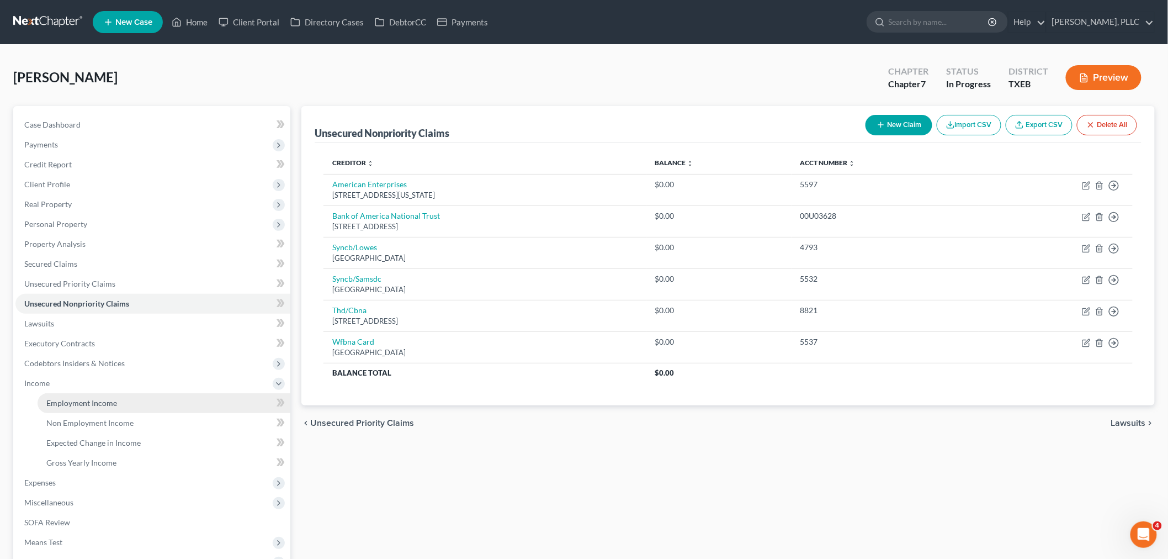
click at [62, 400] on span "Employment Income" at bounding box center [81, 402] width 71 height 9
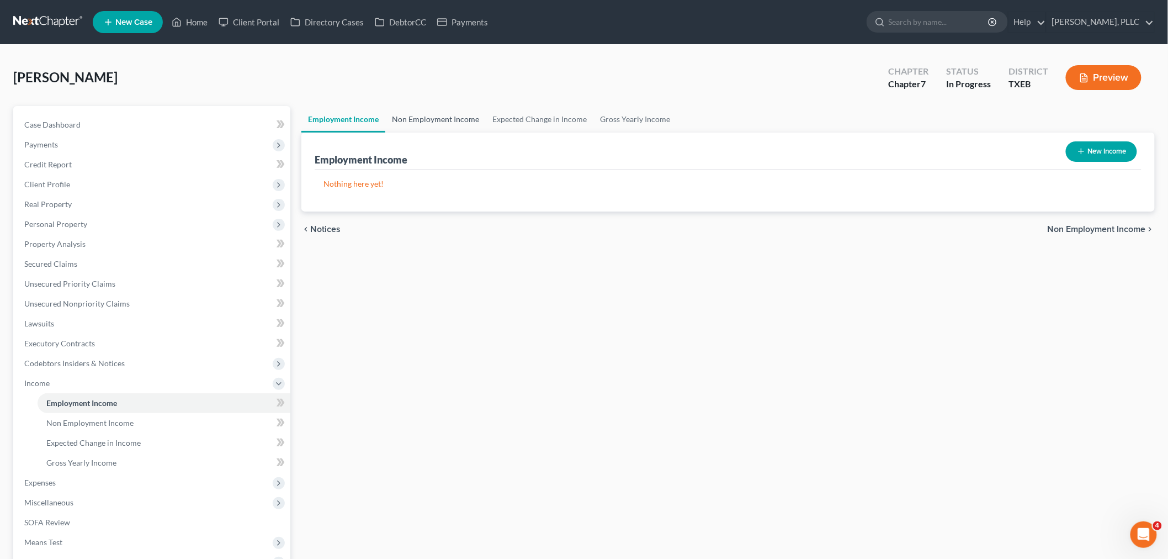
click at [406, 120] on link "Non Employment Income" at bounding box center [435, 119] width 101 height 27
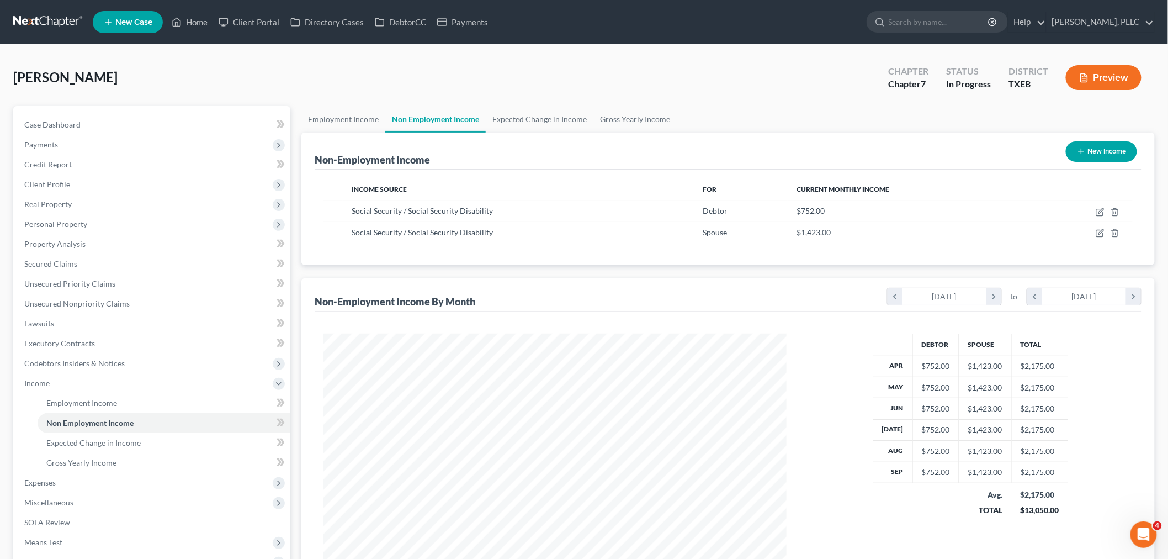
scroll to position [231, 485]
click at [515, 117] on link "Expected Change in Income" at bounding box center [540, 119] width 108 height 27
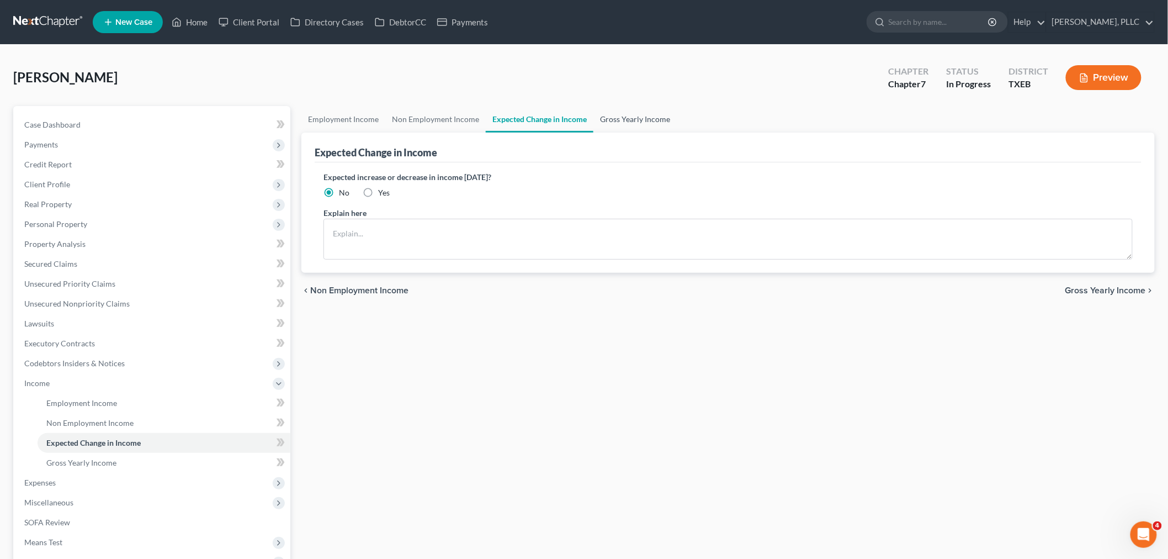
click at [615, 117] on link "Gross Yearly Income" at bounding box center [635, 119] width 83 height 27
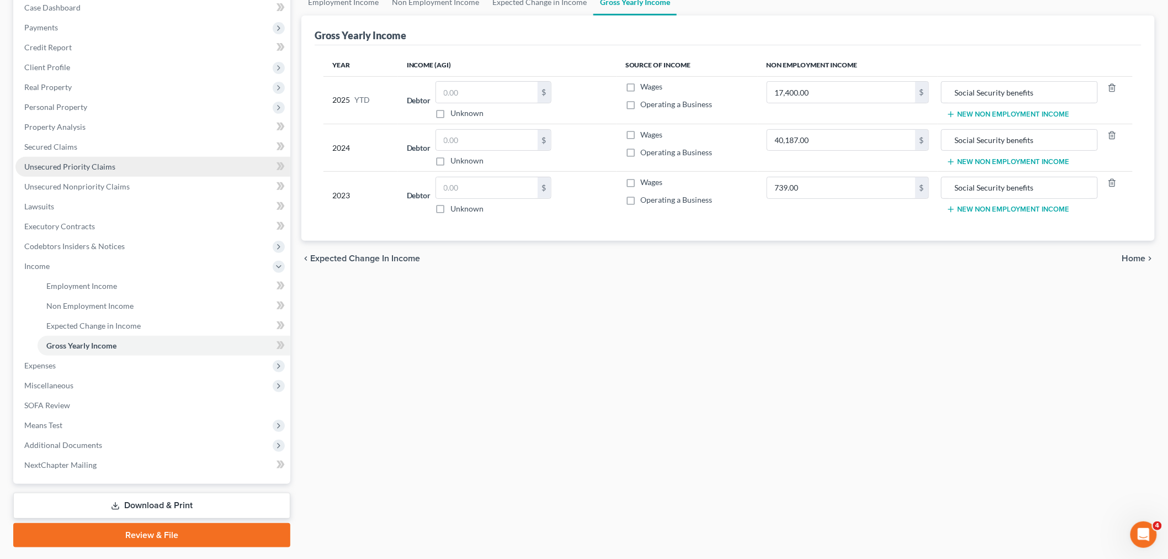
scroll to position [146, 0]
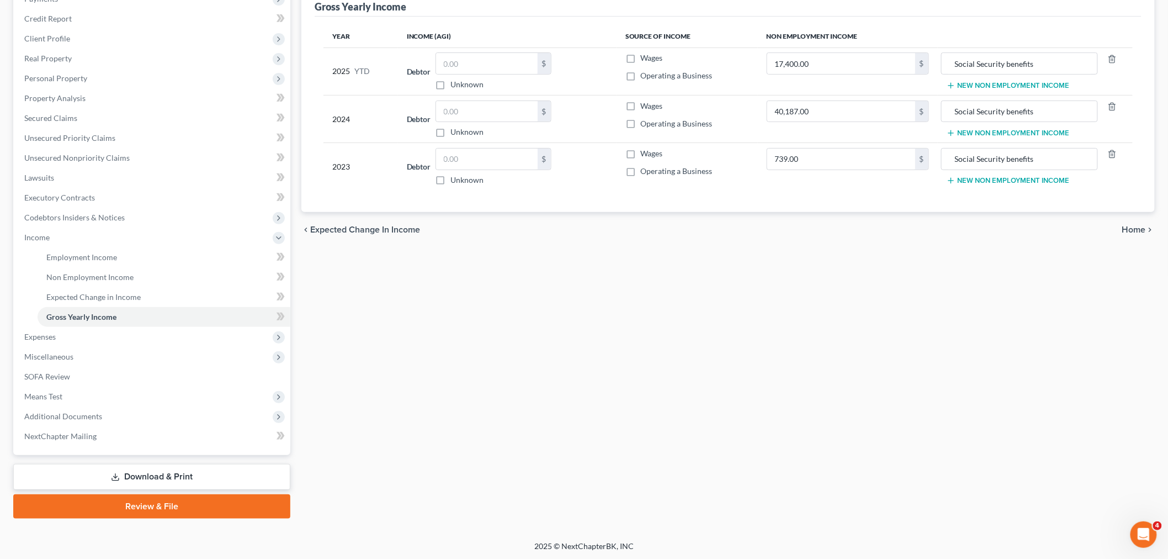
click at [420, 411] on div "Employment Income Non Employment Income Expected Change in Income Gross Yearly …" at bounding box center [728, 239] width 865 height 558
click at [89, 514] on link "Review & File" at bounding box center [151, 506] width 277 height 24
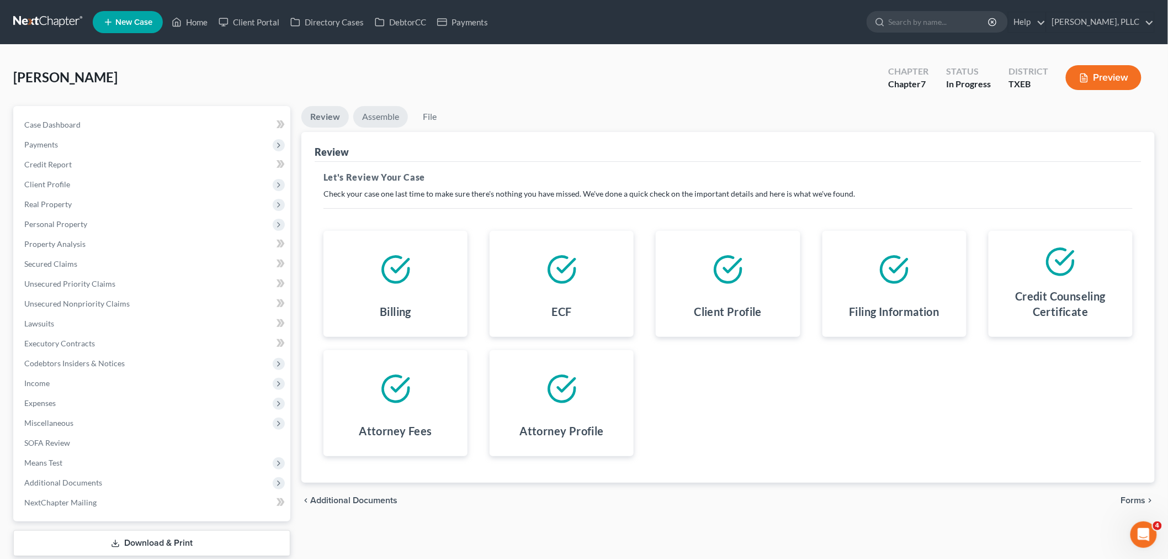
click at [373, 114] on link "Assemble" at bounding box center [380, 117] width 55 height 22
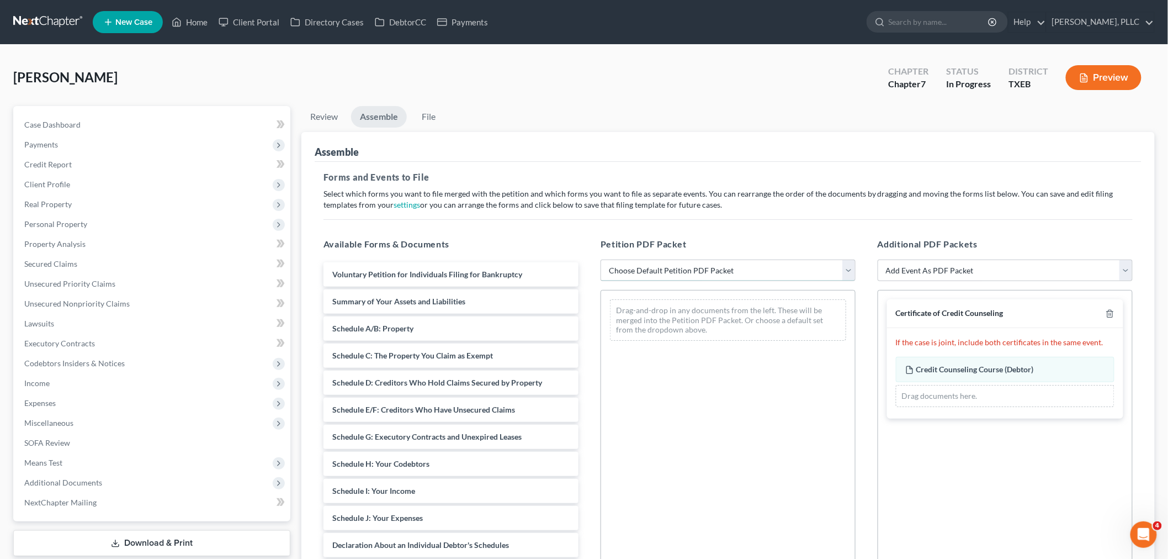
click at [625, 267] on select "Choose Default Petition PDF Packet Emergency Filing (Voluntary Petition and Cre…" at bounding box center [728, 271] width 255 height 22
select select "1"
click at [601, 260] on select "Choose Default Petition PDF Packet Emergency Filing (Voluntary Petition and Cre…" at bounding box center [728, 271] width 255 height 22
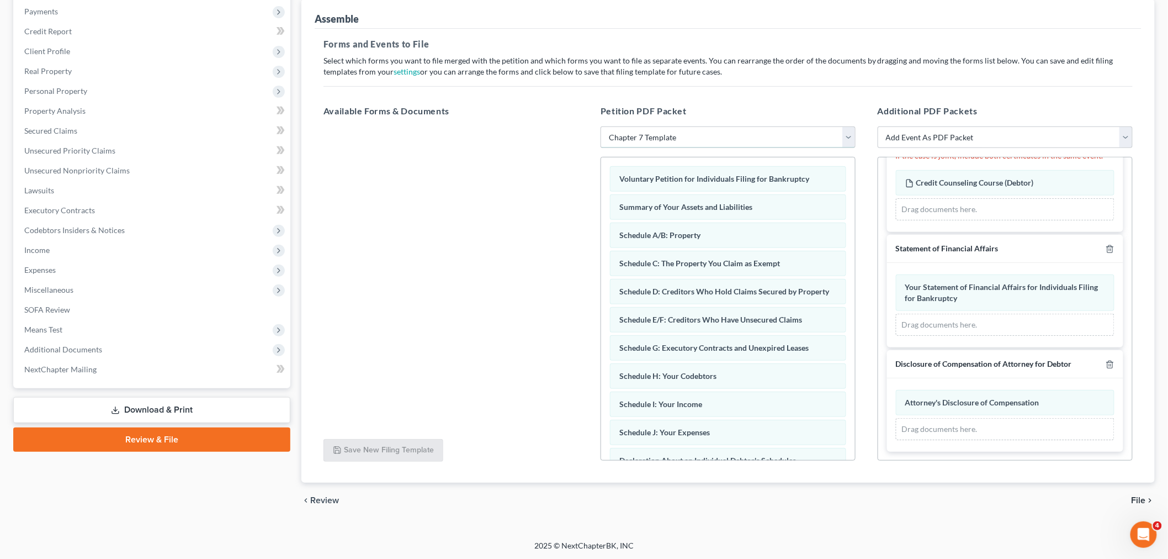
scroll to position [134, 0]
click at [1139, 498] on span "File" at bounding box center [1139, 499] width 14 height 9
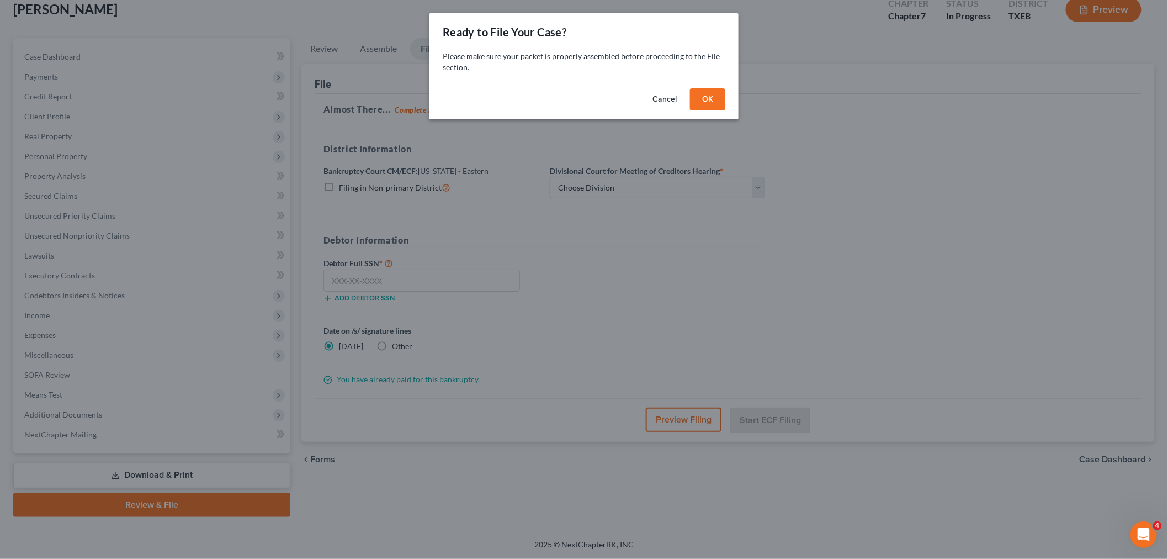
scroll to position [67, 0]
click at [702, 101] on button "OK" at bounding box center [712, 99] width 35 height 22
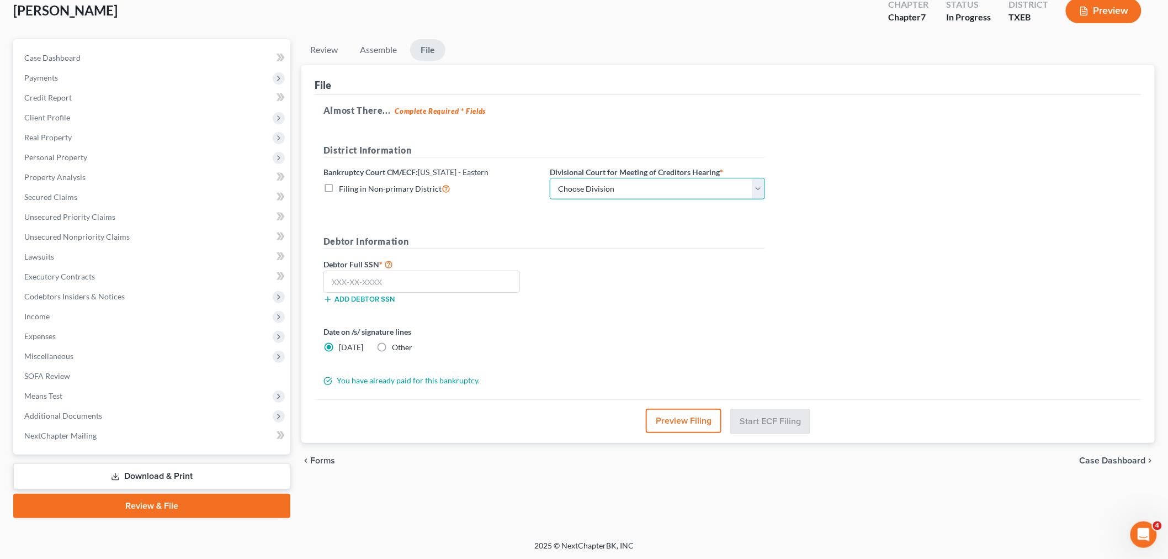
click at [641, 185] on select "Choose Division Beaumont Lufkin [PERSON_NAME] ([GEOGRAPHIC_DATA]) Texarkana [PE…" at bounding box center [657, 189] width 215 height 22
select select "3"
click at [550, 178] on select "Choose Division Beaumont Lufkin [PERSON_NAME] ([GEOGRAPHIC_DATA]) Texarkana [PE…" at bounding box center [657, 189] width 215 height 22
click at [478, 282] on input "text" at bounding box center [422, 282] width 197 height 22
type input "549-13-9699"
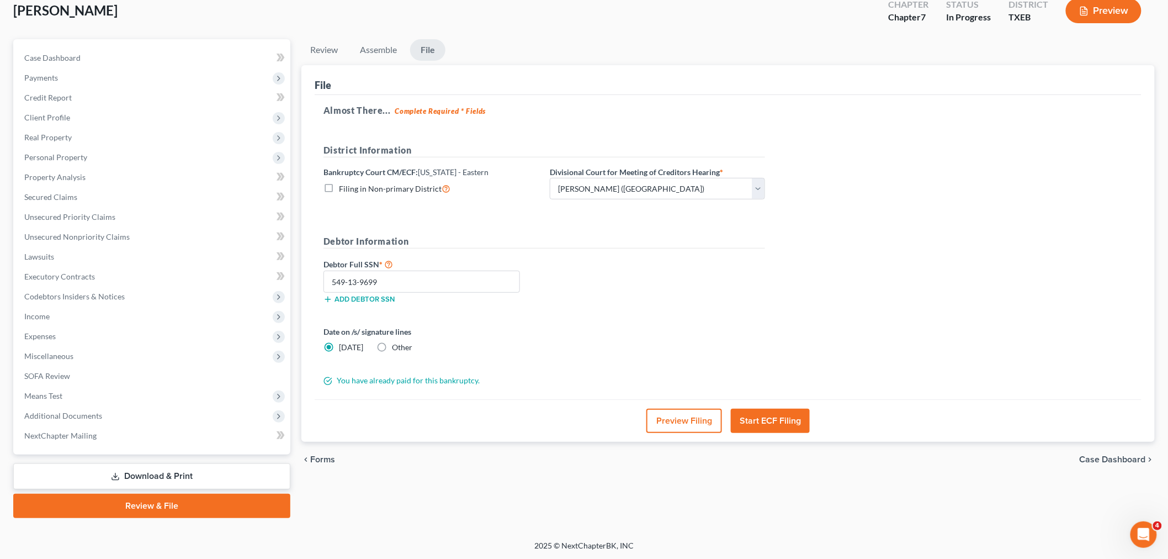
click at [779, 426] on button "Start ECF Filing" at bounding box center [770, 421] width 79 height 24
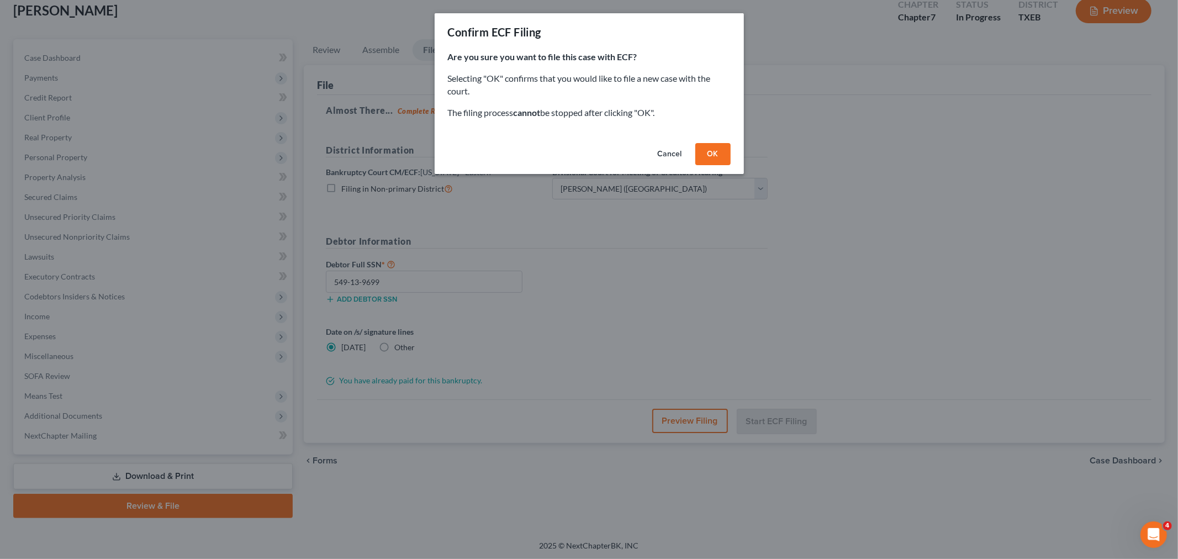
click at [720, 156] on button "OK" at bounding box center [712, 154] width 35 height 22
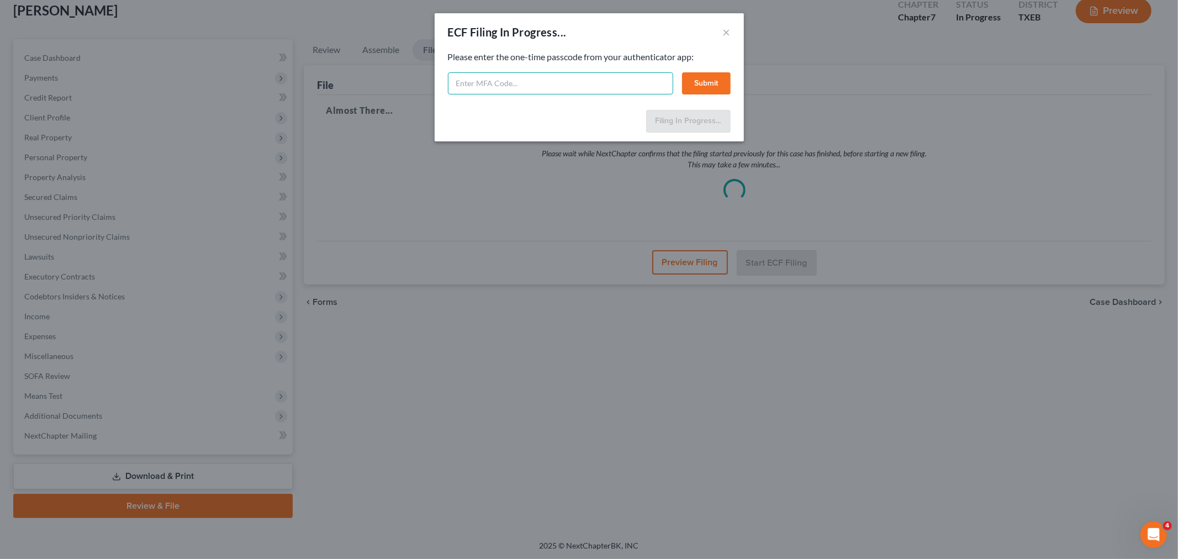
click at [579, 87] on input "text" at bounding box center [560, 83] width 225 height 22
paste input "574764"
type input "574764"
click at [707, 83] on button "Submit" at bounding box center [706, 83] width 49 height 22
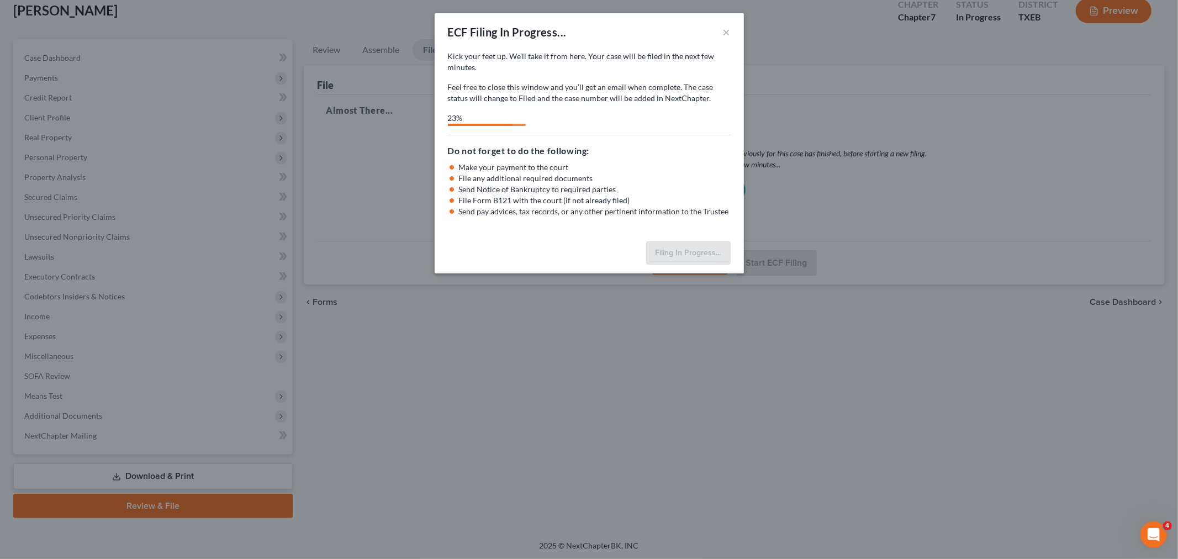
select select "3"
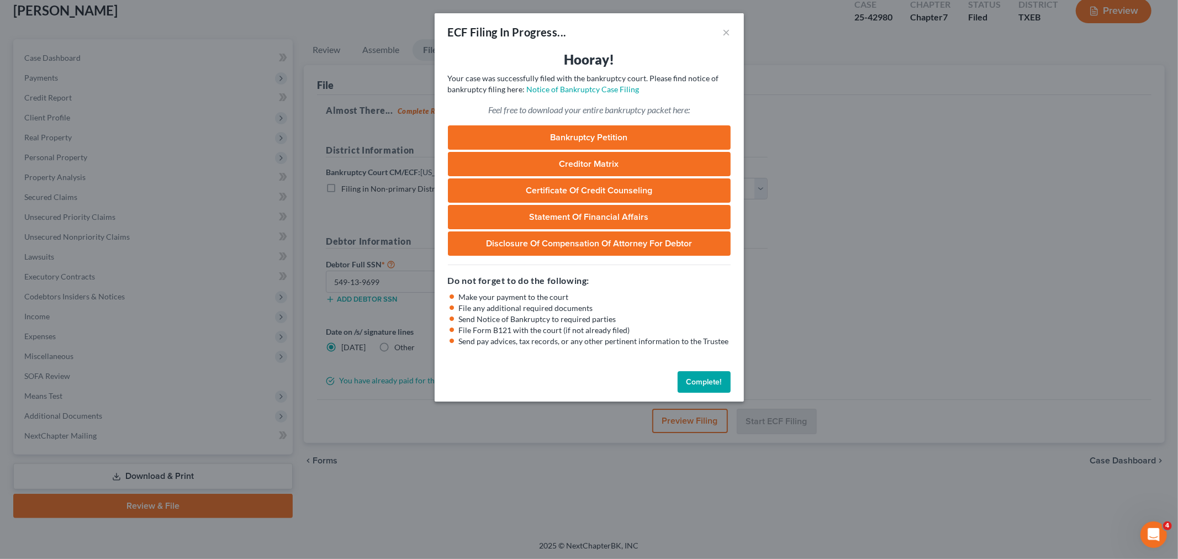
click at [693, 382] on button "Complete!" at bounding box center [704, 382] width 53 height 22
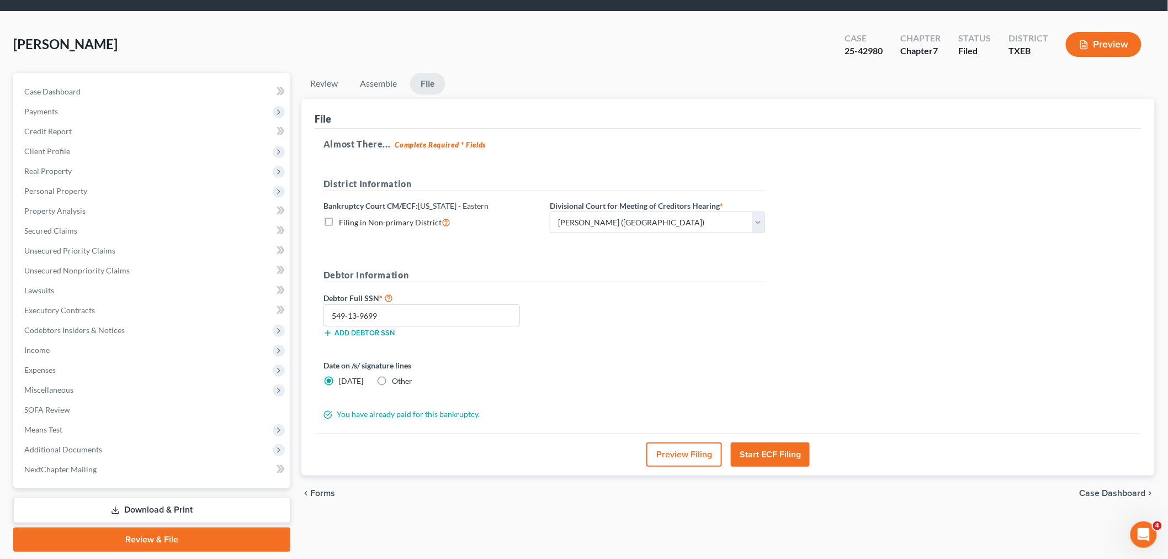
scroll to position [0, 0]
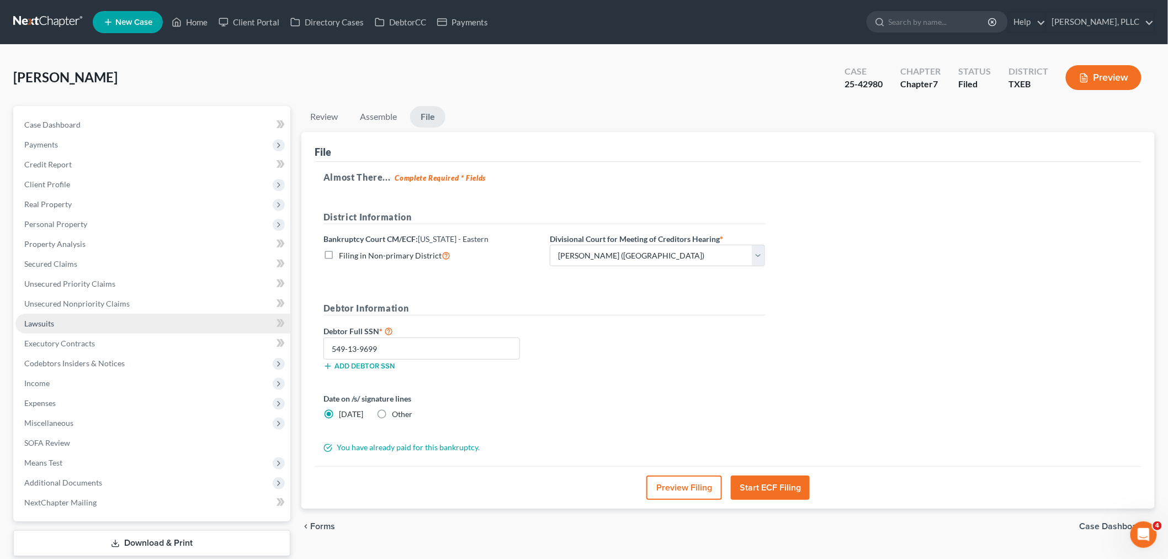
click at [77, 325] on link "Lawsuits" at bounding box center [152, 324] width 275 height 20
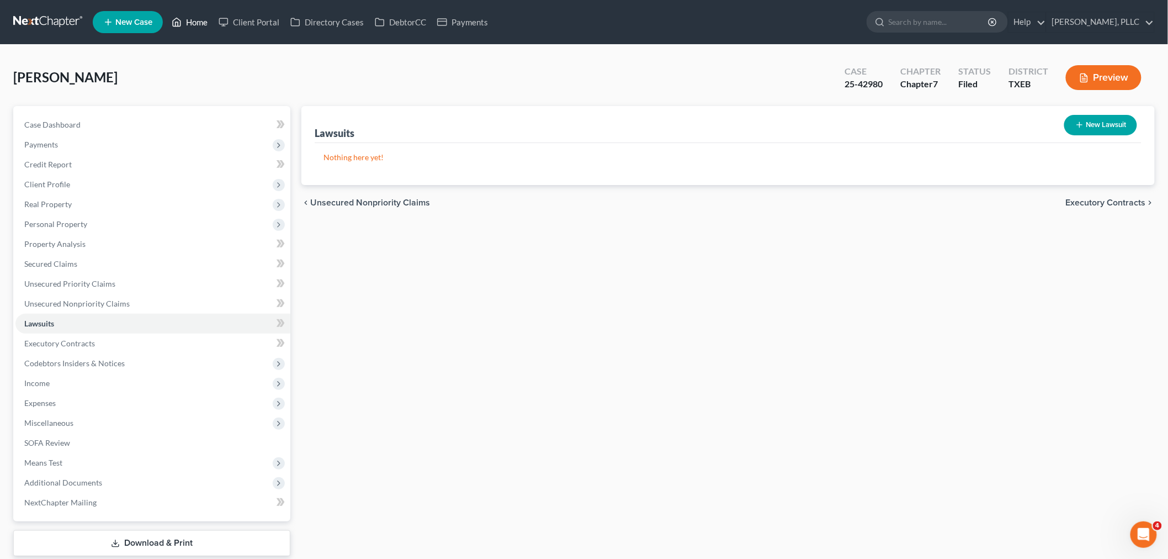
click at [197, 24] on link "Home" at bounding box center [189, 22] width 47 height 20
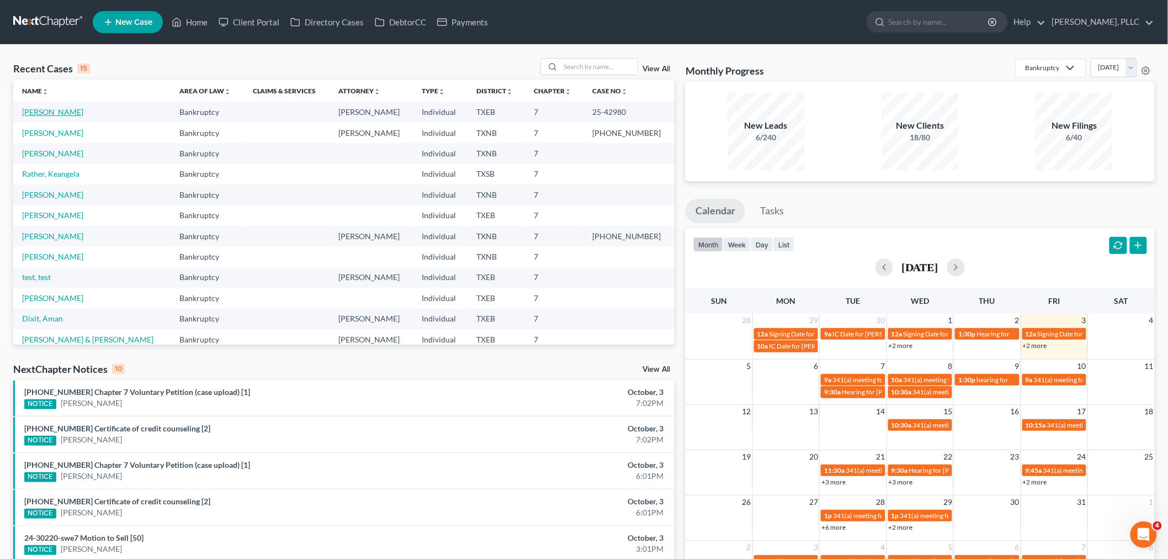
click at [62, 112] on link "[PERSON_NAME]" at bounding box center [52, 111] width 61 height 9
select select "4"
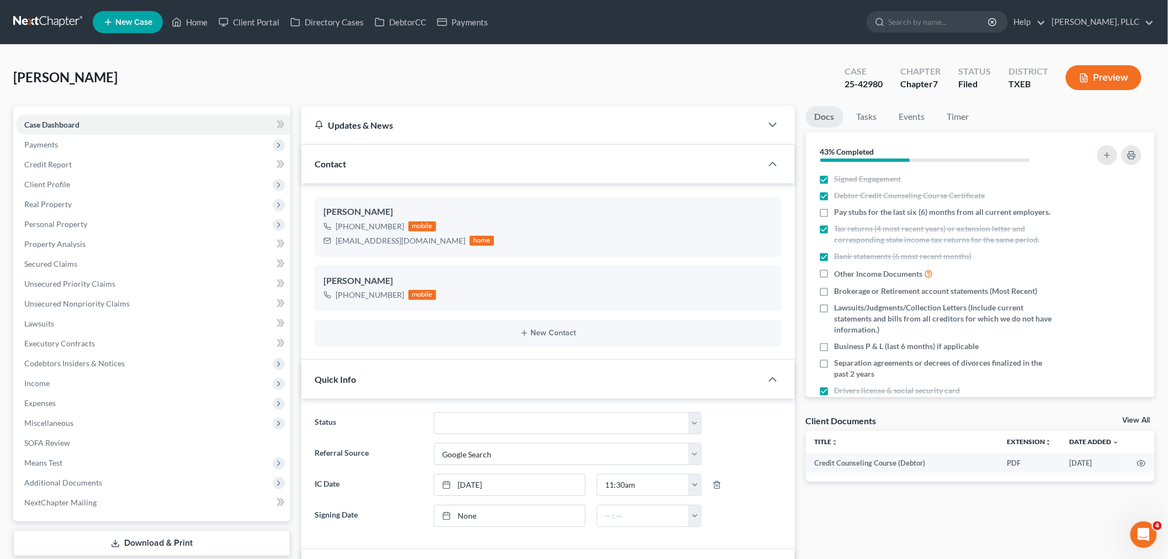
scroll to position [736, 0]
click at [68, 326] on link "Lawsuits" at bounding box center [152, 324] width 275 height 20
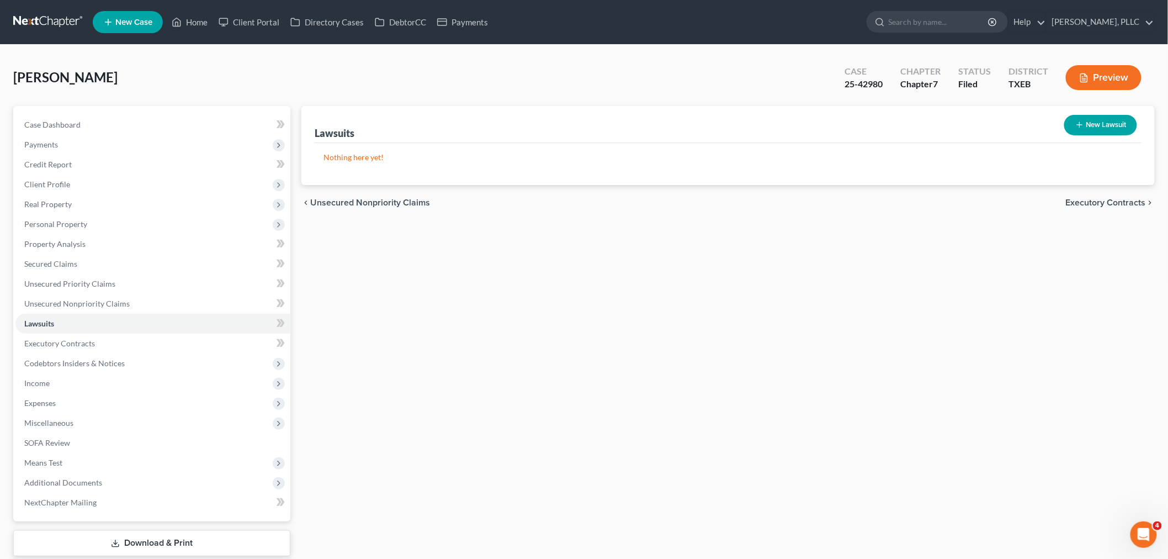
click at [174, 93] on div "[PERSON_NAME] Upgraded Case 25-42980 Chapter Chapter 7 Status [GEOGRAPHIC_DATA]…" at bounding box center [584, 82] width 1142 height 48
